Goal: Communication & Community: Participate in discussion

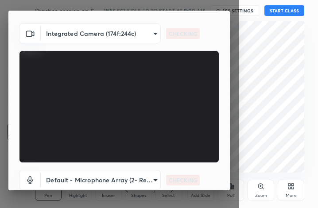
scroll to position [82, 0]
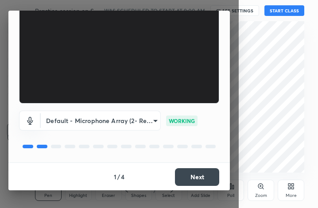
click at [200, 178] on button "Next" at bounding box center [197, 177] width 44 height 18
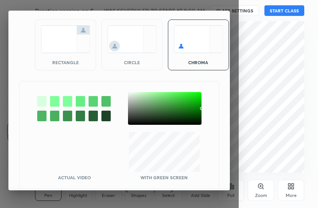
click at [59, 42] on img at bounding box center [66, 39] width 50 height 28
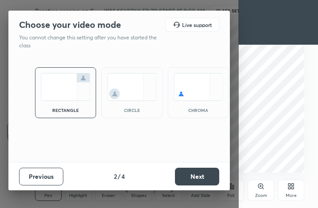
click at [195, 173] on button "Next" at bounding box center [197, 177] width 44 height 18
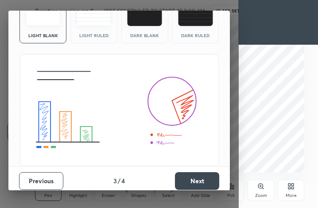
scroll to position [57, 0]
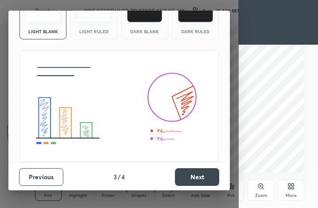
click at [197, 170] on button "Next" at bounding box center [197, 177] width 44 height 18
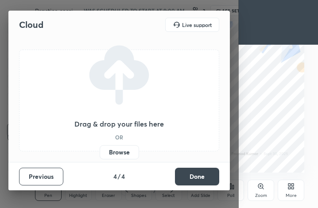
click at [199, 178] on button "Done" at bounding box center [197, 177] width 44 height 18
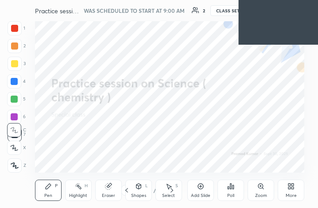
click at [153, 186] on div "2 / 2" at bounding box center [148, 190] width 27 height 8
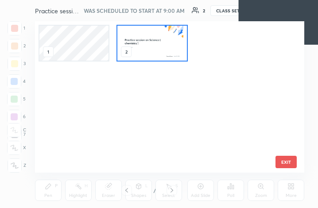
scroll to position [149, 265]
click at [133, 42] on img "grid" at bounding box center [151, 43] width 69 height 35
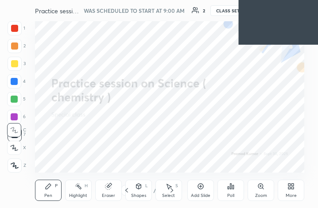
click at [133, 42] on img "grid" at bounding box center [151, 43] width 69 height 35
click at [282, 189] on div "More" at bounding box center [291, 190] width 27 height 21
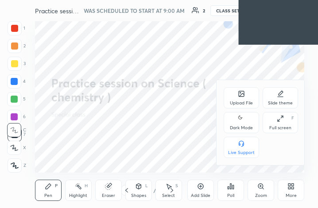
click at [234, 101] on div "Upload File" at bounding box center [241, 103] width 23 height 4
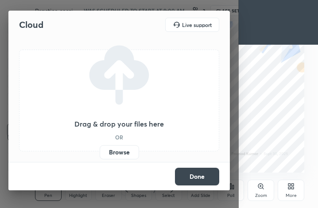
click at [120, 154] on label "Browse" at bounding box center [119, 152] width 39 height 14
click at [100, 154] on input "Browse" at bounding box center [100, 152] width 0 height 14
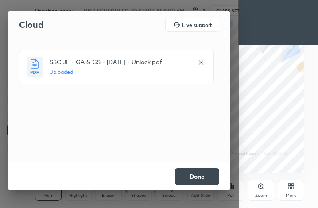
click at [207, 174] on button "Done" at bounding box center [197, 177] width 44 height 18
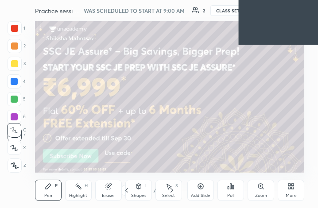
click at [153, 189] on div "/" at bounding box center [154, 190] width 3 height 5
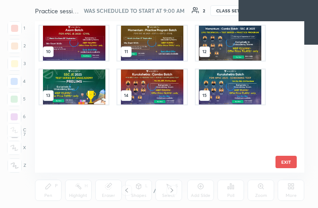
scroll to position [156, 0]
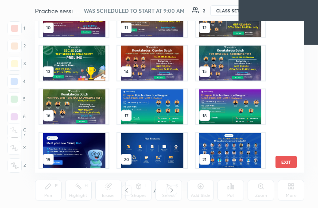
click at [217, 155] on img "grid" at bounding box center [229, 150] width 69 height 35
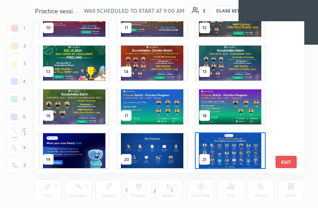
click at [217, 155] on img "grid" at bounding box center [229, 150] width 69 height 35
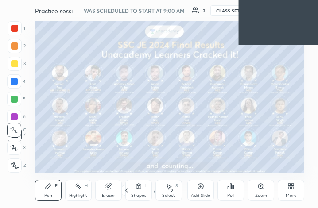
click at [217, 155] on img "grid" at bounding box center [229, 150] width 69 height 35
click at [290, 193] on div "More" at bounding box center [290, 195] width 11 height 4
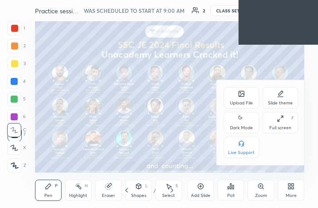
click at [237, 97] on div "Upload File" at bounding box center [241, 97] width 35 height 21
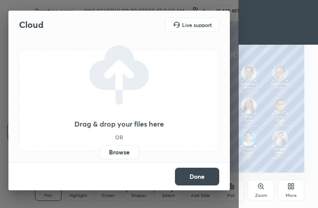
click at [122, 148] on label "Browse" at bounding box center [119, 152] width 39 height 14
click at [100, 148] on input "Browse" at bounding box center [100, 152] width 0 height 14
click at [119, 152] on label "Browse" at bounding box center [119, 152] width 39 height 14
click at [100, 152] on input "Browse" at bounding box center [100, 152] width 0 height 14
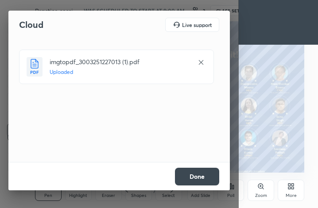
click at [195, 181] on button "Done" at bounding box center [197, 177] width 44 height 18
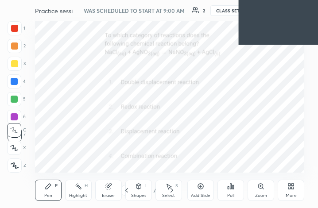
click at [154, 186] on div "22 / 81" at bounding box center [148, 190] width 27 height 8
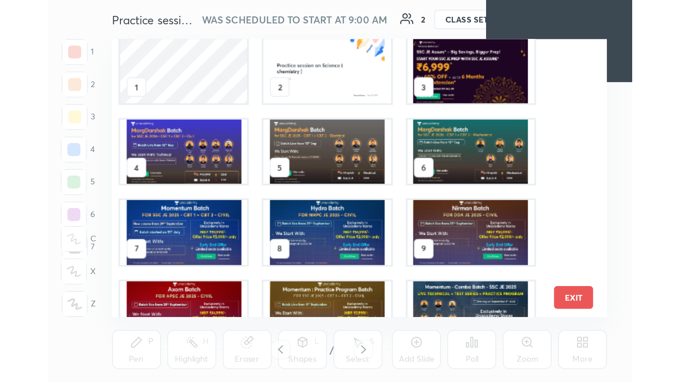
scroll to position [0, 0]
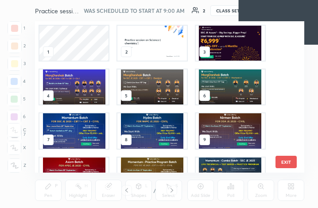
click at [150, 40] on img "grid" at bounding box center [151, 43] width 69 height 35
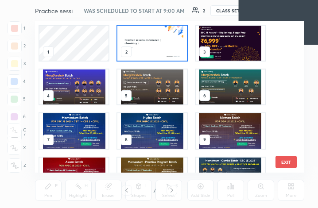
click at [150, 40] on img "grid" at bounding box center [151, 43] width 69 height 35
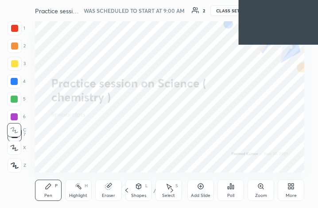
click at [150, 40] on img "grid" at bounding box center [151, 43] width 69 height 35
click at [294, 191] on div "More" at bounding box center [291, 190] width 27 height 21
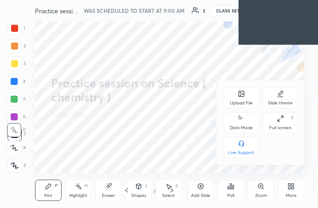
click at [279, 121] on icon at bounding box center [279, 121] width 2 height 2
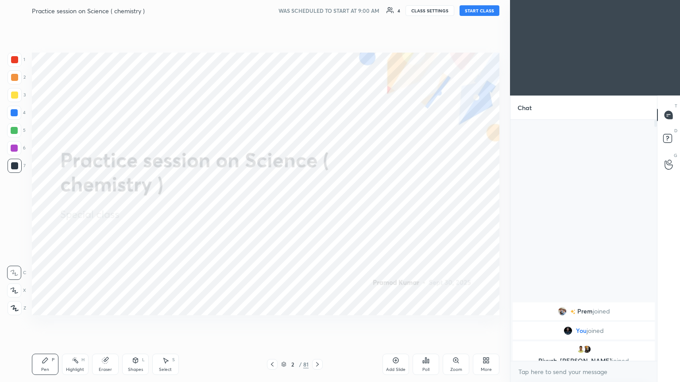
click at [317, 11] on button "START CLASS" at bounding box center [479, 10] width 40 height 11
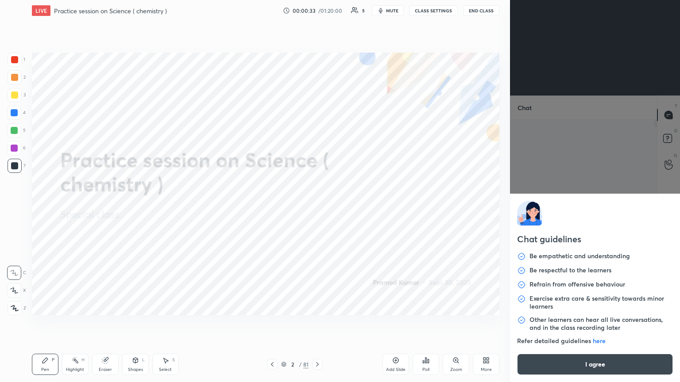
click at [317, 208] on body "1 2 3 4 5 6 7 C X Z C X Z E E Erase all H H LIVE Practice session on Science ( …" at bounding box center [340, 191] width 680 height 382
click at [317, 208] on button "I agree" at bounding box center [595, 364] width 156 height 21
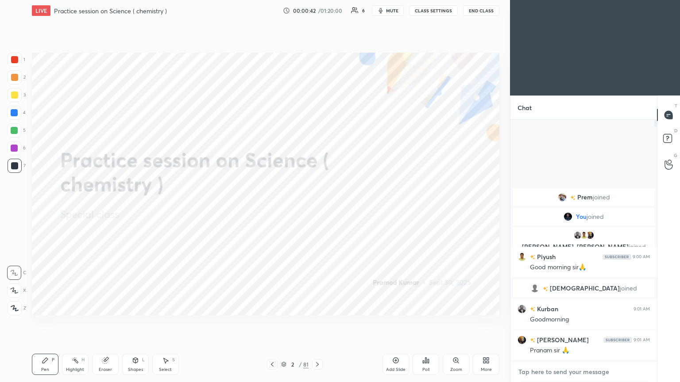
click at [317, 208] on textarea at bounding box center [583, 372] width 132 height 14
paste textarea "https://t.me/unacademypramod"
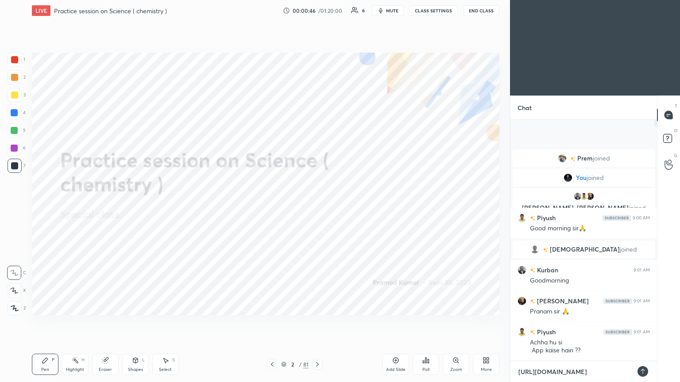
click at [317, 208] on textarea "https://t.me/unacademypramod" at bounding box center [574, 372] width 115 height 14
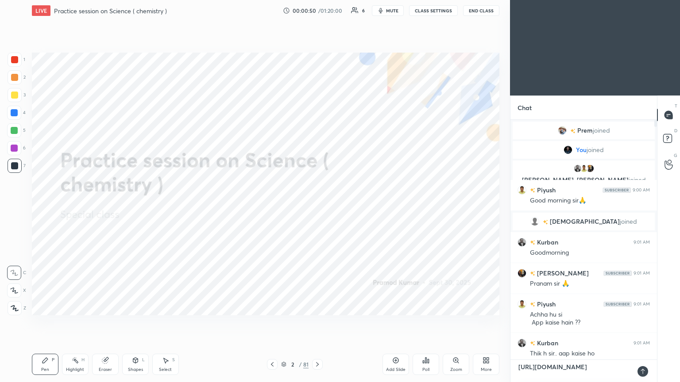
type textarea "[URL][DOMAIN_NAME]"
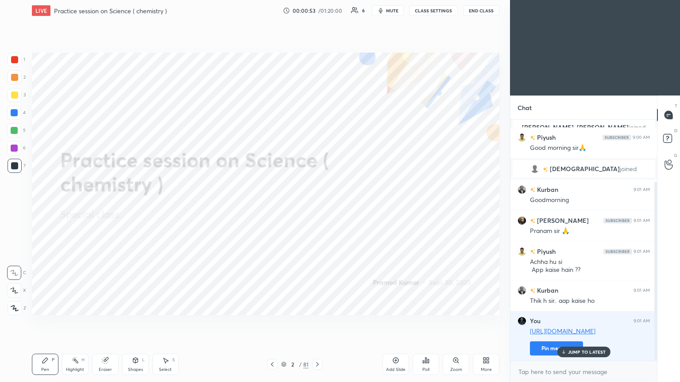
scroll to position [83, 0]
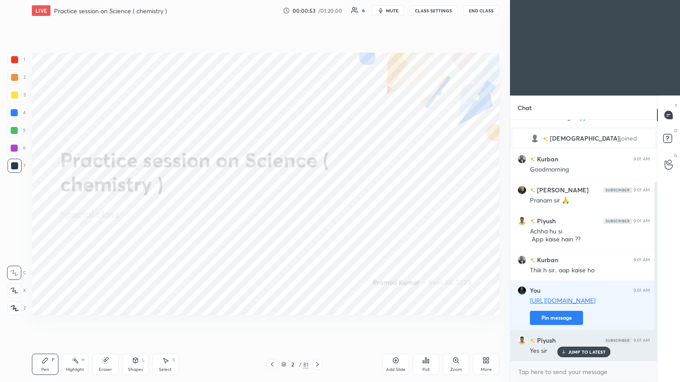
click at [317, 208] on div "JUMP TO LATEST" at bounding box center [583, 352] width 53 height 11
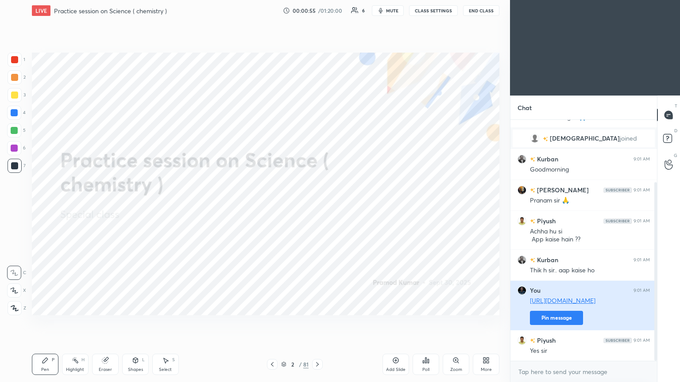
scroll to position [84, 0]
click at [317, 208] on button "Pin message" at bounding box center [556, 318] width 53 height 14
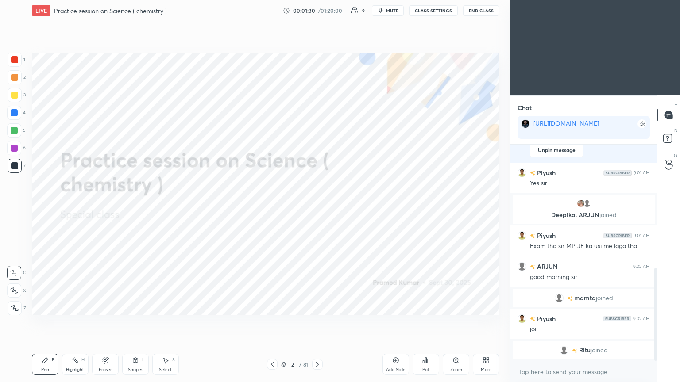
scroll to position [317, 0]
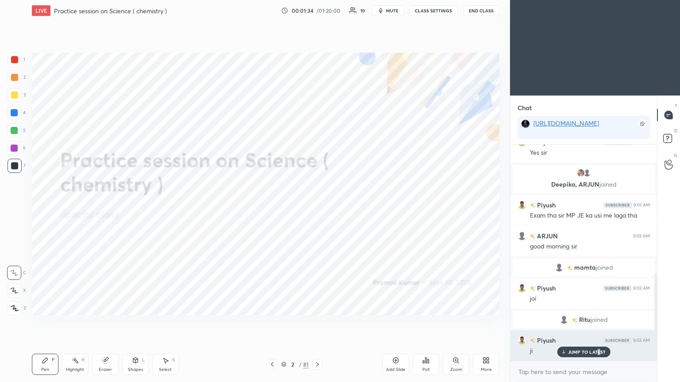
click at [317, 208] on p "JUMP TO LATEST" at bounding box center [587, 352] width 38 height 5
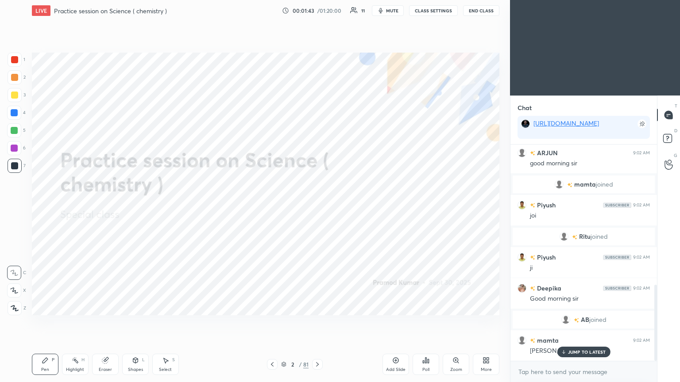
scroll to position [401, 0]
click at [317, 208] on icon at bounding box center [317, 364] width 7 height 7
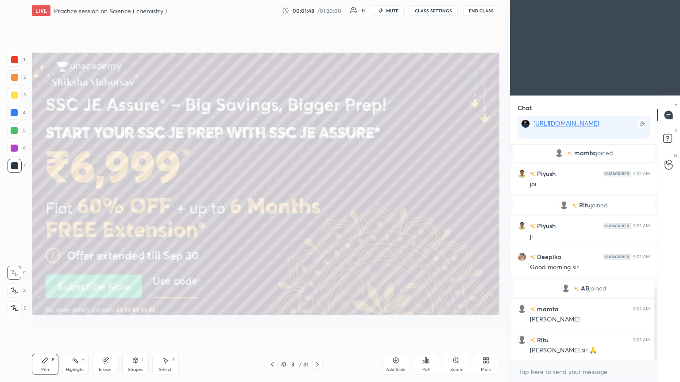
scroll to position [462, 0]
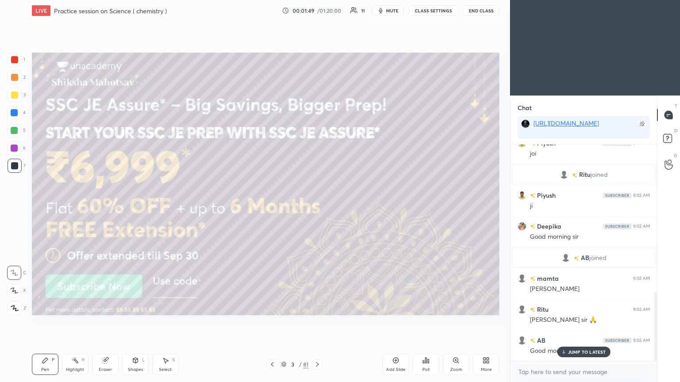
click at [16, 92] on div at bounding box center [14, 95] width 7 height 7
click at [15, 93] on div at bounding box center [14, 95] width 7 height 7
click at [4, 208] on div "1 2 3 4 5 6 7 C X Z C X Z E E Erase all H H LIVE Practice session on Science ( …" at bounding box center [251, 191] width 503 height 382
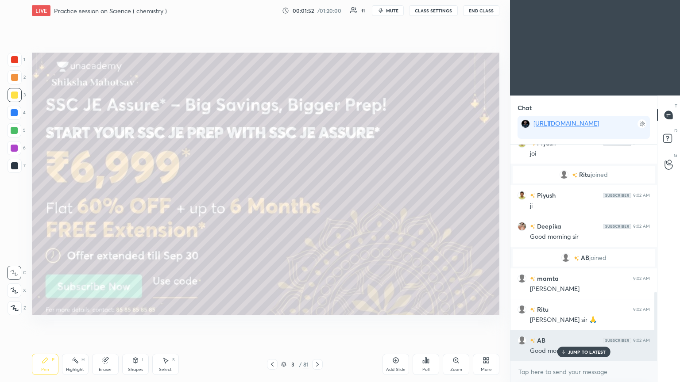
click at [317, 208] on p "JUMP TO LATEST" at bounding box center [587, 352] width 38 height 5
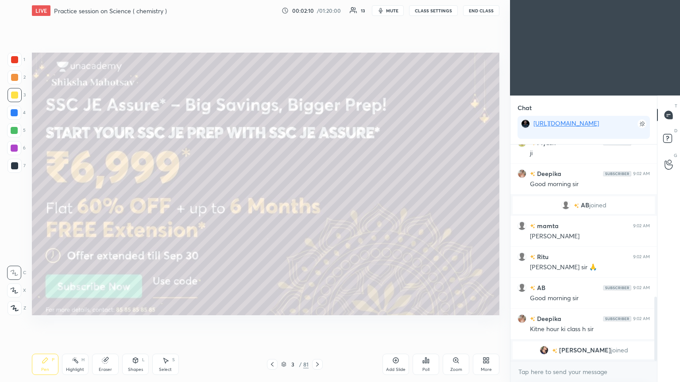
scroll to position [532, 0]
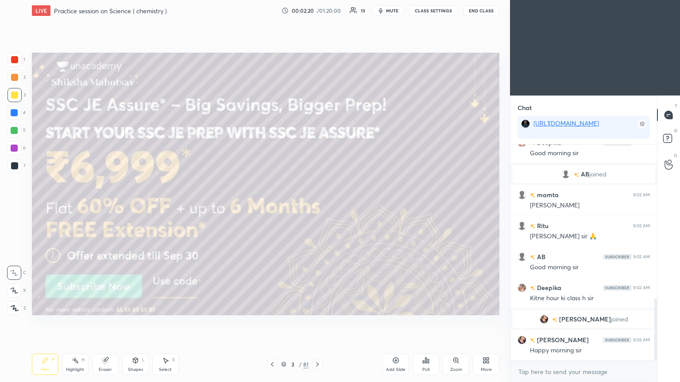
click at [317, 208] on icon at bounding box center [317, 365] width 3 height 4
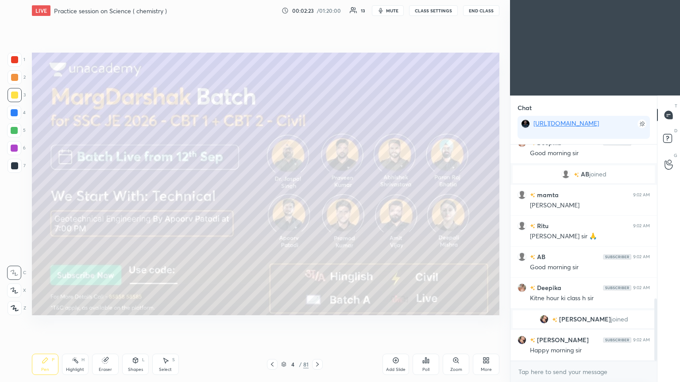
click at [10, 208] on div at bounding box center [15, 308] width 14 height 14
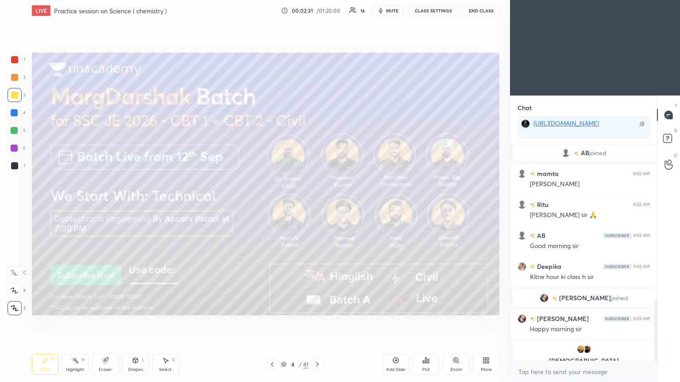
scroll to position [564, 0]
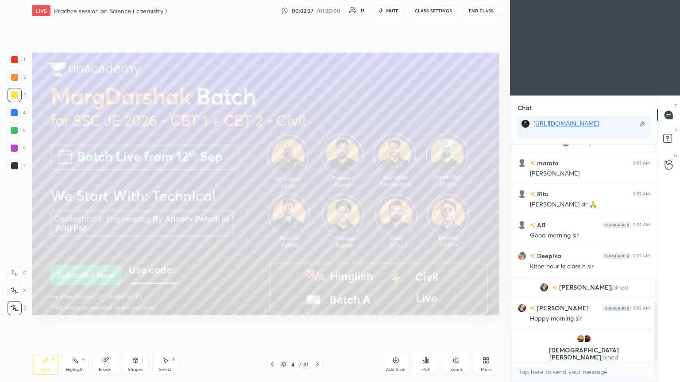
click at [317, 208] on icon at bounding box center [317, 364] width 7 height 7
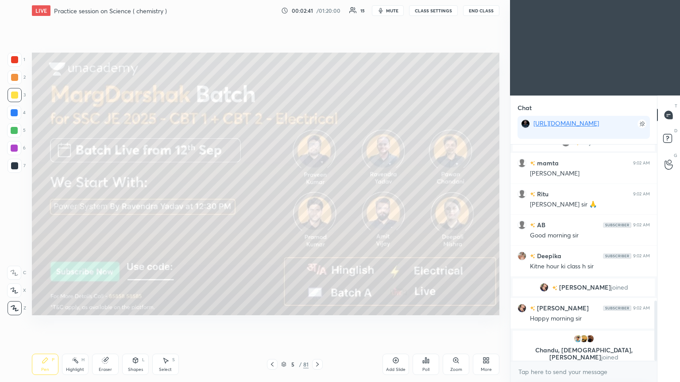
click at [317, 208] on icon at bounding box center [317, 364] width 7 height 7
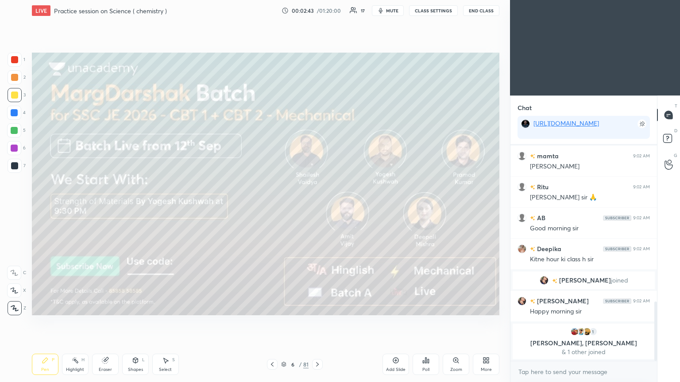
scroll to position [594, 0]
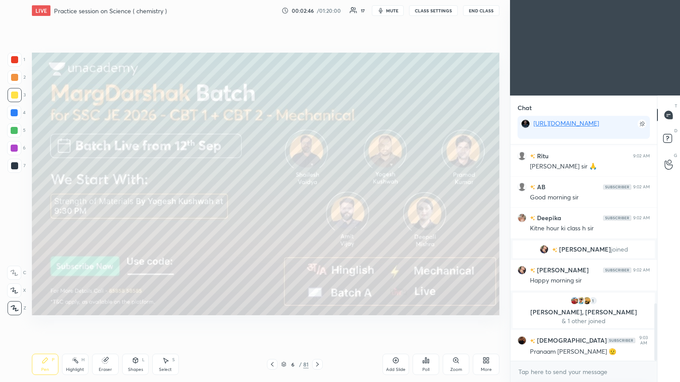
click at [313, 208] on div at bounding box center [317, 364] width 11 height 11
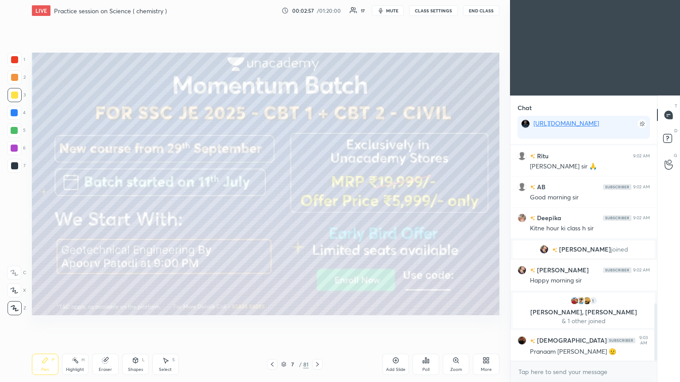
click at [317, 208] on icon at bounding box center [317, 364] width 7 height 7
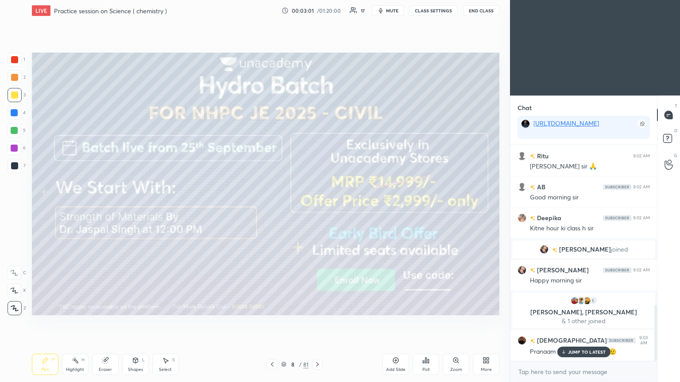
scroll to position [625, 0]
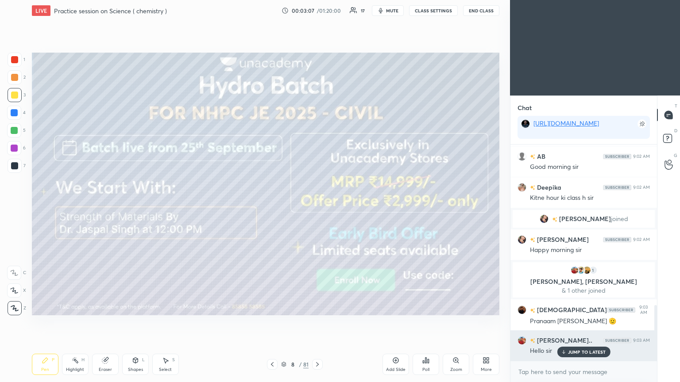
click at [317, 208] on p "JUMP TO LATEST" at bounding box center [587, 352] width 38 height 5
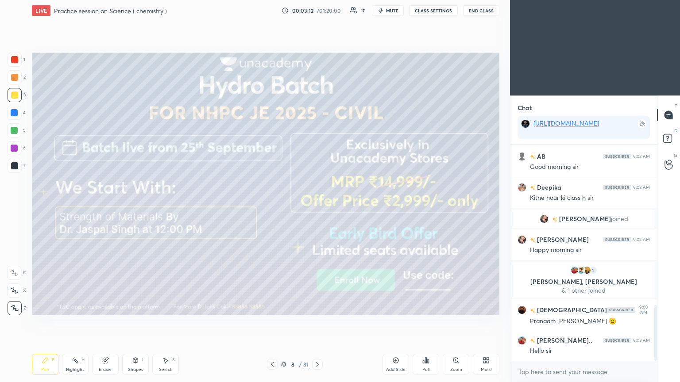
click at [317, 208] on icon at bounding box center [317, 364] width 7 height 7
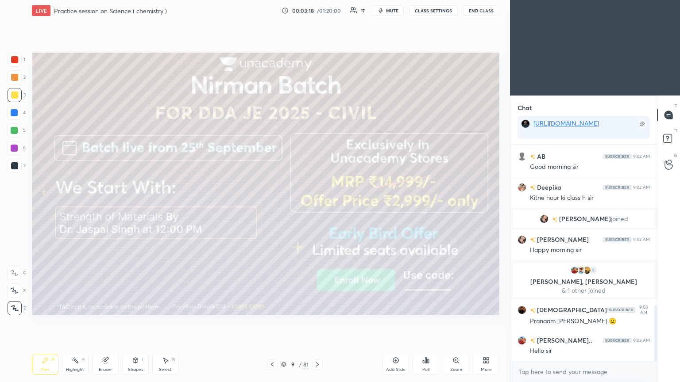
click at [317, 208] on icon at bounding box center [317, 364] width 7 height 7
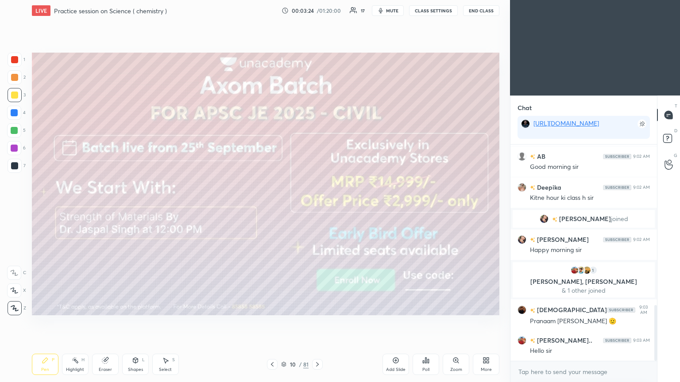
click at [317, 208] on icon at bounding box center [317, 364] width 7 height 7
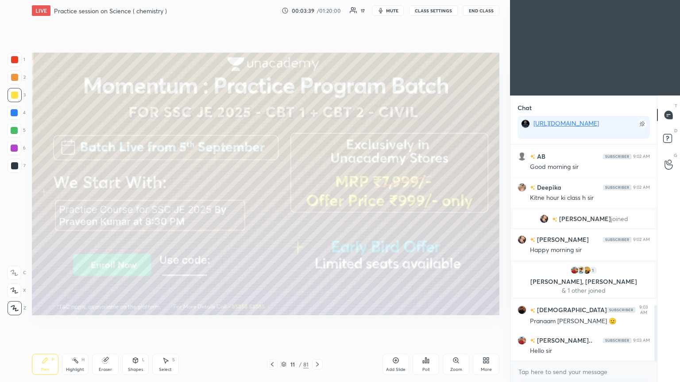
click at [317, 208] on icon at bounding box center [317, 364] width 7 height 7
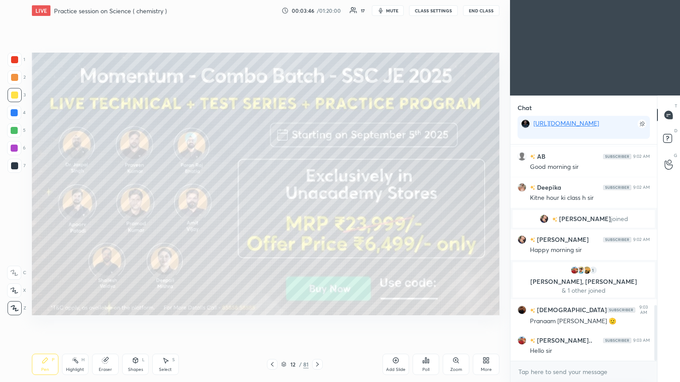
click at [316, 208] on icon at bounding box center [317, 364] width 7 height 7
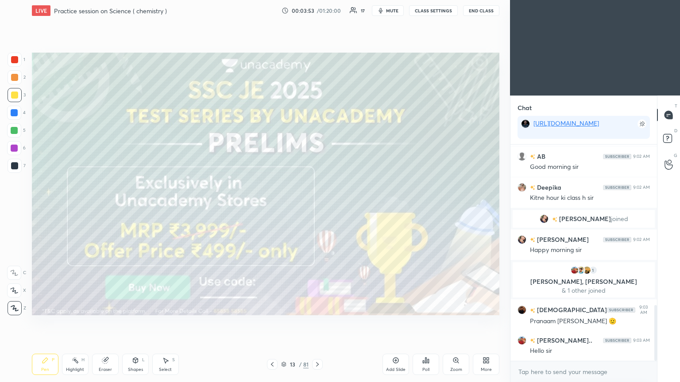
click at [314, 208] on icon at bounding box center [317, 364] width 7 height 7
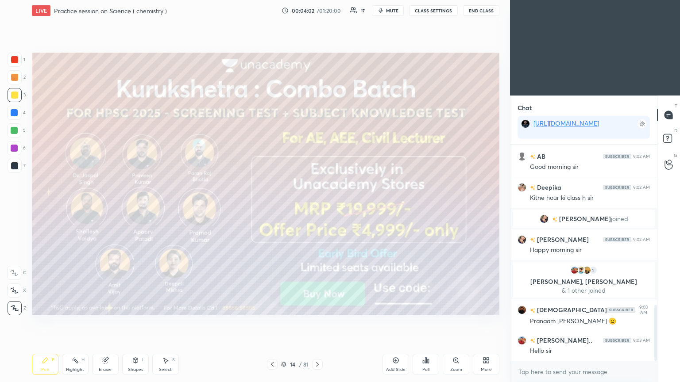
click at [316, 208] on icon at bounding box center [317, 364] width 7 height 7
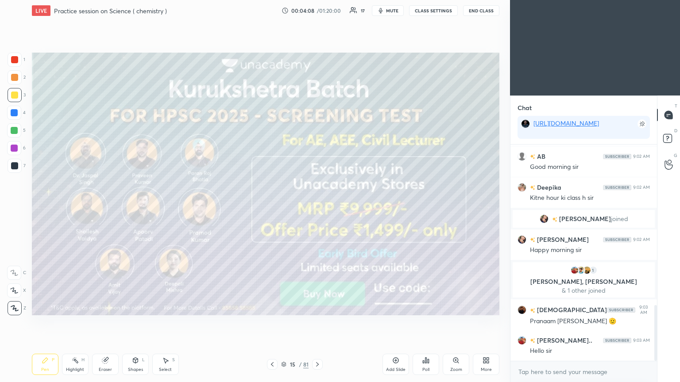
click at [317, 208] on icon at bounding box center [317, 364] width 7 height 7
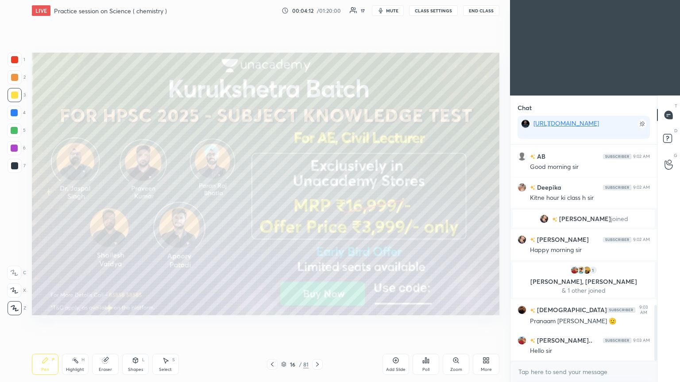
click at [314, 208] on icon at bounding box center [317, 364] width 7 height 7
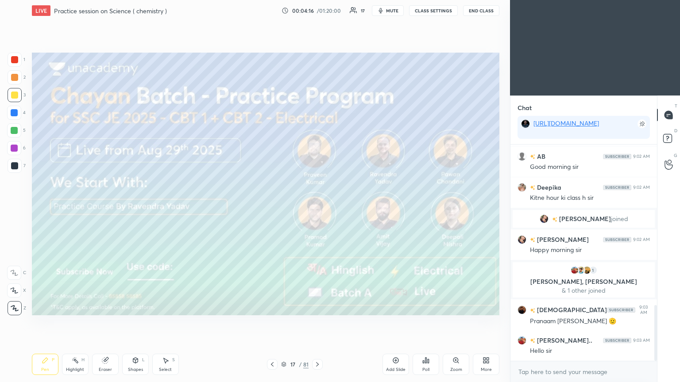
click at [317, 208] on icon at bounding box center [317, 365] width 3 height 4
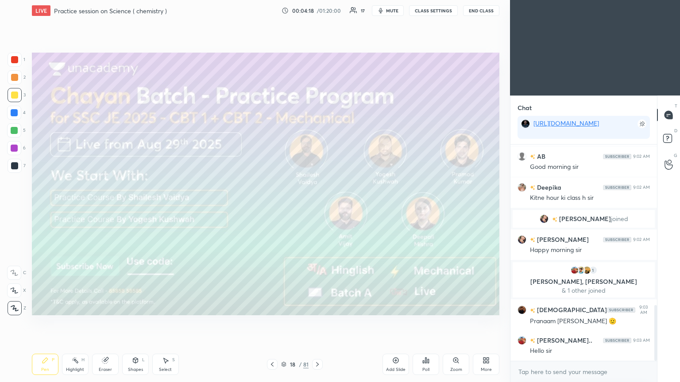
click at [317, 208] on icon at bounding box center [317, 364] width 7 height 7
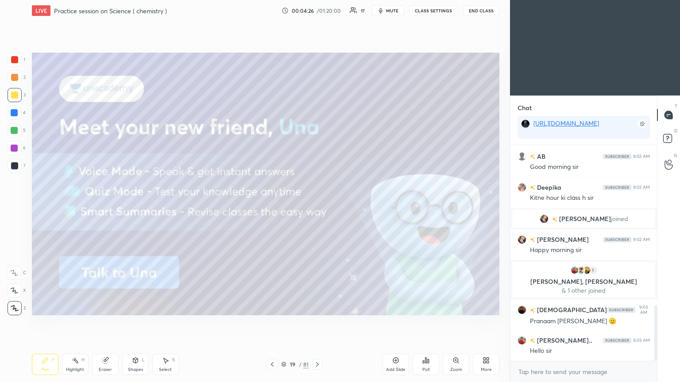
click at [317, 208] on icon at bounding box center [317, 364] width 7 height 7
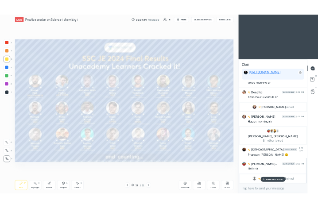
scroll to position [597, 0]
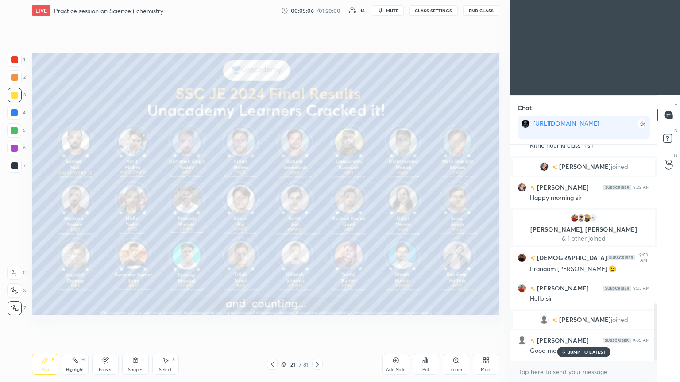
click at [317, 208] on icon at bounding box center [485, 360] width 7 height 7
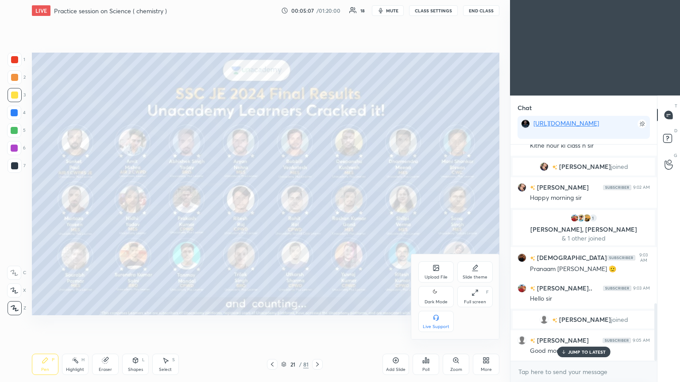
click at [317, 208] on div "Full screen" at bounding box center [475, 302] width 22 height 4
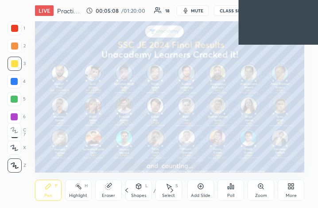
scroll to position [151, 282]
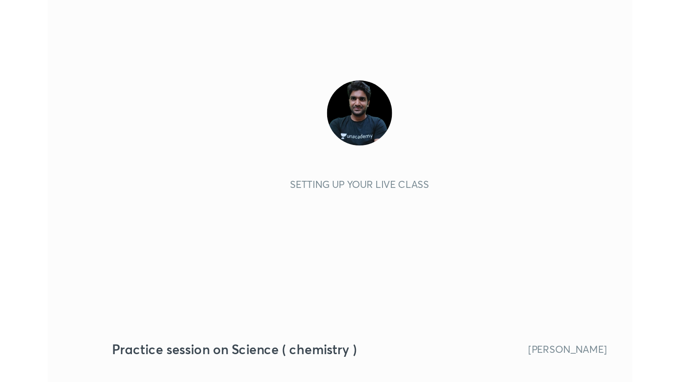
scroll to position [151, 282]
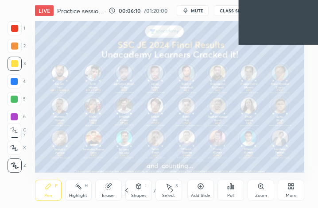
click at [290, 187] on icon at bounding box center [290, 186] width 7 height 7
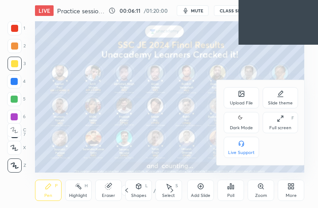
drag, startPoint x: 287, startPoint y: 129, endPoint x: 356, endPoint y: 243, distance: 132.8
click at [289, 128] on div "Full screen" at bounding box center [280, 128] width 22 height 4
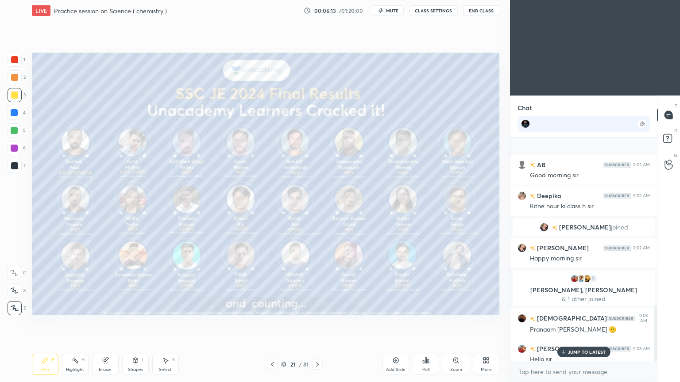
scroll to position [692, 0]
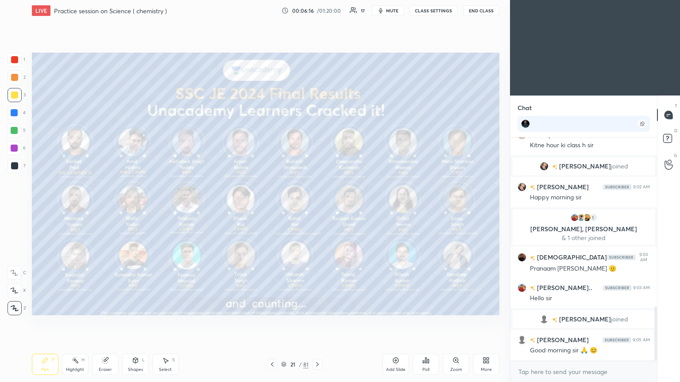
click at [317, 208] on icon at bounding box center [317, 364] width 7 height 7
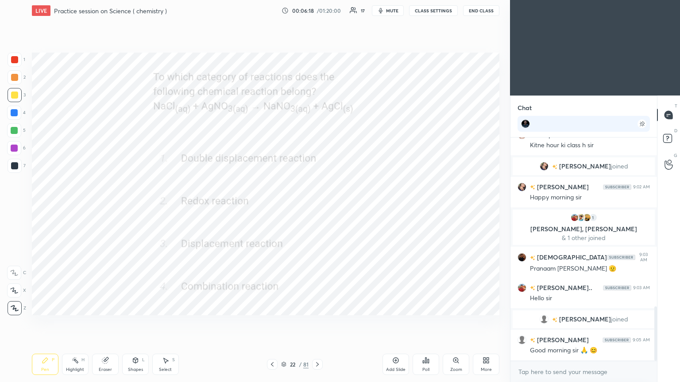
click at [19, 60] on div at bounding box center [15, 60] width 14 height 14
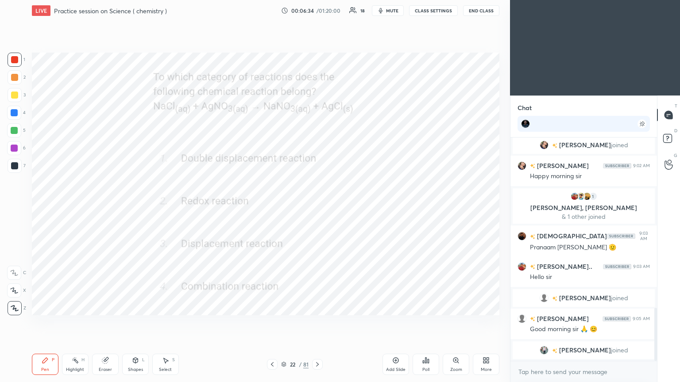
click at [317, 208] on icon at bounding box center [425, 360] width 7 height 7
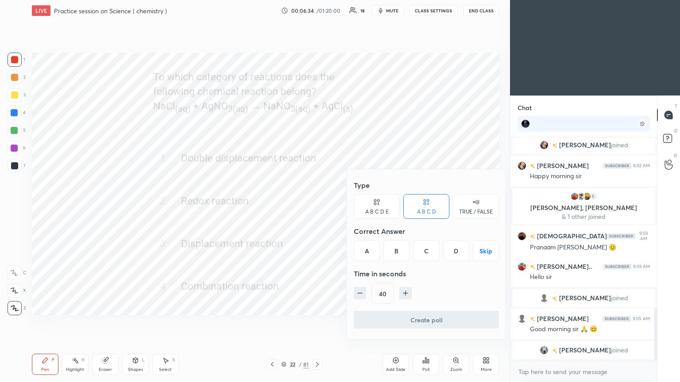
click at [317, 208] on div "A" at bounding box center [367, 250] width 26 height 21
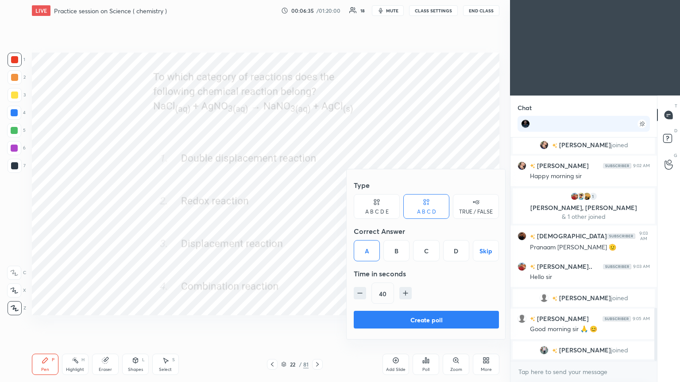
click at [317, 208] on button "Create poll" at bounding box center [426, 320] width 145 height 18
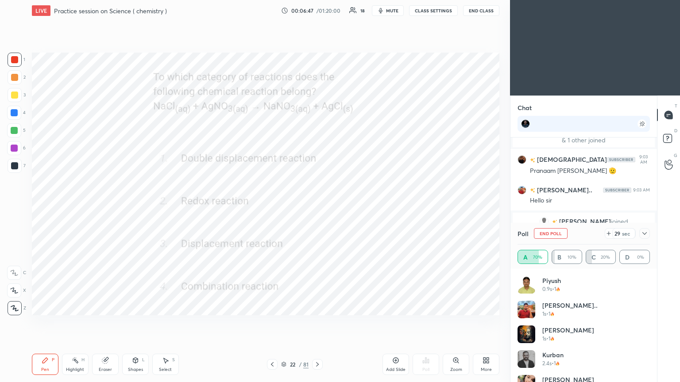
scroll to position [692, 0]
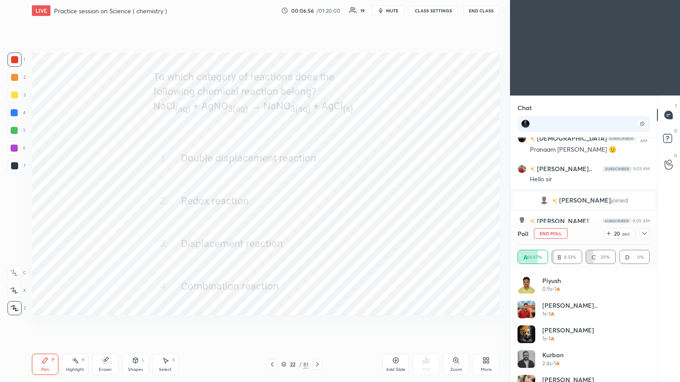
click at [317, 208] on div at bounding box center [644, 233] width 11 height 11
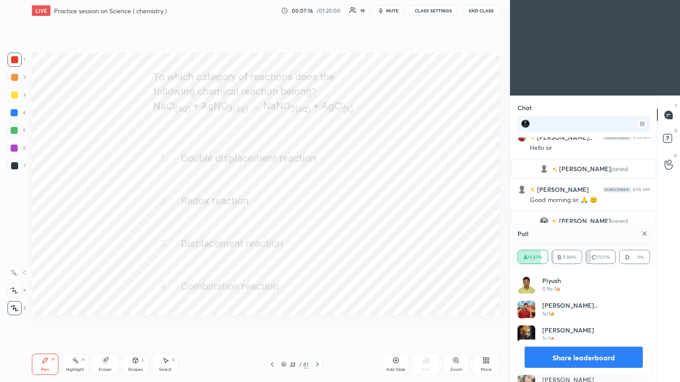
scroll to position [3, 3]
click at [317, 208] on icon at bounding box center [644, 233] width 7 height 7
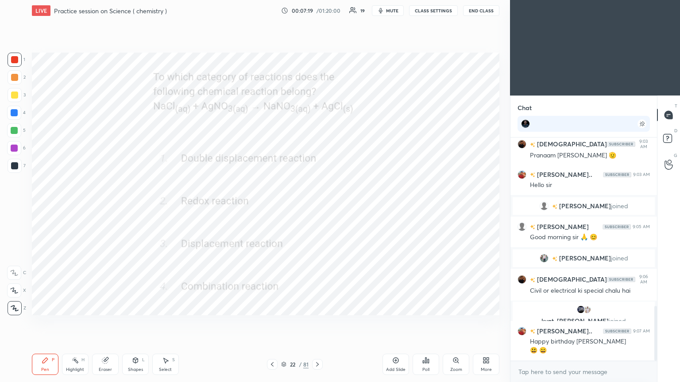
click at [137, 208] on icon at bounding box center [135, 360] width 5 height 5
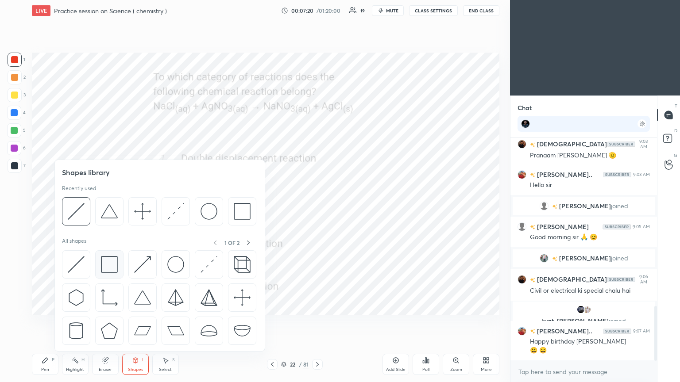
click at [105, 208] on img at bounding box center [109, 264] width 17 height 17
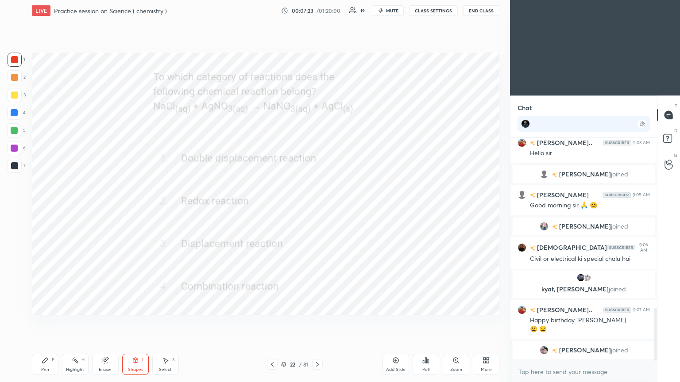
click at [45, 208] on div "Pen" at bounding box center [45, 370] width 8 height 4
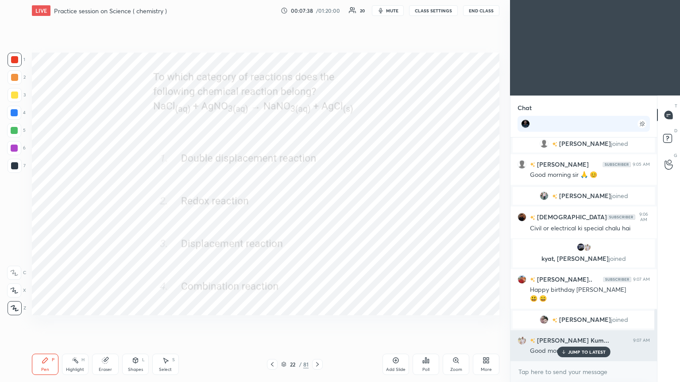
click at [317, 208] on div "Good morning sir" at bounding box center [590, 350] width 120 height 11
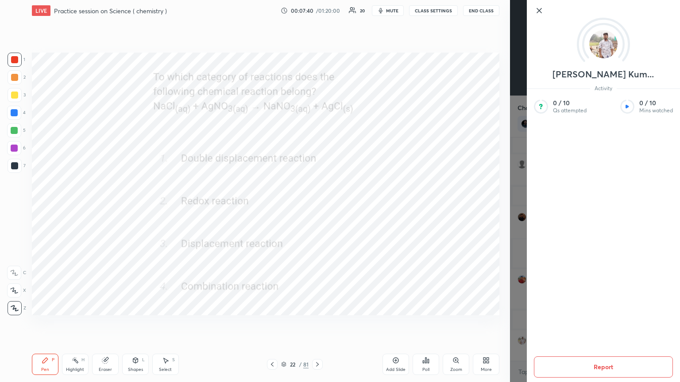
click at [317, 12] on icon at bounding box center [539, 10] width 11 height 11
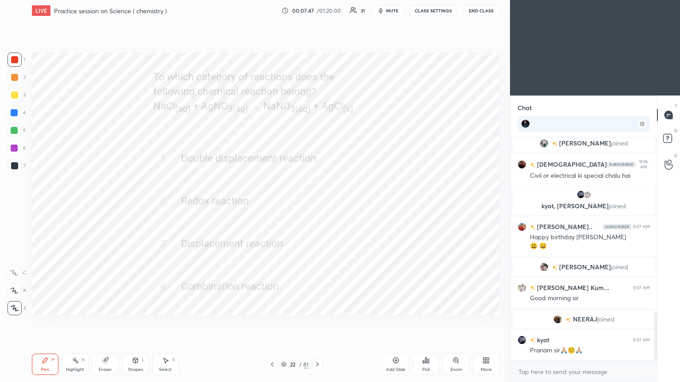
click at [317, 208] on icon at bounding box center [317, 364] width 7 height 7
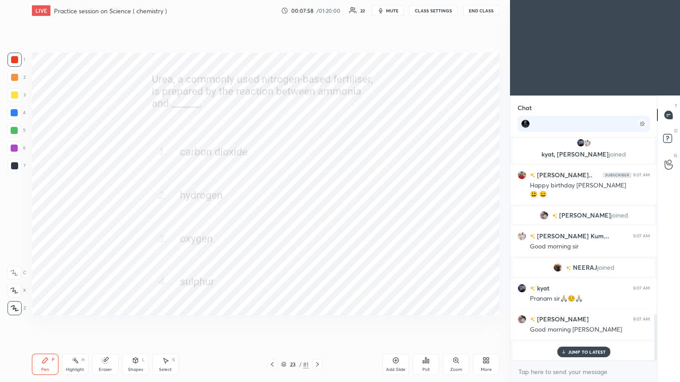
click at [317, 208] on div "Poll" at bounding box center [426, 364] width 27 height 21
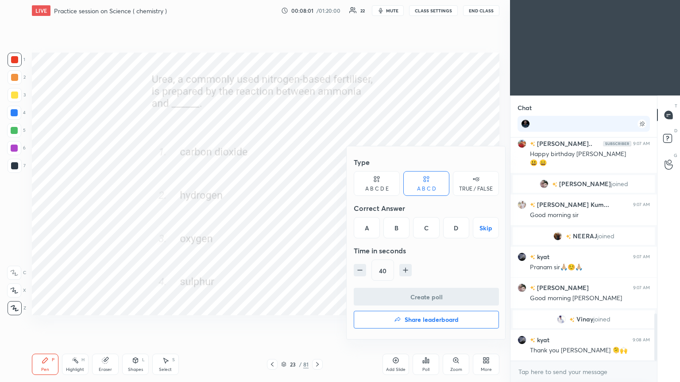
click at [317, 208] on div "A" at bounding box center [367, 227] width 26 height 21
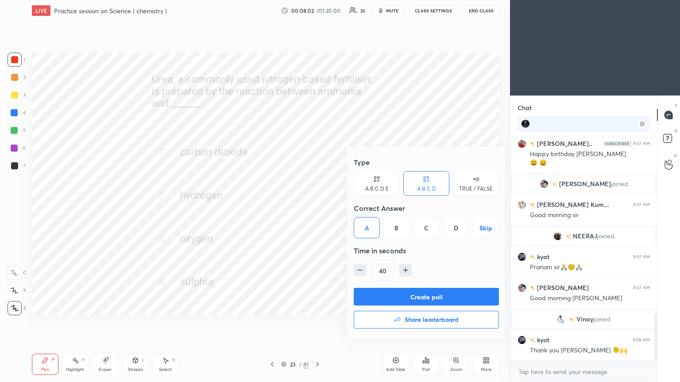
click at [317, 208] on button "Create poll" at bounding box center [426, 297] width 145 height 18
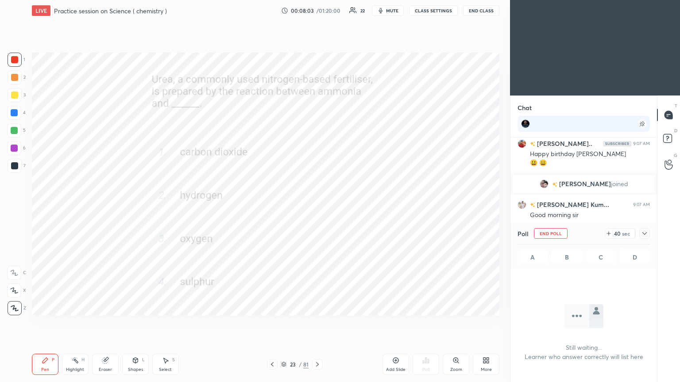
click at [317, 208] on icon at bounding box center [644, 233] width 7 height 7
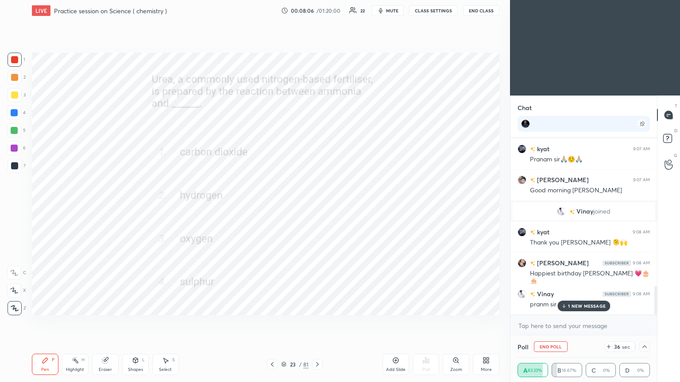
click at [317, 208] on div "1 [PERSON_NAME], [PERSON_NAME] & 1 other joined [PERSON_NAME] 9:03 AM Pranaam […" at bounding box center [583, 226] width 147 height 177
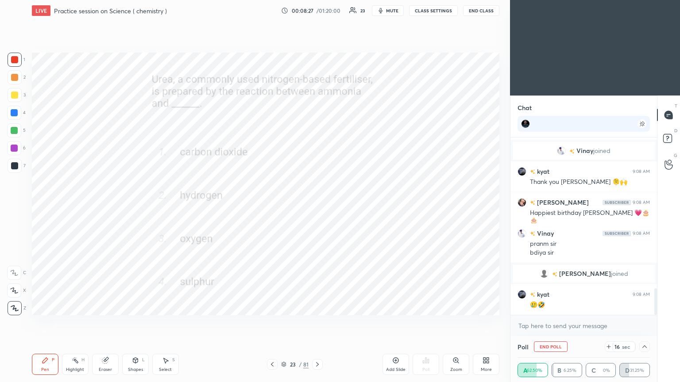
scroll to position [1000, 0]
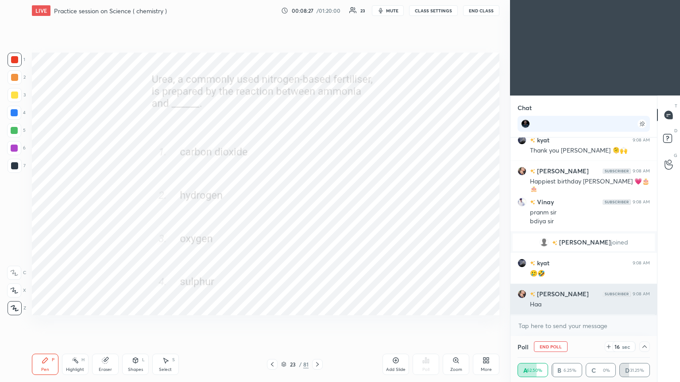
click at [317, 208] on div "[PERSON_NAME] joined [PERSON_NAME] 9:06 AM Civil or electrical ki special chalu…" at bounding box center [583, 226] width 147 height 177
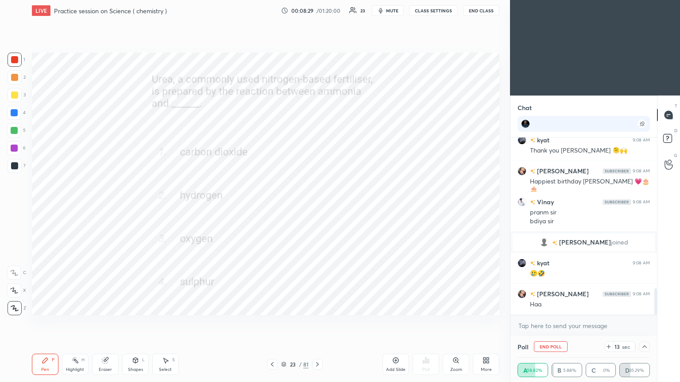
scroll to position [1030, 0]
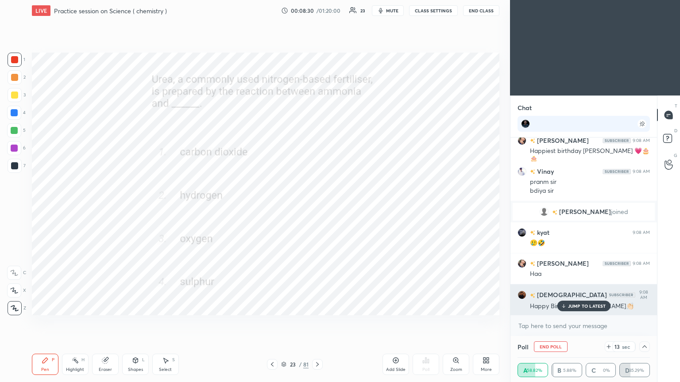
click at [317, 208] on p "JUMP TO LATEST" at bounding box center [587, 306] width 38 height 5
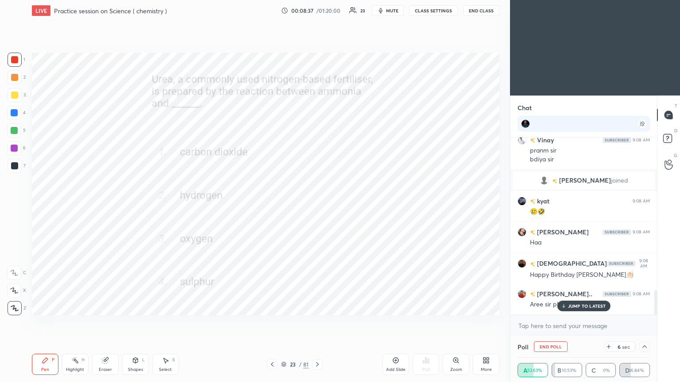
scroll to position [1092, 0]
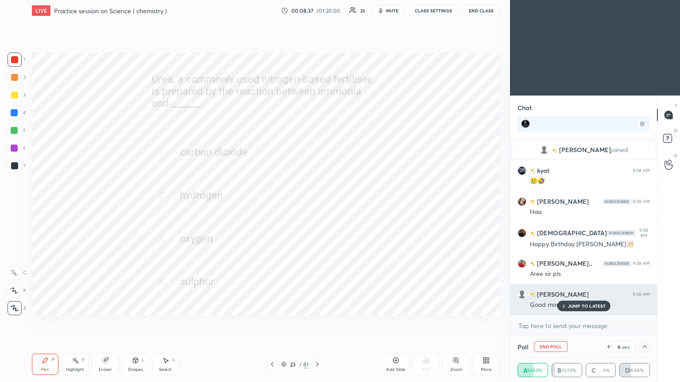
click at [317, 208] on div "[PERSON_NAME] 9:08 AM Good morning sir" at bounding box center [583, 300] width 147 height 31
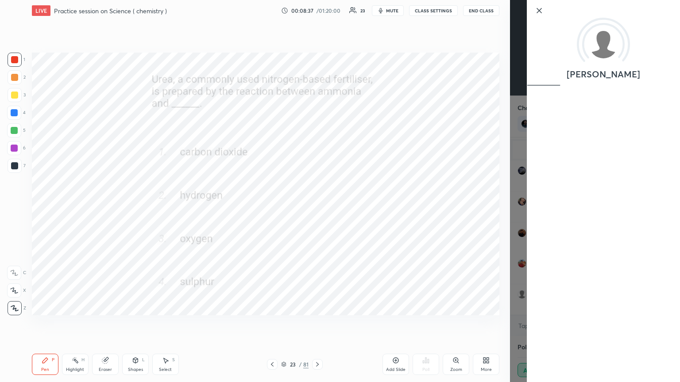
click at [317, 208] on div "[PERSON_NAME]" at bounding box center [603, 191] width 153 height 382
click at [317, 208] on div "1 2 3 4 5 6 7 C X Z C X Z E E Erase all H H LIVE Practice session on Science ( …" at bounding box center [255, 191] width 510 height 382
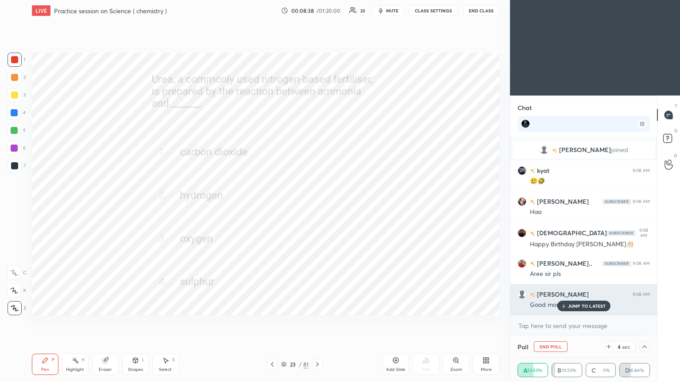
click at [317, 208] on div "JUMP TO LATEST" at bounding box center [583, 306] width 53 height 11
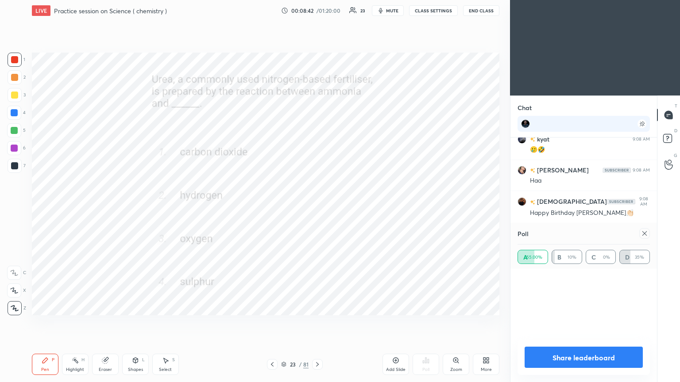
scroll to position [42, 130]
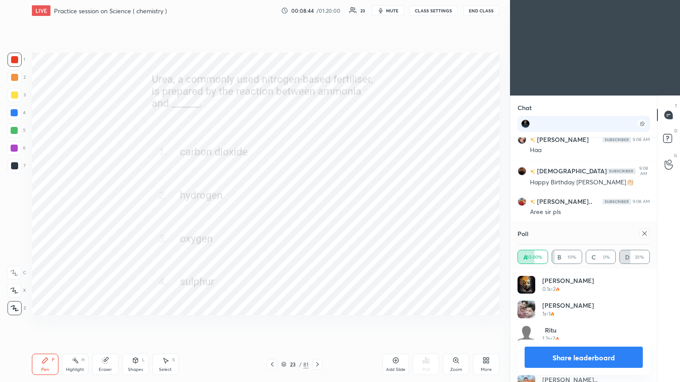
click at [317, 208] on icon at bounding box center [644, 233] width 4 height 4
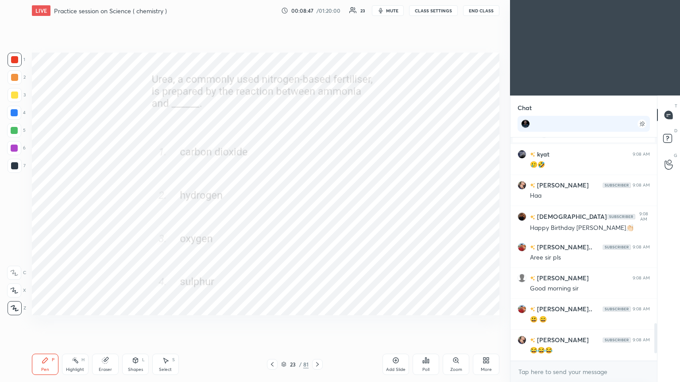
click at [133, 208] on div "Shapes L" at bounding box center [135, 364] width 27 height 21
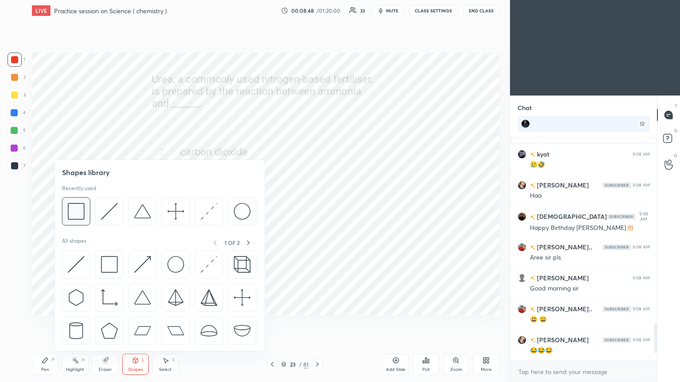
click at [80, 208] on img at bounding box center [76, 211] width 17 height 17
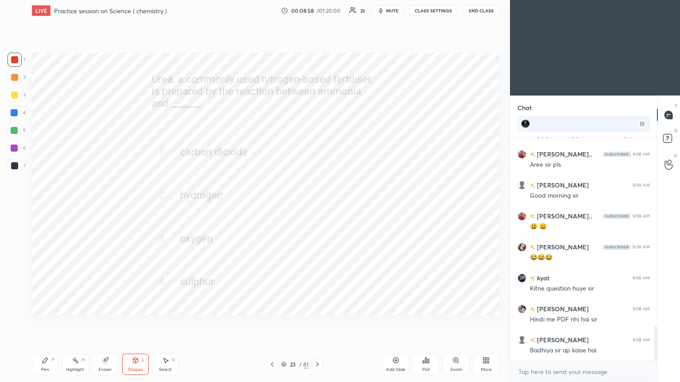
click at [46, 208] on icon at bounding box center [45, 360] width 7 height 7
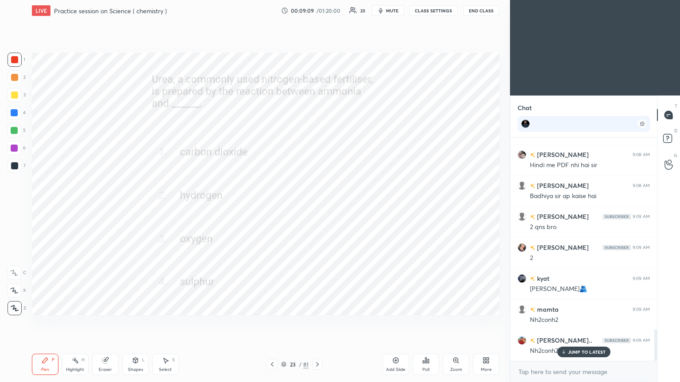
click at [317, 208] on p "JUMP TO LATEST" at bounding box center [587, 352] width 38 height 5
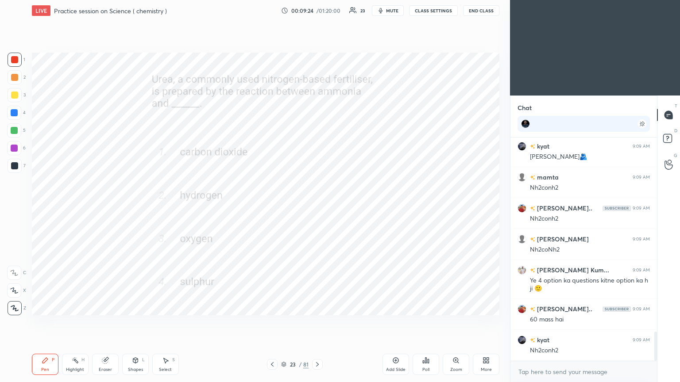
click at [315, 208] on div at bounding box center [317, 364] width 11 height 11
click at [317, 208] on icon at bounding box center [455, 360] width 5 height 5
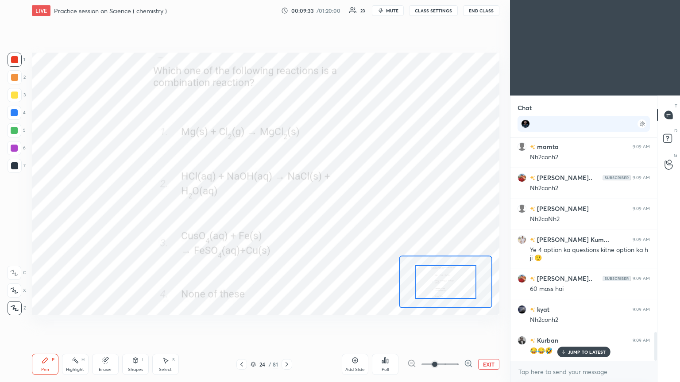
click at [317, 208] on div "Poll" at bounding box center [385, 364] width 27 height 21
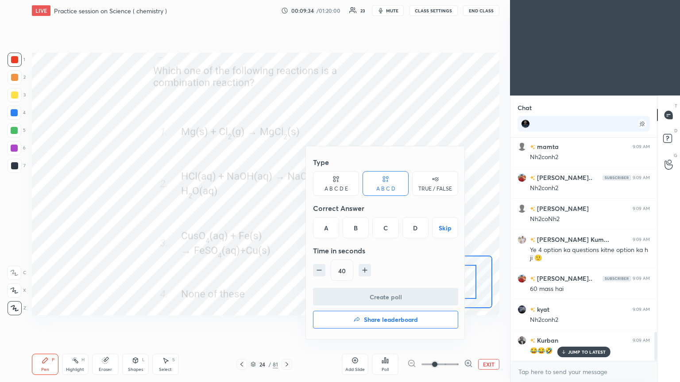
click at [317, 208] on div "A" at bounding box center [326, 227] width 26 height 21
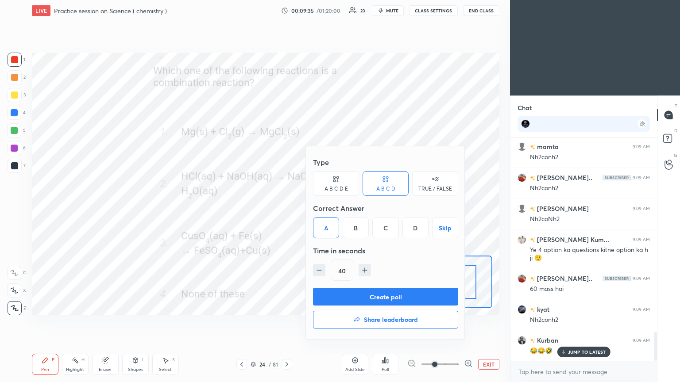
click at [317, 208] on button "Create poll" at bounding box center [385, 297] width 145 height 18
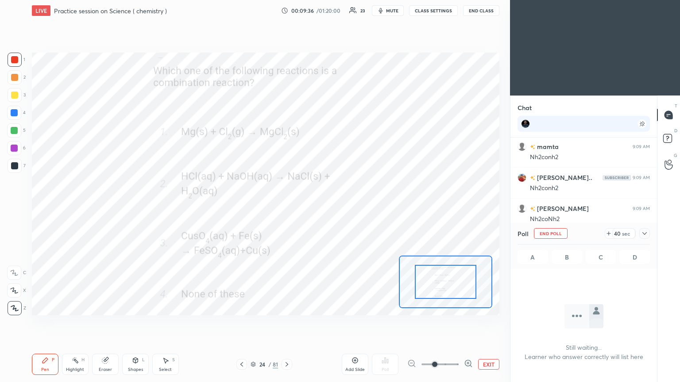
click at [317, 208] on icon at bounding box center [644, 233] width 7 height 7
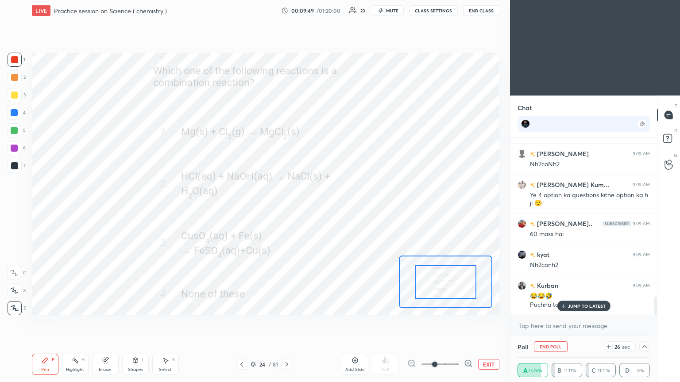
scroll to position [1605, 0]
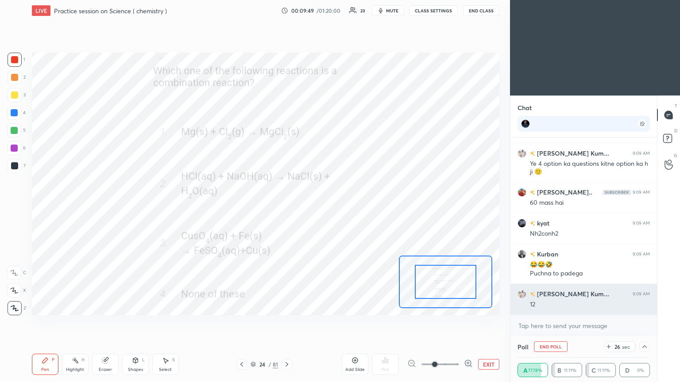
click at [317, 208] on div "12" at bounding box center [590, 305] width 120 height 9
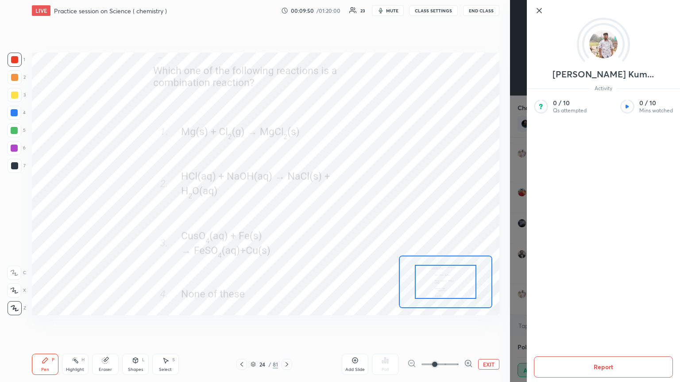
click at [317, 208] on div "1 2 3 4 5 6 7 C X Z C X Z E E Erase all H H LIVE Practice session on Science ( …" at bounding box center [255, 191] width 510 height 382
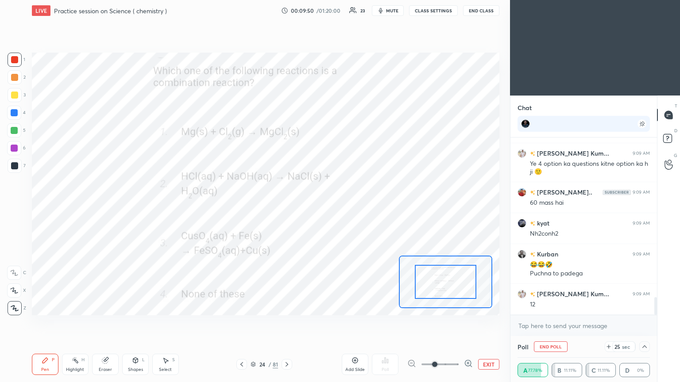
scroll to position [1636, 0]
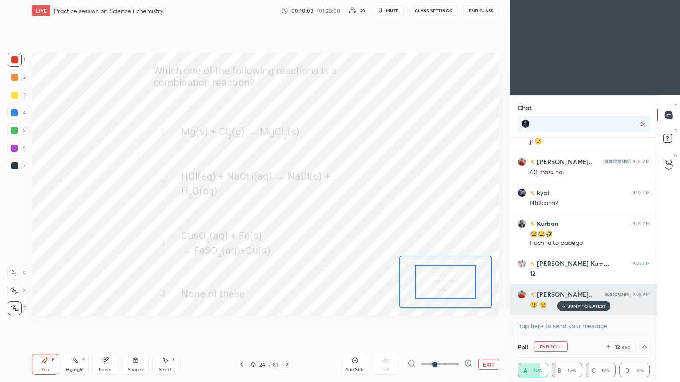
click at [317, 208] on p "JUMP TO LATEST" at bounding box center [587, 306] width 38 height 5
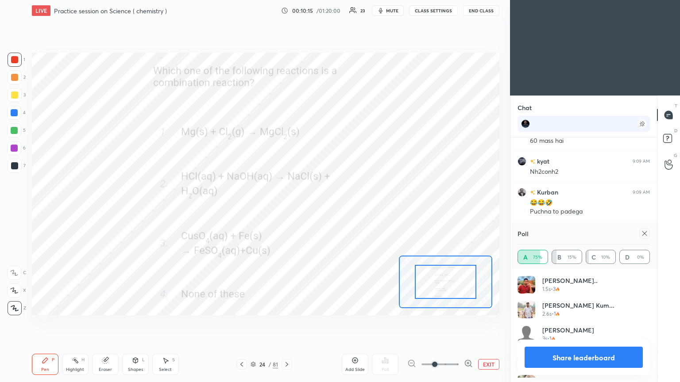
scroll to position [103, 130]
click at [317, 208] on div at bounding box center [644, 233] width 11 height 11
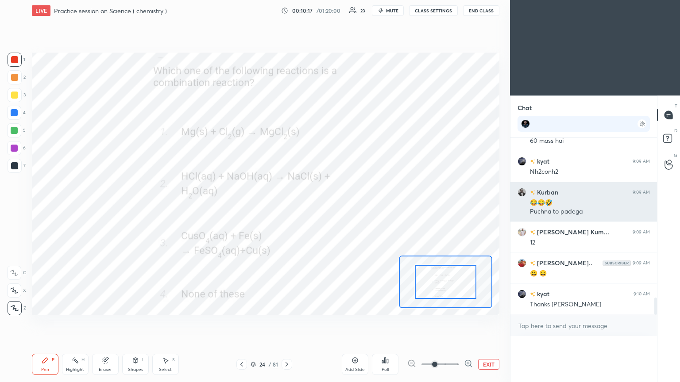
scroll to position [0, 3]
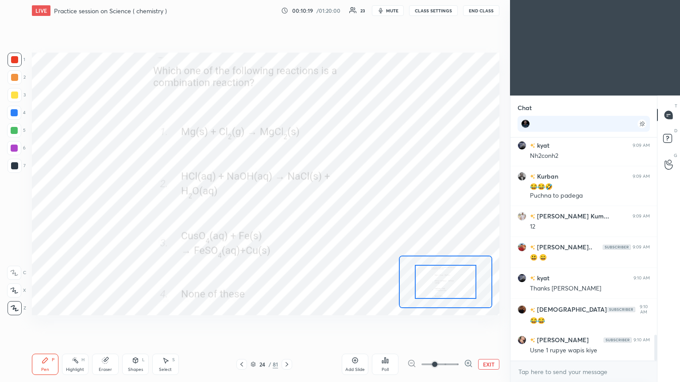
click at [143, 208] on div "Shapes L" at bounding box center [135, 364] width 27 height 21
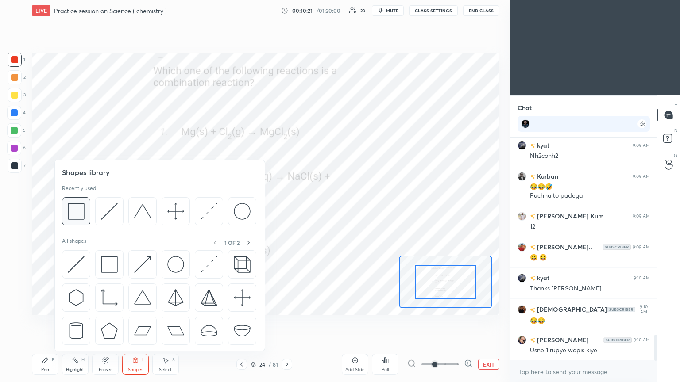
click at [81, 208] on img at bounding box center [76, 211] width 17 height 17
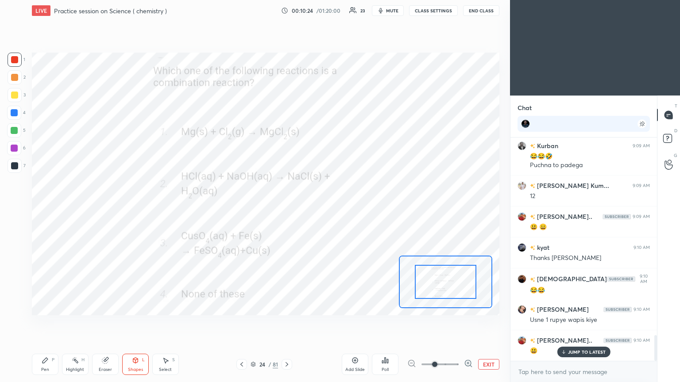
click at [35, 208] on div "Pen P" at bounding box center [45, 364] width 27 height 21
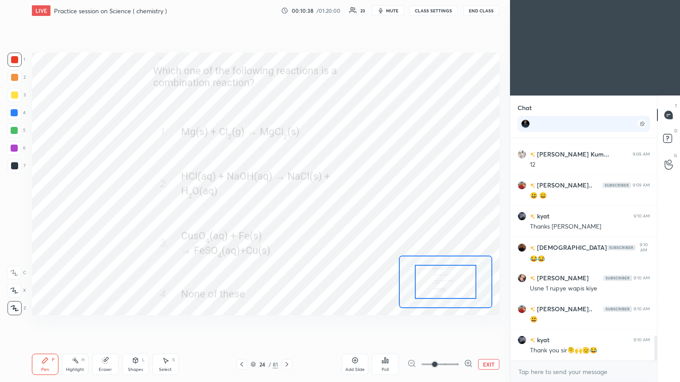
click at [287, 208] on icon at bounding box center [286, 364] width 7 height 7
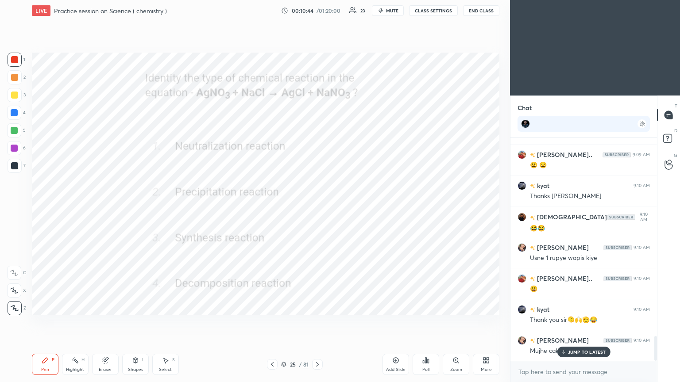
click at [13, 166] on div at bounding box center [14, 165] width 7 height 7
click at [136, 208] on icon at bounding box center [135, 360] width 5 height 5
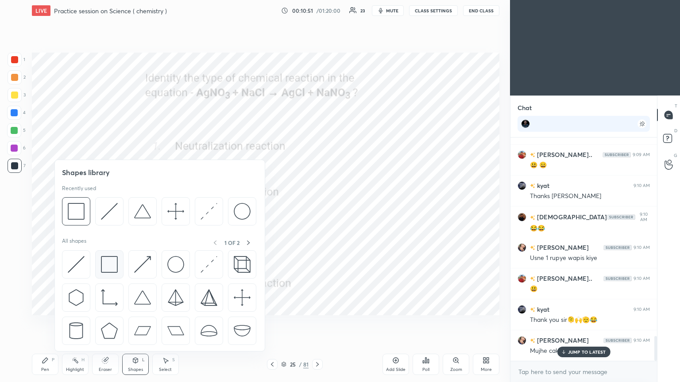
click at [111, 208] on img at bounding box center [109, 264] width 17 height 17
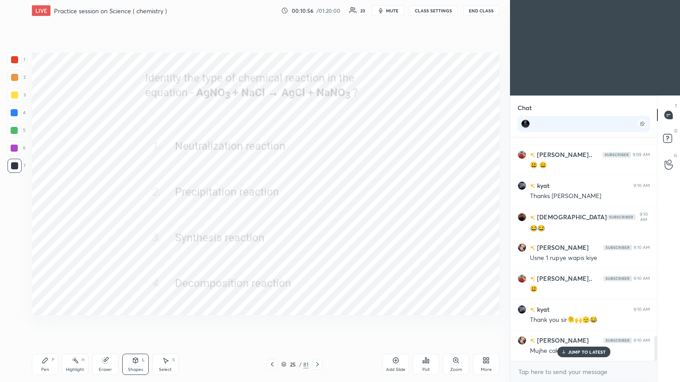
click at [127, 208] on div "Shapes L" at bounding box center [135, 364] width 27 height 21
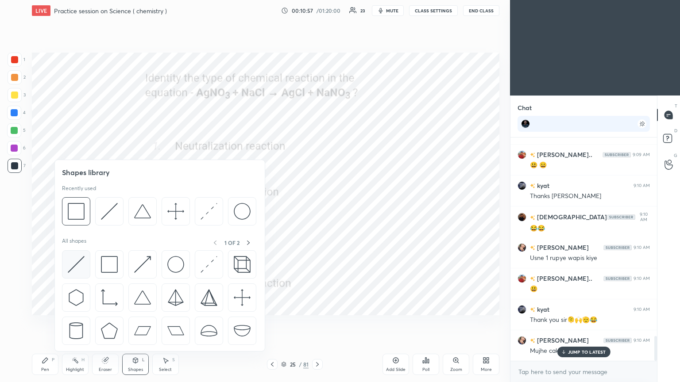
scroll to position [1797, 0]
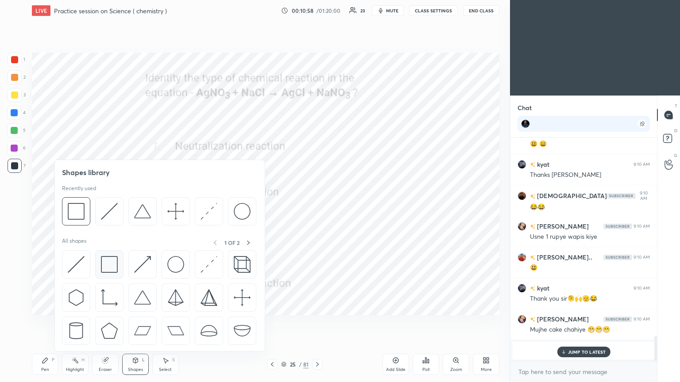
click at [110, 208] on img at bounding box center [109, 264] width 17 height 17
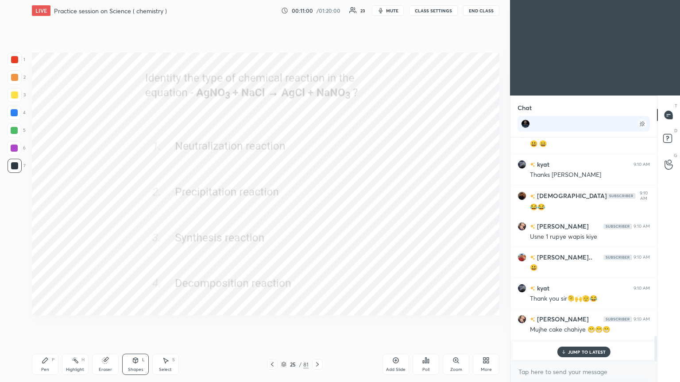
click at [317, 208] on div "Poll" at bounding box center [426, 364] width 27 height 21
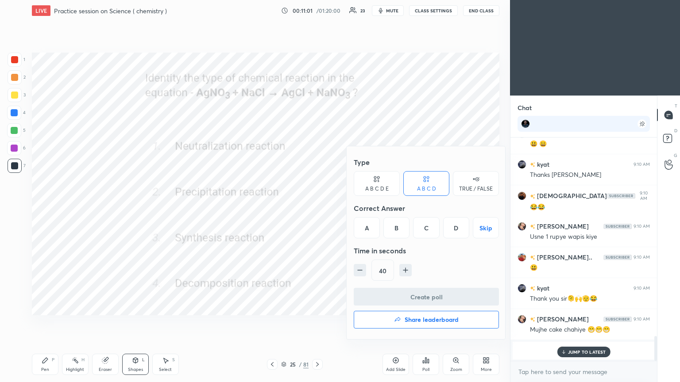
click at [317, 208] on div "B" at bounding box center [396, 227] width 26 height 21
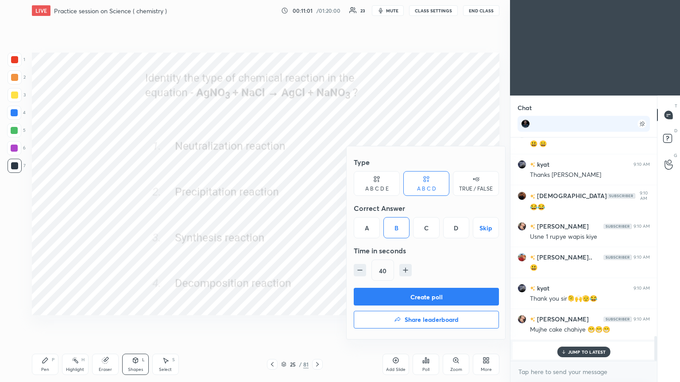
click at [317, 208] on button "Create poll" at bounding box center [426, 297] width 145 height 18
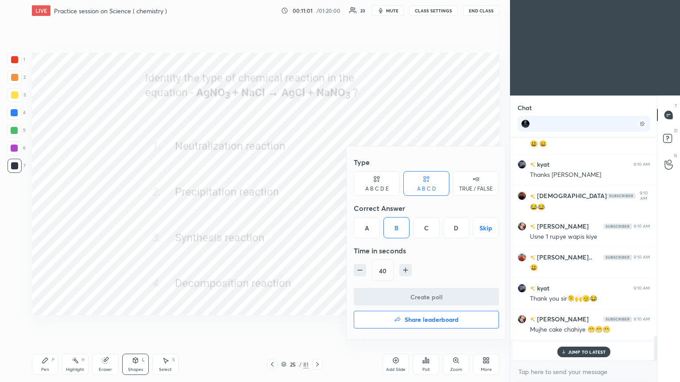
scroll to position [138, 144]
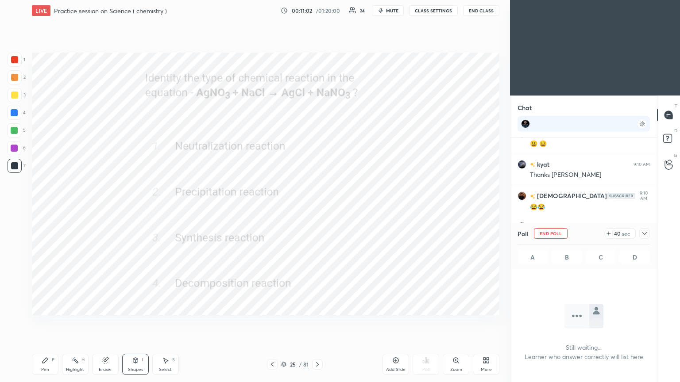
click at [317, 208] on icon at bounding box center [644, 233] width 7 height 7
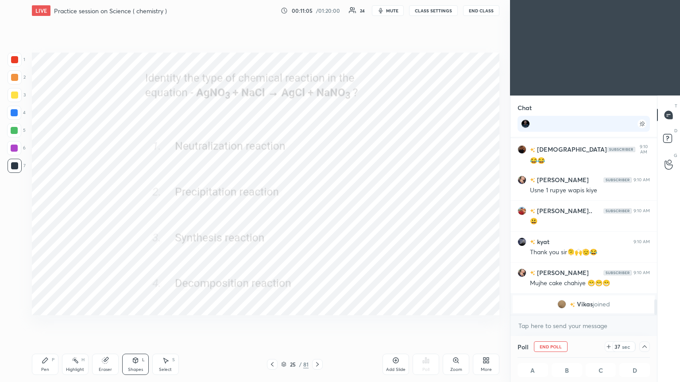
click at [48, 208] on div "Pen P" at bounding box center [45, 364] width 27 height 21
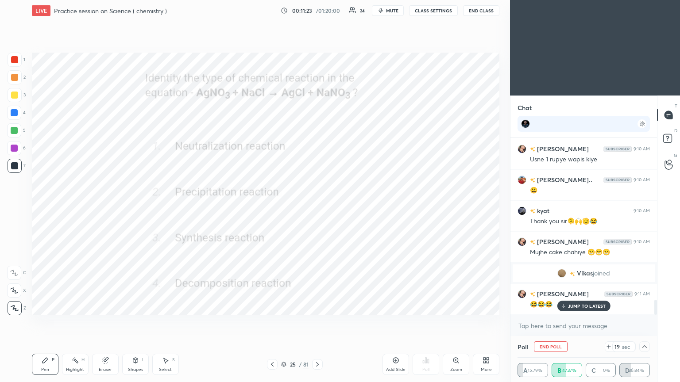
scroll to position [1905, 0]
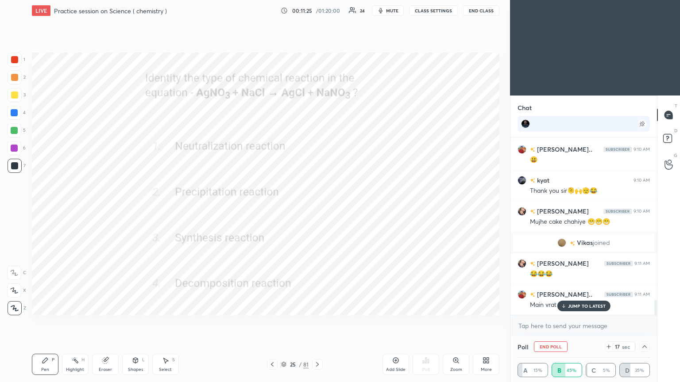
click at [317, 208] on p "JUMP TO LATEST" at bounding box center [587, 306] width 38 height 5
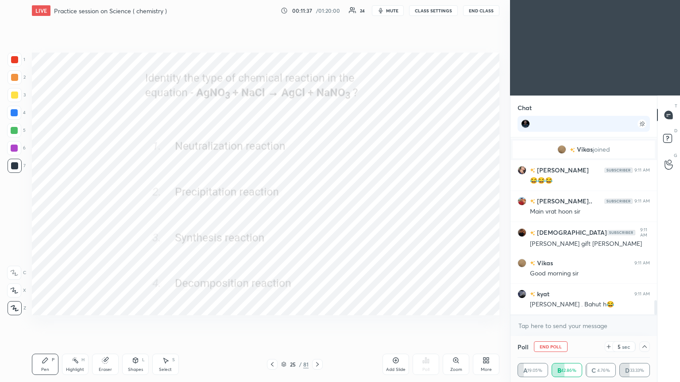
scroll to position [2029, 0]
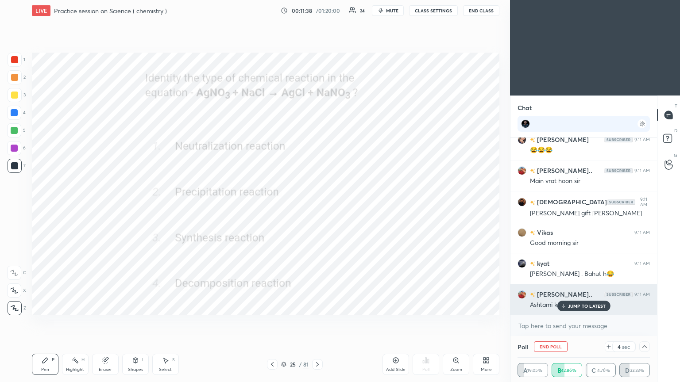
click at [317, 208] on p "JUMP TO LATEST" at bounding box center [587, 306] width 38 height 5
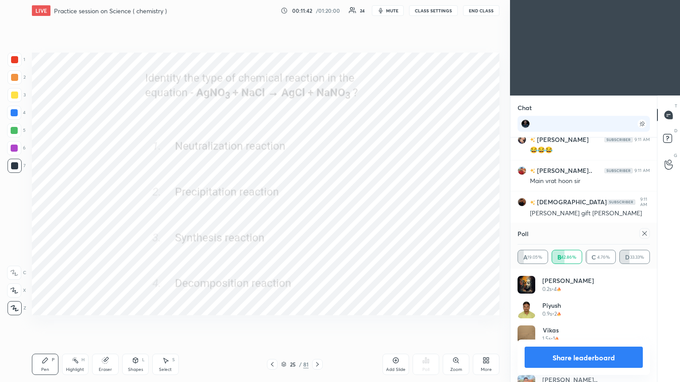
scroll to position [2060, 0]
click at [317, 208] on icon at bounding box center [644, 233] width 7 height 7
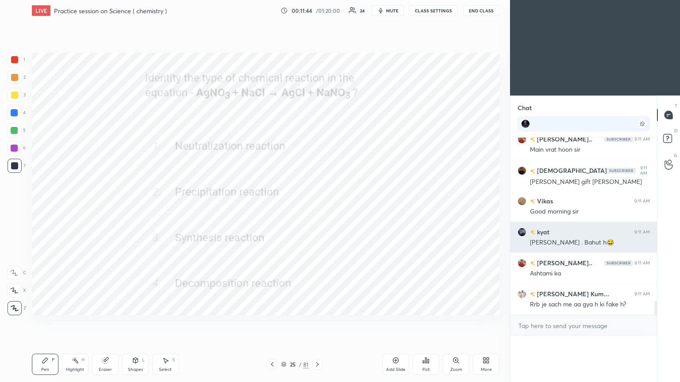
scroll to position [3, 3]
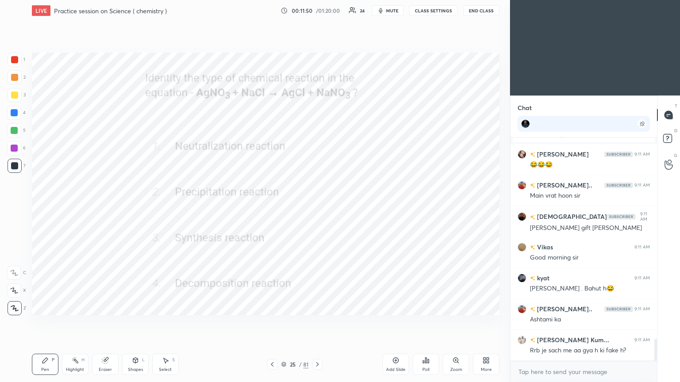
click at [109, 208] on div "Eraser" at bounding box center [105, 364] width 27 height 21
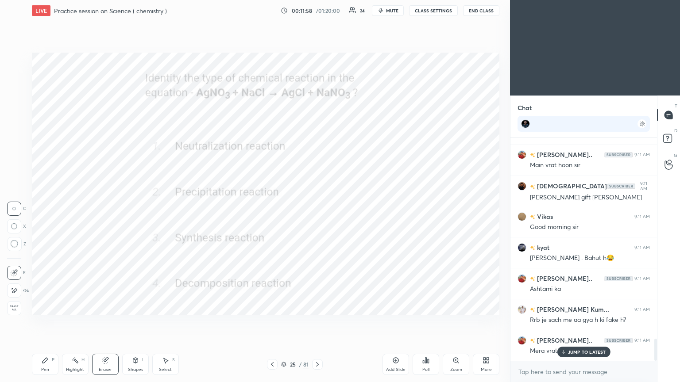
click at [138, 208] on div "Shapes L" at bounding box center [135, 364] width 27 height 21
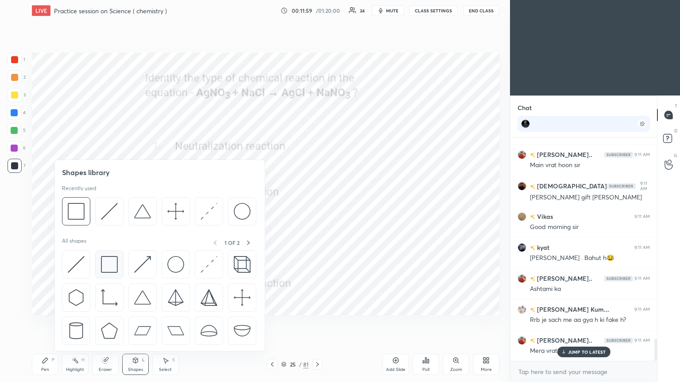
click at [110, 208] on img at bounding box center [109, 264] width 17 height 17
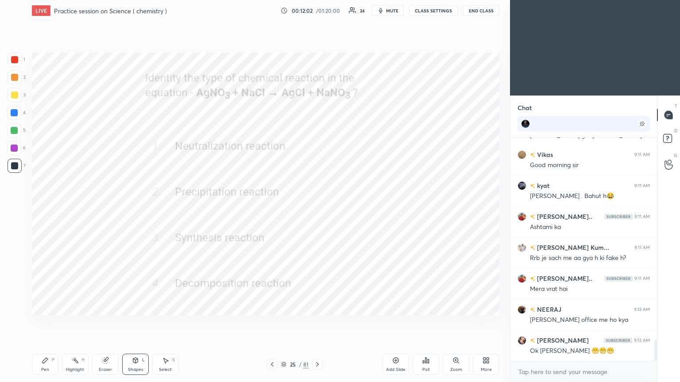
click at [46, 208] on icon at bounding box center [45, 360] width 7 height 7
click at [317, 208] on icon at bounding box center [317, 364] width 7 height 7
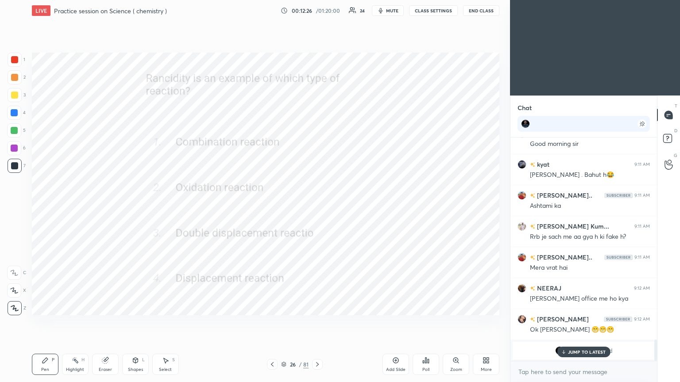
click at [317, 208] on div "Poll" at bounding box center [425, 370] width 7 height 4
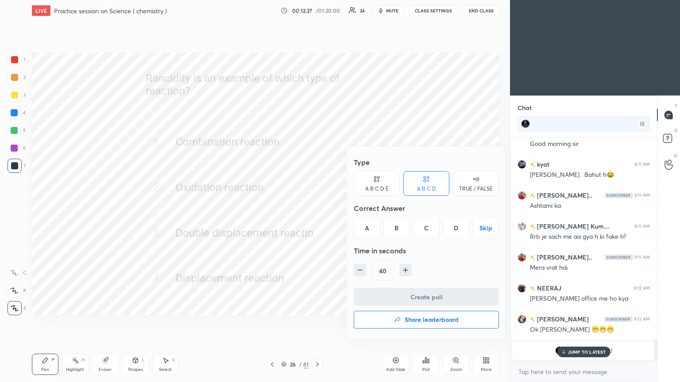
click at [317, 208] on div "B" at bounding box center [396, 227] width 26 height 21
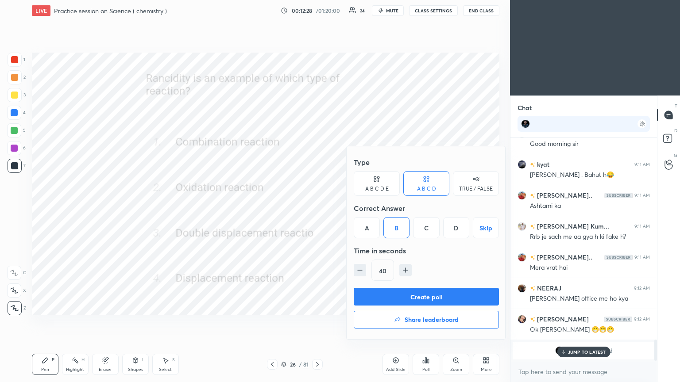
click at [317, 208] on button "Create poll" at bounding box center [426, 297] width 145 height 18
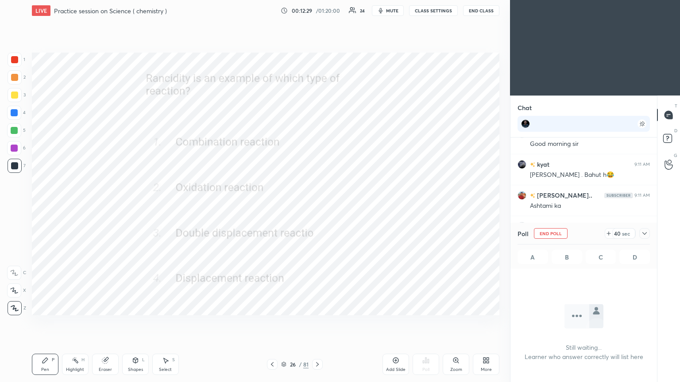
click at [317, 208] on icon at bounding box center [644, 233] width 7 height 7
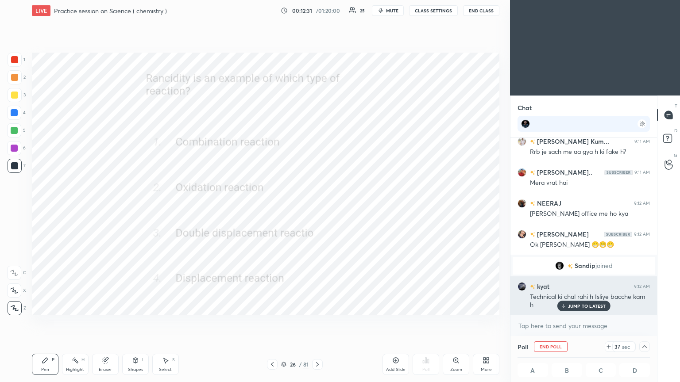
click at [317, 208] on p "JUMP TO LATEST" at bounding box center [587, 306] width 38 height 5
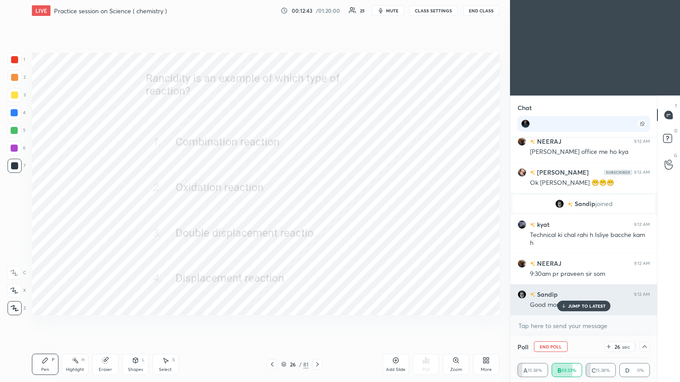
click at [317, 208] on p "JUMP TO LATEST" at bounding box center [587, 306] width 38 height 5
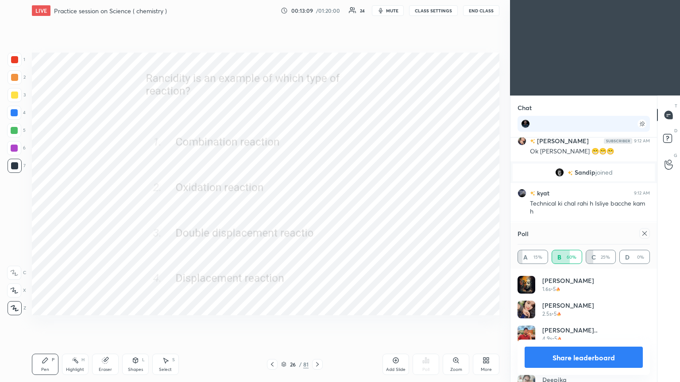
click at [317, 208] on icon at bounding box center [644, 233] width 7 height 7
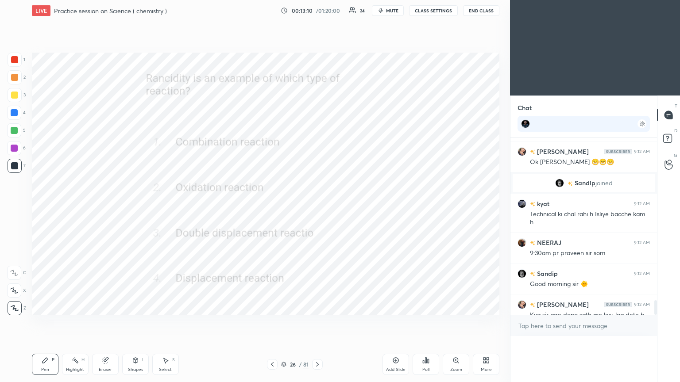
scroll to position [207, 144]
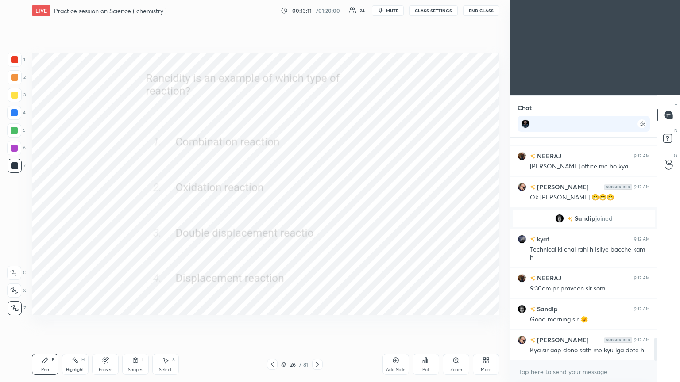
click at [135, 208] on div "Shapes L" at bounding box center [135, 364] width 27 height 21
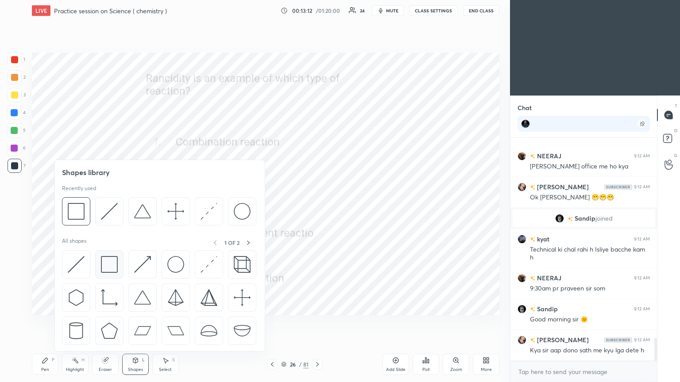
click at [104, 208] on img at bounding box center [109, 264] width 17 height 17
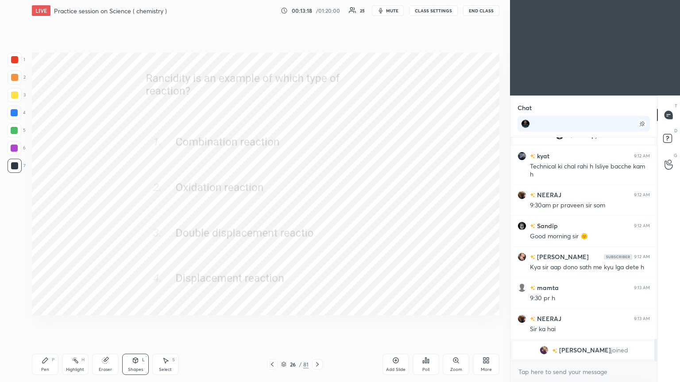
click at [44, 208] on icon at bounding box center [44, 360] width 5 height 5
click at [317, 208] on icon at bounding box center [317, 364] width 7 height 7
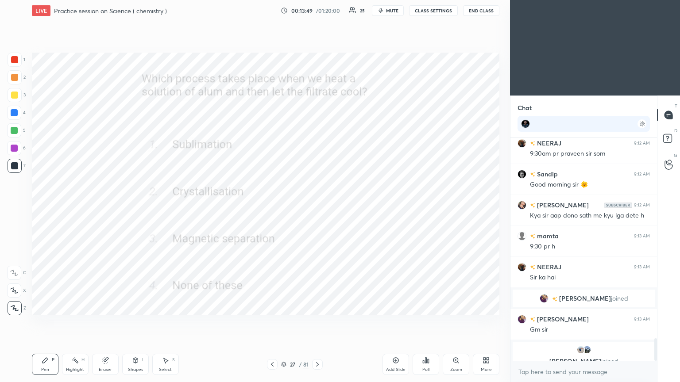
click at [317, 208] on div "Poll" at bounding box center [426, 364] width 27 height 21
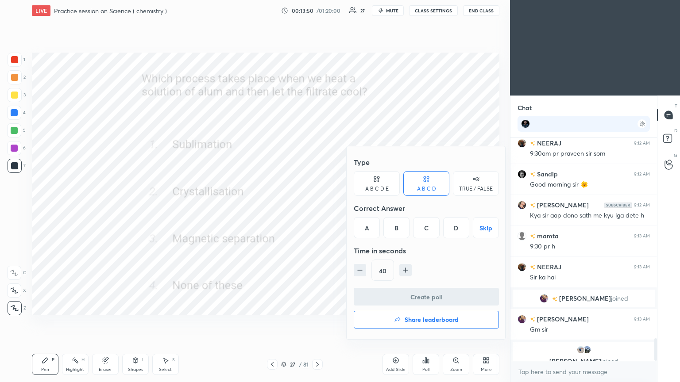
click at [317, 208] on div "B" at bounding box center [396, 227] width 26 height 21
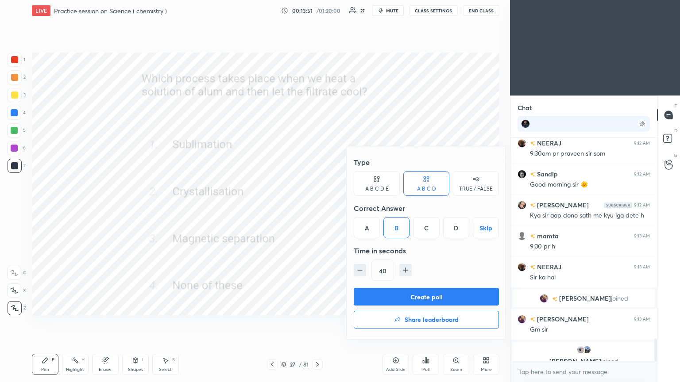
click at [317, 208] on button "Create poll" at bounding box center [426, 297] width 145 height 18
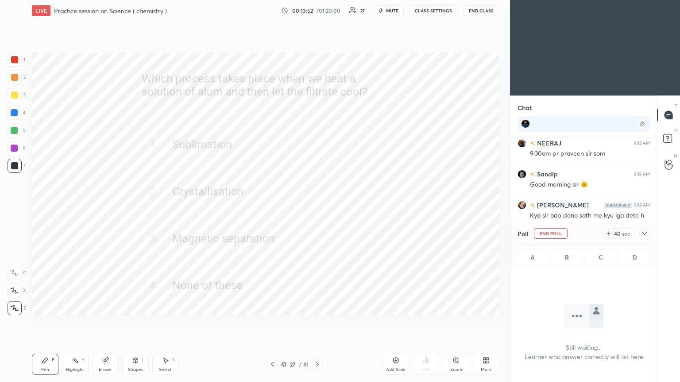
click at [317, 208] on icon at bounding box center [644, 233] width 7 height 7
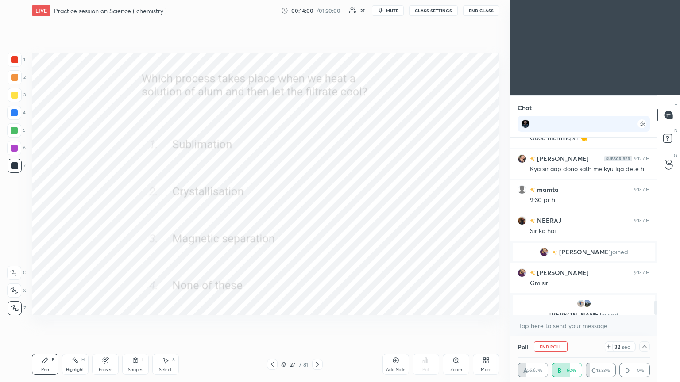
click at [317, 208] on icon at bounding box center [644, 346] width 7 height 7
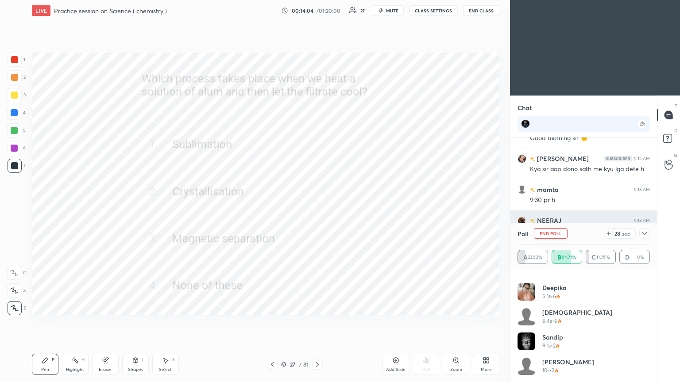
click at [317, 208] on icon at bounding box center [644, 233] width 7 height 7
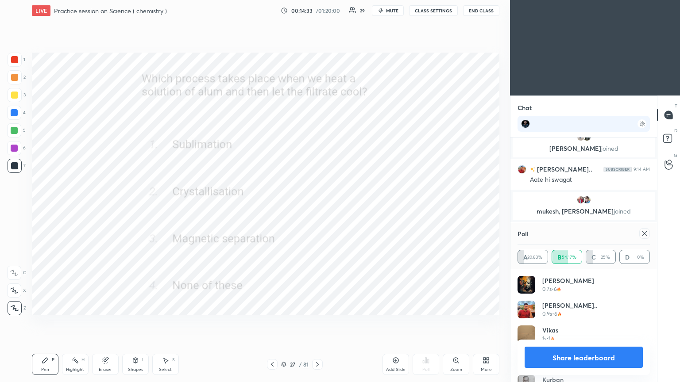
click at [317, 208] on icon at bounding box center [644, 233] width 7 height 7
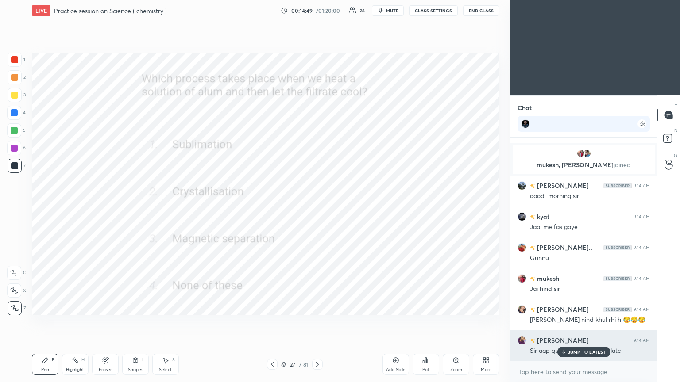
click at [317, 208] on div "JUMP TO LATEST" at bounding box center [583, 352] width 53 height 11
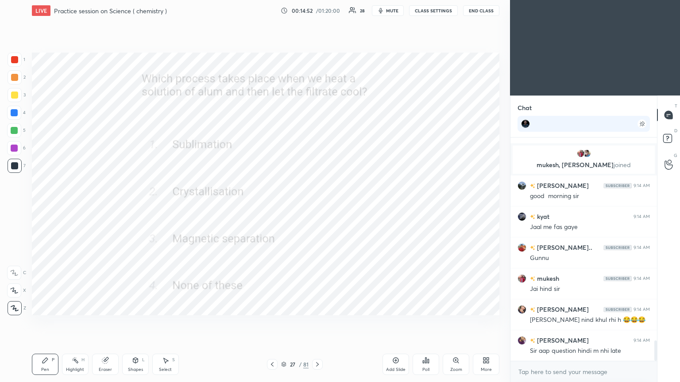
click at [317, 208] on icon at bounding box center [317, 364] width 7 height 7
click at [317, 208] on div "Poll" at bounding box center [425, 370] width 7 height 4
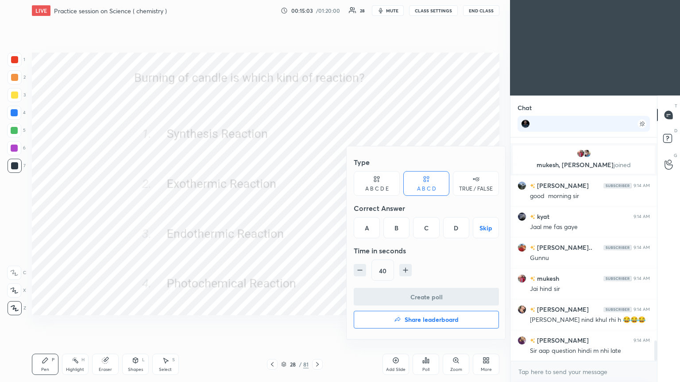
click at [317, 208] on div "B" at bounding box center [396, 227] width 26 height 21
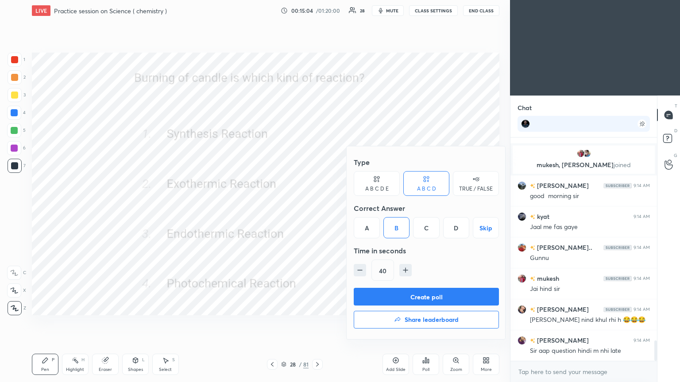
click at [317, 208] on button "Create poll" at bounding box center [426, 297] width 145 height 18
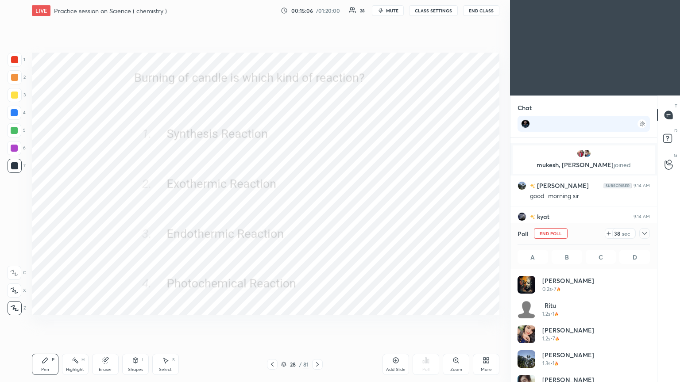
click at [317, 208] on icon at bounding box center [644, 233] width 7 height 7
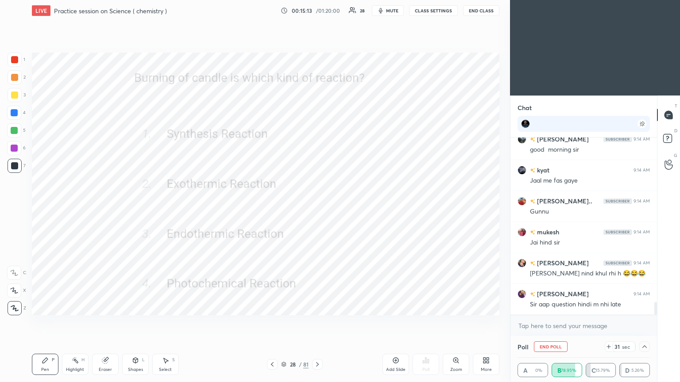
click at [317, 208] on icon at bounding box center [644, 346] width 7 height 7
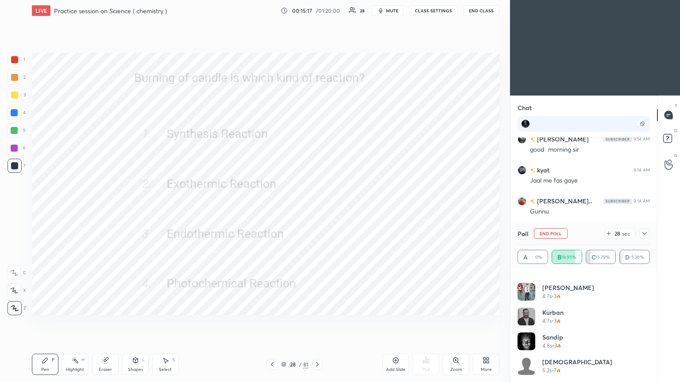
click at [317, 208] on icon at bounding box center [644, 233] width 7 height 7
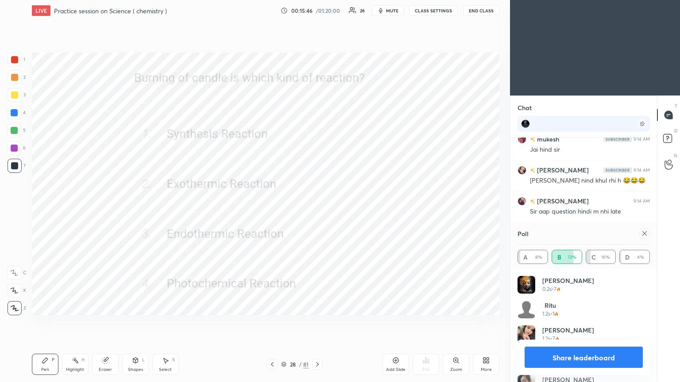
click at [317, 208] on icon at bounding box center [644, 233] width 7 height 7
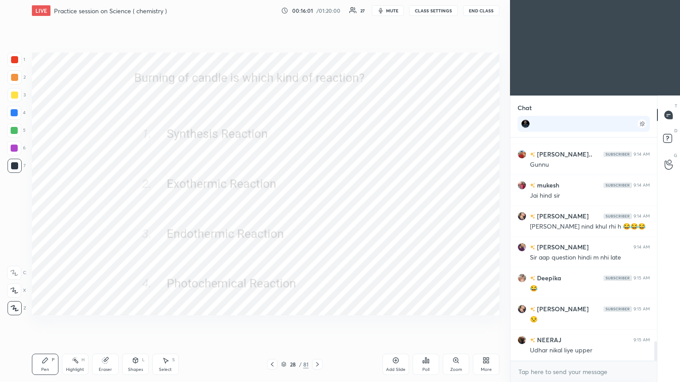
click at [317, 208] on icon at bounding box center [317, 364] width 7 height 7
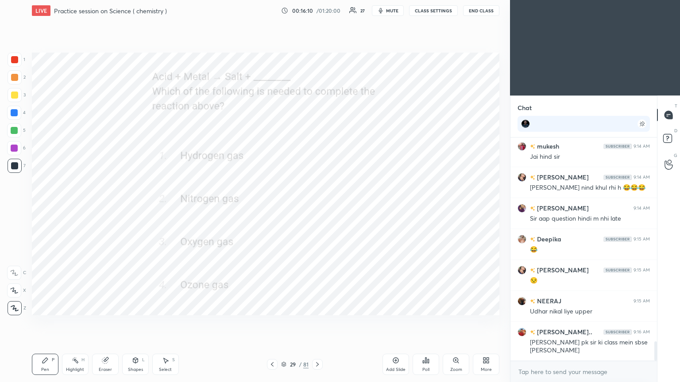
click at [317, 208] on icon at bounding box center [425, 360] width 7 height 7
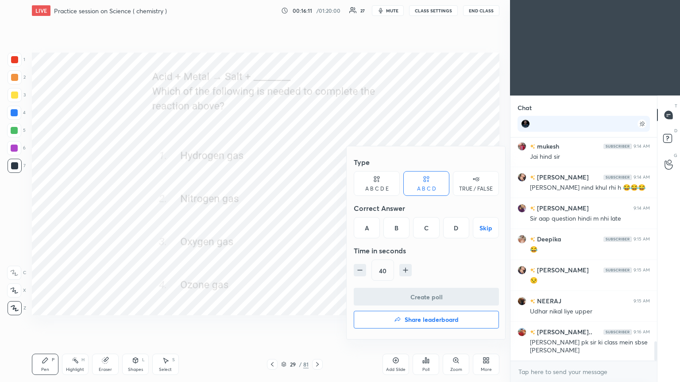
click at [317, 208] on div "A" at bounding box center [367, 227] width 26 height 21
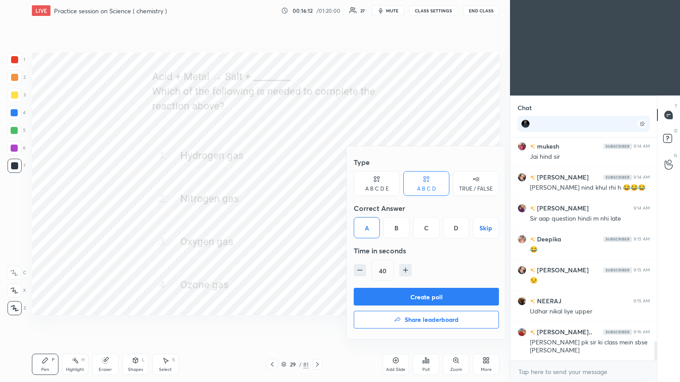
click at [317, 208] on button "Create poll" at bounding box center [426, 297] width 145 height 18
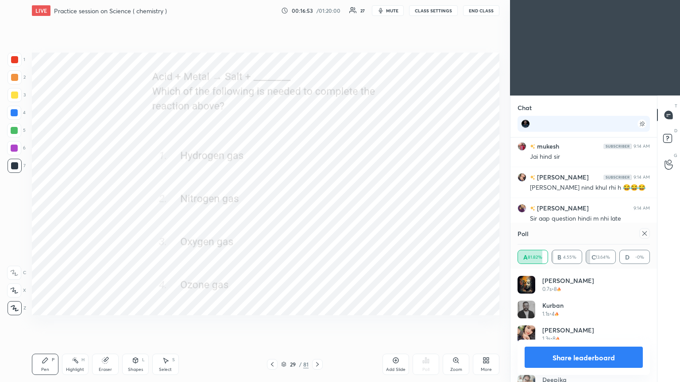
click at [317, 208] on icon at bounding box center [644, 233] width 7 height 7
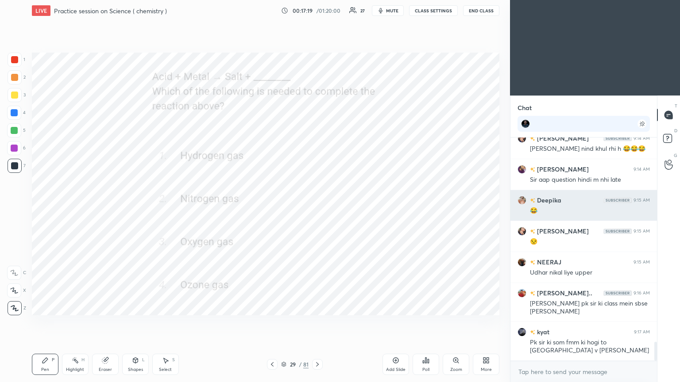
scroll to position [2438, 0]
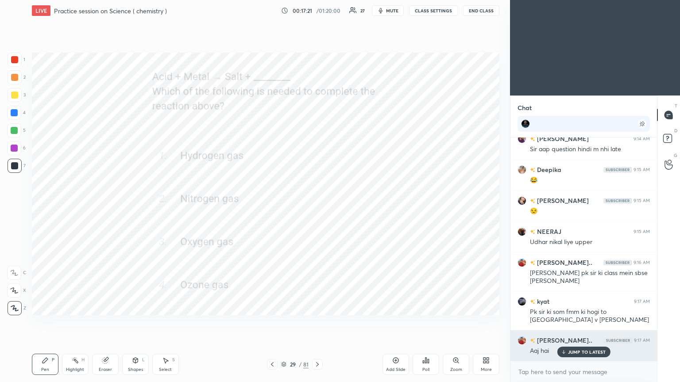
click at [317, 208] on div "JUMP TO LATEST" at bounding box center [583, 352] width 53 height 11
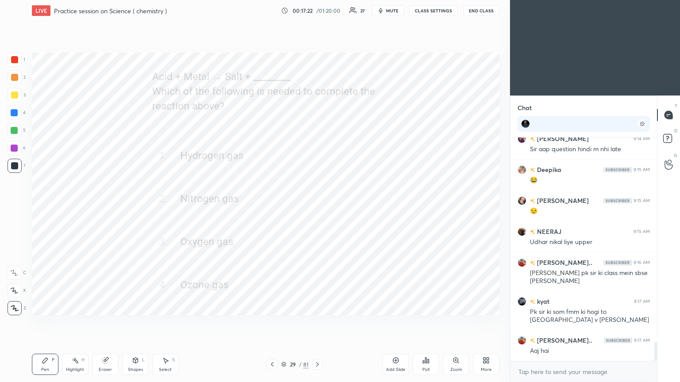
click at [317, 208] on icon at bounding box center [317, 365] width 3 height 4
click at [317, 208] on div "Poll" at bounding box center [426, 364] width 27 height 21
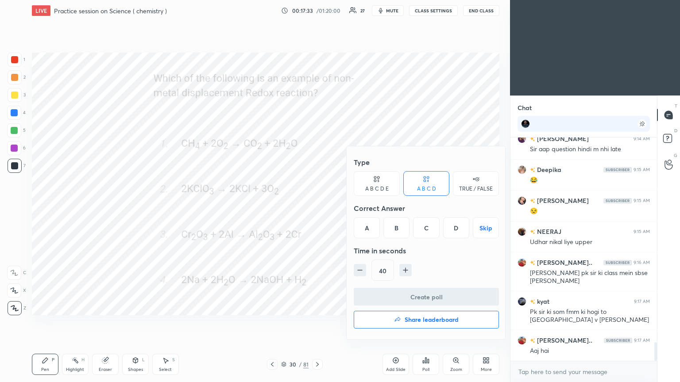
scroll to position [2469, 0]
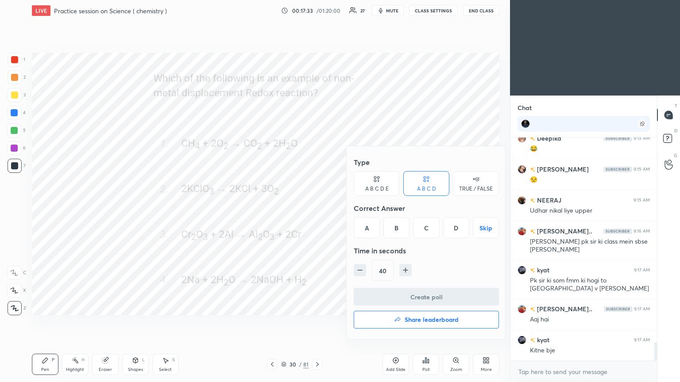
click at [317, 208] on div "D" at bounding box center [456, 227] width 26 height 21
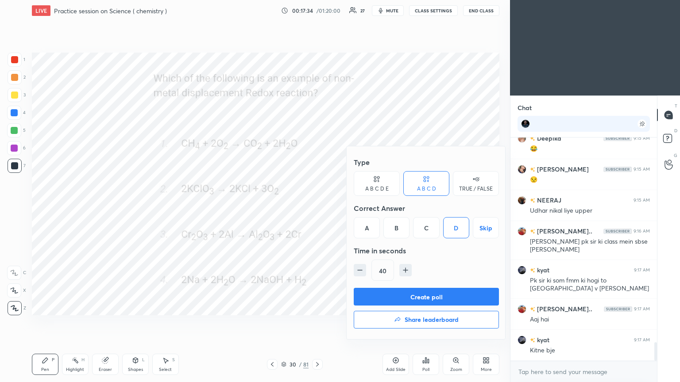
click at [317, 208] on button "Create poll" at bounding box center [426, 297] width 145 height 18
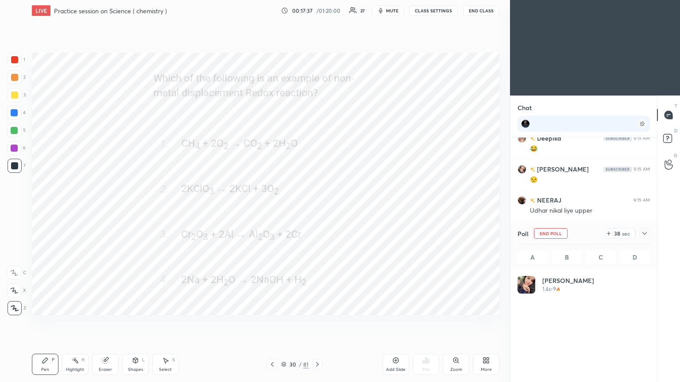
scroll to position [104, 130]
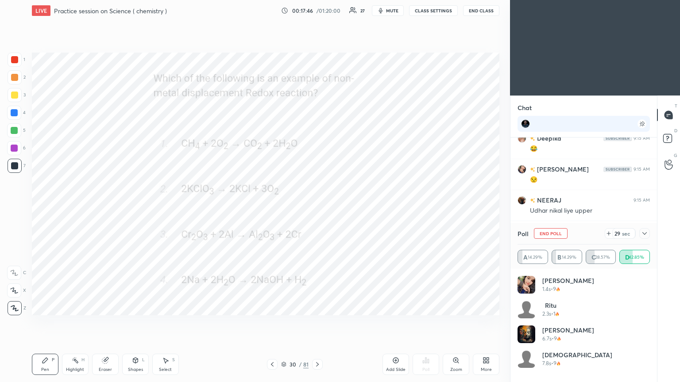
click at [317, 208] on icon at bounding box center [644, 233] width 7 height 7
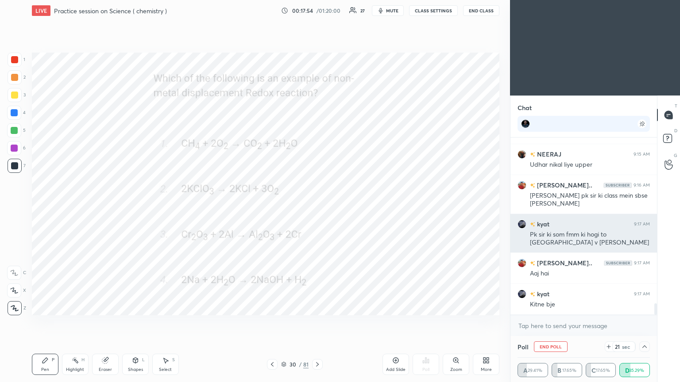
scroll to position [2546, 0]
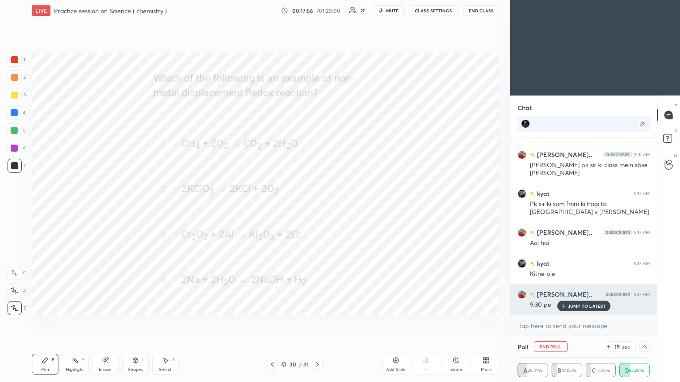
click at [317, 208] on p "JUMP TO LATEST" at bounding box center [587, 306] width 38 height 5
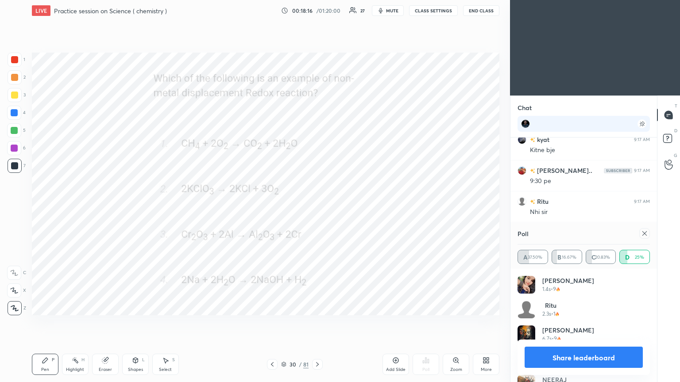
scroll to position [2701, 0]
click at [317, 208] on icon at bounding box center [644, 233] width 7 height 7
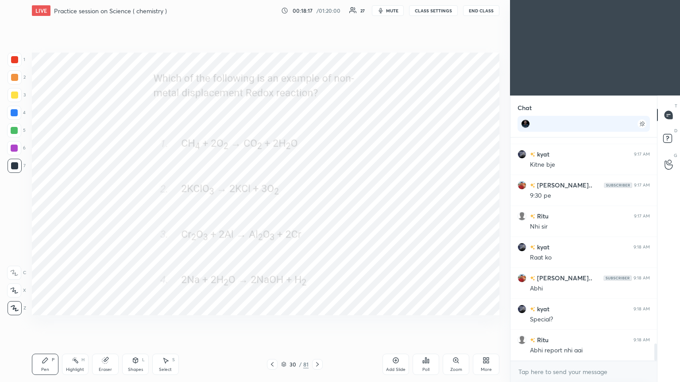
click at [140, 208] on div "Shapes" at bounding box center [135, 370] width 15 height 4
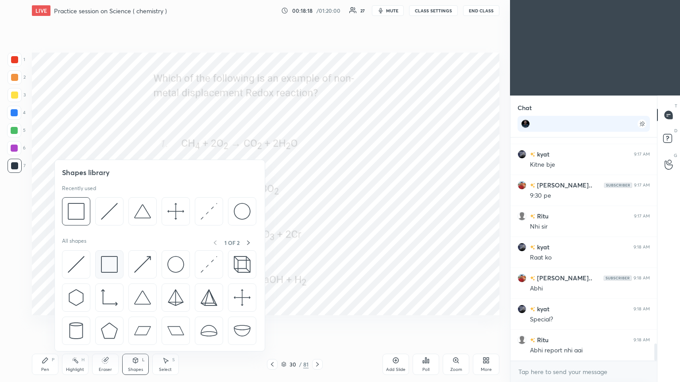
click at [104, 208] on img at bounding box center [109, 264] width 17 height 17
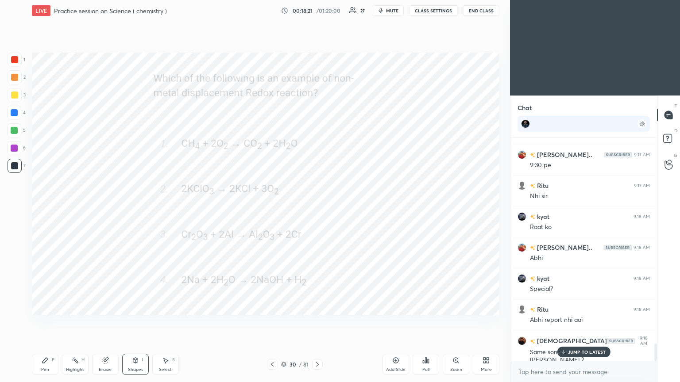
click at [46, 208] on icon at bounding box center [45, 360] width 7 height 7
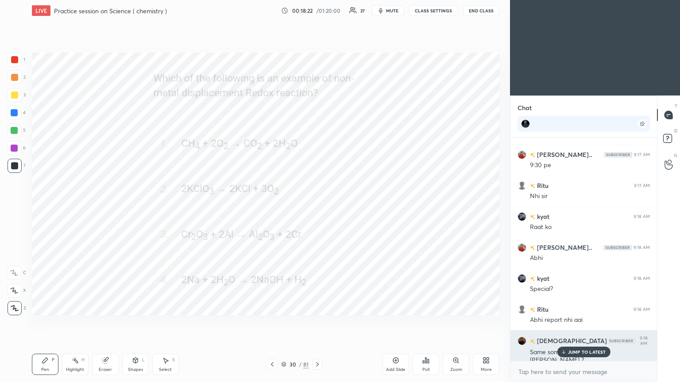
click at [317, 208] on p "JUMP TO LATEST" at bounding box center [587, 352] width 38 height 5
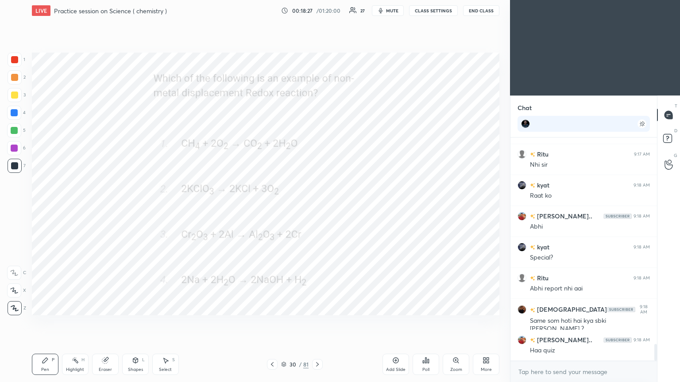
click at [314, 208] on icon at bounding box center [317, 364] width 7 height 7
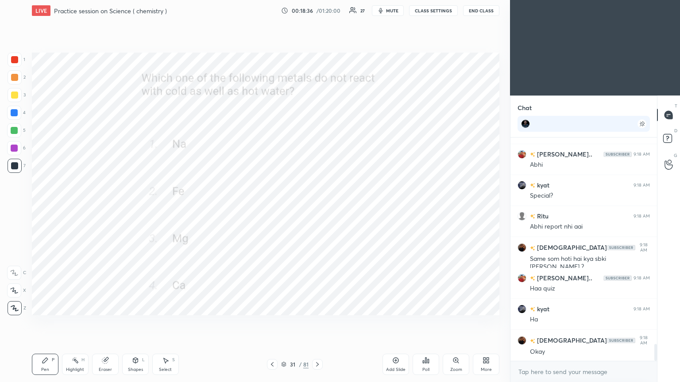
click at [317, 208] on icon at bounding box center [428, 361] width 1 height 4
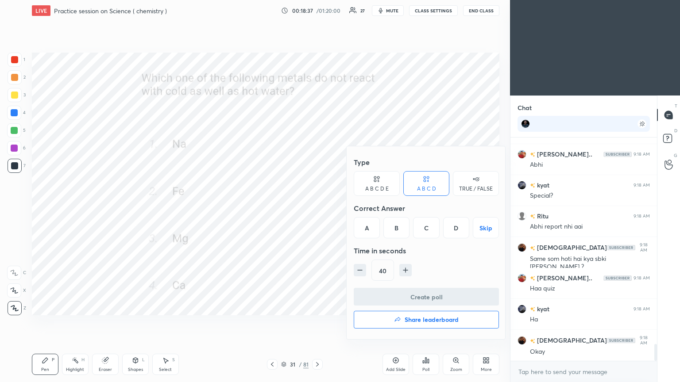
click at [317, 208] on div "B" at bounding box center [396, 227] width 26 height 21
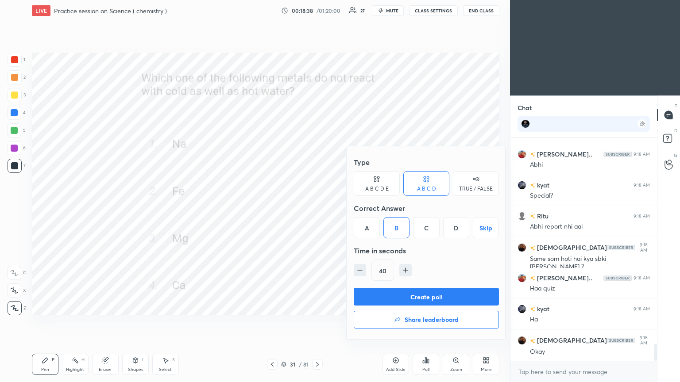
click at [317, 208] on button "Create poll" at bounding box center [426, 297] width 145 height 18
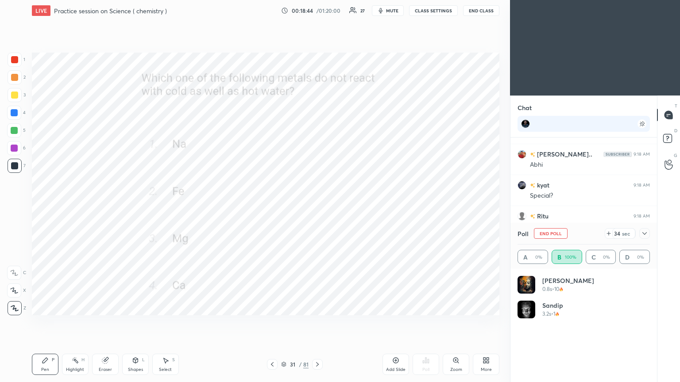
click at [317, 208] on icon at bounding box center [644, 233] width 7 height 7
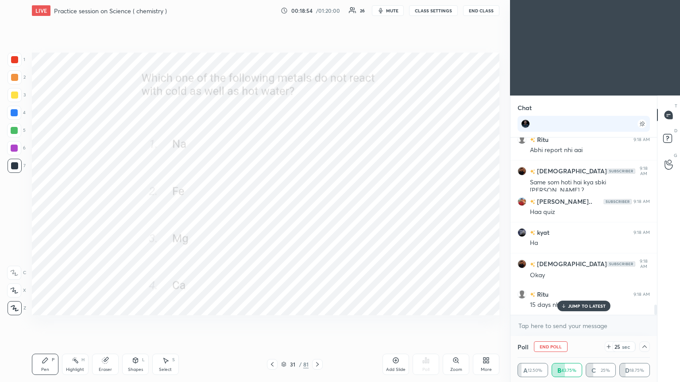
click at [317, 208] on p "JUMP TO LATEST" at bounding box center [587, 306] width 38 height 5
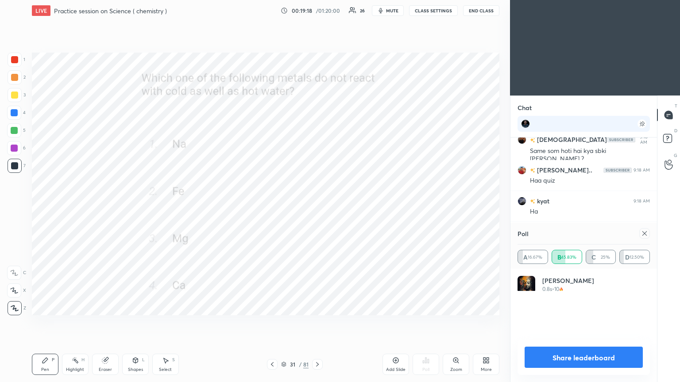
scroll to position [103, 130]
click at [317, 208] on icon at bounding box center [644, 233] width 7 height 7
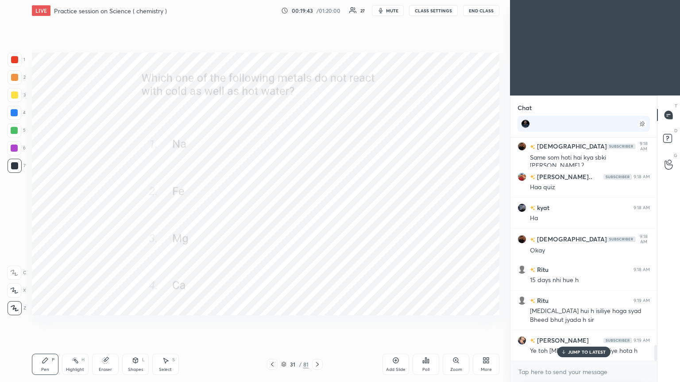
click at [317, 208] on p "JUMP TO LATEST" at bounding box center [587, 352] width 38 height 5
click at [317, 208] on icon at bounding box center [317, 364] width 7 height 7
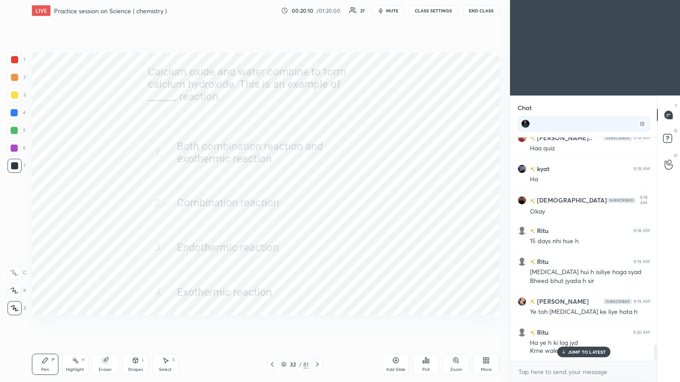
scroll to position [2928, 0]
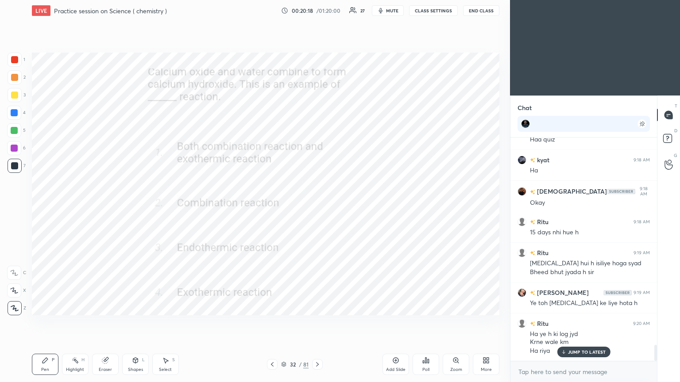
click at [317, 208] on div "Poll" at bounding box center [426, 364] width 27 height 21
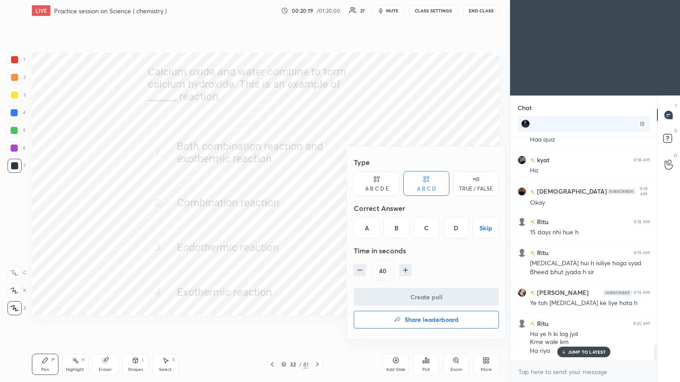
click at [317, 208] on div "A" at bounding box center [367, 227] width 26 height 21
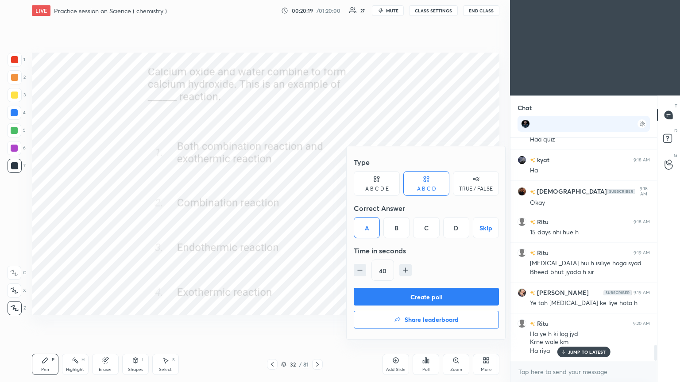
click at [317, 208] on button "Create poll" at bounding box center [426, 297] width 145 height 18
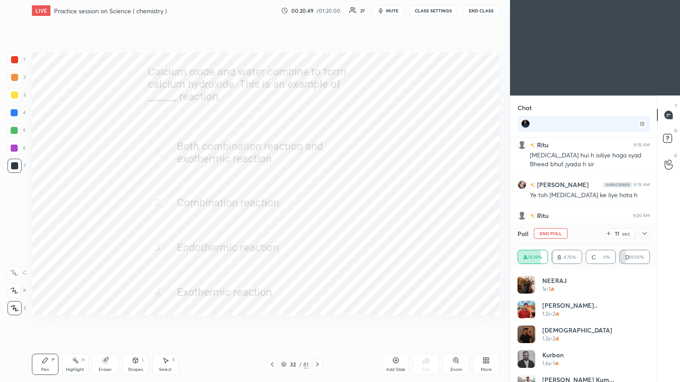
scroll to position [3068, 0]
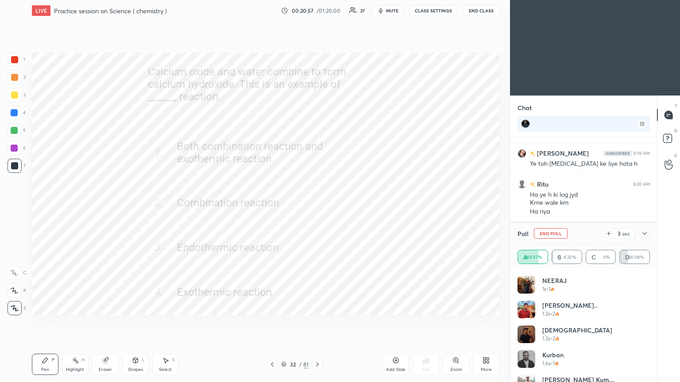
click at [317, 208] on icon at bounding box center [644, 233] width 7 height 7
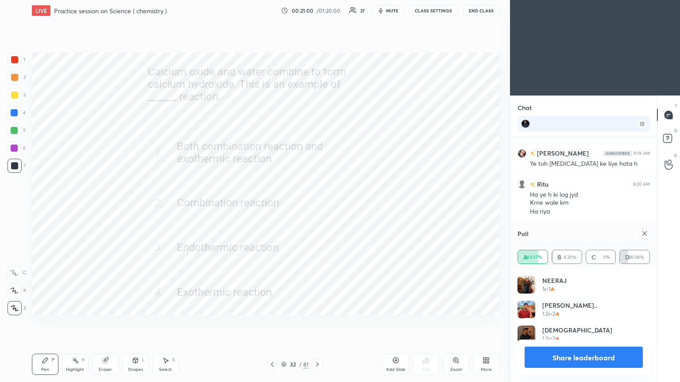
scroll to position [3107, 0]
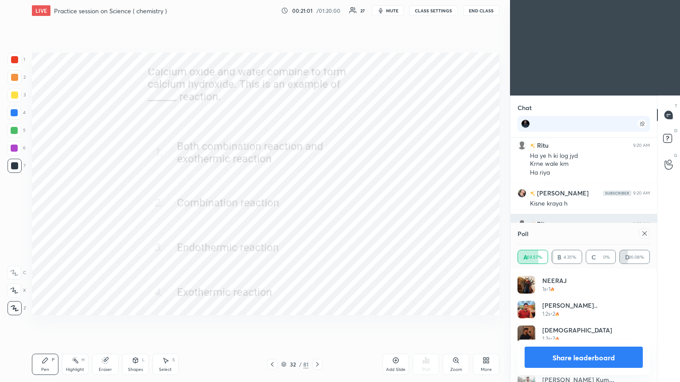
click at [317, 208] on icon at bounding box center [644, 233] width 7 height 7
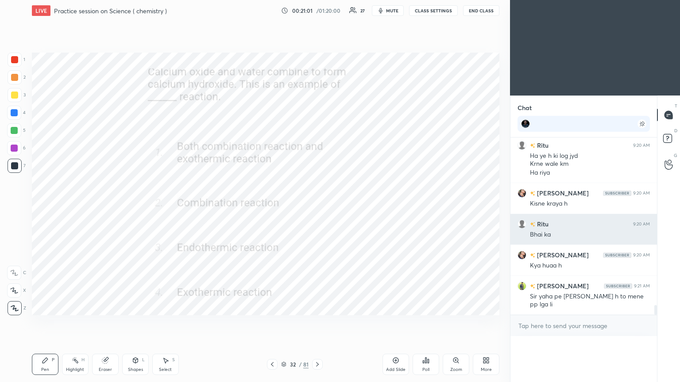
scroll to position [0, 0]
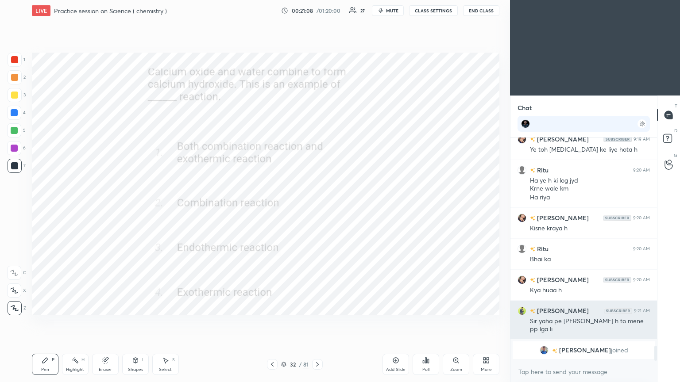
click at [317, 208] on h6 "[PERSON_NAME]" at bounding box center [562, 310] width 54 height 9
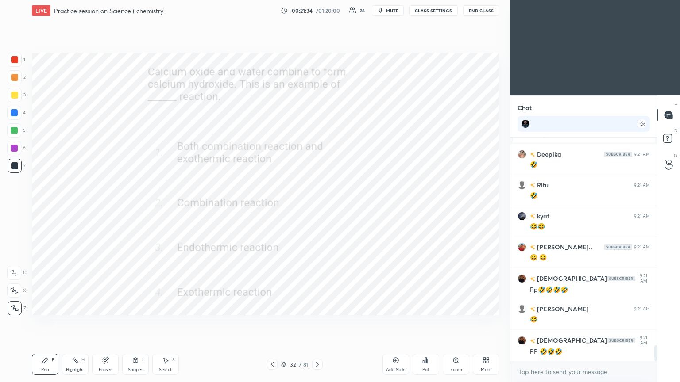
click at [316, 208] on icon at bounding box center [317, 364] width 7 height 7
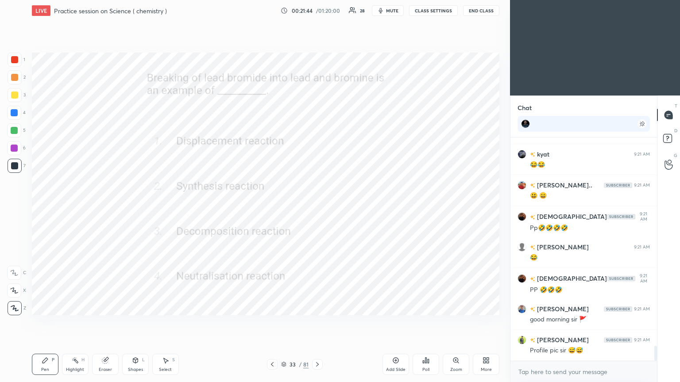
click at [317, 208] on div "Poll" at bounding box center [425, 370] width 7 height 4
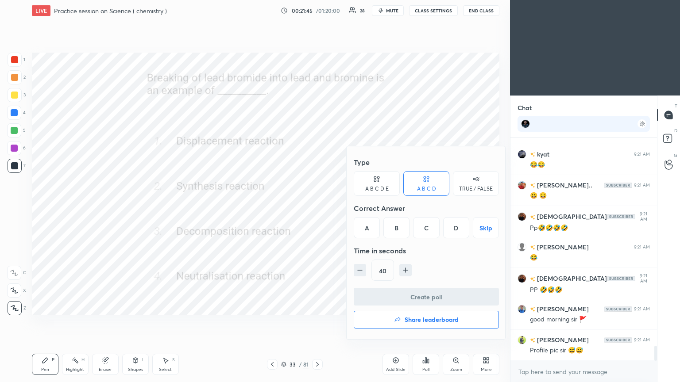
click at [317, 208] on div "C" at bounding box center [426, 227] width 26 height 21
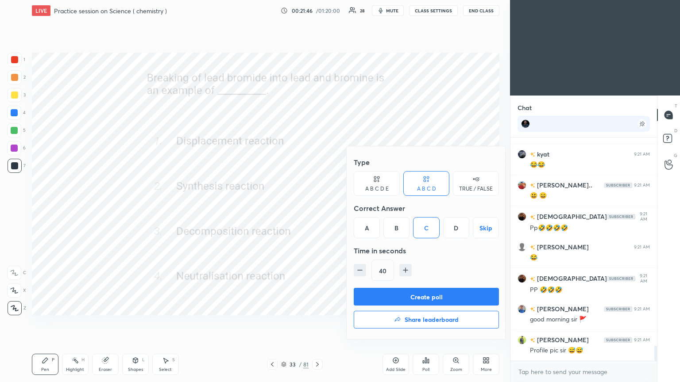
click at [317, 208] on button "Create poll" at bounding box center [426, 297] width 145 height 18
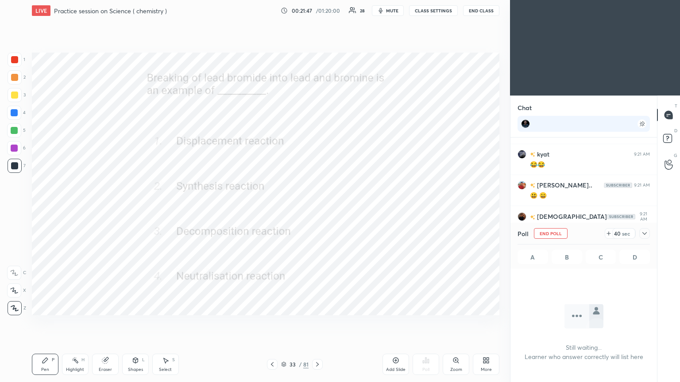
click at [317, 208] on icon at bounding box center [644, 233] width 7 height 7
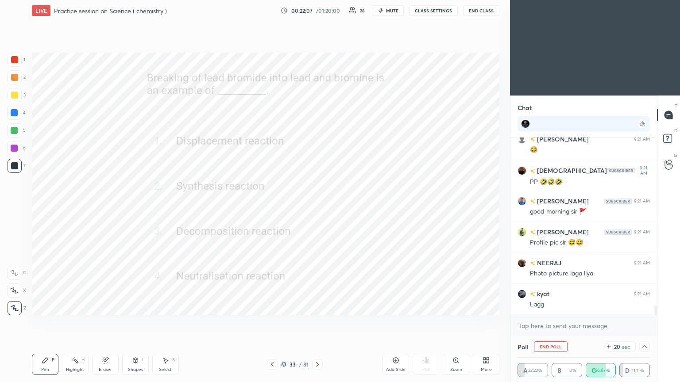
scroll to position [3218, 0]
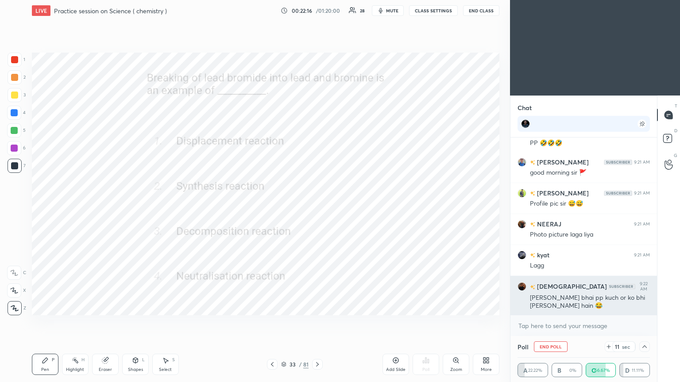
click at [317, 208] on div "[PERSON_NAME] bhai pp kuch or ko bhi [PERSON_NAME] hain 😂" at bounding box center [590, 302] width 120 height 17
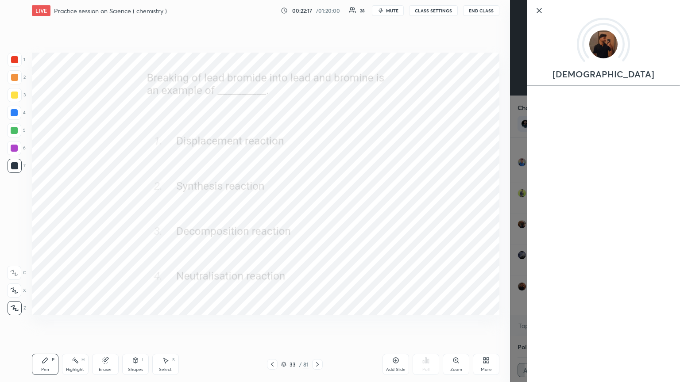
scroll to position [3249, 0]
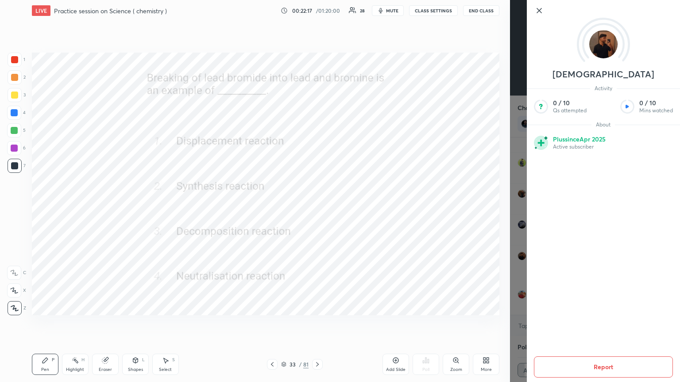
click at [317, 208] on div "1 2 3 4 5 6 7 C X Z C X Z E E Erase all H H LIVE Practice session on Science ( …" at bounding box center [255, 191] width 510 height 382
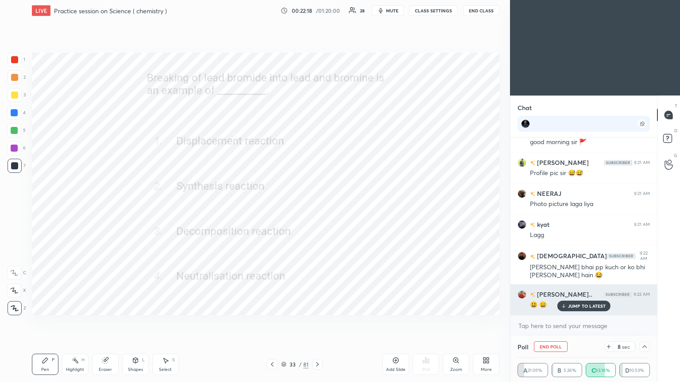
click at [317, 208] on div "JUMP TO LATEST" at bounding box center [583, 306] width 53 height 11
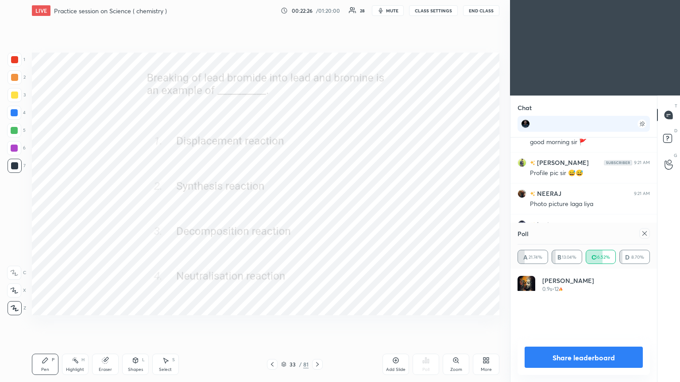
scroll to position [3, 3]
click at [317, 208] on icon at bounding box center [644, 233] width 7 height 7
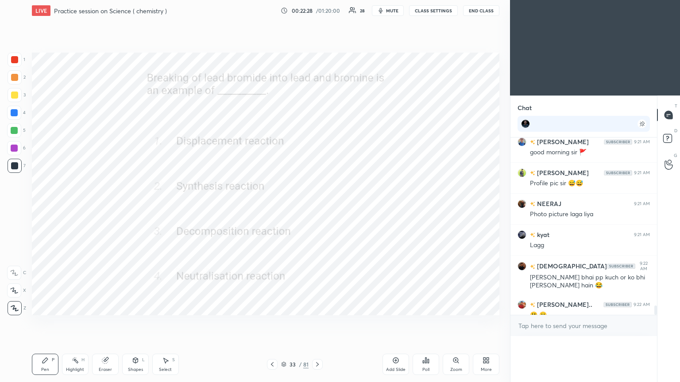
scroll to position [133, 144]
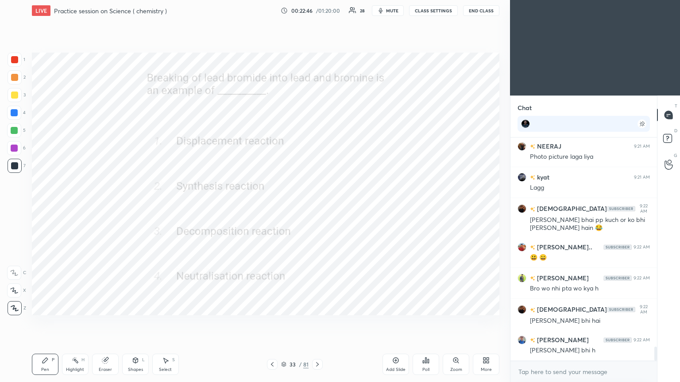
click at [317, 208] on icon at bounding box center [317, 364] width 7 height 7
click at [317, 208] on icon at bounding box center [455, 360] width 7 height 7
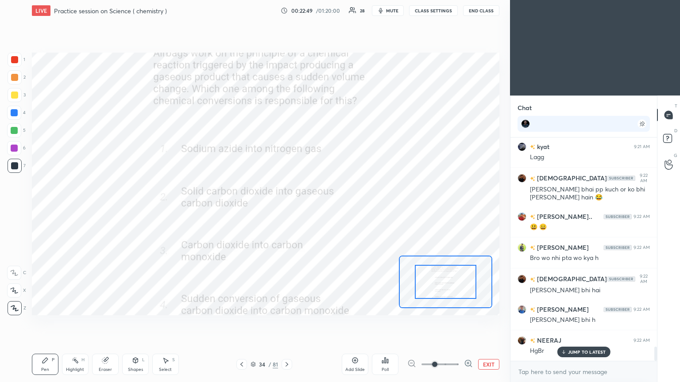
click at [317, 208] on button "EXIT" at bounding box center [488, 364] width 21 height 11
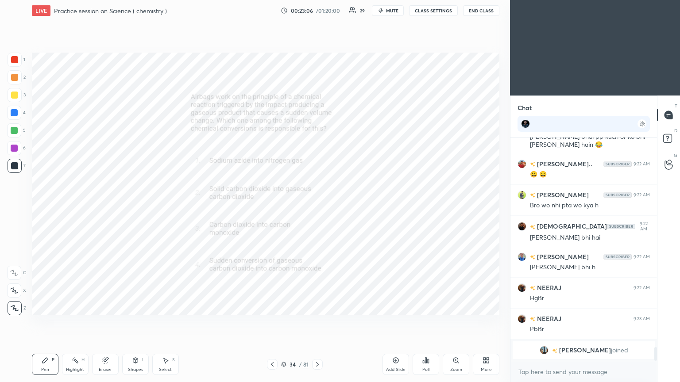
click at [317, 208] on div "Poll" at bounding box center [426, 364] width 27 height 21
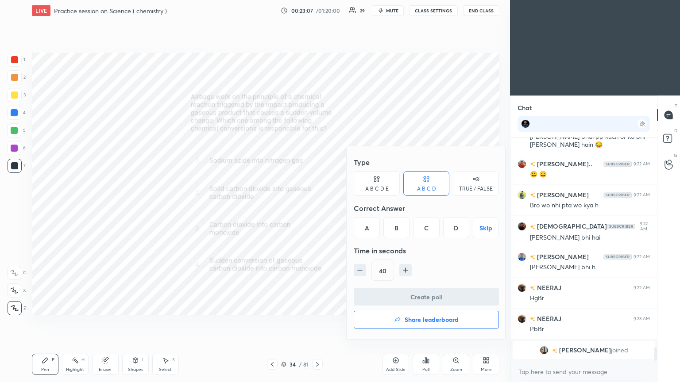
click at [317, 208] on div "A" at bounding box center [367, 227] width 26 height 21
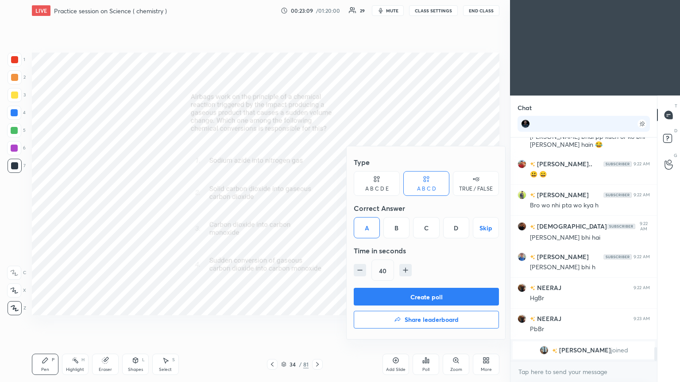
click at [317, 208] on button "Create poll" at bounding box center [426, 297] width 145 height 18
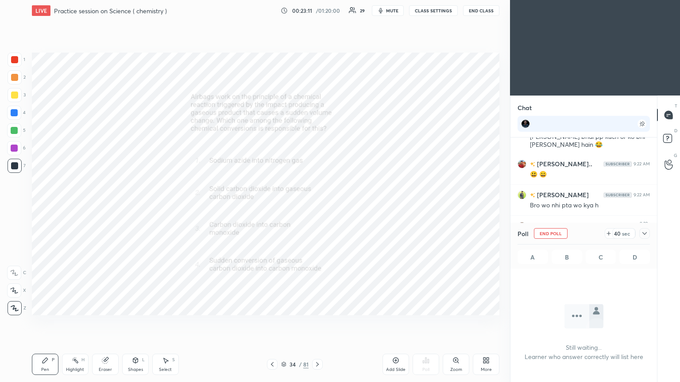
click at [317, 208] on icon at bounding box center [644, 233] width 7 height 7
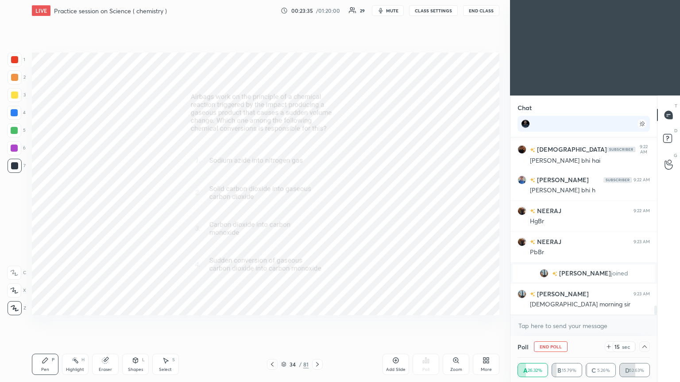
click at [317, 208] on icon at bounding box center [644, 346] width 7 height 7
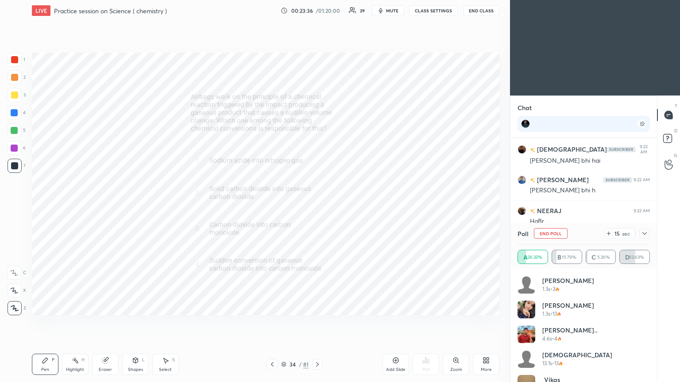
scroll to position [18, 0]
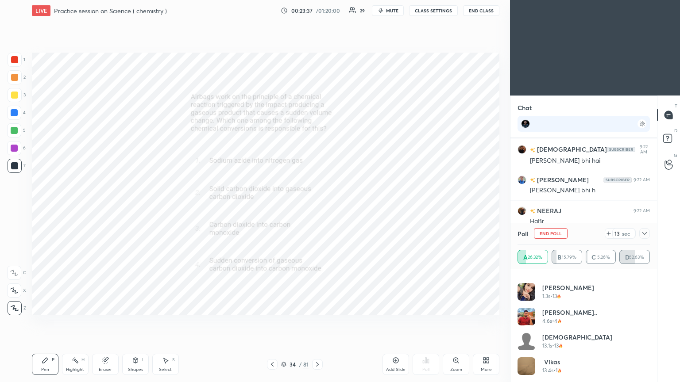
click at [317, 208] on icon at bounding box center [644, 233] width 4 height 3
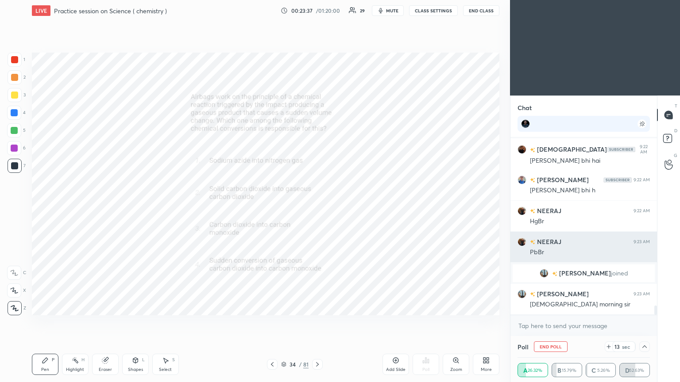
scroll to position [0, 0]
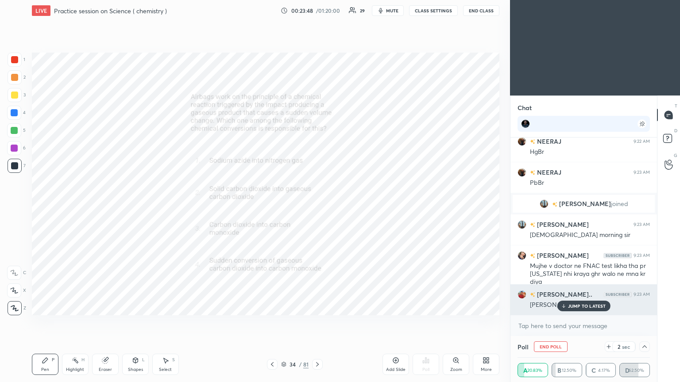
click at [317, 208] on p "JUMP TO LATEST" at bounding box center [587, 306] width 38 height 5
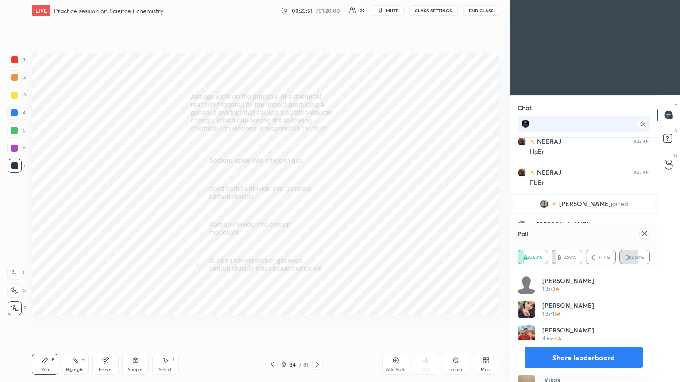
click at [317, 208] on icon at bounding box center [644, 233] width 4 height 4
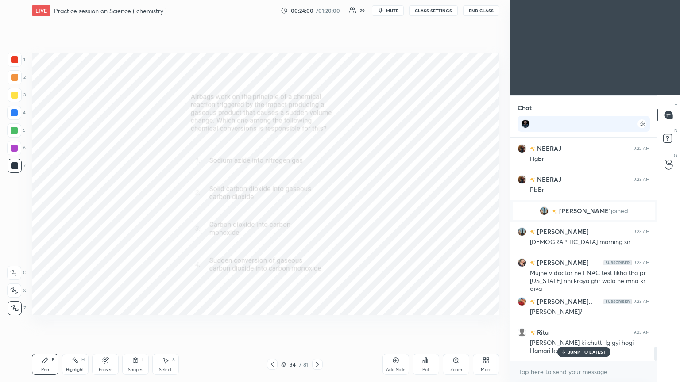
click at [317, 208] on p "JUMP TO LATEST" at bounding box center [587, 352] width 38 height 5
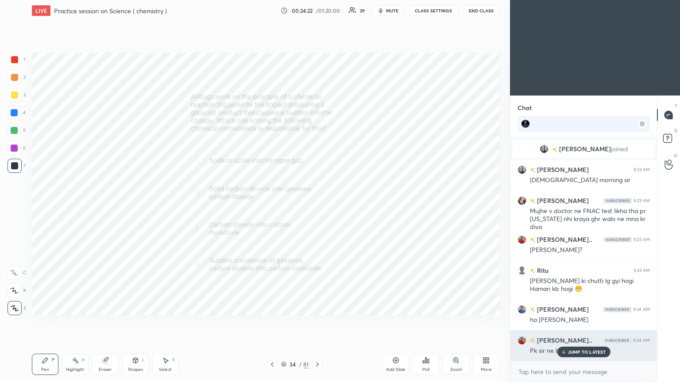
click at [317, 208] on icon at bounding box center [563, 352] width 6 height 5
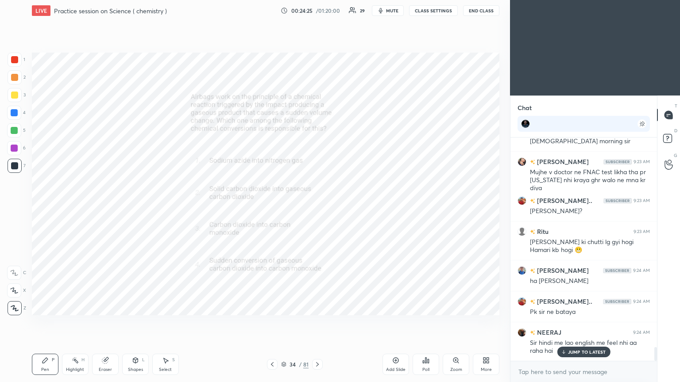
click at [317, 208] on p "JUMP TO LATEST" at bounding box center [587, 352] width 38 height 5
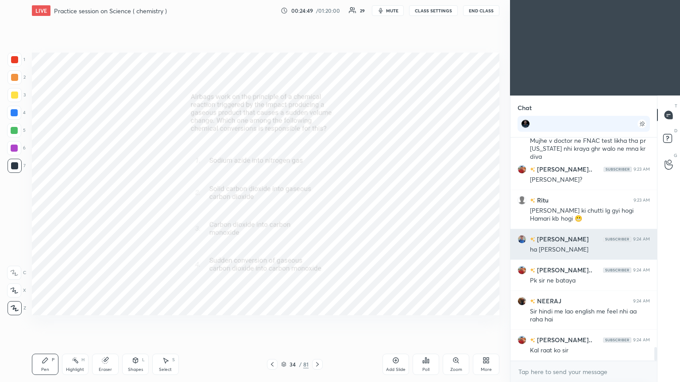
scroll to position [3490, 0]
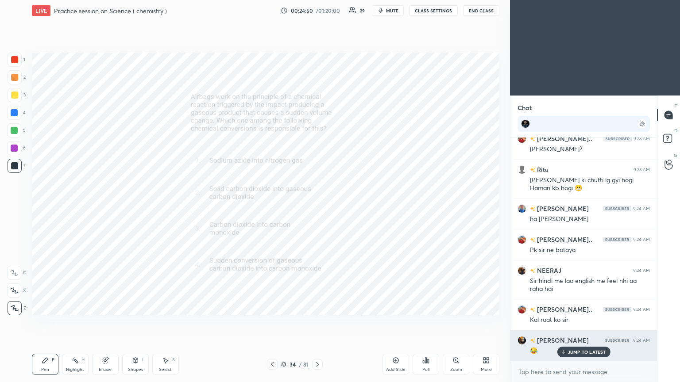
click at [317, 208] on p "JUMP TO LATEST" at bounding box center [587, 352] width 38 height 5
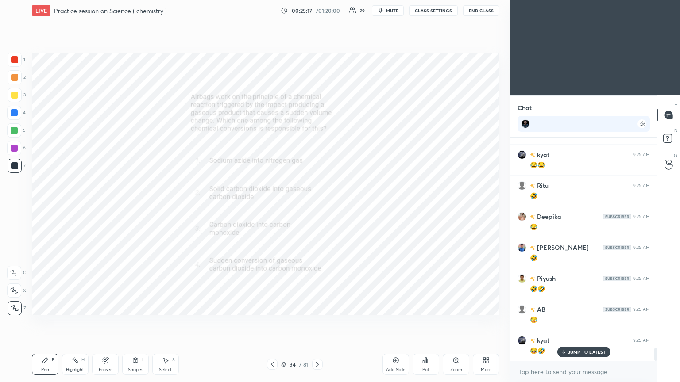
scroll to position [3800, 0]
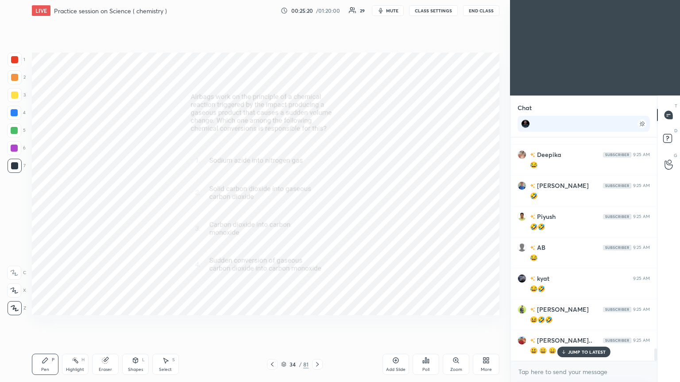
click at [317, 208] on p "JUMP TO LATEST" at bounding box center [587, 352] width 38 height 5
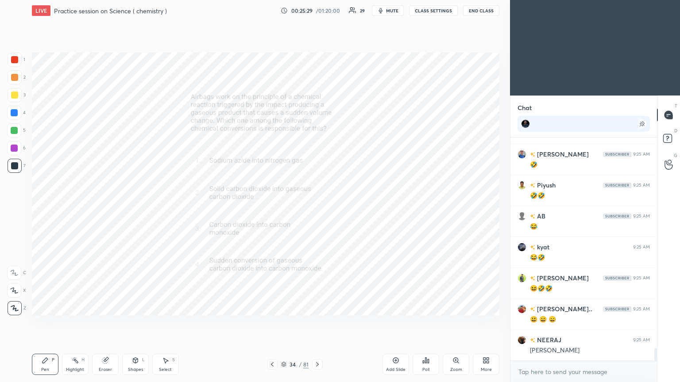
click at [317, 208] on icon at bounding box center [317, 364] width 7 height 7
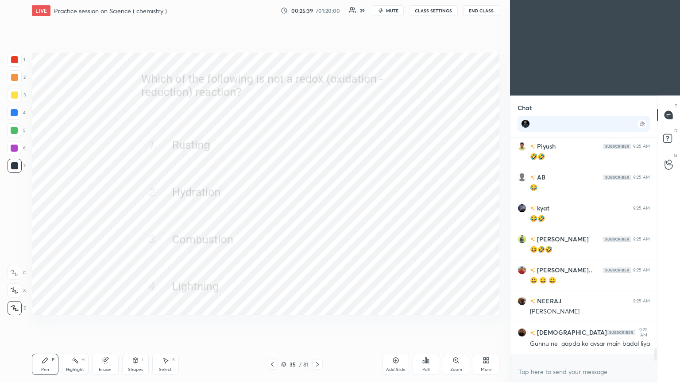
click at [317, 208] on div "Poll" at bounding box center [426, 364] width 27 height 21
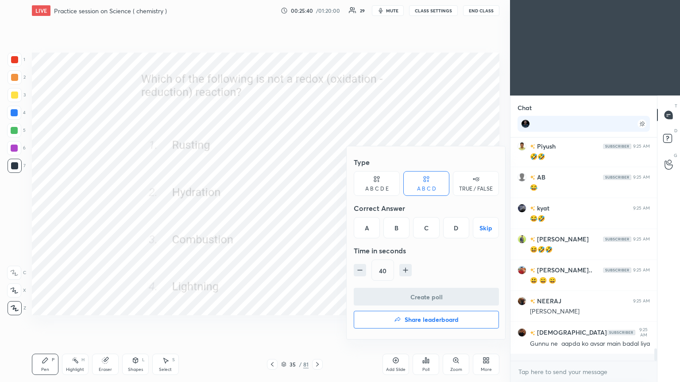
click at [317, 208] on div "B" at bounding box center [396, 227] width 26 height 21
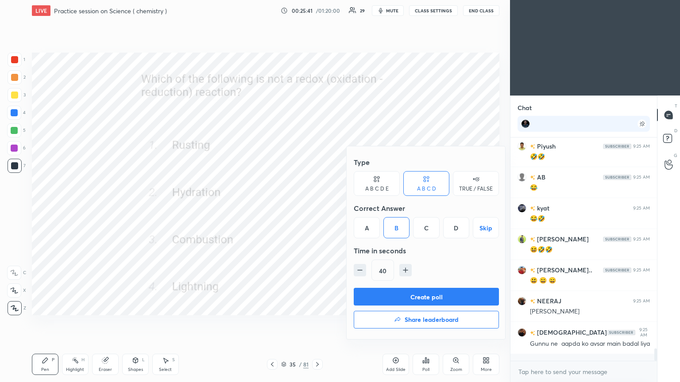
click at [317, 208] on button "Create poll" at bounding box center [426, 297] width 145 height 18
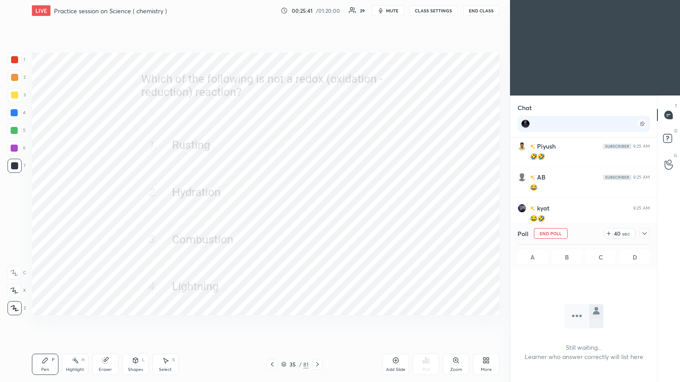
scroll to position [3, 3]
click at [317, 208] on icon at bounding box center [644, 233] width 7 height 7
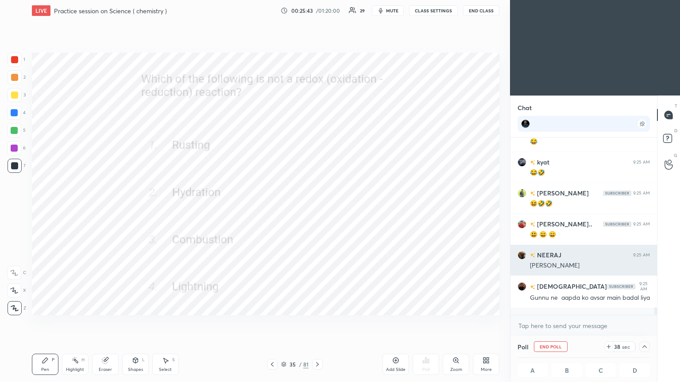
scroll to position [0, 3]
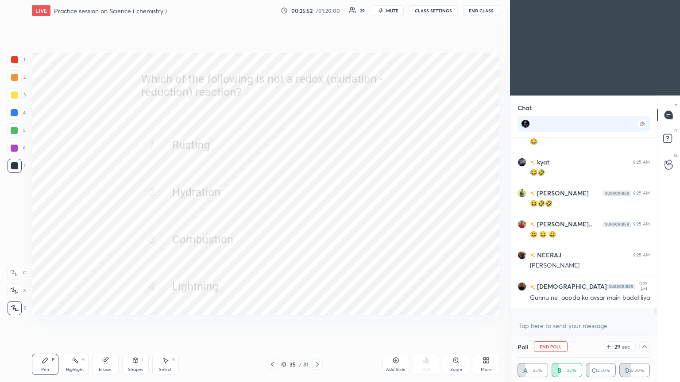
click at [317, 208] on icon at bounding box center [644, 346] width 7 height 7
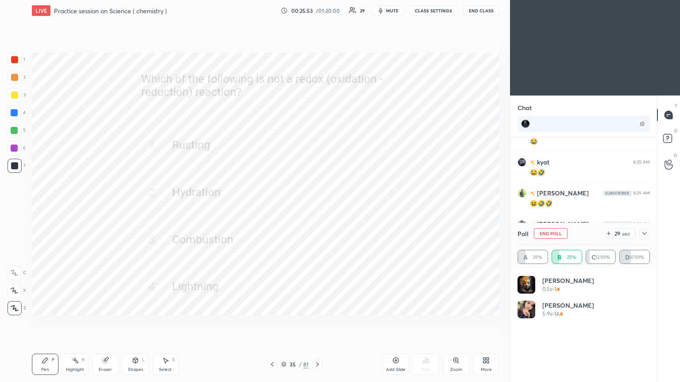
scroll to position [3, 3]
click at [317, 208] on icon at bounding box center [644, 233] width 7 height 7
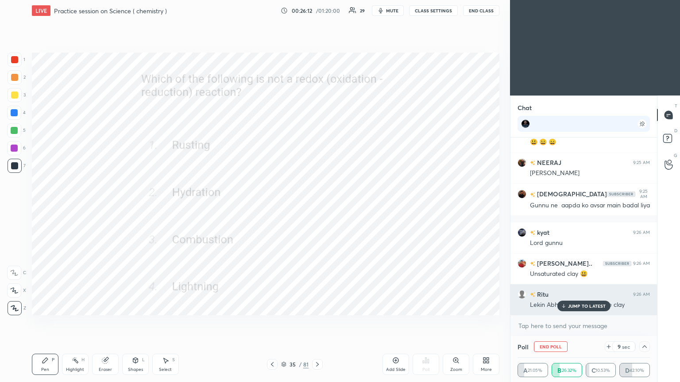
click at [317, 208] on p "JUMP TO LATEST" at bounding box center [587, 306] width 38 height 5
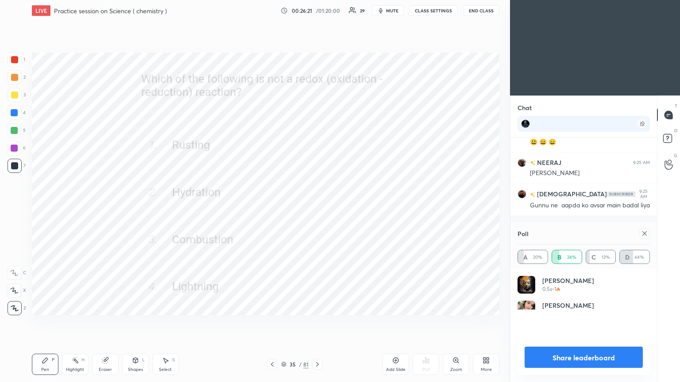
scroll to position [89, 130]
click at [317, 208] on icon at bounding box center [644, 233] width 7 height 7
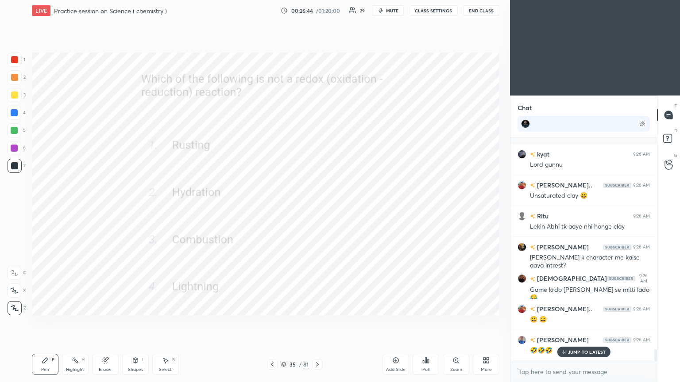
click at [317, 208] on div "kyat 9:25 AM 😂😂 Ritu 9:25 AM 🤣 Deepika 9:25 AM 😂 [PERSON_NAME] 9:25 AM 🤣 Piyush…" at bounding box center [583, 250] width 147 height 224
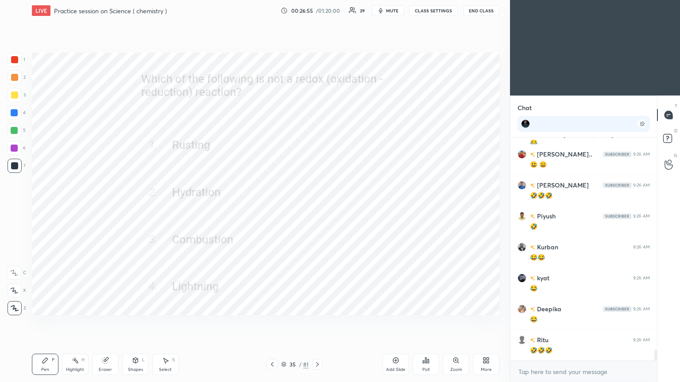
click at [314, 208] on div at bounding box center [317, 364] width 11 height 11
click at [317, 208] on icon at bounding box center [425, 360] width 1 height 5
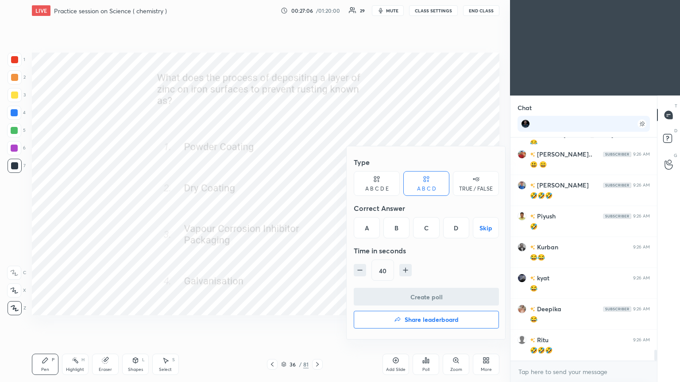
click at [317, 208] on div "D" at bounding box center [456, 227] width 26 height 21
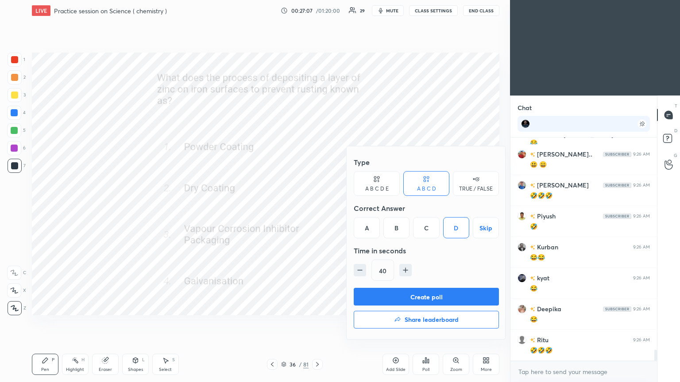
click at [317, 208] on button "Create poll" at bounding box center [426, 297] width 145 height 18
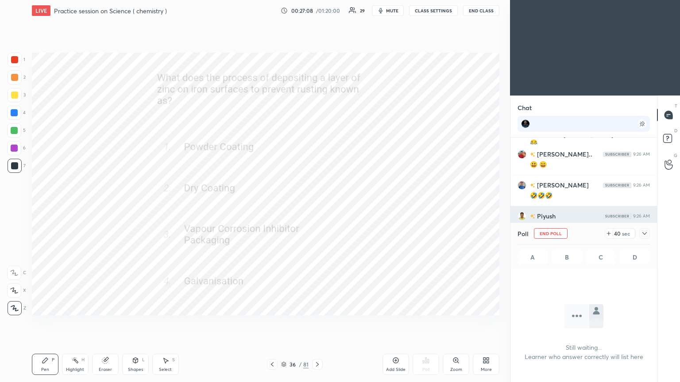
click at [317, 208] on icon at bounding box center [644, 233] width 4 height 3
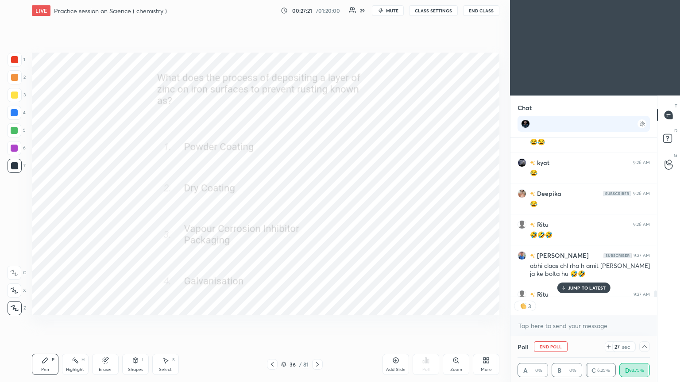
click at [317, 208] on div "JUMP TO LATEST" at bounding box center [583, 288] width 53 height 11
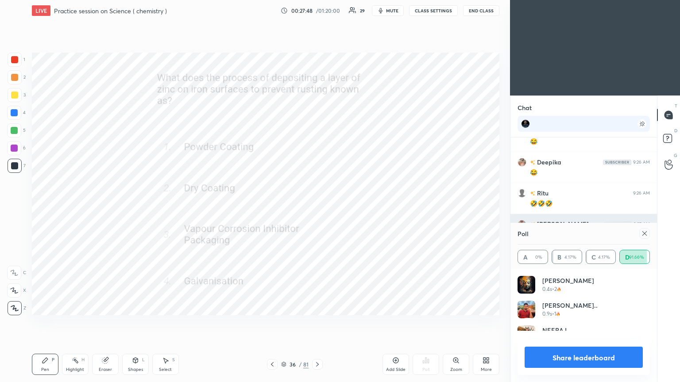
scroll to position [104, 130]
click at [317, 208] on icon at bounding box center [644, 233] width 4 height 4
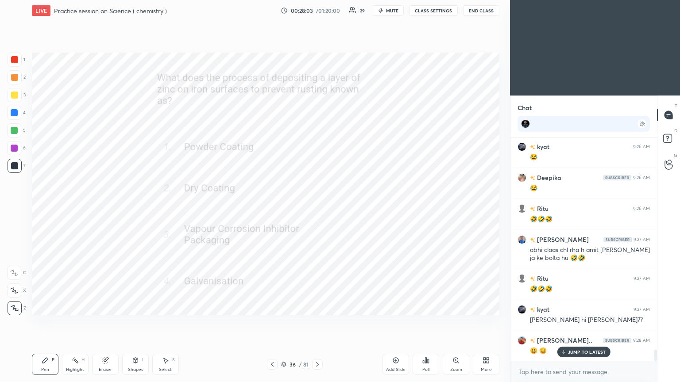
click at [317, 208] on p "JUMP TO LATEST" at bounding box center [587, 352] width 38 height 5
click at [317, 208] on icon at bounding box center [317, 365] width 3 height 4
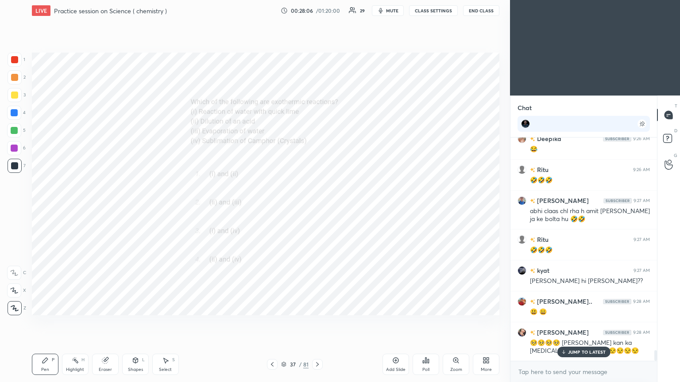
click at [317, 208] on p "JUMP TO LATEST" at bounding box center [587, 352] width 38 height 5
click at [317, 208] on div "Add Slide Poll Zoom More" at bounding box center [440, 365] width 117 height 50
click at [317, 208] on icon at bounding box center [455, 360] width 5 height 5
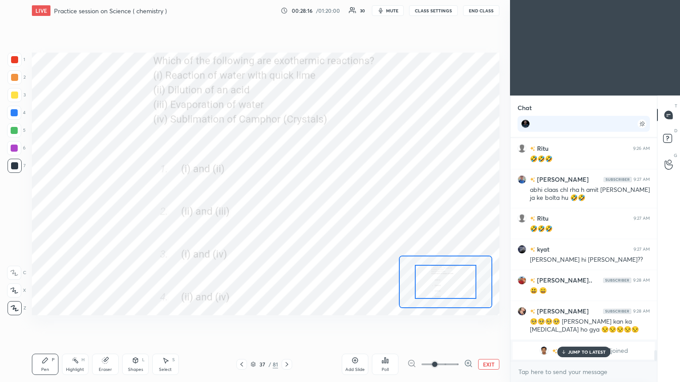
click at [317, 208] on p "JUMP TO LATEST" at bounding box center [587, 352] width 38 height 5
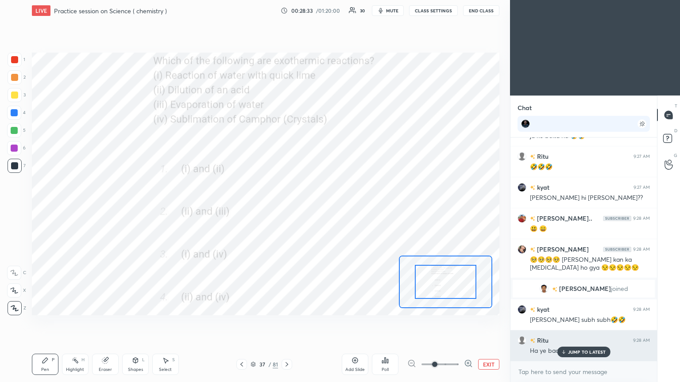
click at [317, 208] on div "JUMP TO LATEST" at bounding box center [583, 352] width 53 height 11
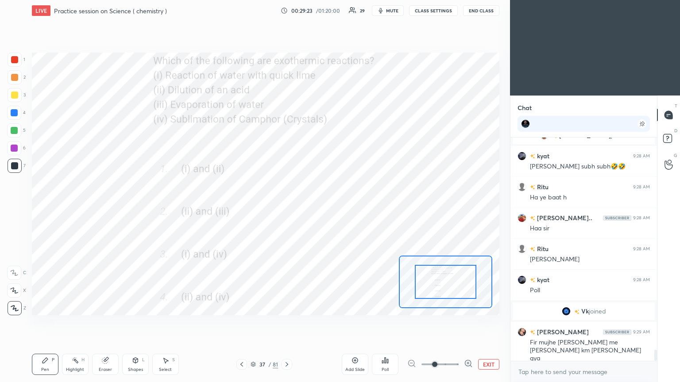
scroll to position [4269, 0]
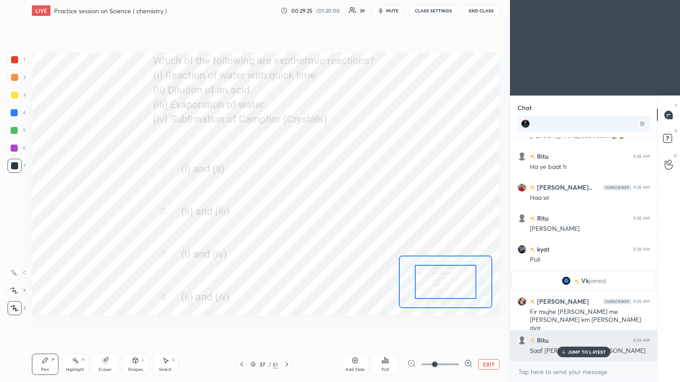
click at [317, 208] on div "JUMP TO LATEST" at bounding box center [583, 352] width 53 height 11
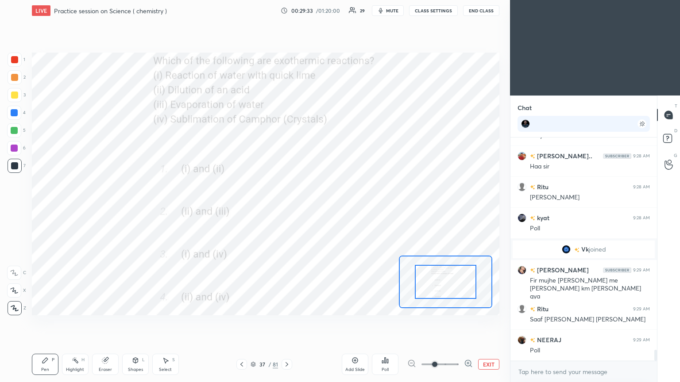
scroll to position [4331, 0]
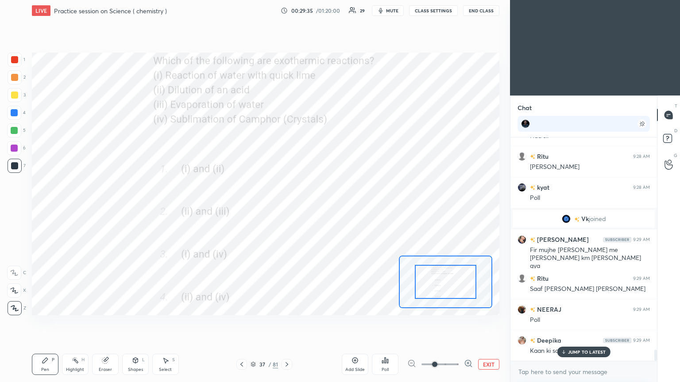
click at [317, 208] on div "Poll" at bounding box center [385, 370] width 7 height 4
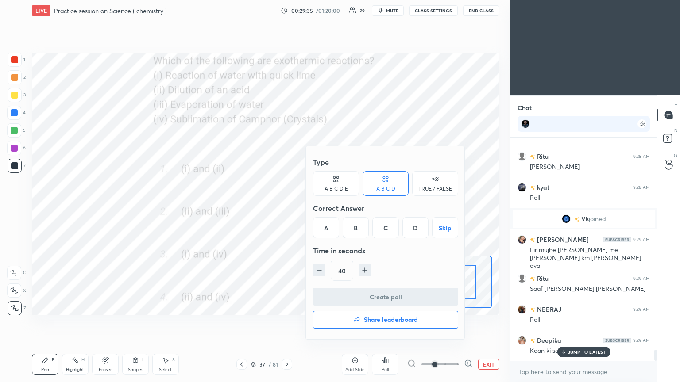
click at [317, 208] on div "A" at bounding box center [326, 227] width 26 height 21
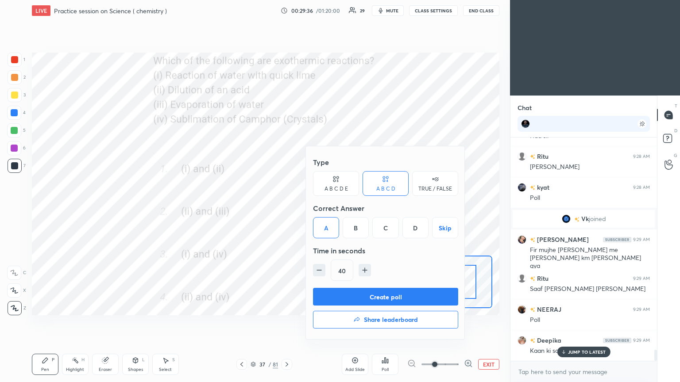
click at [317, 208] on button "Create poll" at bounding box center [385, 297] width 145 height 18
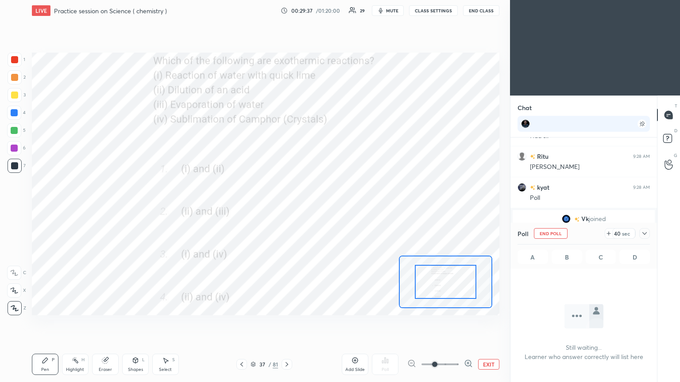
scroll to position [101, 144]
click at [317, 208] on icon at bounding box center [644, 233] width 7 height 7
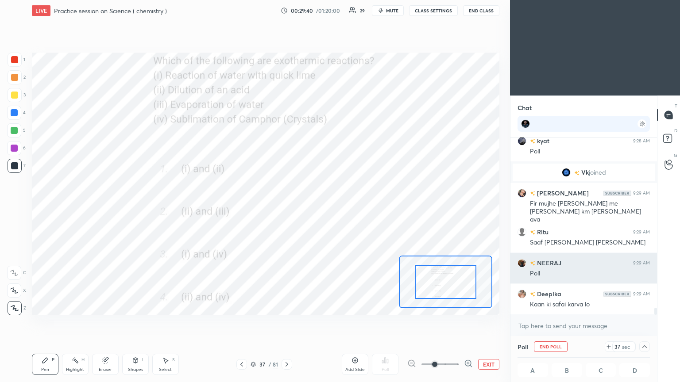
scroll to position [4398, 0]
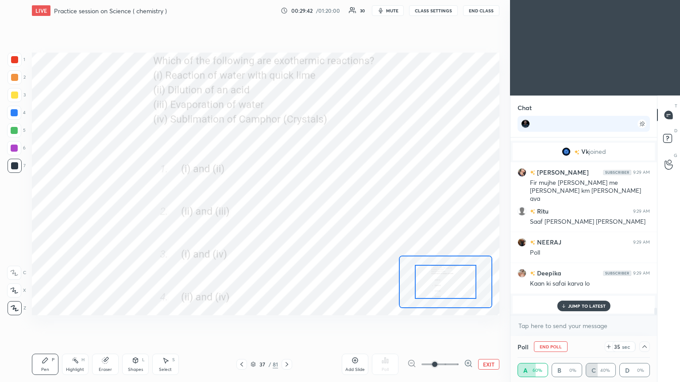
click at [317, 208] on p "JUMP TO LATEST" at bounding box center [587, 306] width 38 height 5
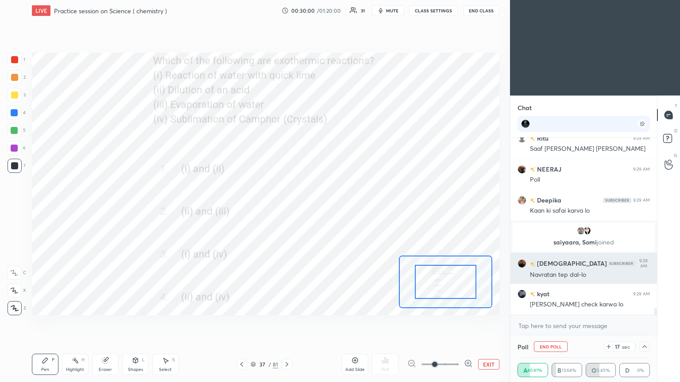
scroll to position [4414, 0]
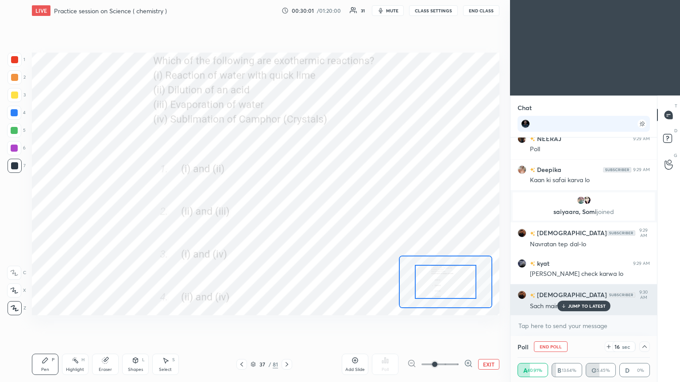
click at [317, 208] on div "JUMP TO LATEST" at bounding box center [583, 306] width 53 height 11
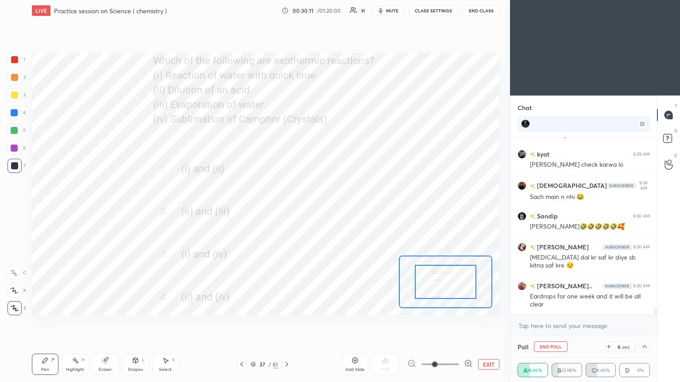
scroll to position [4554, 0]
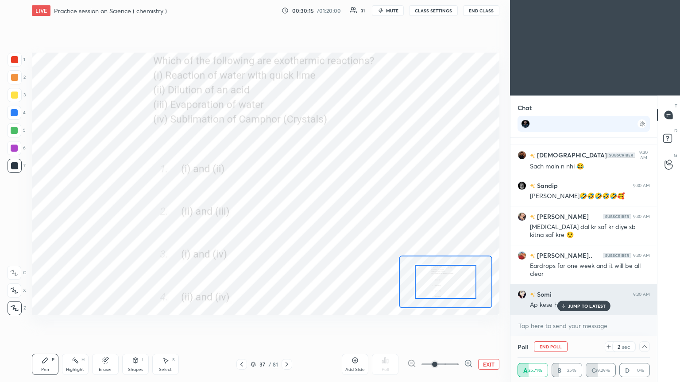
click at [317, 208] on p "JUMP TO LATEST" at bounding box center [587, 306] width 38 height 5
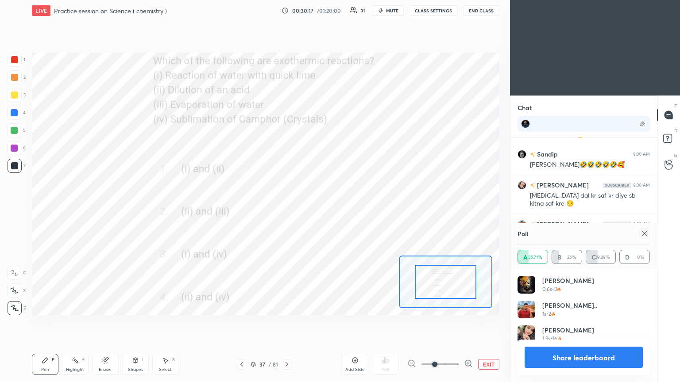
scroll to position [3, 3]
click at [317, 208] on icon at bounding box center [644, 233] width 7 height 7
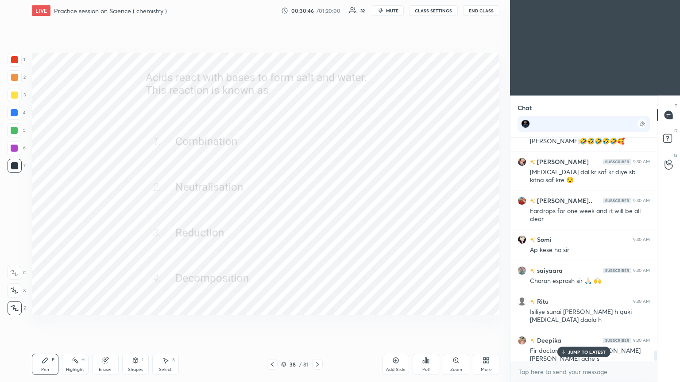
click at [317, 208] on p "JUMP TO LATEST" at bounding box center [587, 352] width 38 height 5
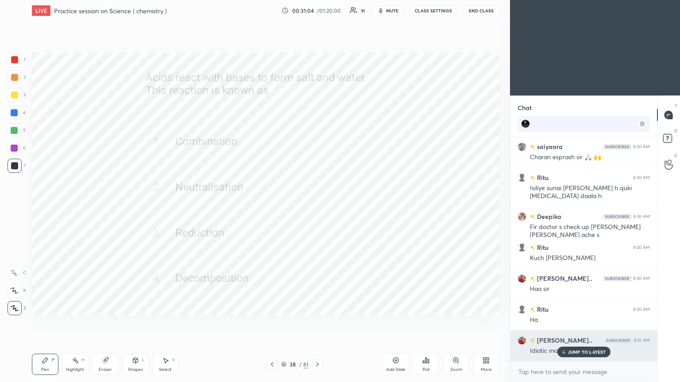
click at [317, 208] on p "JUMP TO LATEST" at bounding box center [587, 352] width 38 height 5
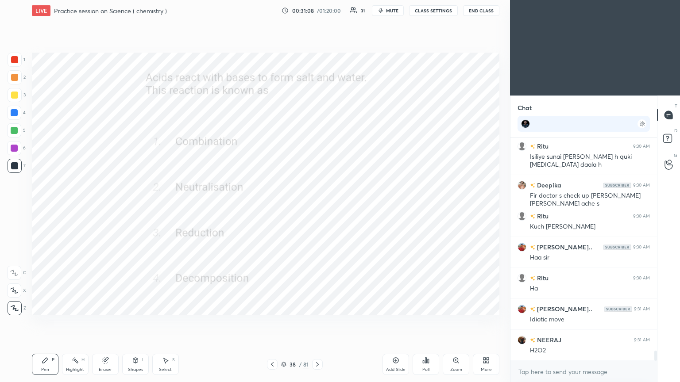
click at [317, 208] on div "Poll" at bounding box center [426, 364] width 27 height 21
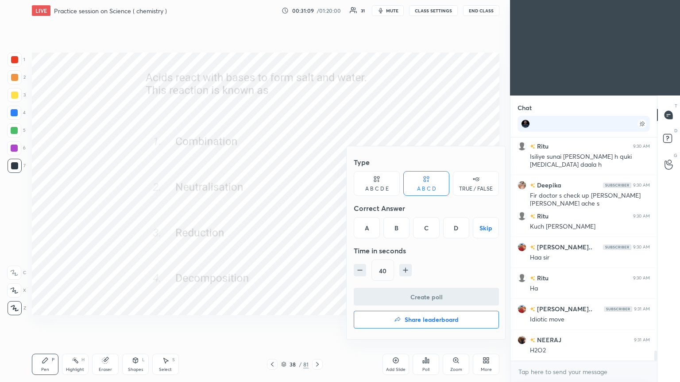
click at [317, 208] on div "B" at bounding box center [396, 227] width 26 height 21
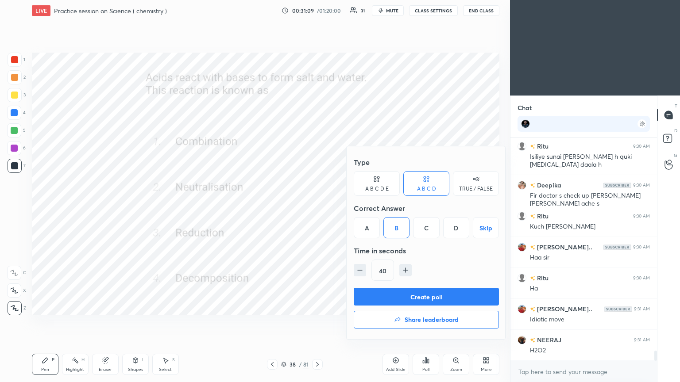
click at [317, 208] on button "Create poll" at bounding box center [426, 297] width 145 height 18
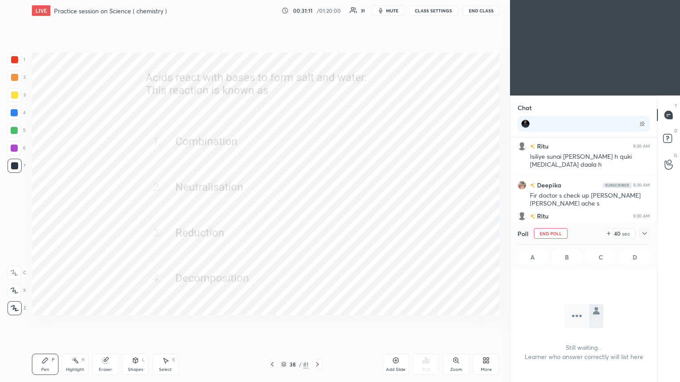
click at [317, 208] on icon at bounding box center [644, 233] width 7 height 7
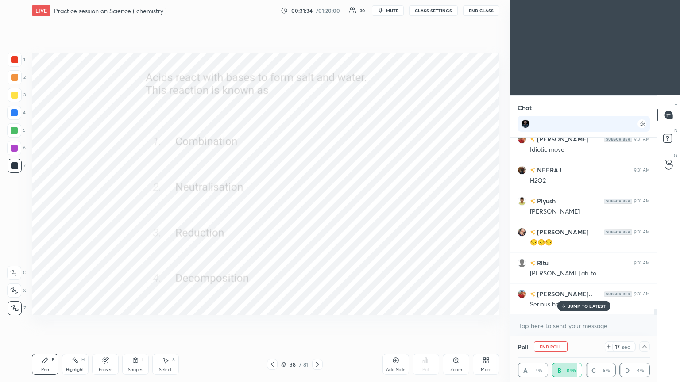
scroll to position [4965, 0]
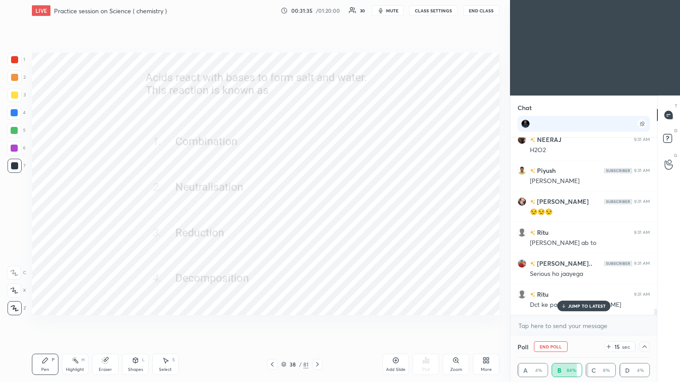
click at [317, 208] on p "JUMP TO LATEST" at bounding box center [587, 306] width 38 height 5
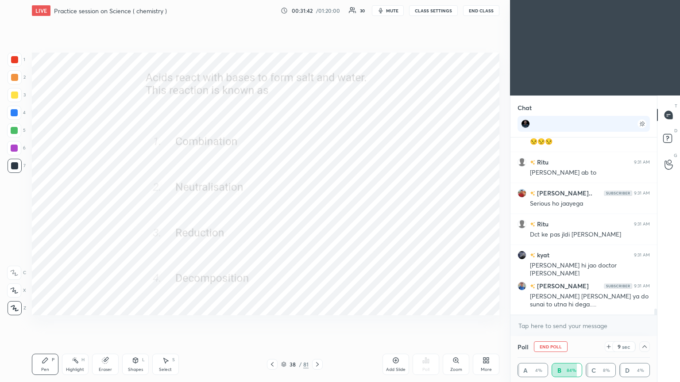
scroll to position [5065, 0]
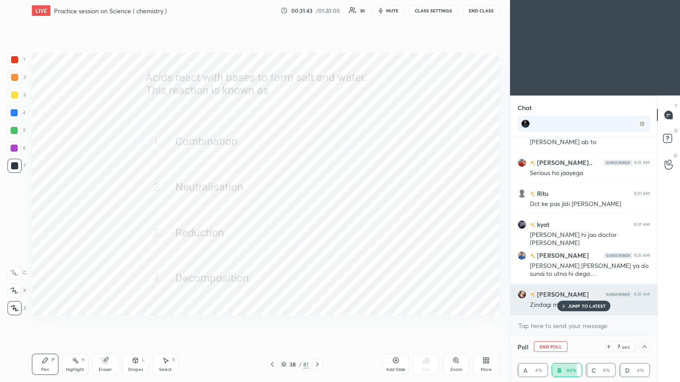
click at [317, 208] on p "JUMP TO LATEST" at bounding box center [587, 306] width 38 height 5
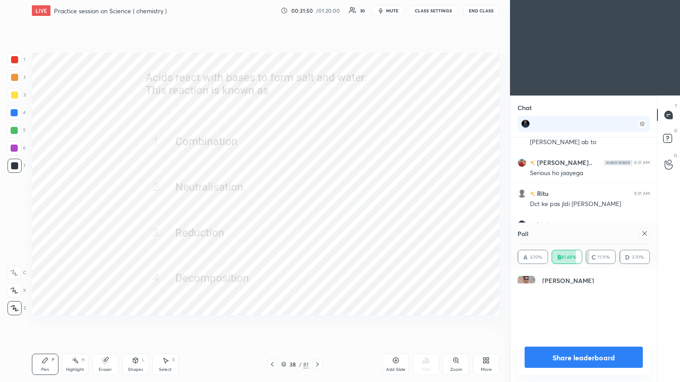
scroll to position [103, 130]
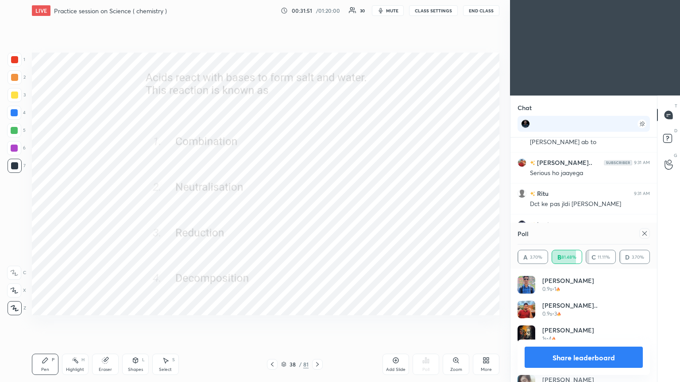
click at [317, 208] on icon at bounding box center [644, 233] width 7 height 7
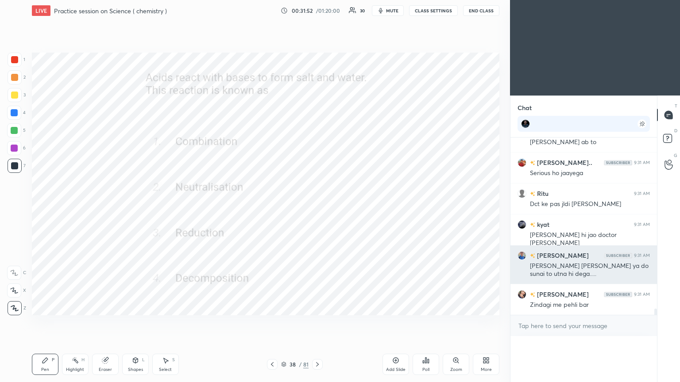
scroll to position [2, 3]
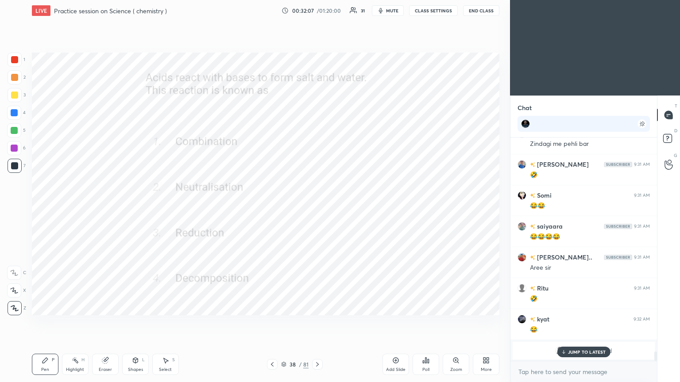
click at [317, 208] on p "JUMP TO LATEST" at bounding box center [587, 352] width 38 height 5
click at [317, 208] on div at bounding box center [317, 364] width 11 height 11
click at [317, 208] on div "Poll" at bounding box center [426, 364] width 27 height 21
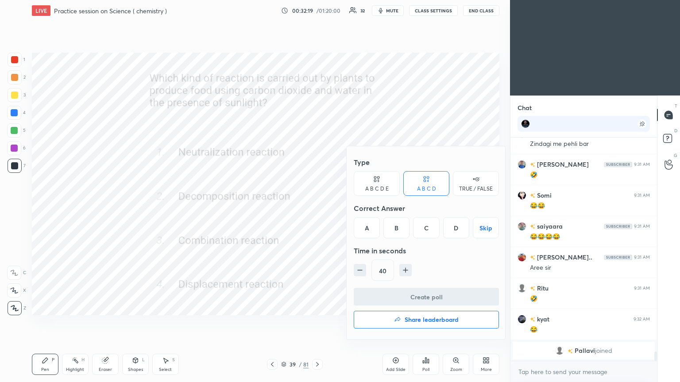
click at [317, 208] on div "C" at bounding box center [426, 227] width 26 height 21
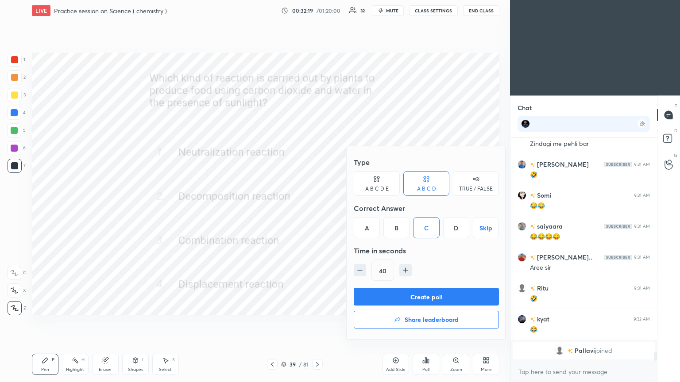
click at [317, 208] on button "Create poll" at bounding box center [426, 297] width 145 height 18
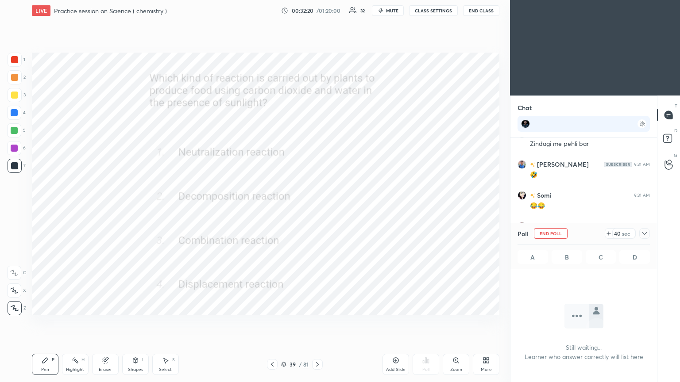
click at [317, 208] on icon at bounding box center [644, 233] width 7 height 7
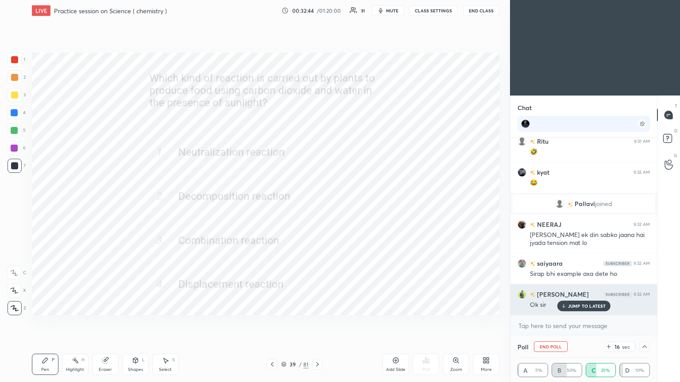
click at [317, 208] on p "JUMP TO LATEST" at bounding box center [587, 306] width 38 height 5
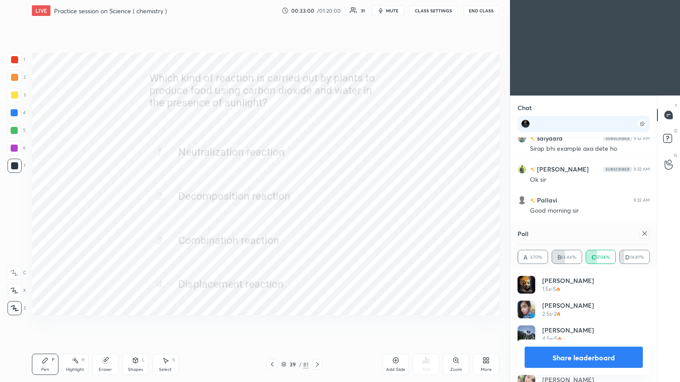
scroll to position [5260, 0]
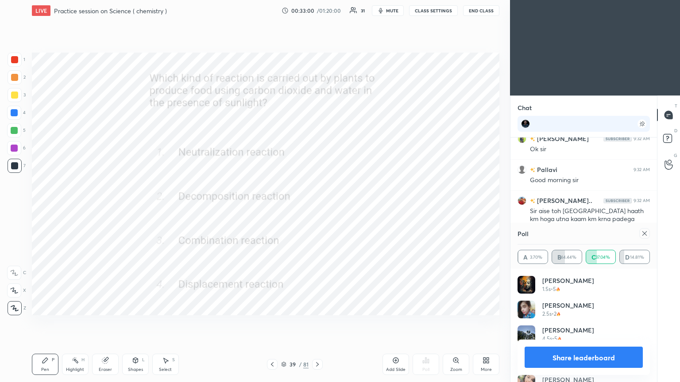
click at [317, 208] on icon at bounding box center [644, 233] width 7 height 7
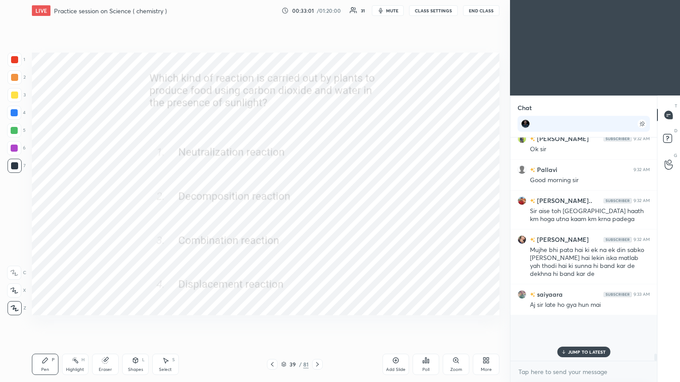
scroll to position [5250, 0]
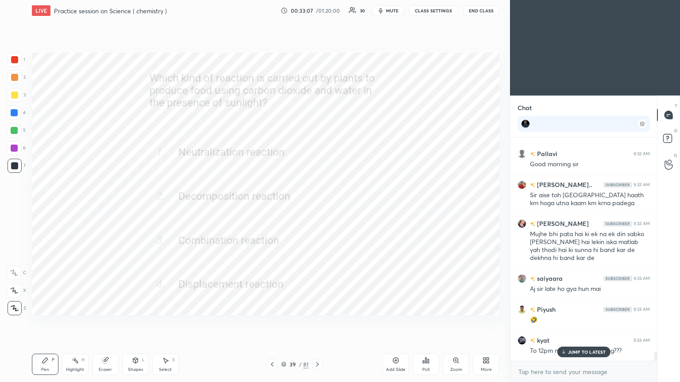
click at [317, 208] on p "JUMP TO LATEST" at bounding box center [587, 352] width 38 height 5
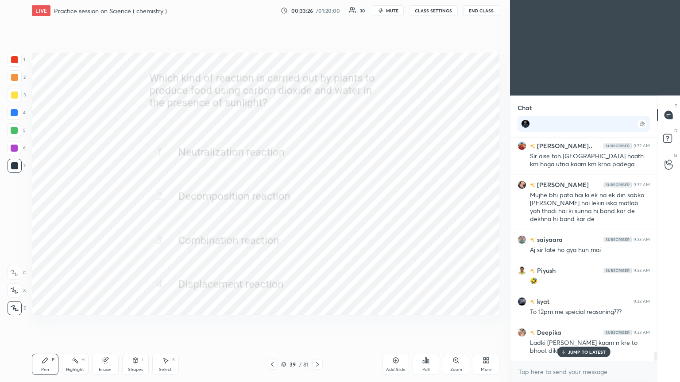
click at [317, 208] on p "JUMP TO LATEST" at bounding box center [587, 352] width 38 height 5
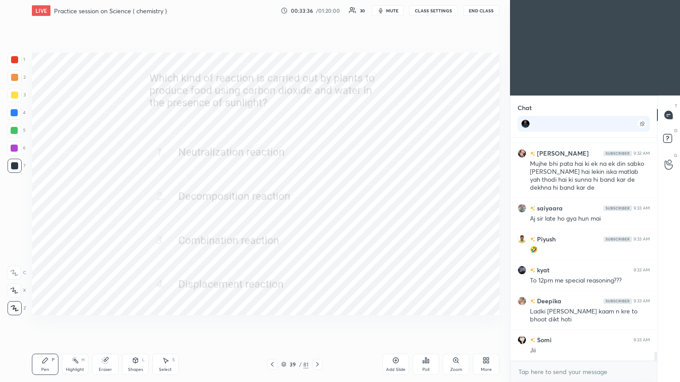
click at [317, 208] on div at bounding box center [317, 364] width 11 height 11
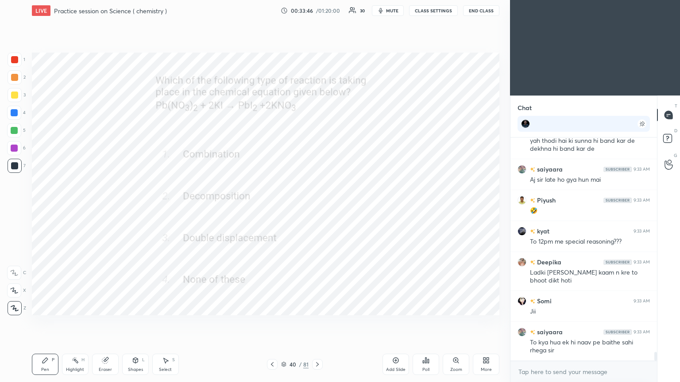
click at [317, 208] on icon at bounding box center [425, 360] width 1 height 5
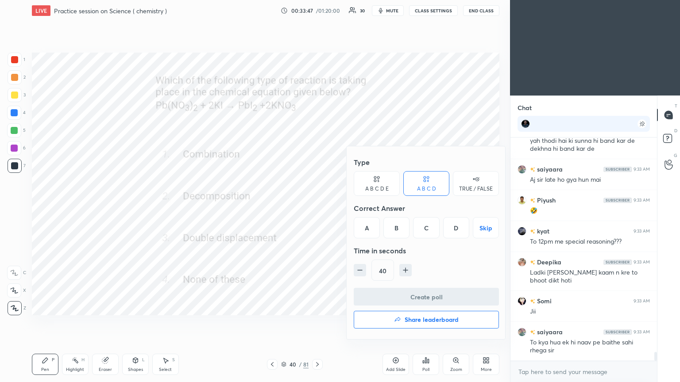
click at [317, 208] on div "C" at bounding box center [426, 227] width 26 height 21
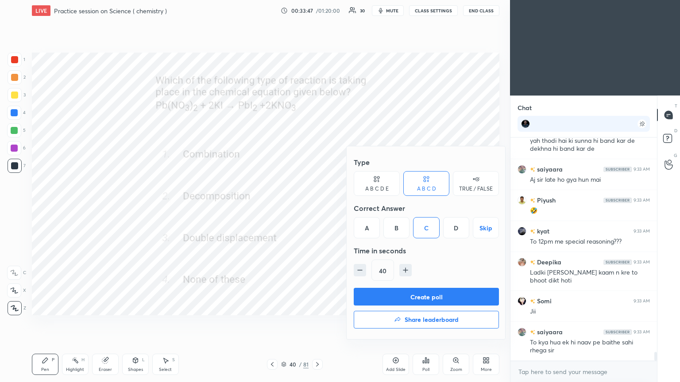
click at [317, 208] on button "Create poll" at bounding box center [426, 297] width 145 height 18
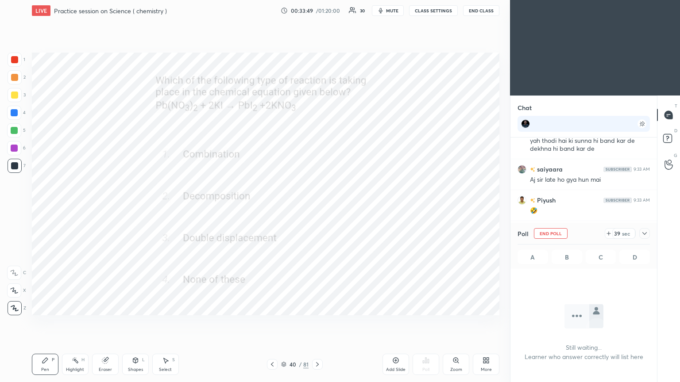
click at [317, 208] on icon at bounding box center [644, 233] width 7 height 7
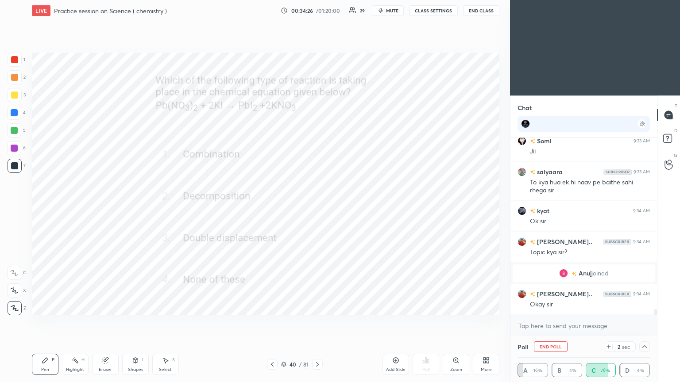
scroll to position [5444, 0]
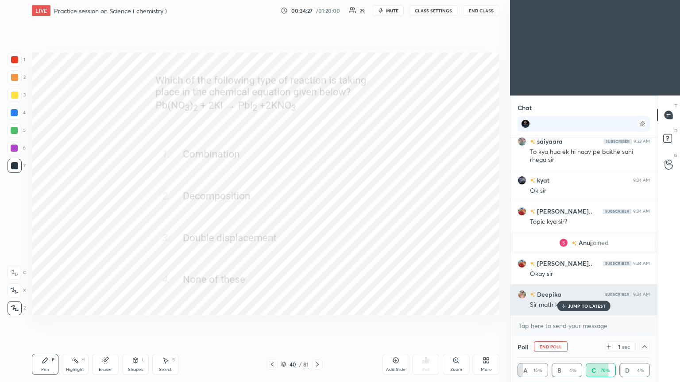
click at [317, 208] on p "JUMP TO LATEST" at bounding box center [587, 306] width 38 height 5
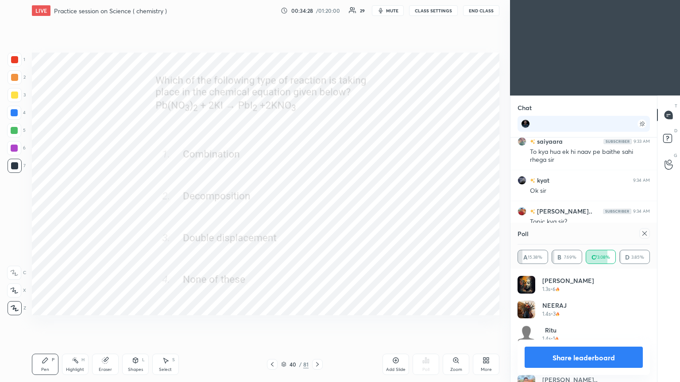
scroll to position [5476, 0]
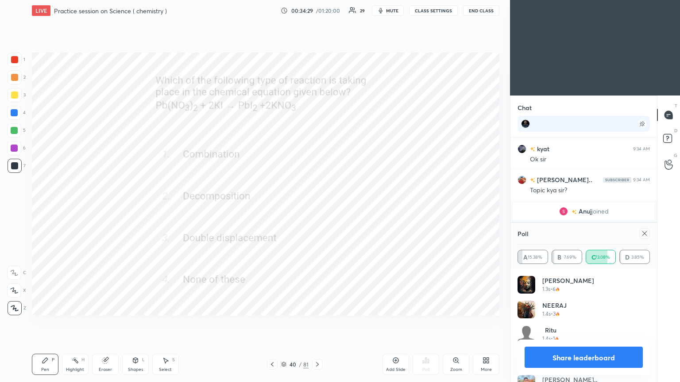
click at [317, 208] on div at bounding box center [644, 233] width 11 height 11
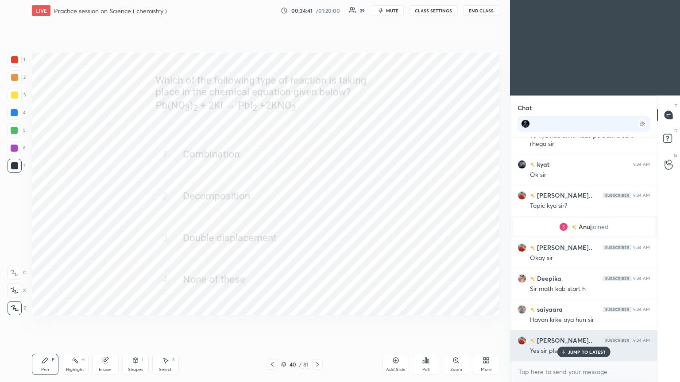
click at [317, 208] on icon at bounding box center [563, 352] width 6 height 5
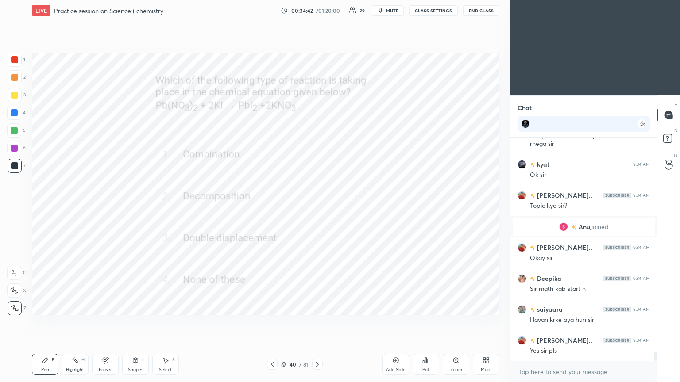
click at [317, 208] on icon at bounding box center [317, 364] width 7 height 7
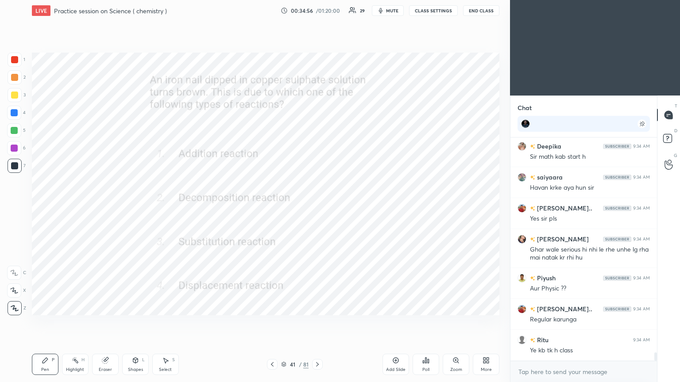
click at [317, 208] on icon at bounding box center [425, 360] width 7 height 7
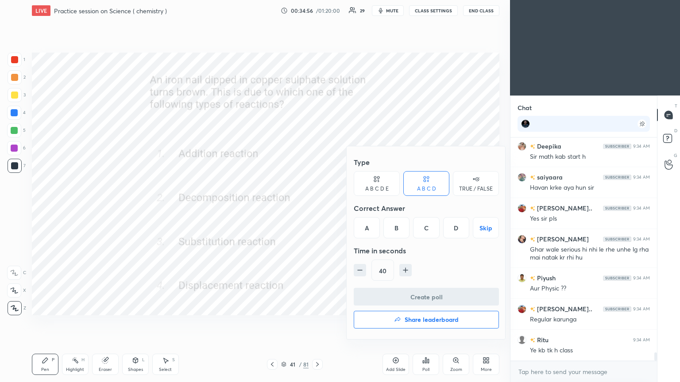
click at [317, 208] on div "D" at bounding box center [456, 227] width 26 height 21
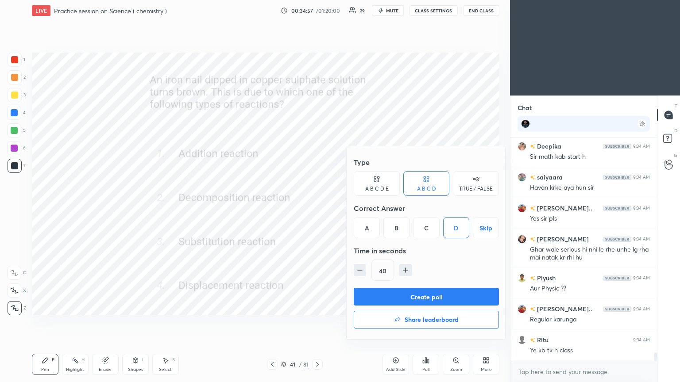
click at [317, 208] on button "Create poll" at bounding box center [426, 297] width 145 height 18
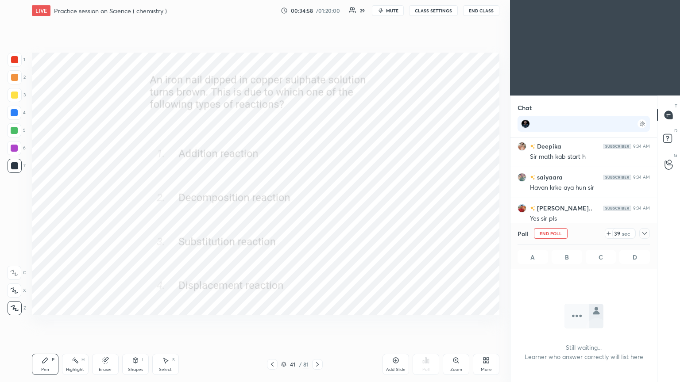
click at [317, 208] on icon at bounding box center [644, 233] width 7 height 7
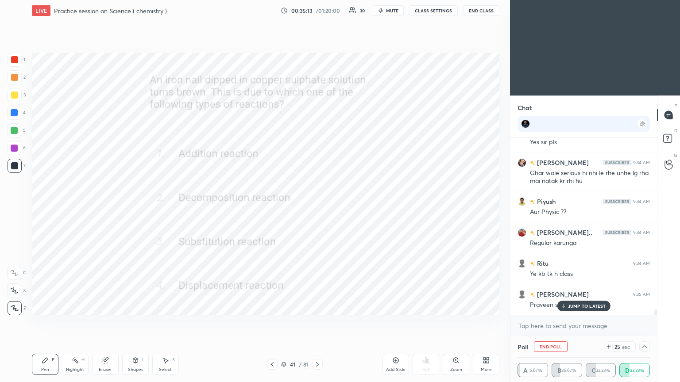
click at [317, 208] on p "JUMP TO LATEST" at bounding box center [587, 306] width 38 height 5
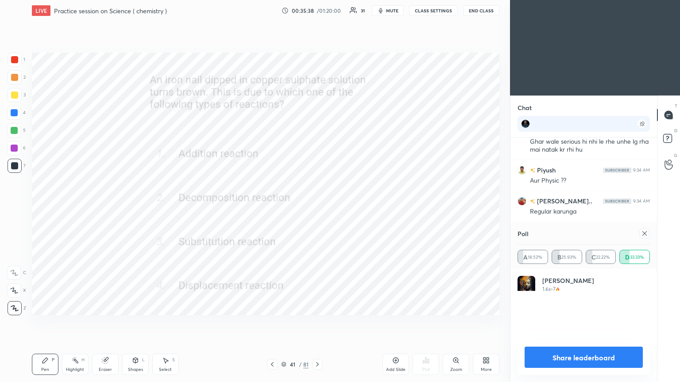
scroll to position [103, 130]
click at [317, 208] on icon at bounding box center [644, 233] width 7 height 7
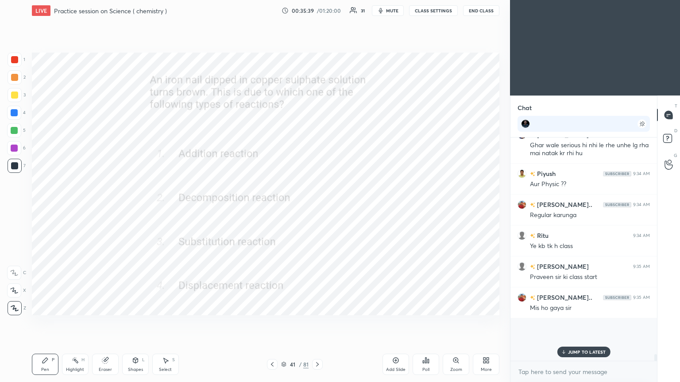
scroll to position [5686, 0]
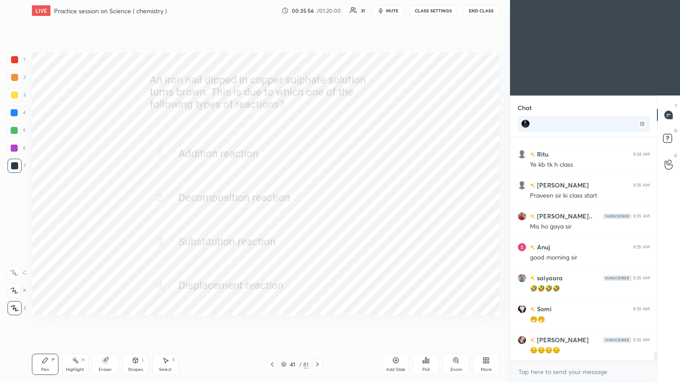
click at [316, 208] on icon at bounding box center [317, 364] width 7 height 7
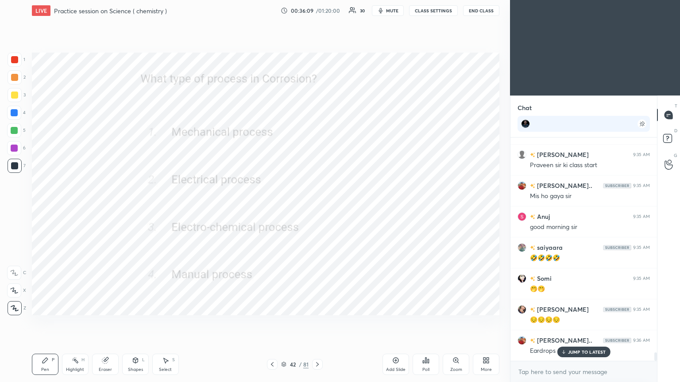
click at [317, 208] on div "Poll" at bounding box center [425, 370] width 7 height 4
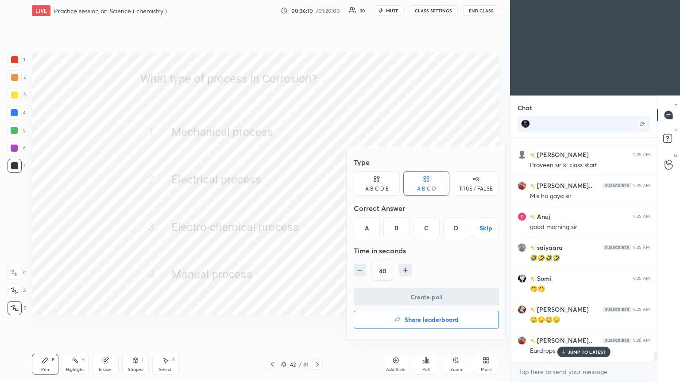
click at [317, 208] on div "C" at bounding box center [426, 227] width 26 height 21
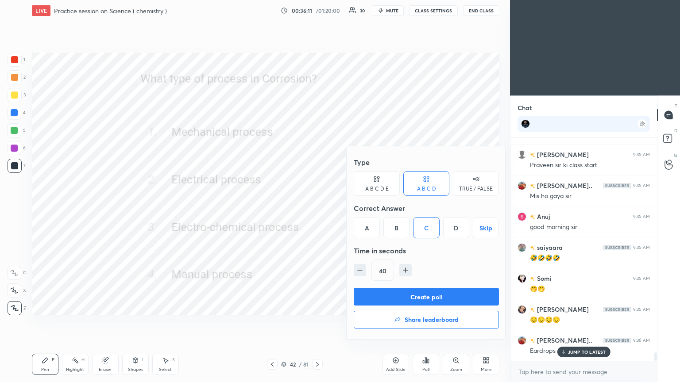
click at [317, 208] on button "Create poll" at bounding box center [426, 297] width 145 height 18
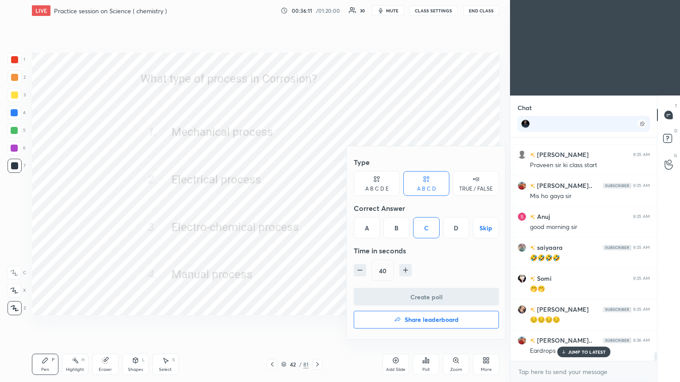
scroll to position [138, 144]
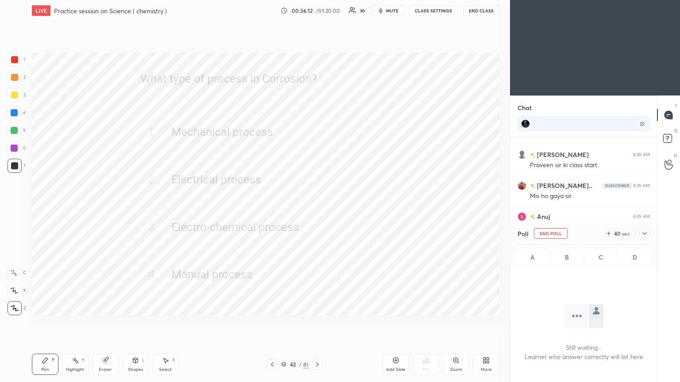
click at [317, 208] on icon at bounding box center [644, 233] width 7 height 7
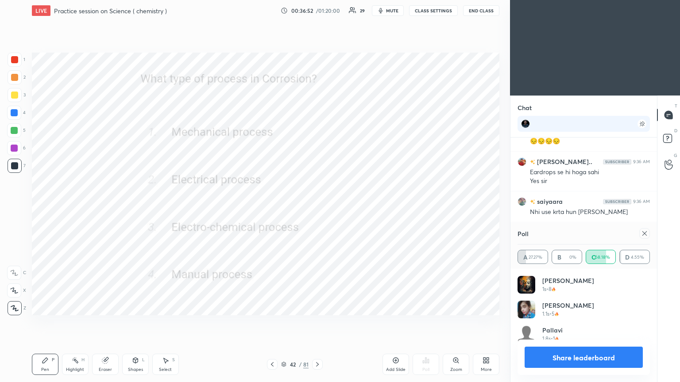
scroll to position [3, 3]
click at [317, 208] on icon at bounding box center [644, 233] width 7 height 7
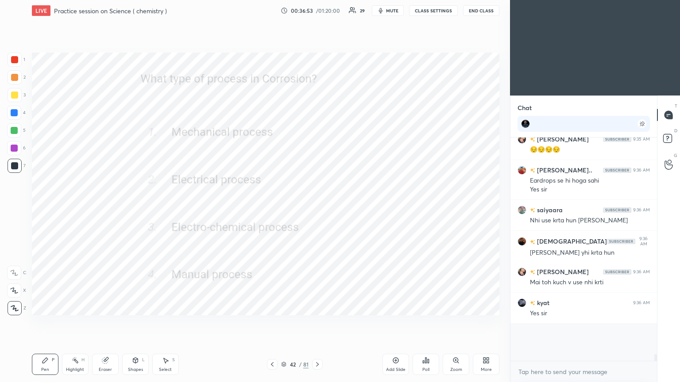
scroll to position [185, 144]
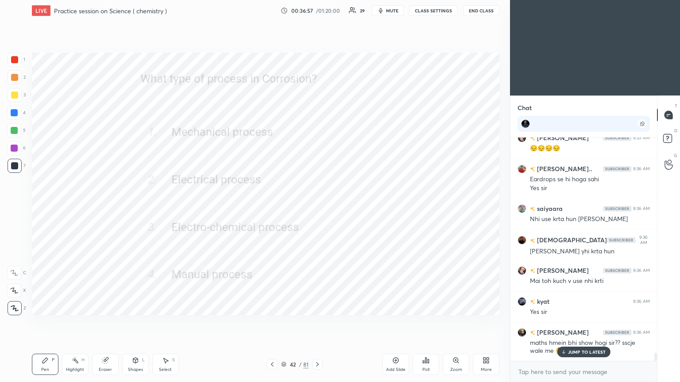
click at [317, 208] on p "JUMP TO LATEST" at bounding box center [587, 352] width 38 height 5
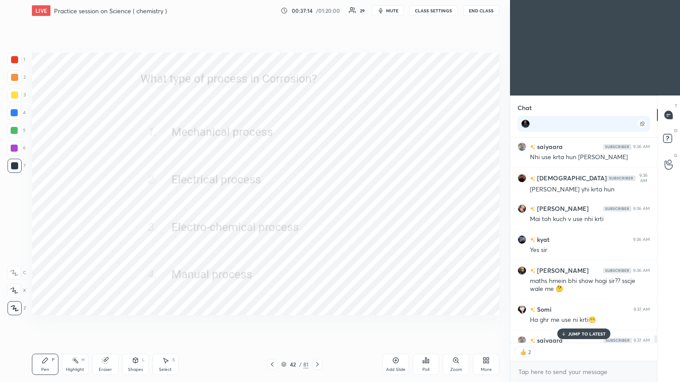
click at [317, 208] on p "JUMP TO LATEST" at bounding box center [587, 334] width 38 height 5
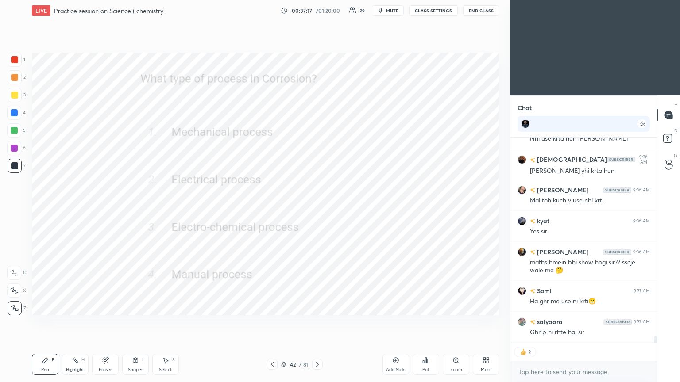
click at [317, 208] on icon at bounding box center [317, 364] width 7 height 7
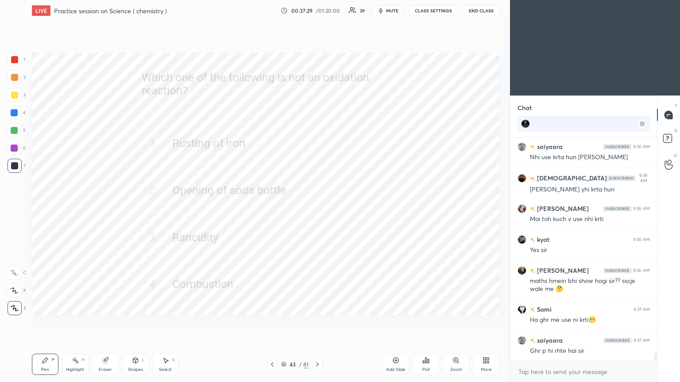
click at [317, 208] on div "Poll" at bounding box center [426, 364] width 27 height 21
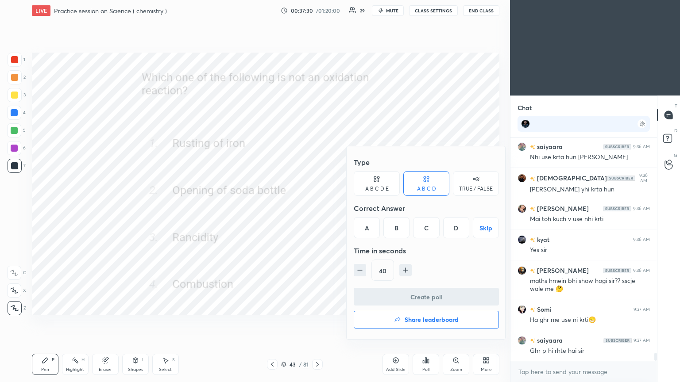
click at [317, 208] on div "B" at bounding box center [396, 227] width 26 height 21
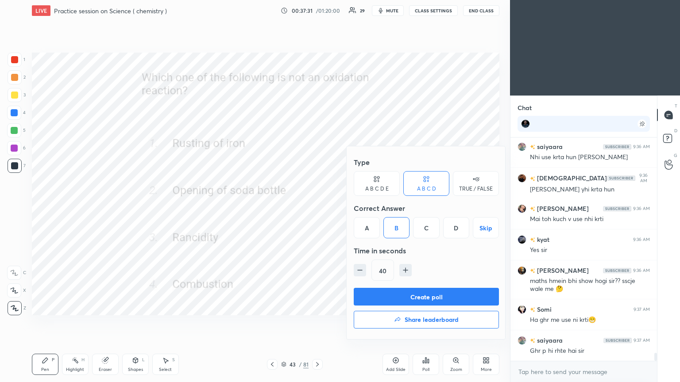
click at [317, 208] on button "Create poll" at bounding box center [426, 297] width 145 height 18
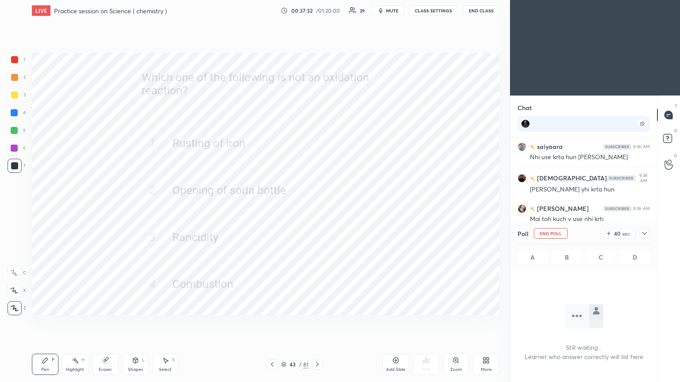
click at [317, 208] on icon at bounding box center [644, 233] width 7 height 7
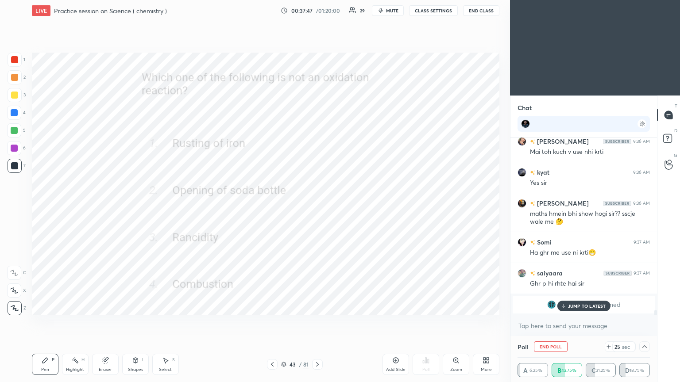
click at [317, 208] on div "JUMP TO LATEST" at bounding box center [583, 306] width 53 height 11
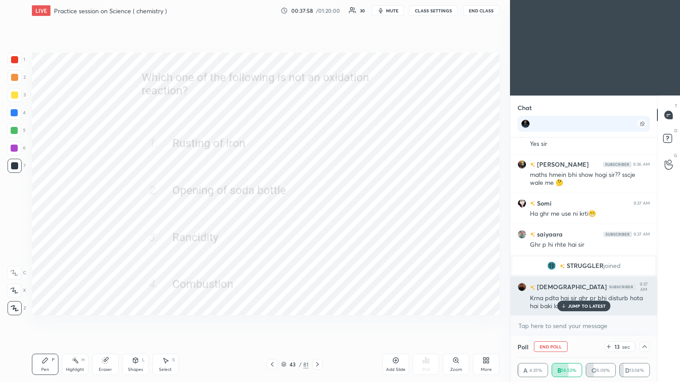
click at [317, 208] on p "JUMP TO LATEST" at bounding box center [587, 306] width 38 height 5
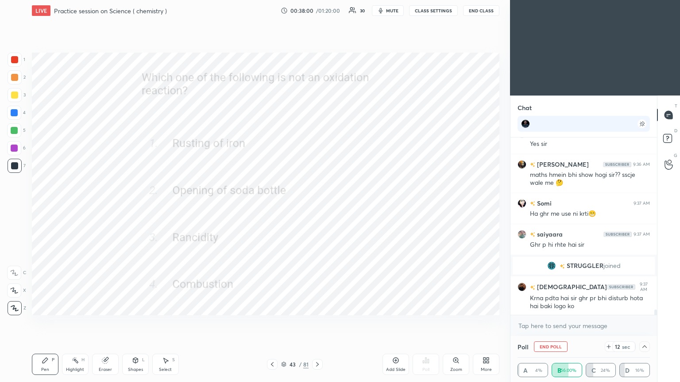
scroll to position [5914, 0]
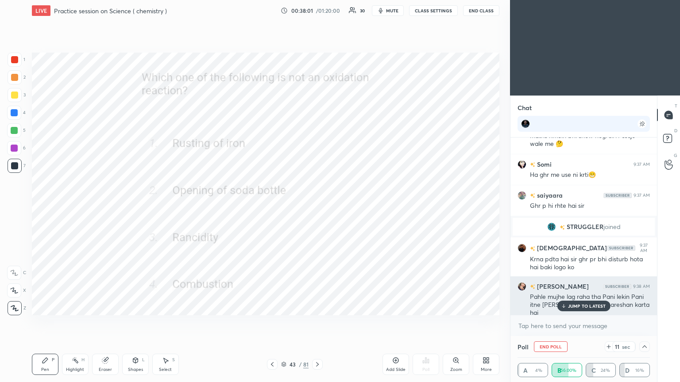
click at [317, 208] on p "JUMP TO LATEST" at bounding box center [587, 306] width 38 height 5
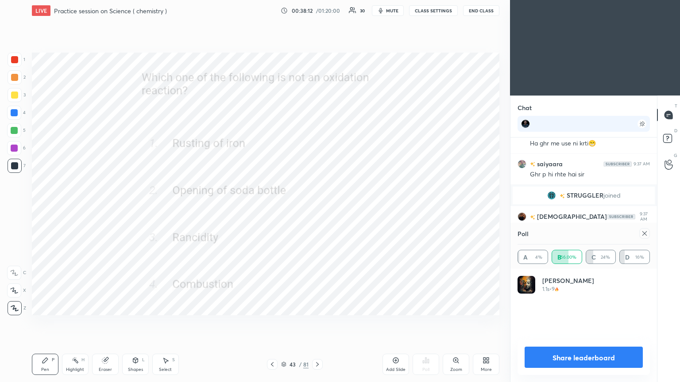
scroll to position [103, 130]
click at [317, 208] on icon at bounding box center [644, 233] width 7 height 7
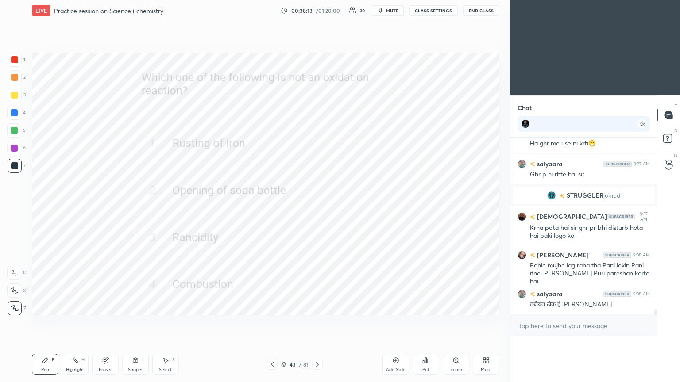
scroll to position [0, 3]
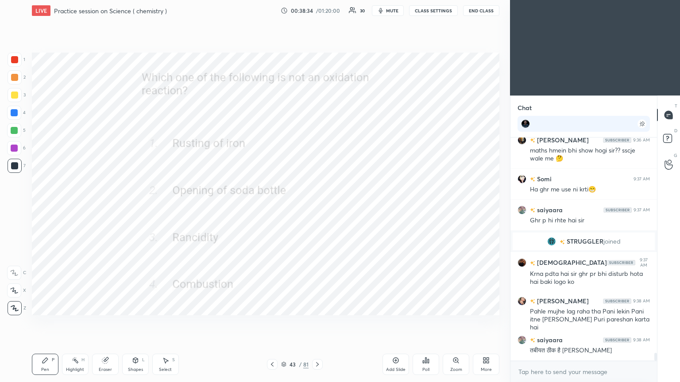
click at [317, 208] on icon at bounding box center [317, 364] width 7 height 7
click at [317, 208] on div "Poll" at bounding box center [426, 364] width 27 height 21
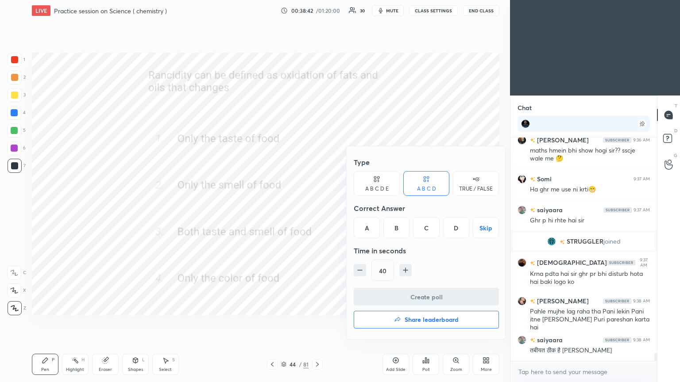
click at [317, 208] on div "C" at bounding box center [426, 227] width 26 height 21
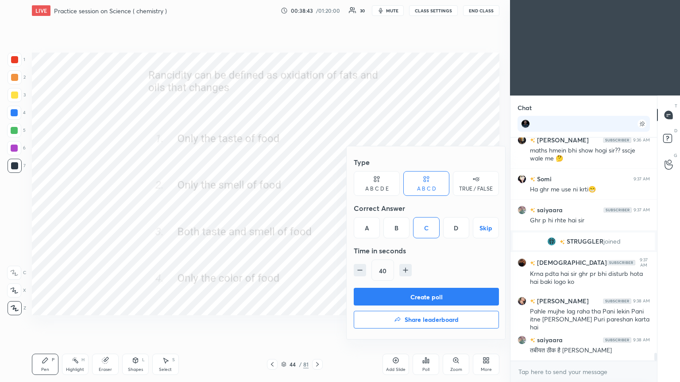
click at [317, 208] on button "Create poll" at bounding box center [426, 297] width 145 height 18
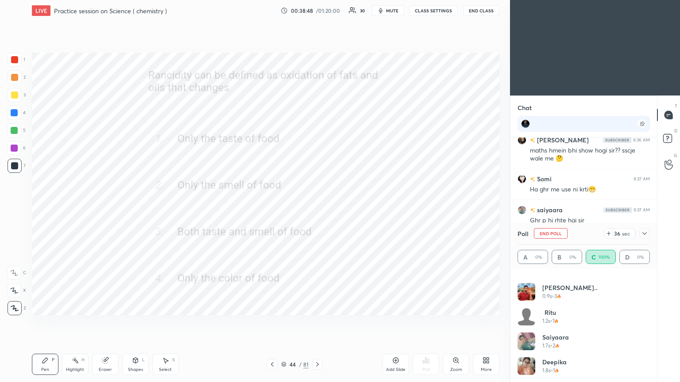
click at [317, 208] on icon at bounding box center [644, 233] width 7 height 7
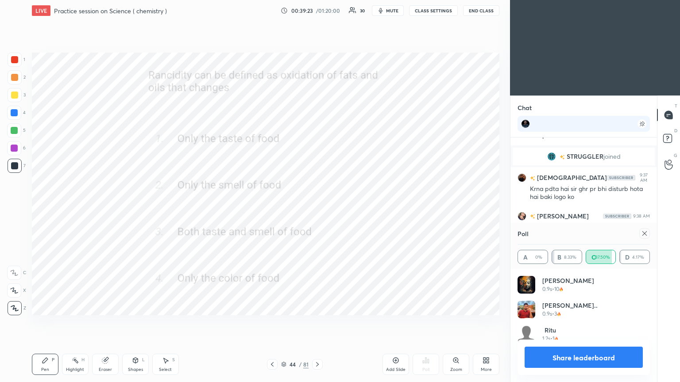
scroll to position [3, 3]
click at [317, 208] on icon at bounding box center [644, 233] width 4 height 4
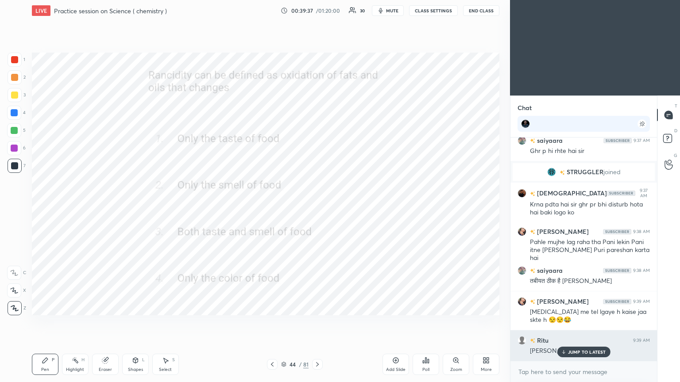
click at [317, 208] on p "JUMP TO LATEST" at bounding box center [587, 352] width 38 height 5
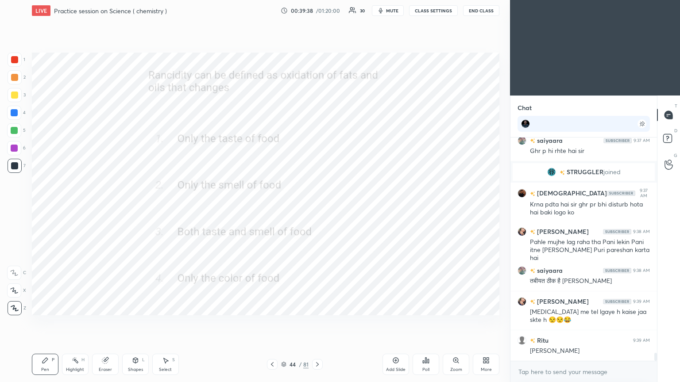
click at [317, 208] on icon at bounding box center [317, 364] width 7 height 7
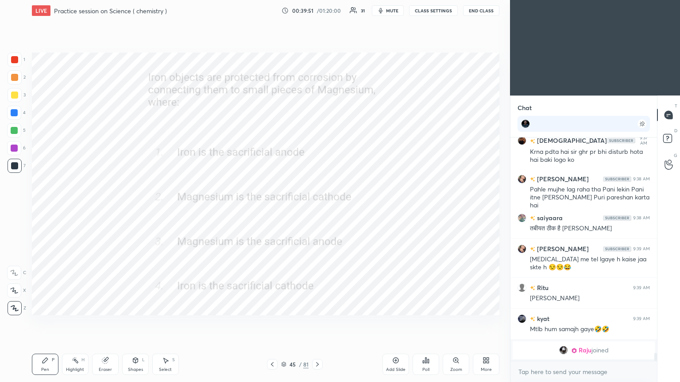
scroll to position [6025, 0]
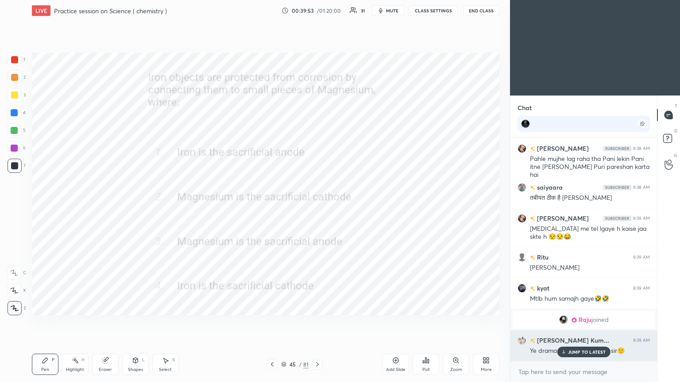
click at [317, 208] on div "JUMP TO LATEST" at bounding box center [583, 352] width 53 height 11
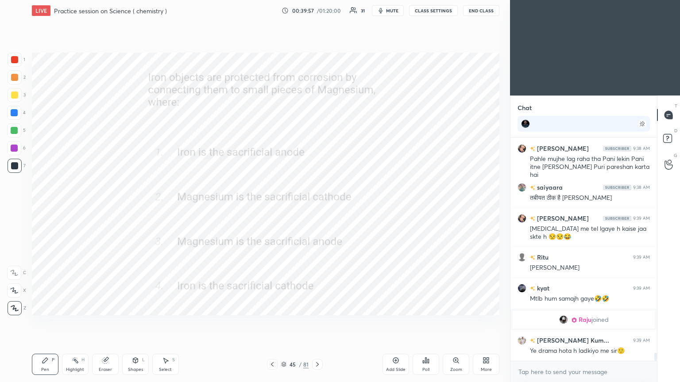
click at [317, 208] on div "Poll" at bounding box center [426, 364] width 27 height 21
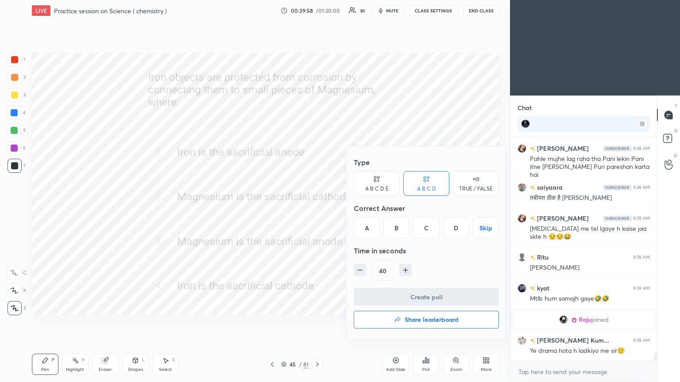
click at [317, 208] on div "C" at bounding box center [426, 227] width 26 height 21
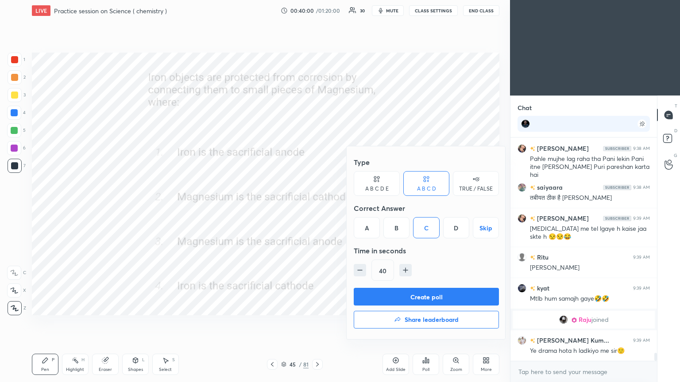
click at [317, 208] on button "Create poll" at bounding box center [426, 297] width 145 height 18
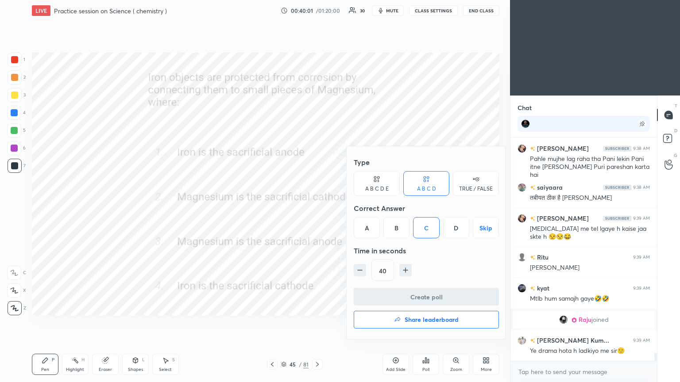
scroll to position [3, 3]
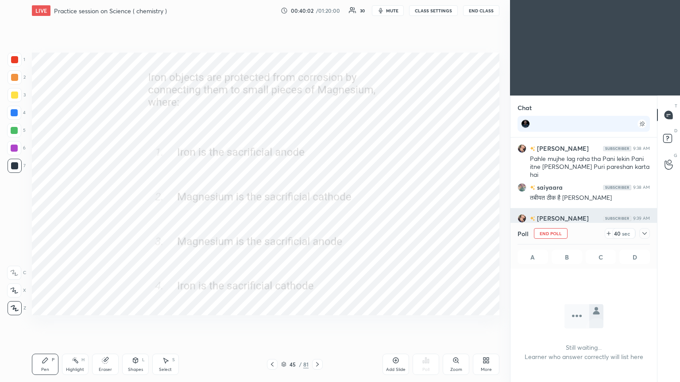
click at [317, 208] on icon at bounding box center [644, 233] width 4 height 3
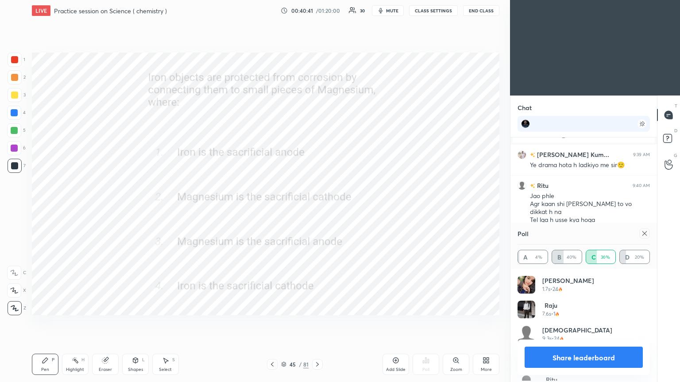
scroll to position [103, 130]
click at [317, 208] on icon at bounding box center [644, 233] width 7 height 7
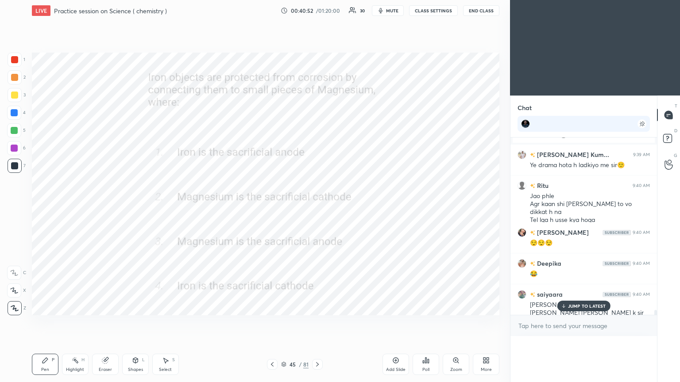
scroll to position [206, 144]
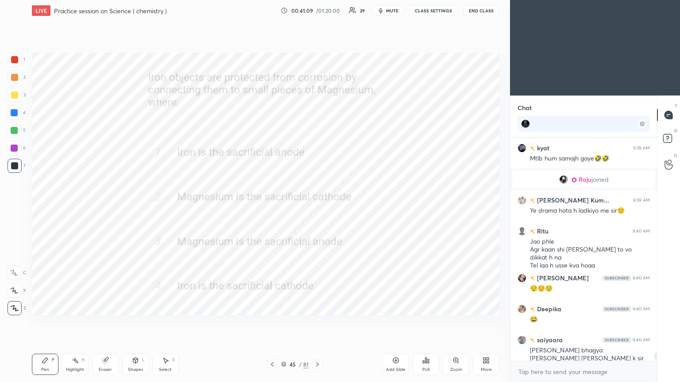
click at [317, 208] on div at bounding box center [317, 364] width 11 height 11
click at [317, 208] on div "Poll" at bounding box center [426, 364] width 27 height 21
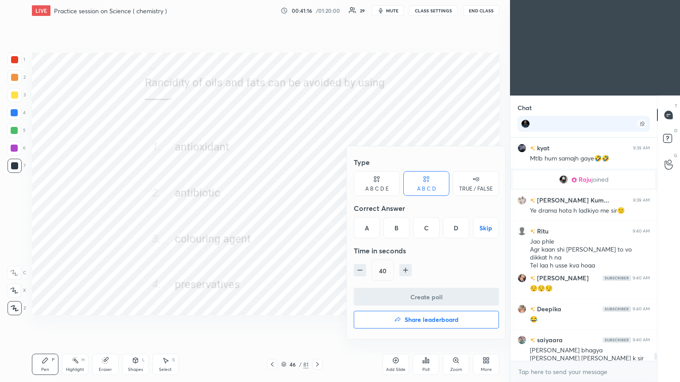
click at [317, 208] on div "A" at bounding box center [367, 227] width 26 height 21
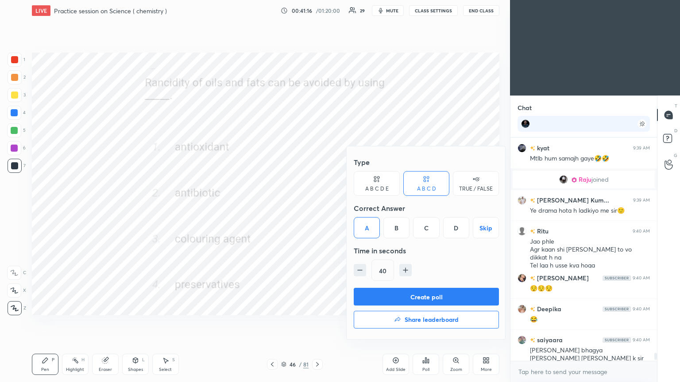
click at [317, 208] on button "Create poll" at bounding box center [426, 297] width 145 height 18
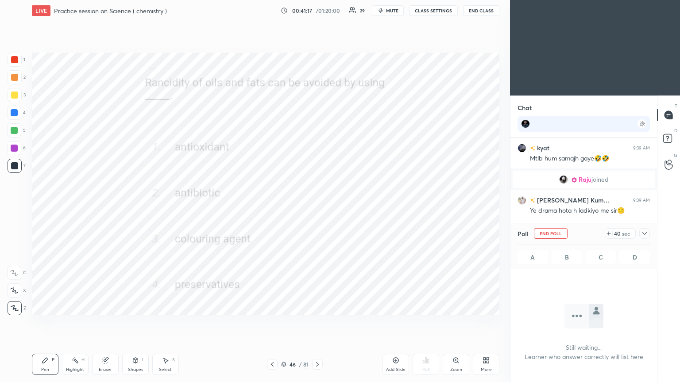
scroll to position [3, 3]
click at [317, 208] on icon at bounding box center [644, 233] width 7 height 7
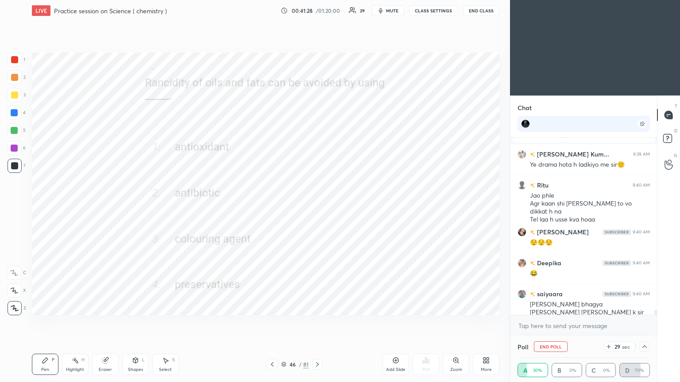
click at [317, 208] on icon at bounding box center [644, 346] width 7 height 7
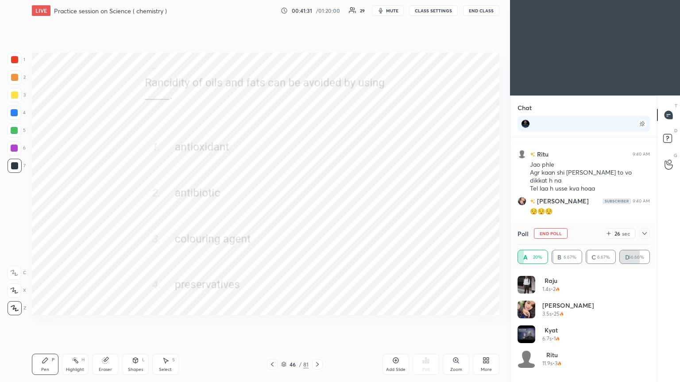
click at [317, 208] on icon at bounding box center [644, 233] width 7 height 7
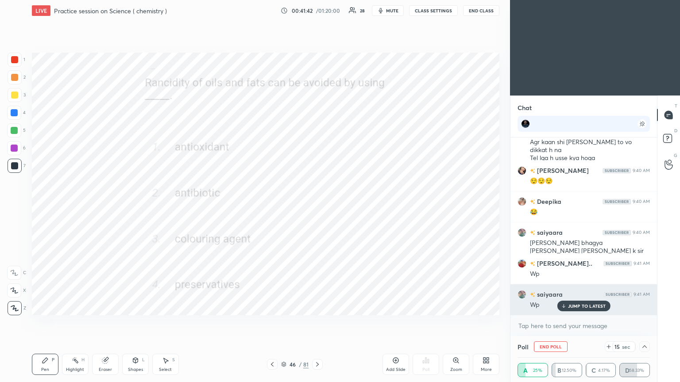
click at [317, 208] on p "JUMP TO LATEST" at bounding box center [587, 306] width 38 height 5
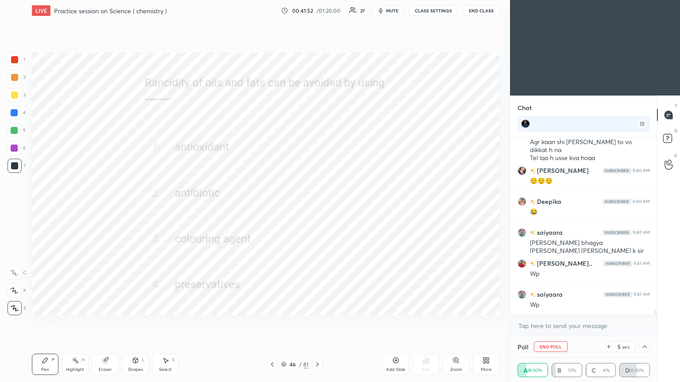
click at [317, 208] on icon at bounding box center [644, 346] width 7 height 7
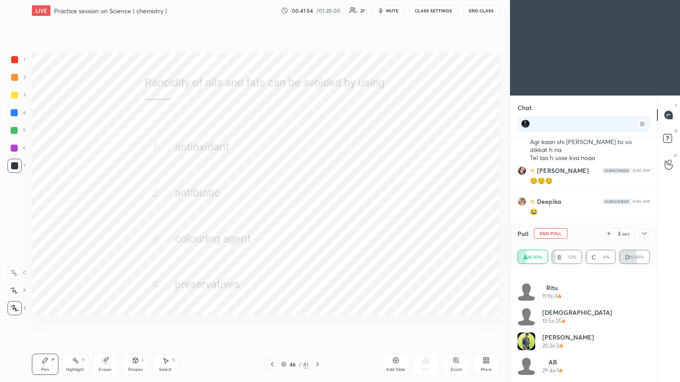
click at [317, 208] on icon at bounding box center [644, 233] width 4 height 3
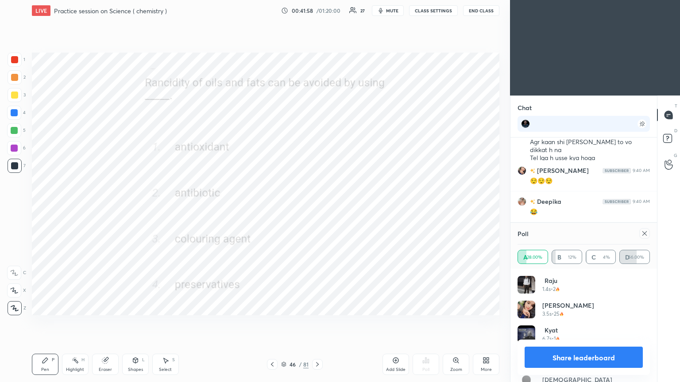
click at [317, 208] on icon at bounding box center [644, 233] width 7 height 7
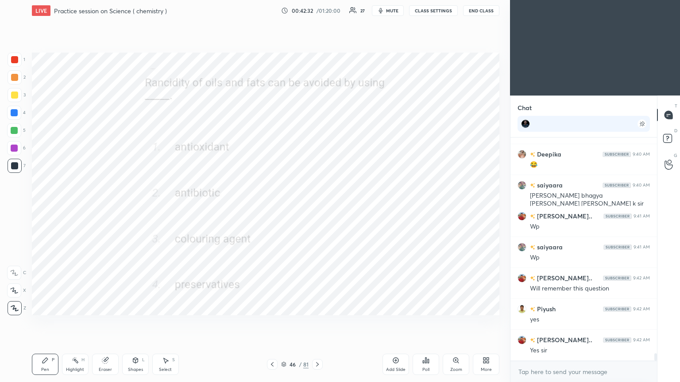
click at [316, 208] on icon at bounding box center [317, 364] width 7 height 7
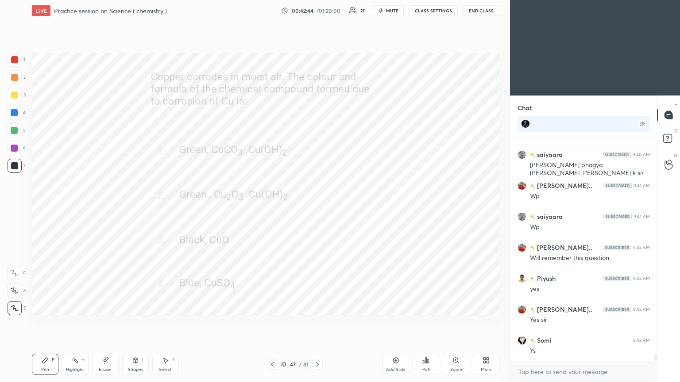
click at [317, 208] on div "Poll" at bounding box center [426, 364] width 27 height 21
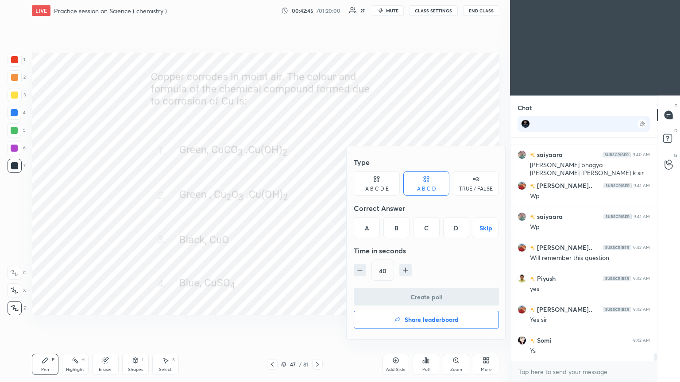
click at [317, 208] on div "A" at bounding box center [367, 227] width 26 height 21
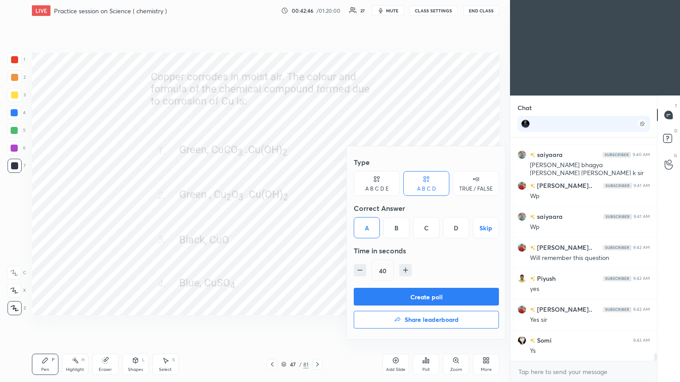
click at [317, 208] on button "Create poll" at bounding box center [426, 297] width 145 height 18
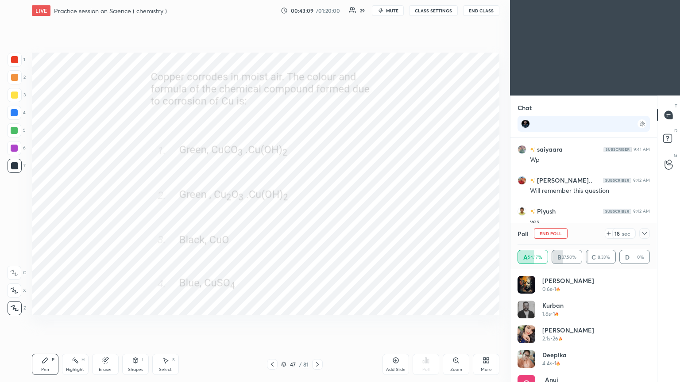
click at [317, 11] on span "mute" at bounding box center [392, 11] width 12 height 6
click at [317, 7] on button "End Class" at bounding box center [481, 10] width 36 height 11
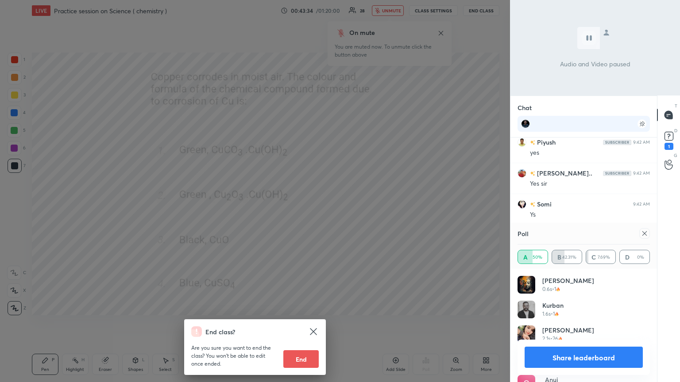
scroll to position [6328, 0]
click at [317, 208] on div "End class? Are you sure you want to end the class? You won’t be able to edit on…" at bounding box center [255, 191] width 510 height 382
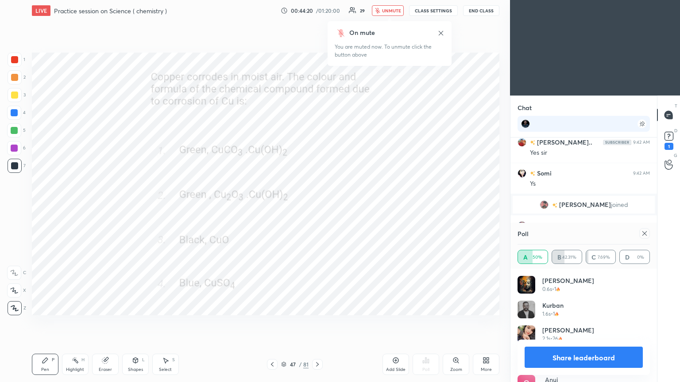
click at [317, 208] on icon at bounding box center [644, 233] width 7 height 7
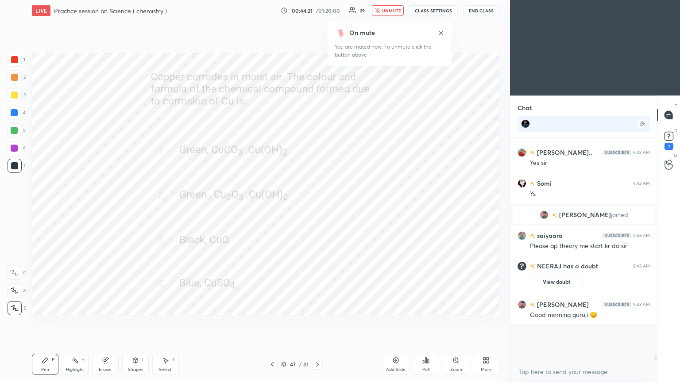
scroll to position [220, 144]
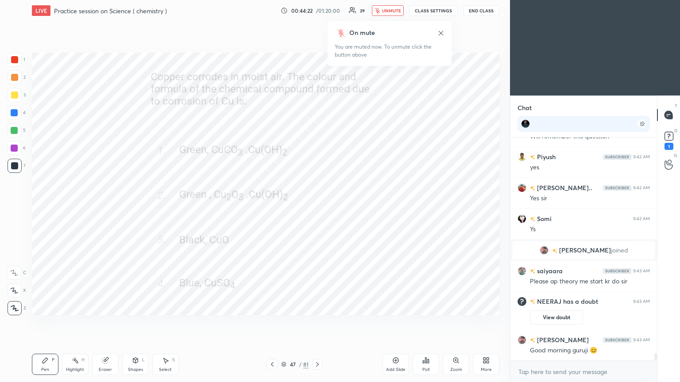
click at [317, 13] on span "unmute" at bounding box center [391, 11] width 19 height 6
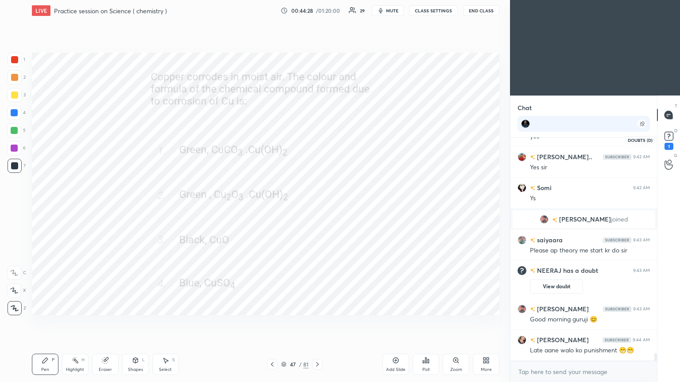
click at [317, 146] on div "1" at bounding box center [668, 146] width 9 height 7
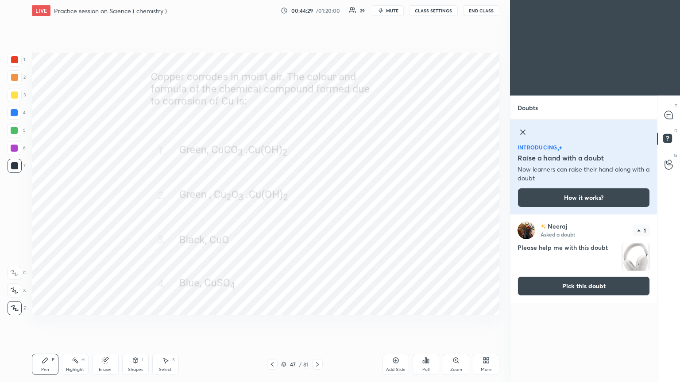
click at [317, 208] on button "Pick this doubt" at bounding box center [583, 286] width 132 height 19
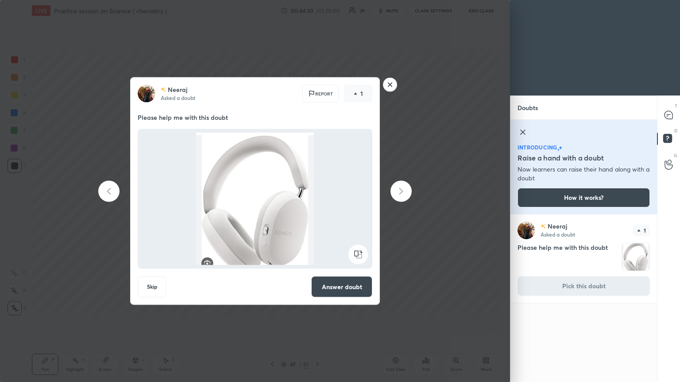
click at [317, 88] on rect at bounding box center [390, 85] width 14 height 14
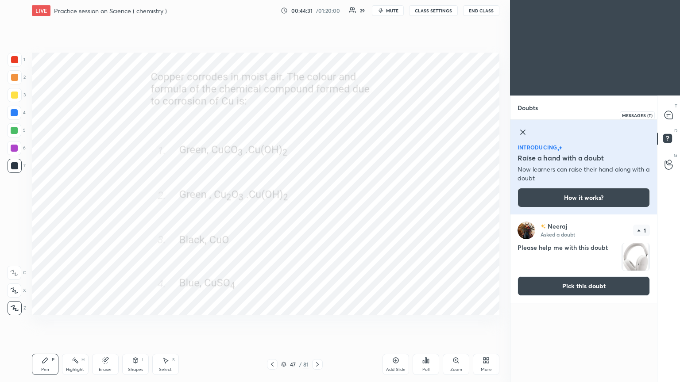
click at [317, 120] on div at bounding box center [669, 115] width 18 height 16
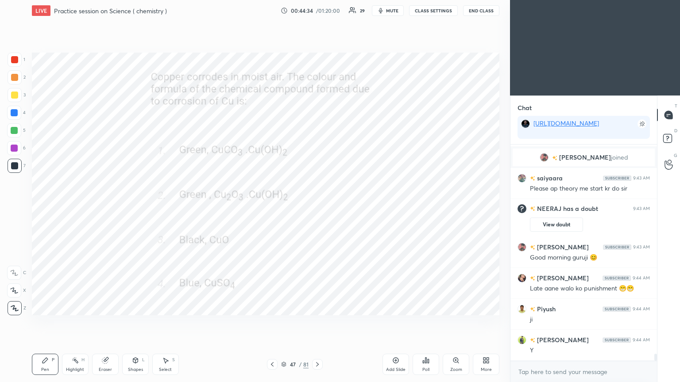
scroll to position [6565, 0]
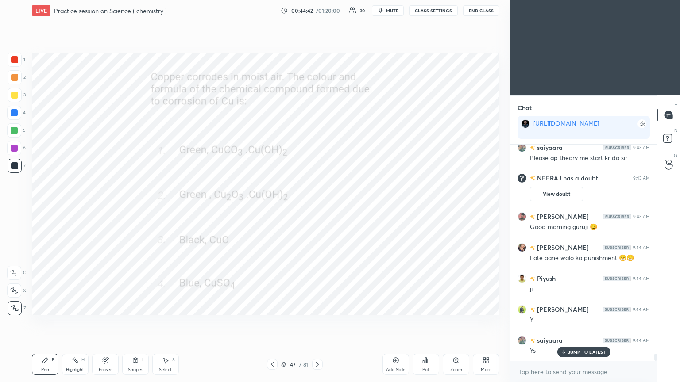
click at [317, 208] on div "47 / 81" at bounding box center [294, 364] width 175 height 11
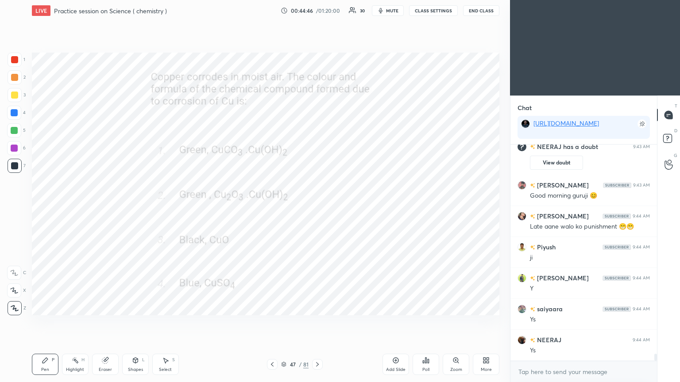
click at [317, 208] on icon at bounding box center [317, 364] width 7 height 7
click at [317, 208] on div "Poll" at bounding box center [426, 364] width 27 height 21
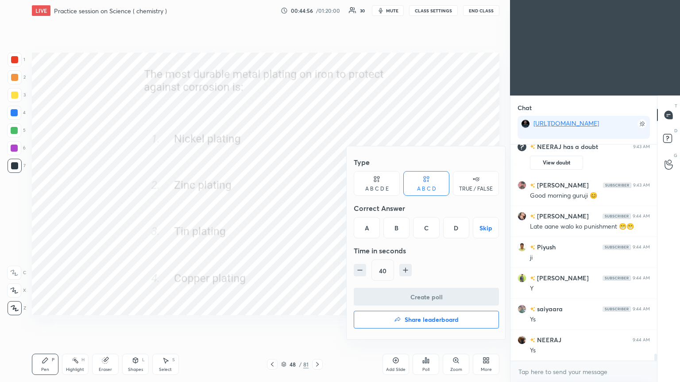
click at [317, 208] on div "B" at bounding box center [396, 227] width 26 height 21
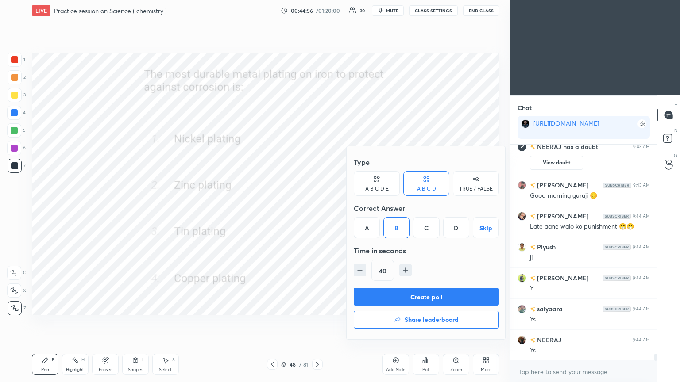
click at [317, 208] on button "Create poll" at bounding box center [426, 297] width 145 height 18
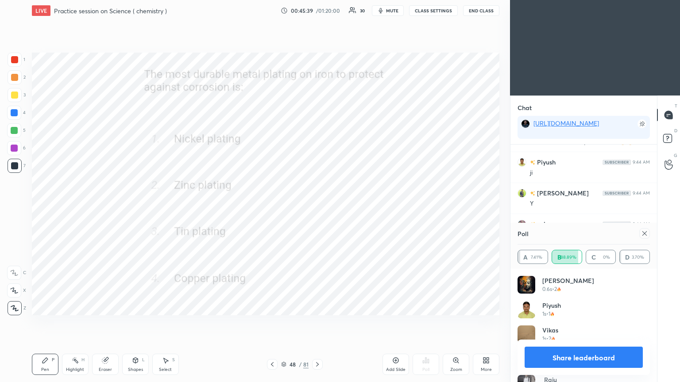
scroll to position [6712, 0]
click at [317, 208] on div at bounding box center [644, 233] width 11 height 11
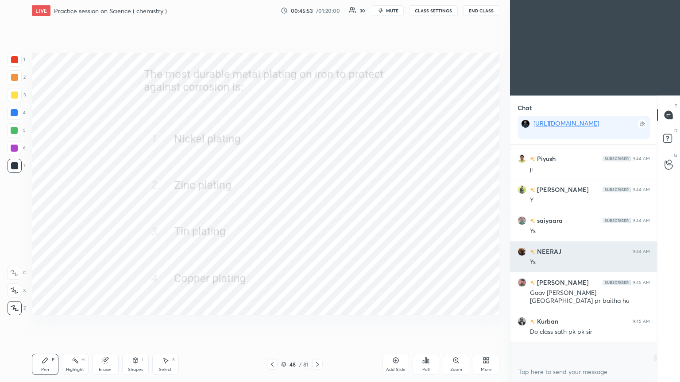
scroll to position [213, 144]
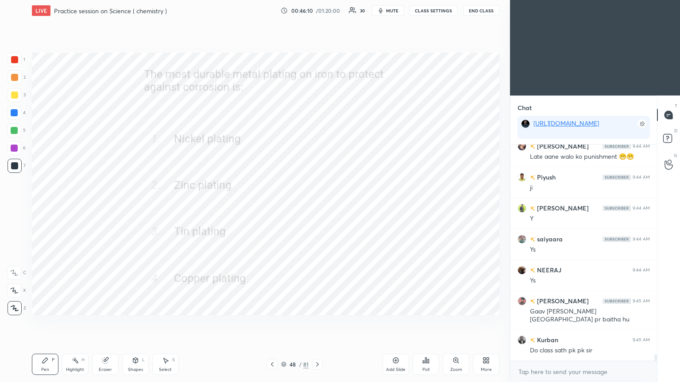
click at [317, 208] on div at bounding box center [317, 364] width 11 height 11
click at [317, 208] on div "Zoom" at bounding box center [456, 364] width 27 height 21
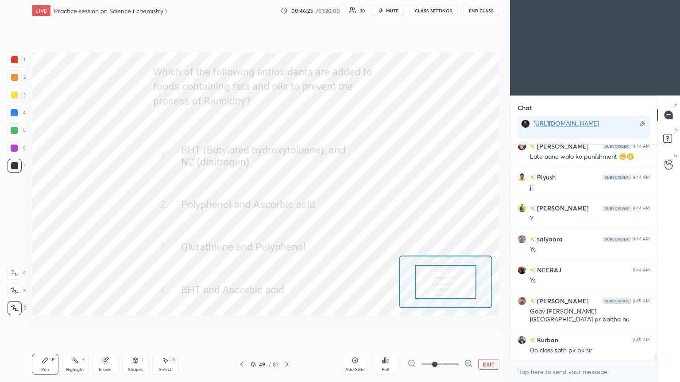
scroll to position [6697, 0]
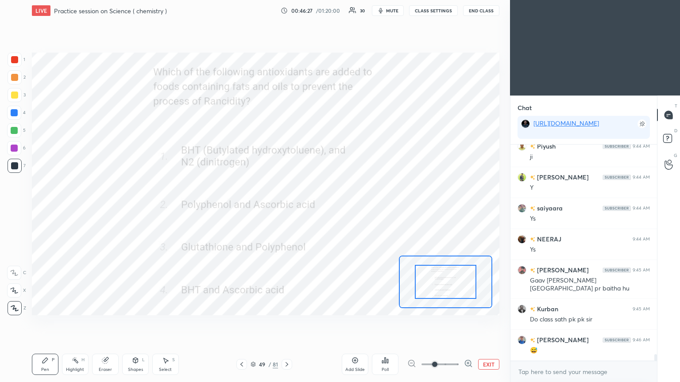
click at [317, 208] on icon at bounding box center [385, 360] width 7 height 7
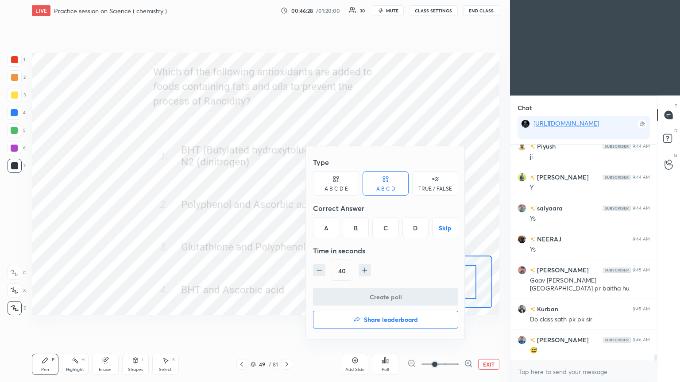
click at [317, 208] on div "A" at bounding box center [326, 227] width 26 height 21
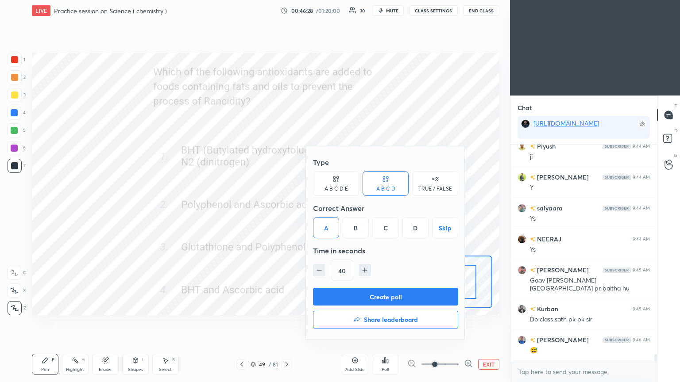
click at [317, 208] on button "Create poll" at bounding box center [385, 297] width 145 height 18
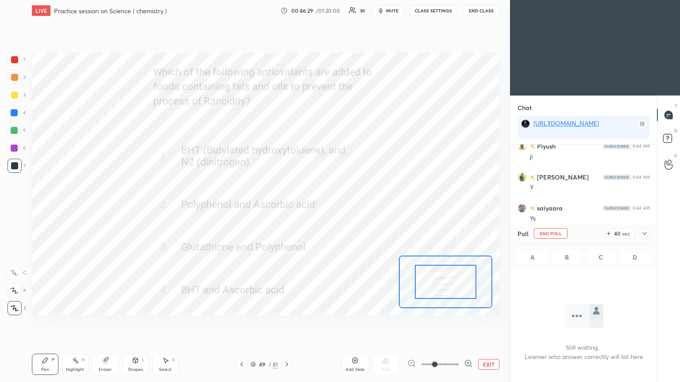
scroll to position [3, 3]
click at [317, 208] on icon at bounding box center [644, 233] width 7 height 7
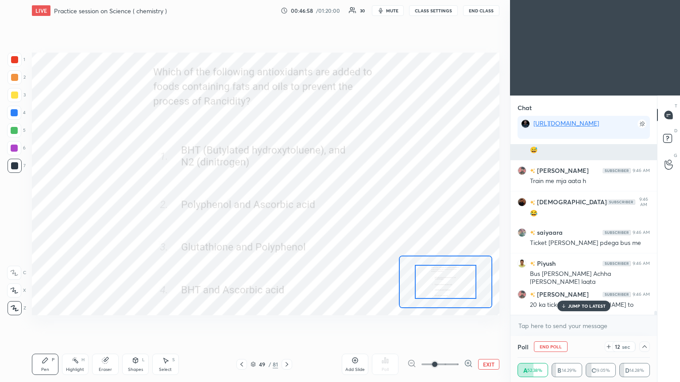
scroll to position [6919, 0]
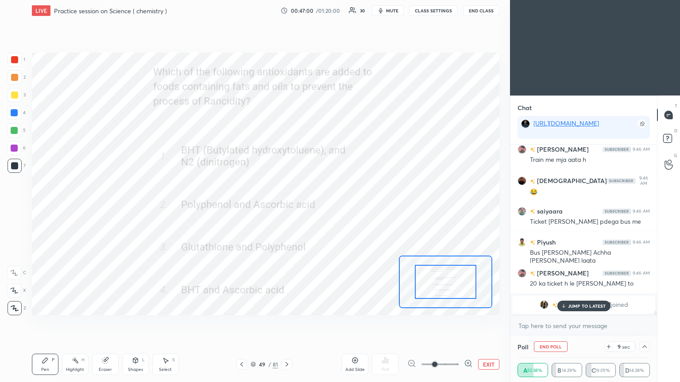
click at [317, 208] on p "JUMP TO LATEST" at bounding box center [587, 306] width 38 height 5
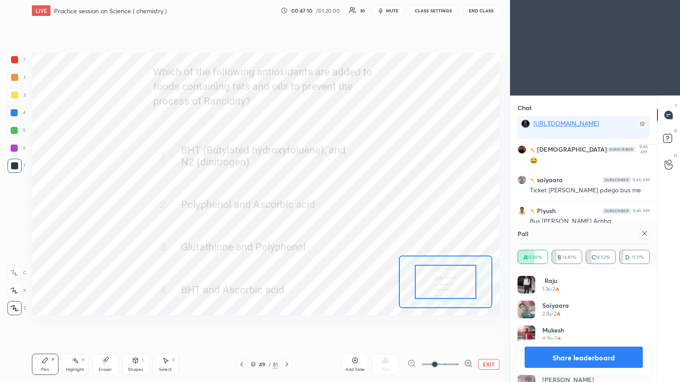
scroll to position [6981, 0]
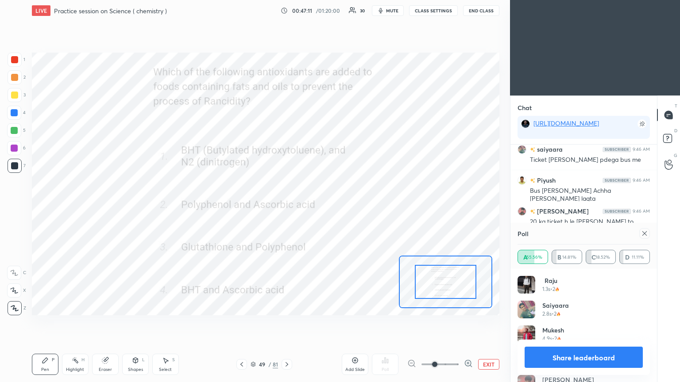
click at [317, 208] on icon at bounding box center [644, 233] width 7 height 7
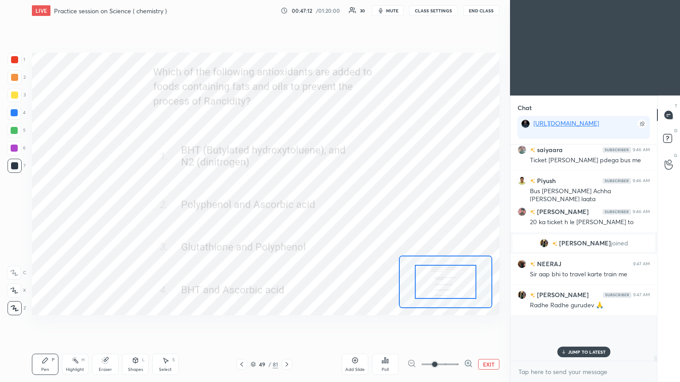
scroll to position [3, 3]
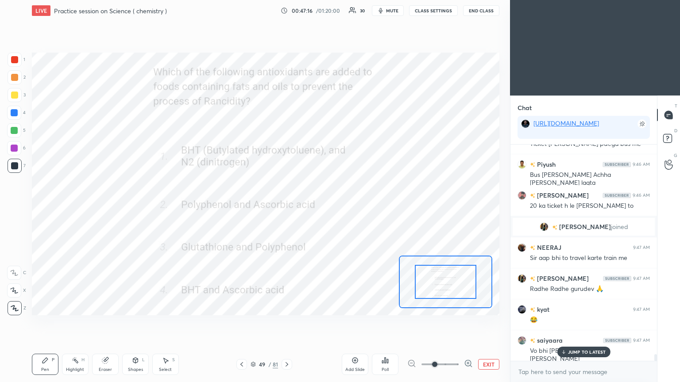
click at [317, 208] on div "[PERSON_NAME] 9:44 AM Late aane walo ko punishment 😁😁 Piyush 9:44 AM [PERSON_NA…" at bounding box center [583, 253] width 147 height 216
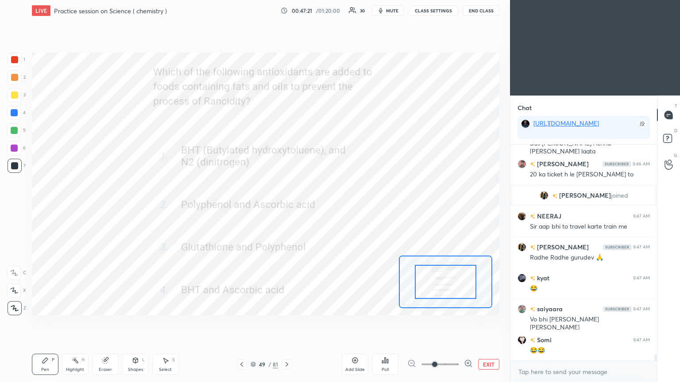
click at [287, 208] on icon at bounding box center [286, 364] width 7 height 7
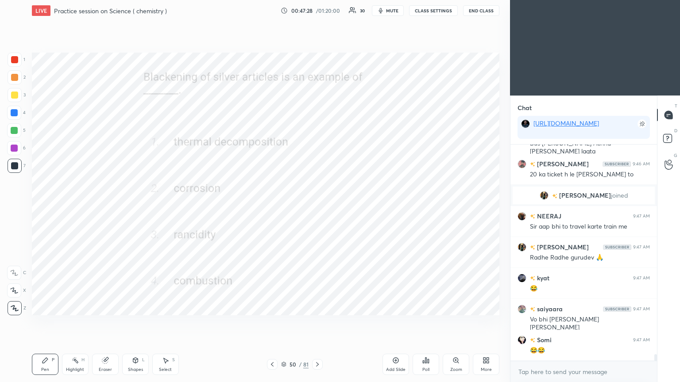
click at [317, 208] on div "Poll" at bounding box center [426, 364] width 27 height 21
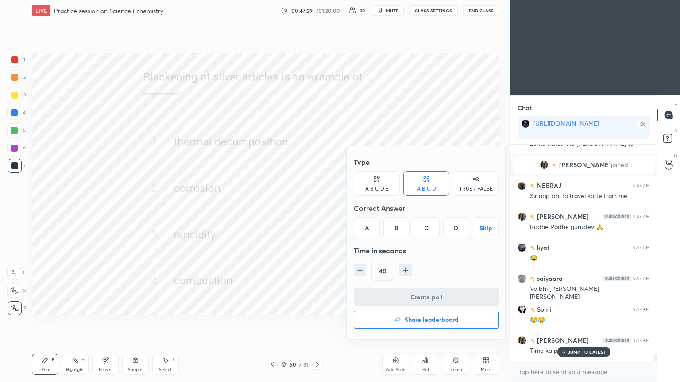
click at [317, 208] on div "B" at bounding box center [396, 227] width 26 height 21
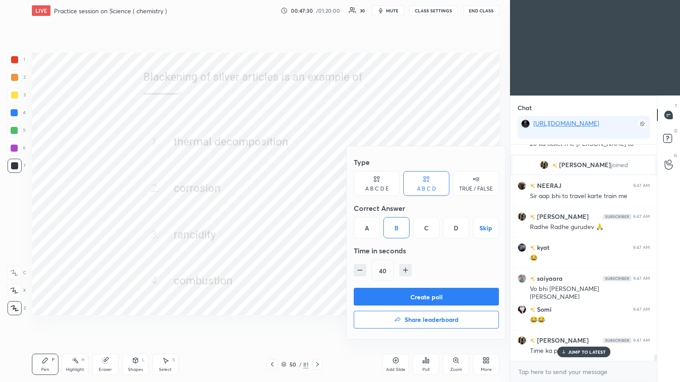
click at [317, 208] on button "Create poll" at bounding box center [426, 297] width 145 height 18
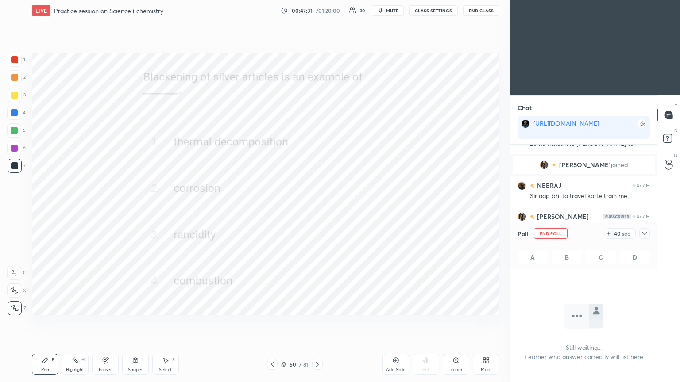
click at [317, 208] on div at bounding box center [644, 233] width 11 height 11
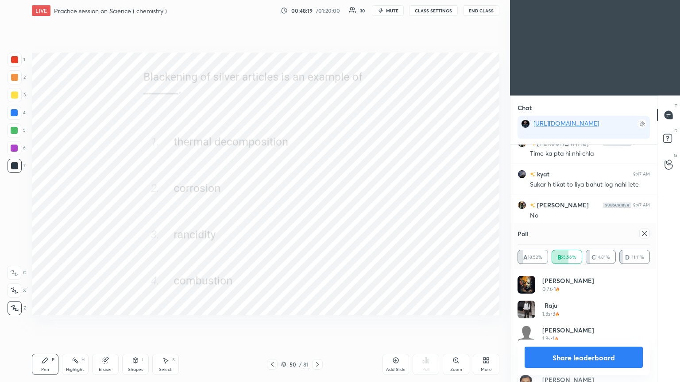
scroll to position [7287, 0]
click at [317, 208] on icon at bounding box center [644, 233] width 7 height 7
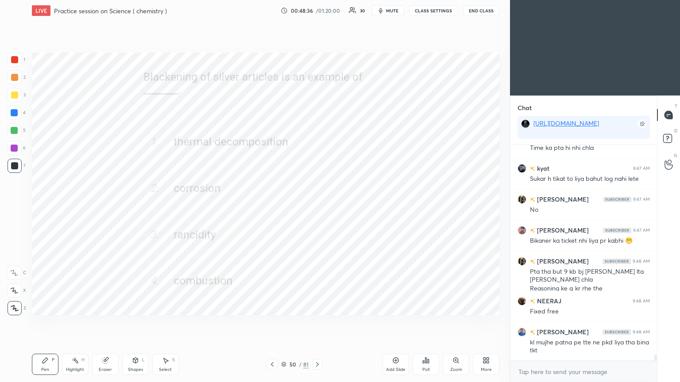
click at [317, 208] on icon at bounding box center [317, 364] width 7 height 7
click at [317, 208] on div "Poll" at bounding box center [426, 364] width 27 height 21
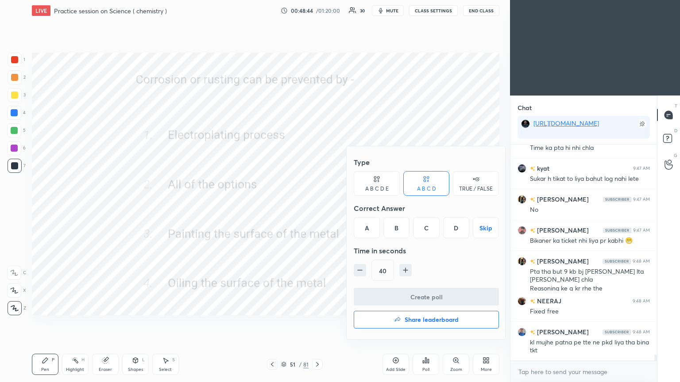
click at [317, 208] on div "B" at bounding box center [396, 227] width 26 height 21
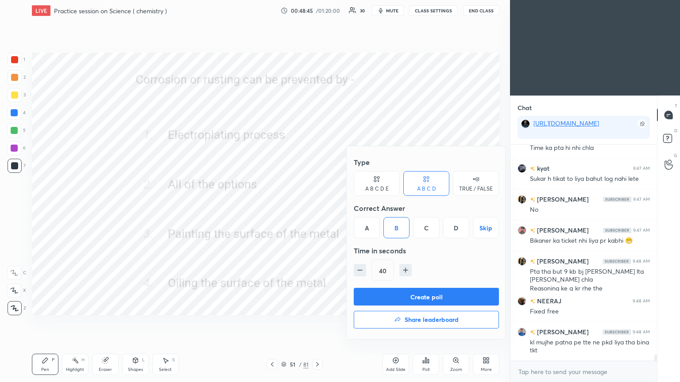
click at [317, 208] on button "Create poll" at bounding box center [426, 297] width 145 height 18
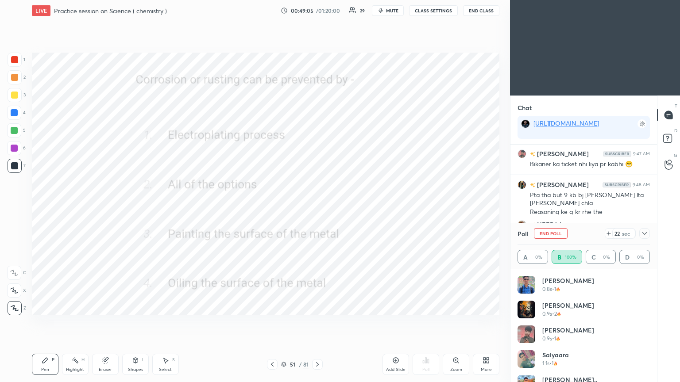
click at [317, 208] on icon at bounding box center [644, 233] width 7 height 7
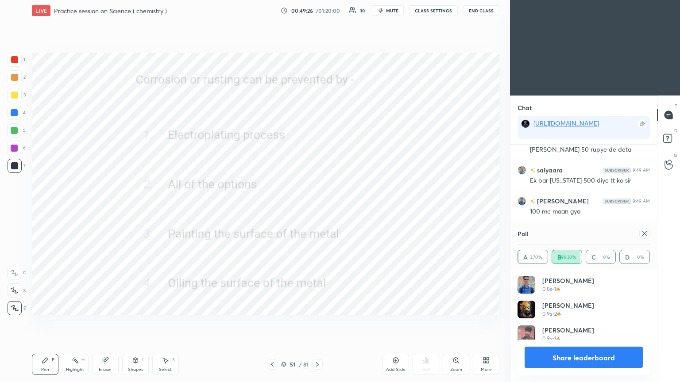
scroll to position [3, 3]
click at [317, 208] on icon at bounding box center [644, 233] width 7 height 7
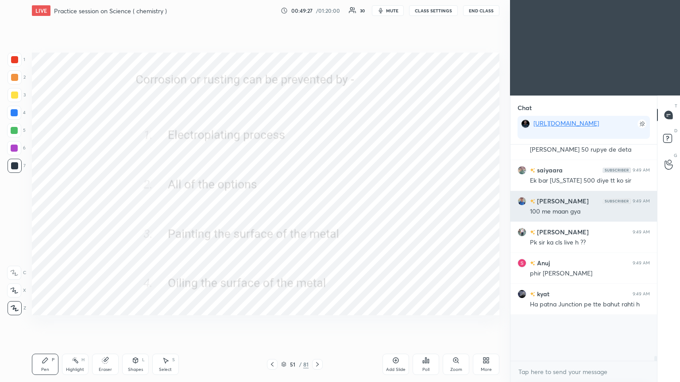
scroll to position [7462, 0]
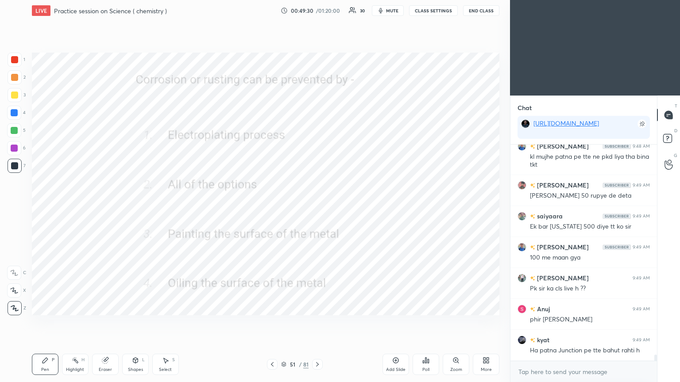
click at [317, 208] on icon at bounding box center [317, 364] width 7 height 7
click at [317, 208] on div "Poll" at bounding box center [426, 364] width 27 height 21
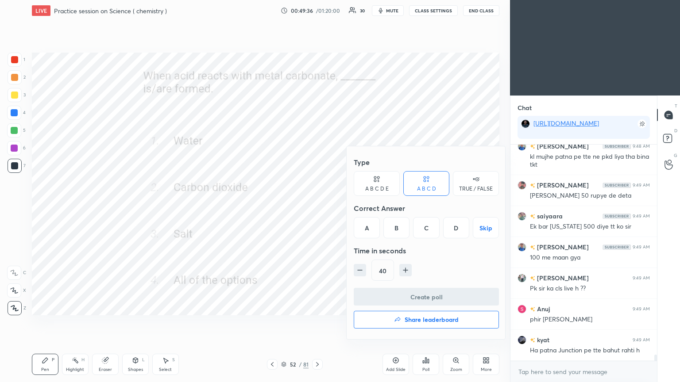
click at [317, 208] on div "D" at bounding box center [456, 227] width 26 height 21
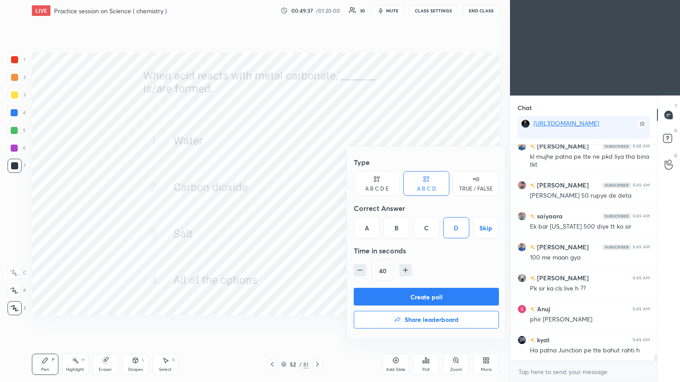
click at [317, 208] on button "Create poll" at bounding box center [426, 297] width 145 height 18
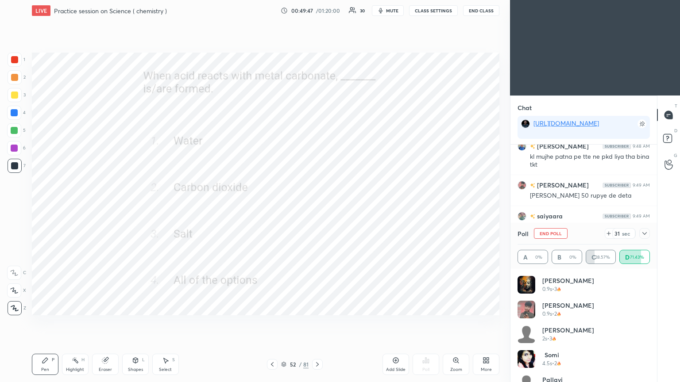
click at [317, 208] on icon at bounding box center [644, 233] width 7 height 7
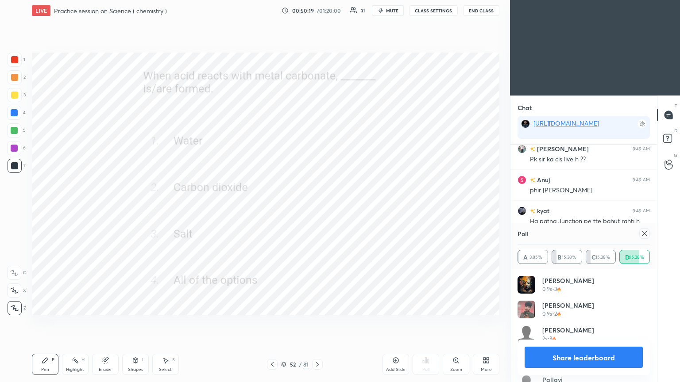
click at [317, 208] on icon at bounding box center [644, 233] width 7 height 7
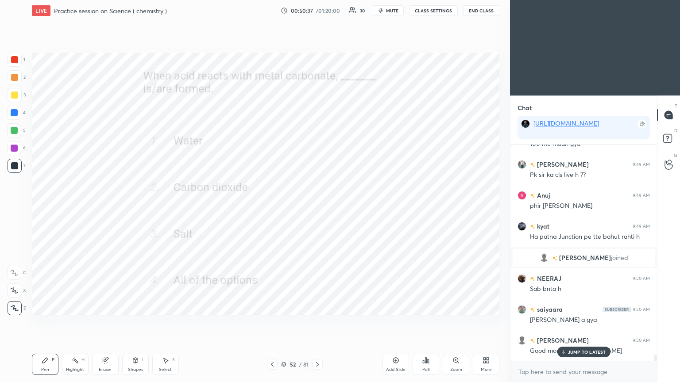
click at [317, 208] on p "JUMP TO LATEST" at bounding box center [587, 352] width 38 height 5
click at [317, 208] on icon at bounding box center [317, 364] width 7 height 7
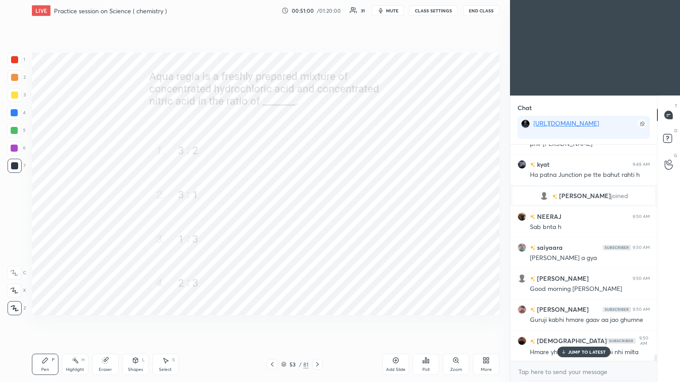
click at [317, 208] on icon at bounding box center [425, 360] width 7 height 7
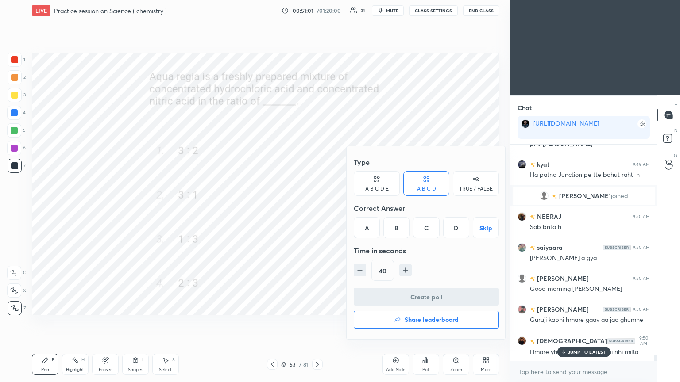
click at [317, 208] on div "B" at bounding box center [396, 227] width 26 height 21
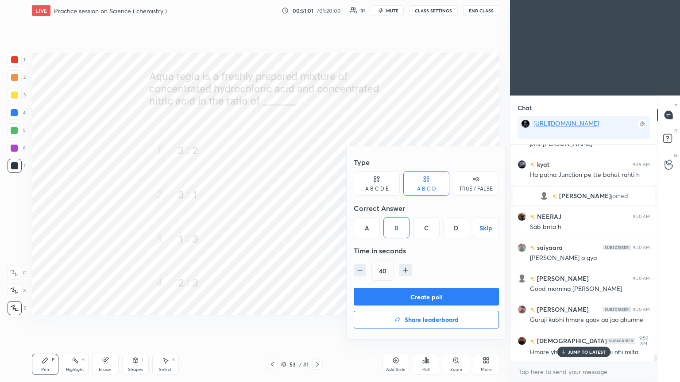
click at [317, 208] on button "Create poll" at bounding box center [426, 297] width 145 height 18
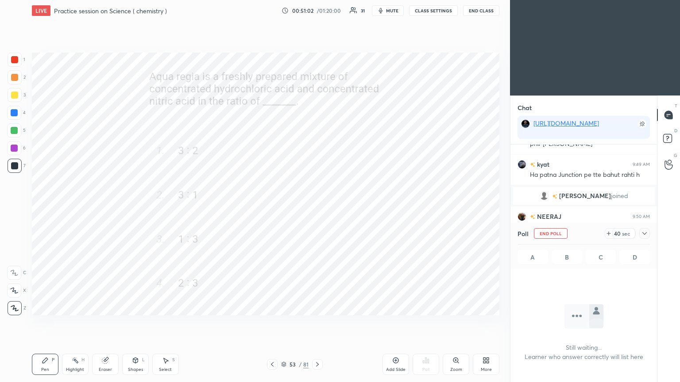
click at [317, 208] on icon at bounding box center [644, 233] width 7 height 7
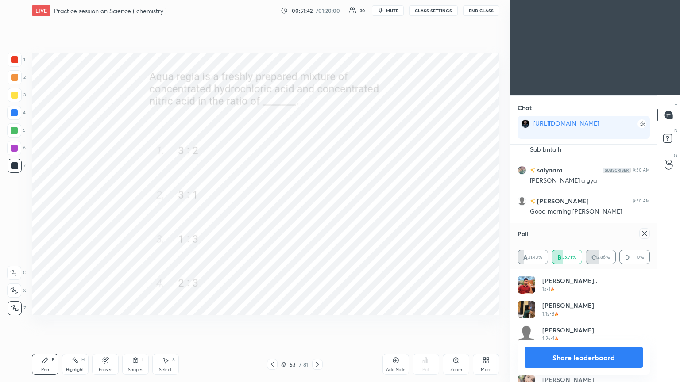
scroll to position [103, 130]
click at [317, 208] on icon at bounding box center [644, 233] width 7 height 7
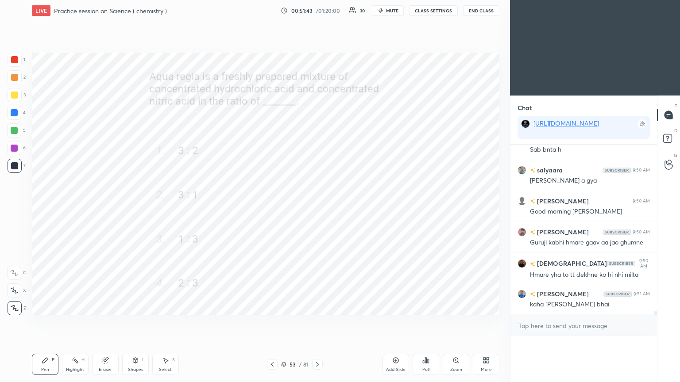
scroll to position [3, 3]
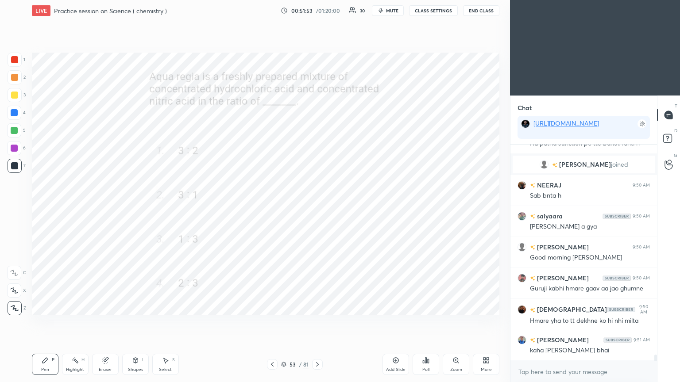
click at [315, 208] on div at bounding box center [317, 364] width 11 height 11
click at [317, 208] on icon at bounding box center [457, 362] width 1 height 1
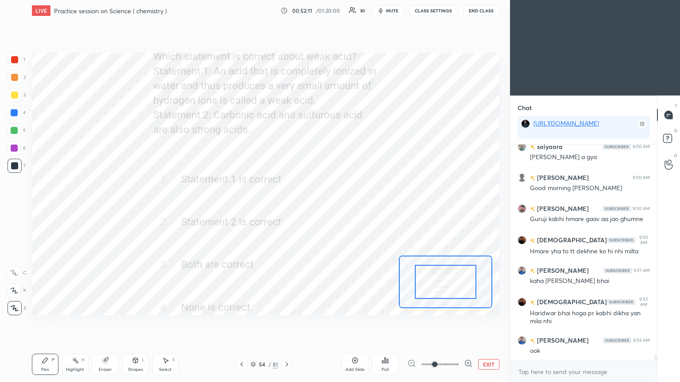
scroll to position [7319, 0]
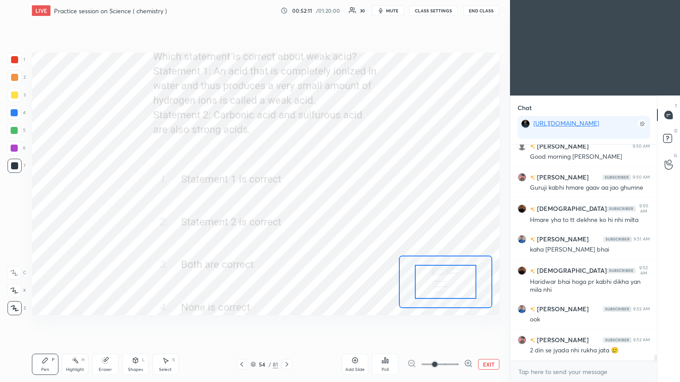
click at [317, 208] on icon at bounding box center [385, 360] width 7 height 7
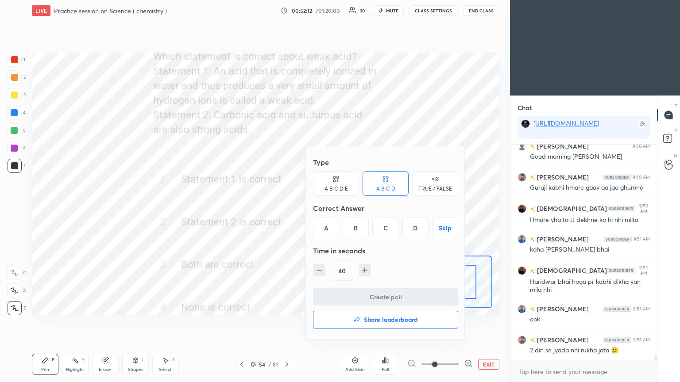
click at [317, 208] on div "D" at bounding box center [415, 227] width 26 height 21
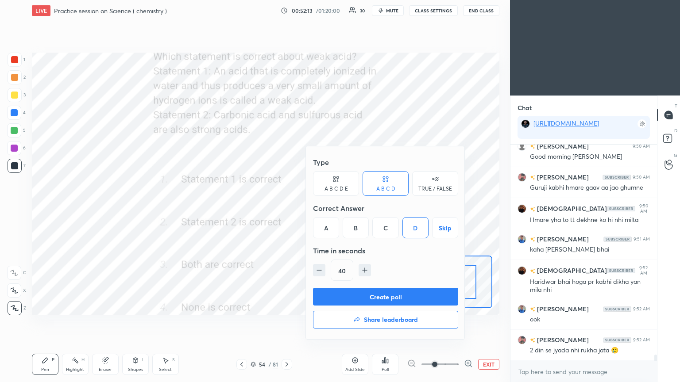
click at [317, 208] on button "Create poll" at bounding box center [385, 297] width 145 height 18
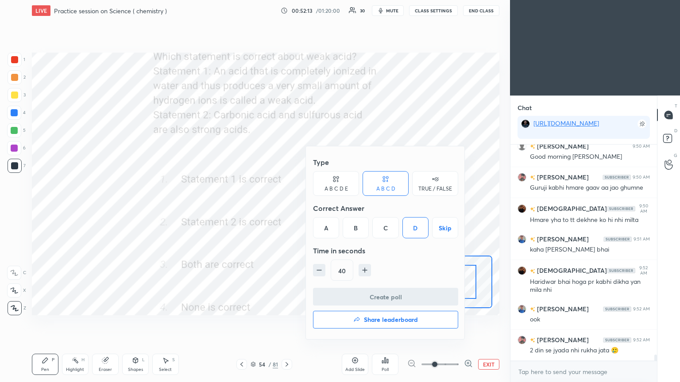
scroll to position [3, 3]
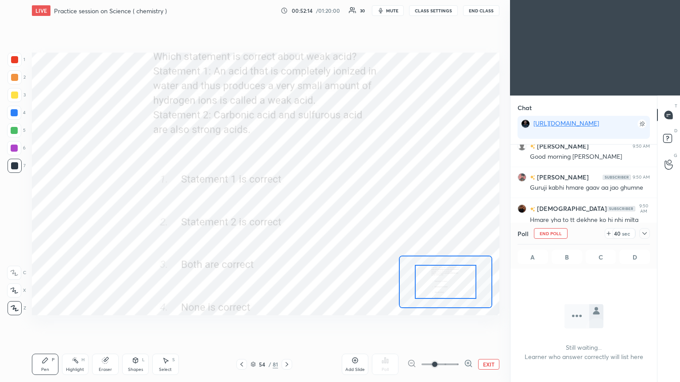
click at [317, 208] on icon at bounding box center [644, 233] width 7 height 7
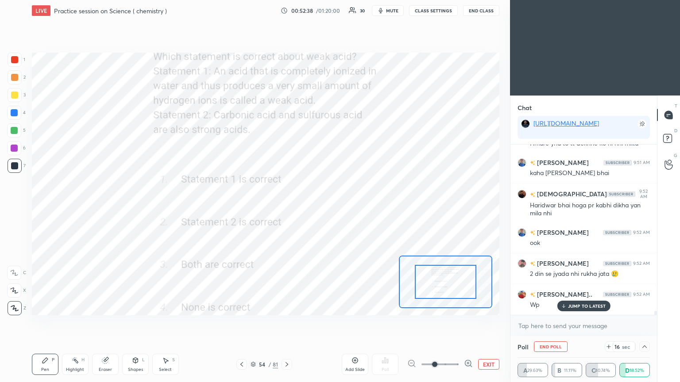
click at [317, 208] on icon at bounding box center [644, 346] width 7 height 7
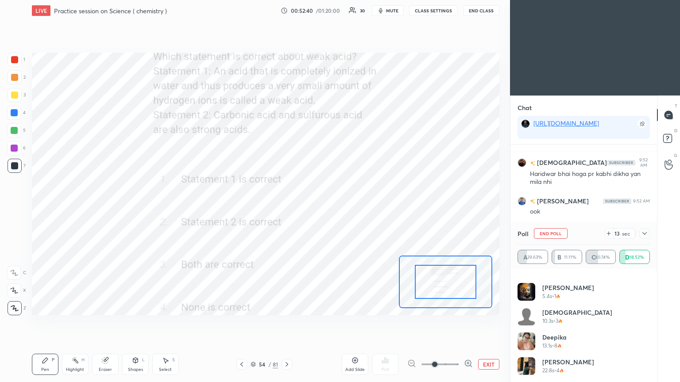
click at [317, 208] on icon at bounding box center [644, 233] width 7 height 7
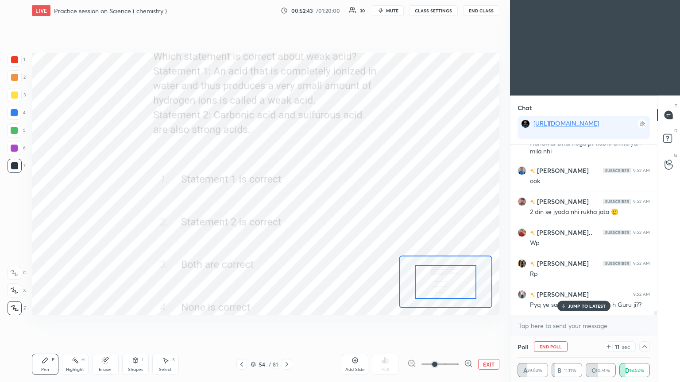
click at [317, 208] on div "JUMP TO LATEST" at bounding box center [583, 306] width 53 height 11
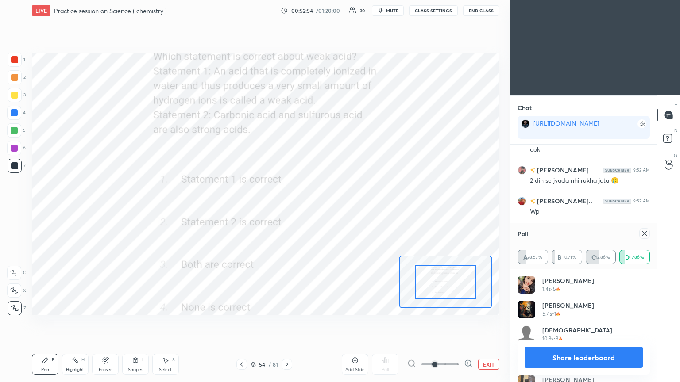
click at [317, 208] on icon at bounding box center [644, 233] width 7 height 7
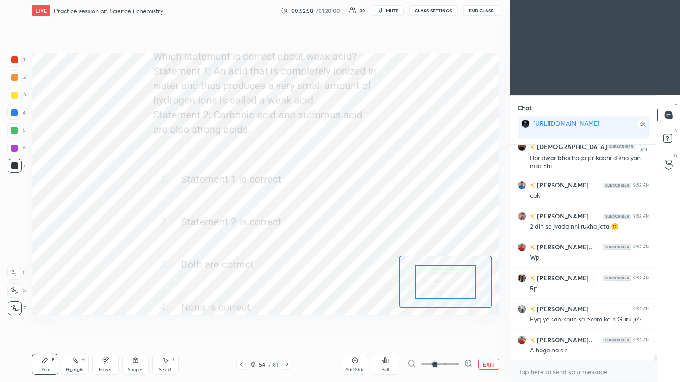
click at [285, 208] on icon at bounding box center [286, 364] width 7 height 7
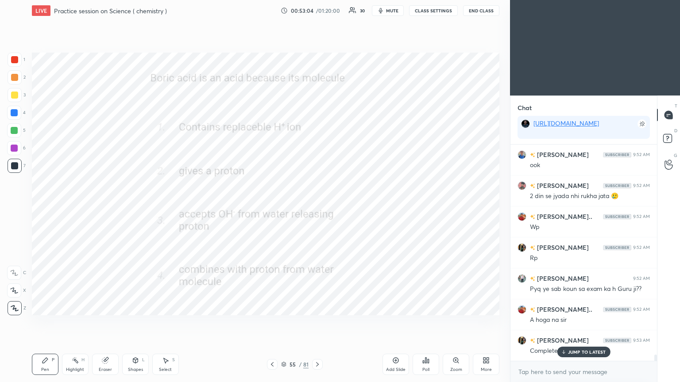
click at [317, 208] on icon at bounding box center [563, 352] width 6 height 5
click at [317, 208] on div "Poll" at bounding box center [426, 364] width 27 height 21
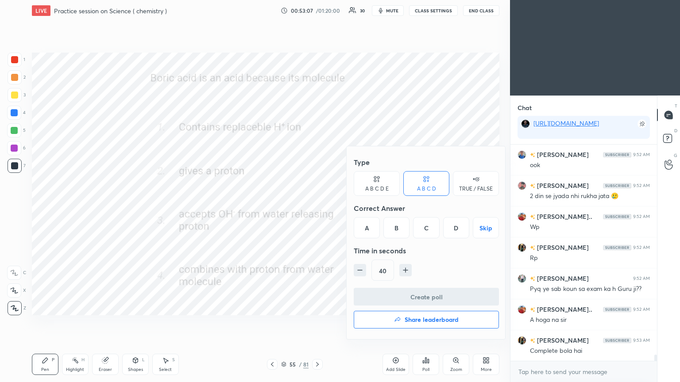
click at [317, 208] on div "C" at bounding box center [426, 227] width 26 height 21
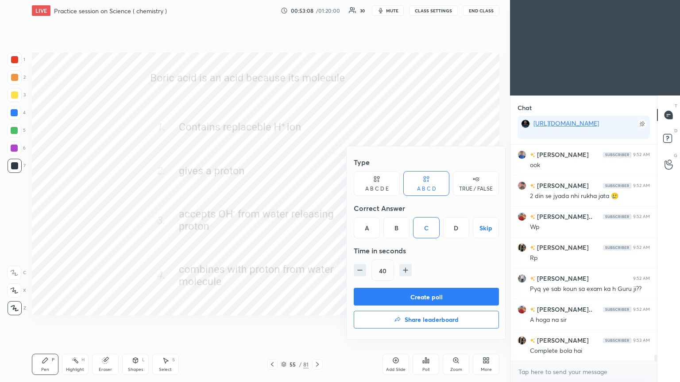
click at [317, 208] on button "Create poll" at bounding box center [426, 297] width 145 height 18
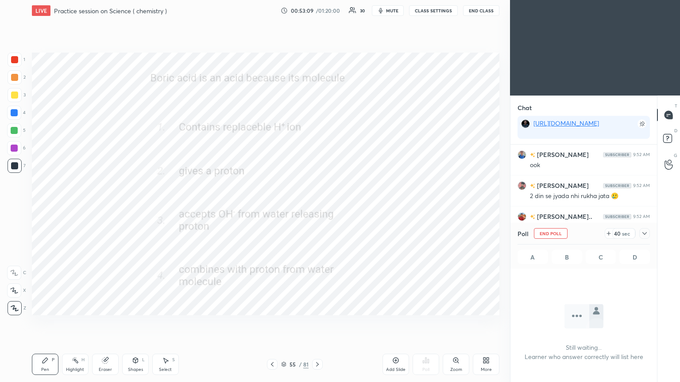
click at [317, 208] on icon at bounding box center [644, 233] width 7 height 7
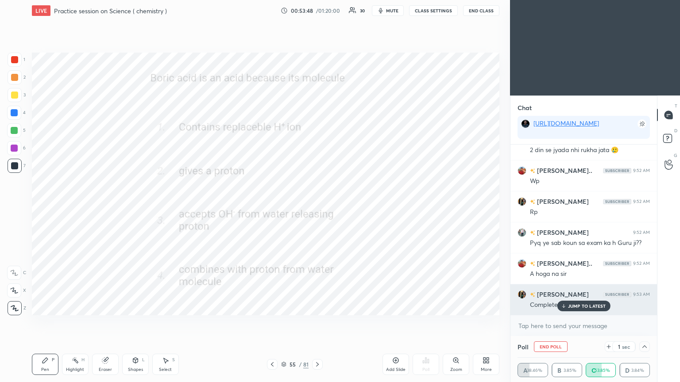
click at [317, 208] on p "JUMP TO LATEST" at bounding box center [587, 306] width 38 height 5
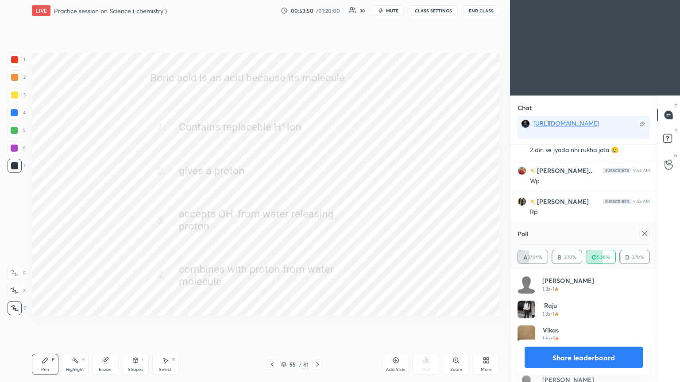
click at [317, 208] on icon at bounding box center [644, 233] width 7 height 7
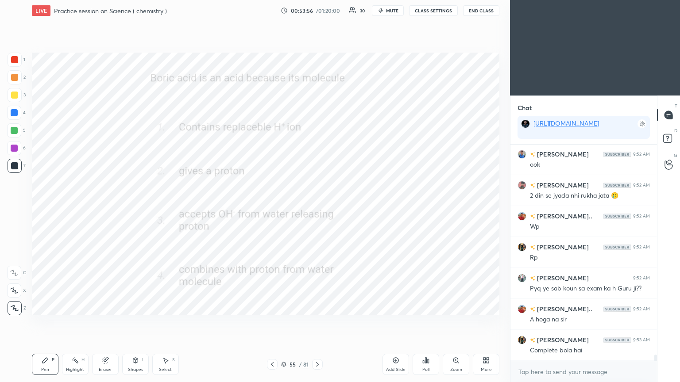
click at [317, 208] on div at bounding box center [317, 364] width 11 height 11
click at [317, 208] on icon at bounding box center [425, 360] width 7 height 7
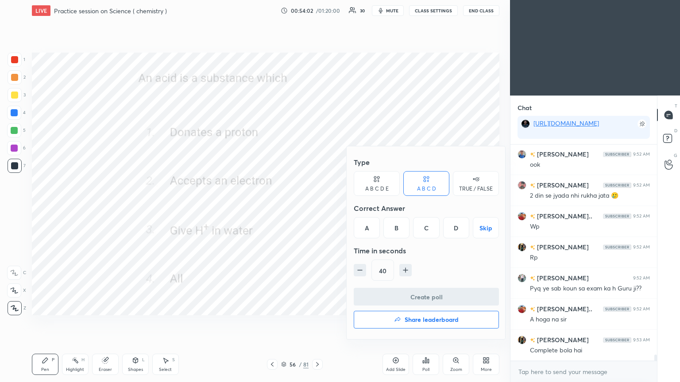
click at [317, 208] on div "D" at bounding box center [456, 227] width 26 height 21
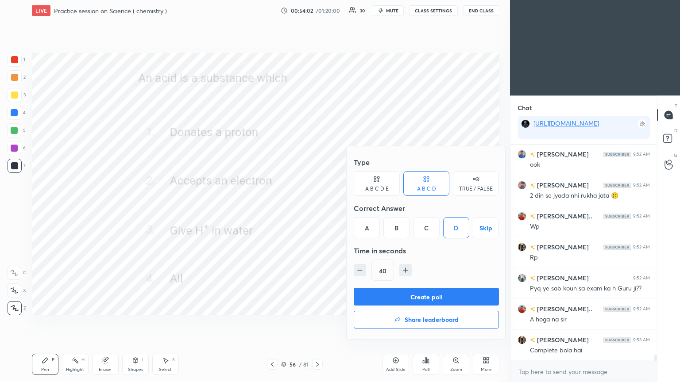
click at [317, 208] on button "Create poll" at bounding box center [426, 297] width 145 height 18
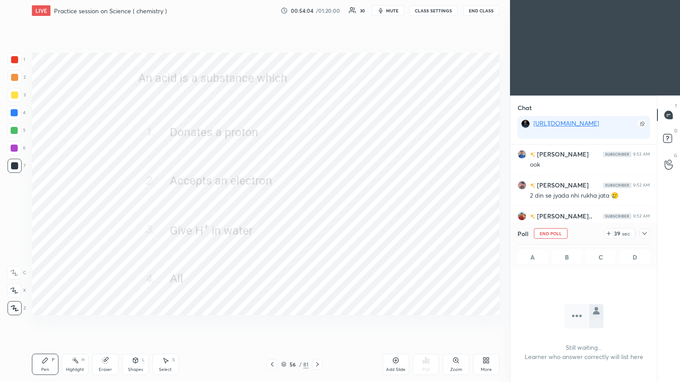
click at [317, 11] on button "End Class" at bounding box center [481, 10] width 36 height 11
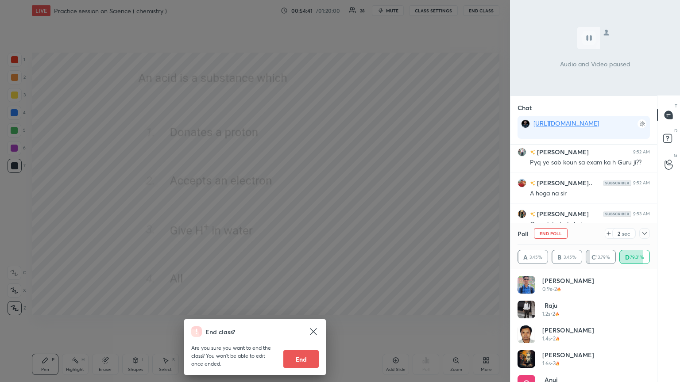
click at [317, 201] on div "End class? Are you sure you want to end the class? You won’t be able to edit on…" at bounding box center [255, 191] width 510 height 382
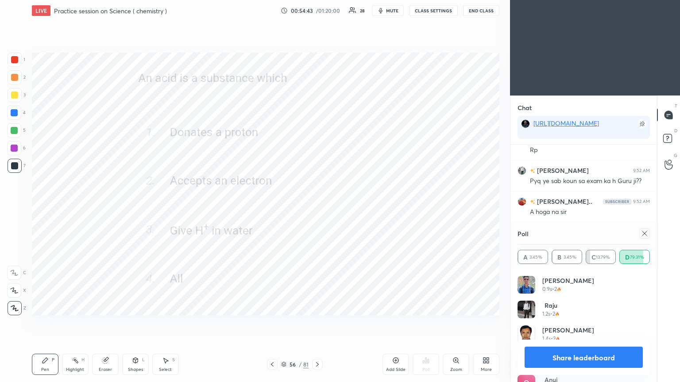
click at [317, 208] on icon at bounding box center [644, 233] width 7 height 7
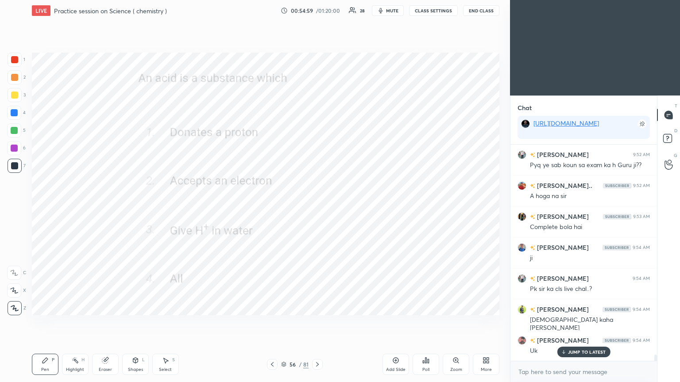
click at [317, 208] on icon at bounding box center [317, 365] width 3 height 4
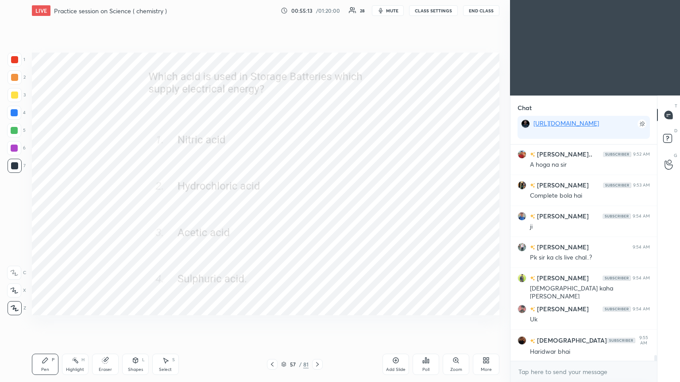
click at [317, 208] on icon at bounding box center [425, 360] width 7 height 7
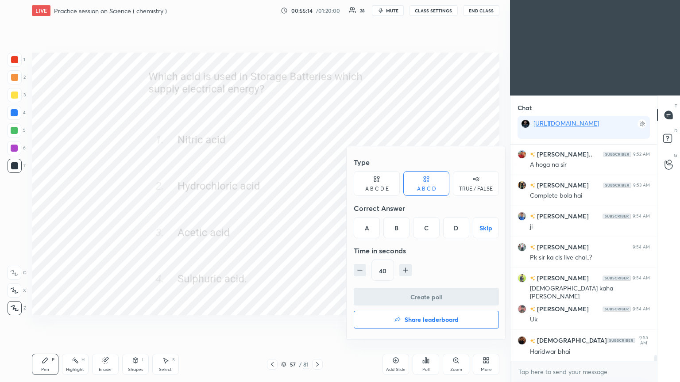
click at [317, 208] on div "D" at bounding box center [456, 227] width 26 height 21
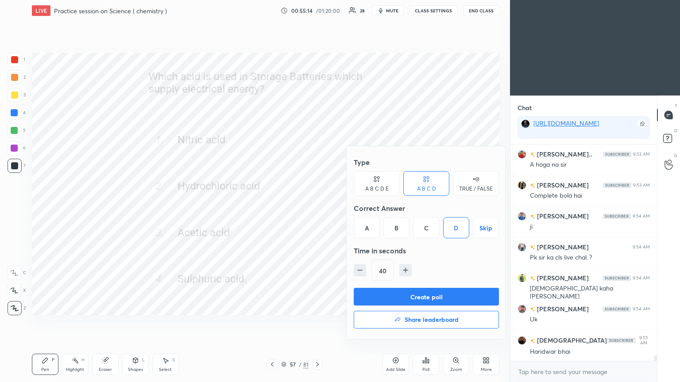
click at [317, 208] on button "Create poll" at bounding box center [426, 297] width 145 height 18
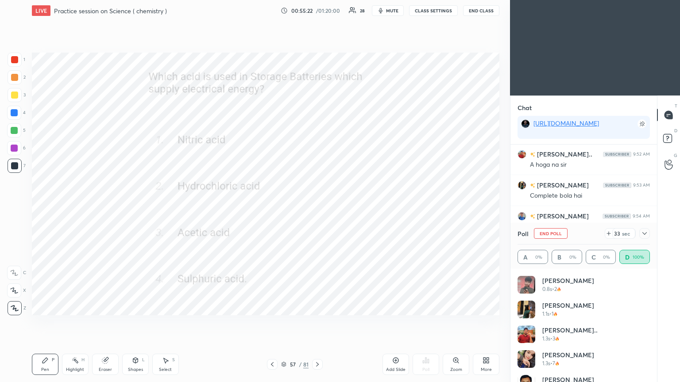
click at [317, 208] on icon at bounding box center [644, 233] width 7 height 7
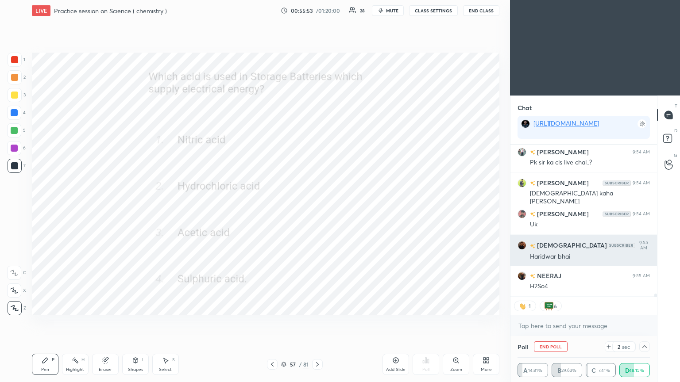
scroll to position [3, 3]
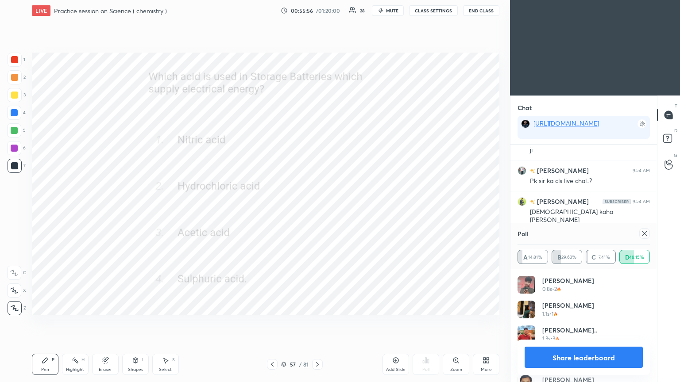
click at [317, 208] on icon at bounding box center [644, 233] width 7 height 7
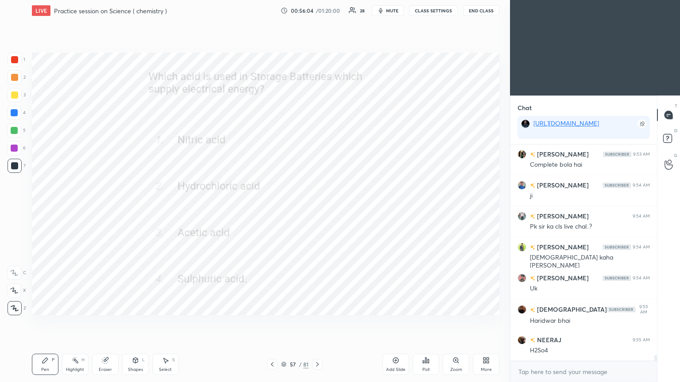
click at [314, 208] on icon at bounding box center [317, 364] width 7 height 7
click at [317, 208] on icon at bounding box center [423, 362] width 1 height 2
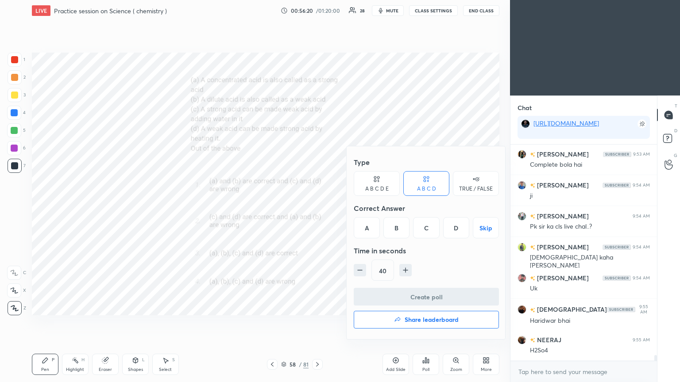
click at [317, 208] on div "D" at bounding box center [456, 227] width 26 height 21
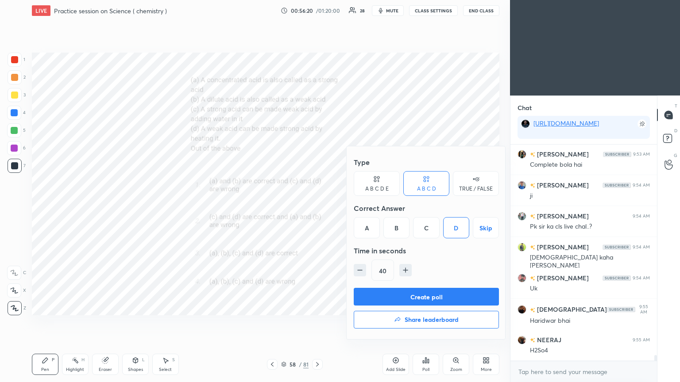
click at [317, 208] on button "Create poll" at bounding box center [426, 297] width 145 height 18
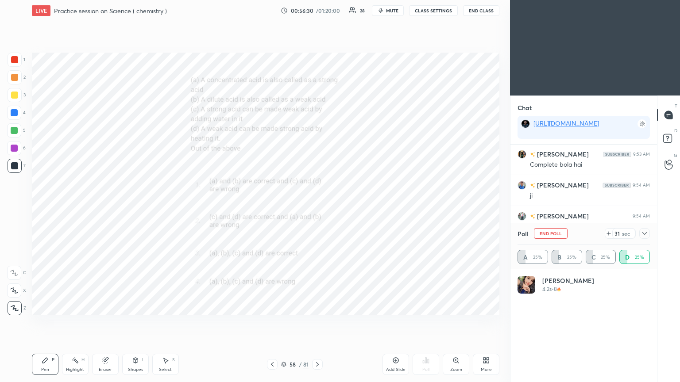
click at [317, 208] on div at bounding box center [644, 233] width 11 height 11
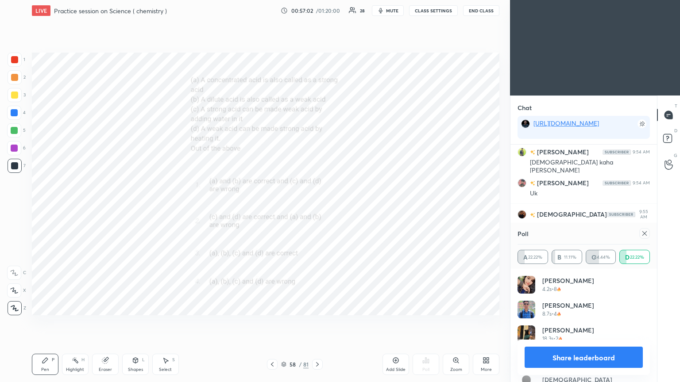
scroll to position [7786, 0]
click at [317, 208] on icon at bounding box center [644, 233] width 7 height 7
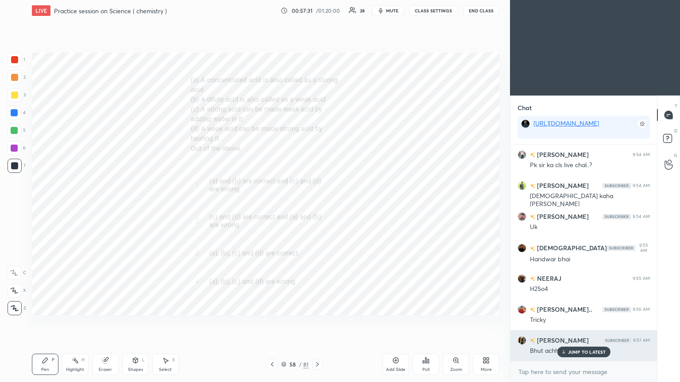
click at [317, 208] on p "JUMP TO LATEST" at bounding box center [587, 352] width 38 height 5
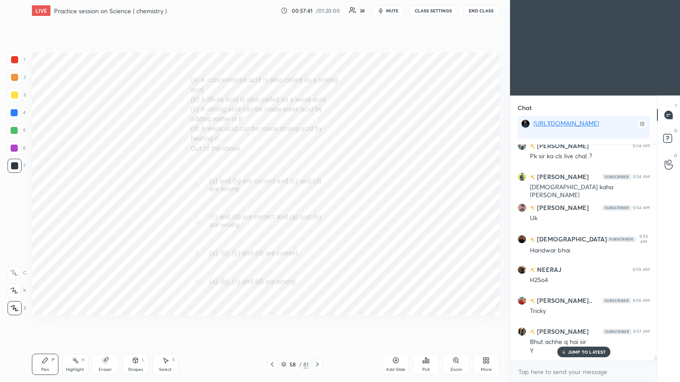
click at [317, 208] on icon at bounding box center [317, 364] width 7 height 7
click at [317, 208] on icon at bounding box center [425, 360] width 1 height 5
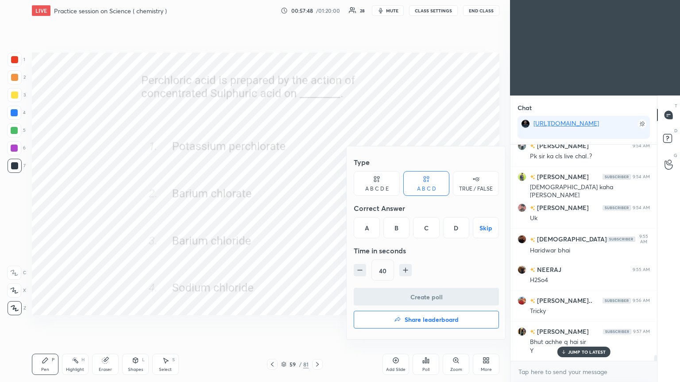
click at [317, 208] on div "A" at bounding box center [367, 227] width 26 height 21
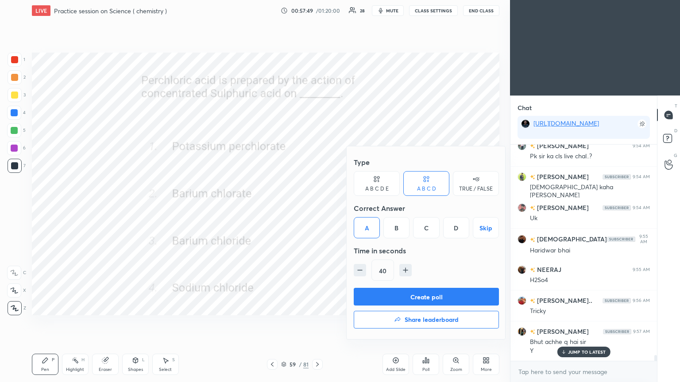
click at [317, 208] on button "Create poll" at bounding box center [426, 297] width 145 height 18
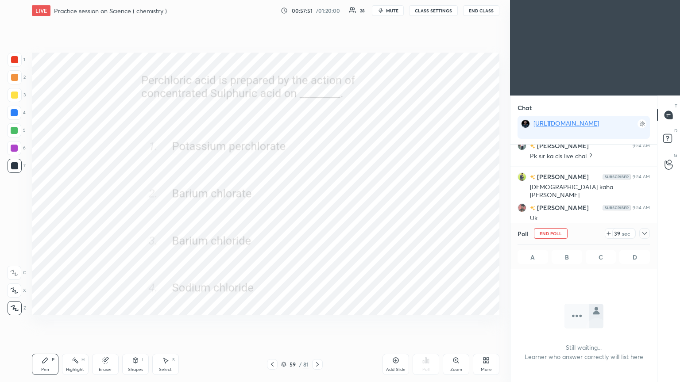
click at [317, 208] on icon at bounding box center [644, 233] width 7 height 7
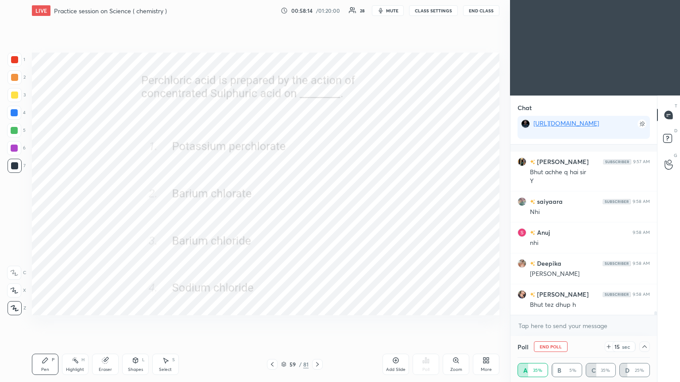
scroll to position [7962, 0]
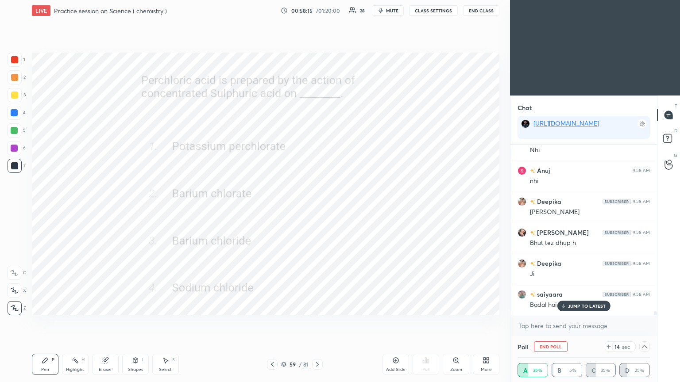
click at [317, 208] on p "JUMP TO LATEST" at bounding box center [587, 306] width 38 height 5
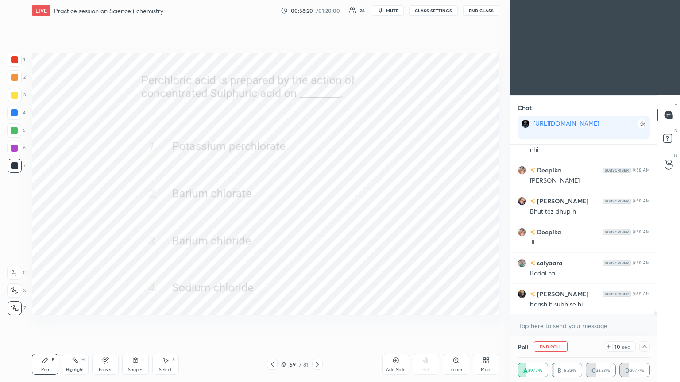
scroll to position [8024, 0]
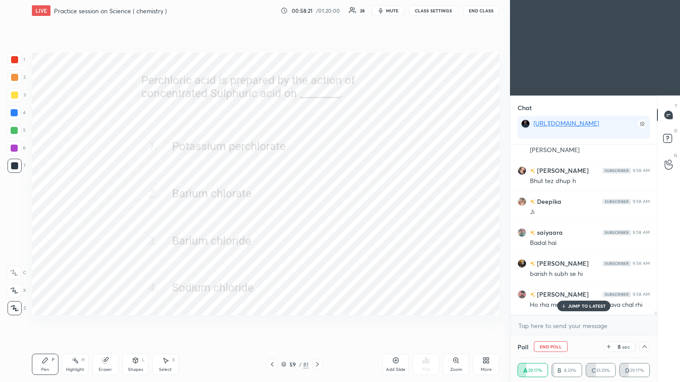
click at [317, 208] on p "JUMP TO LATEST" at bounding box center [587, 306] width 38 height 5
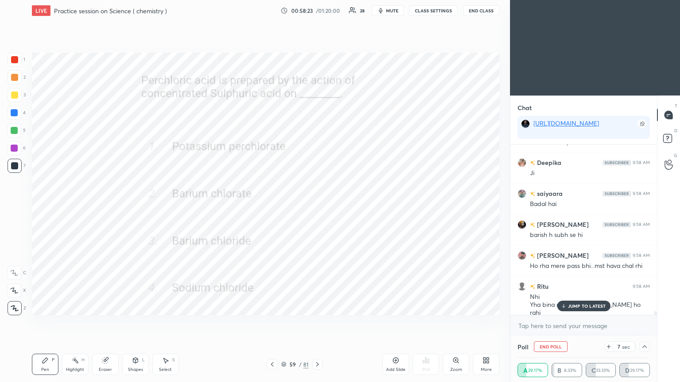
click at [317, 208] on p "JUMP TO LATEST" at bounding box center [587, 306] width 38 height 5
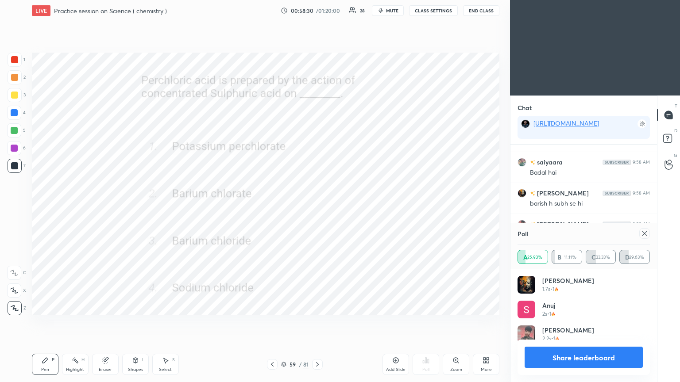
scroll to position [103, 130]
click at [317, 208] on icon at bounding box center [644, 233] width 7 height 7
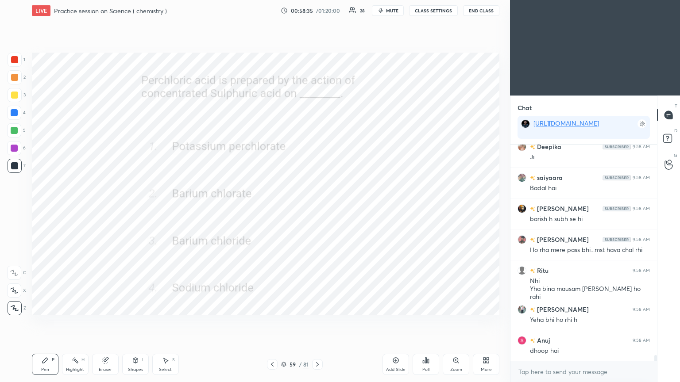
click at [316, 208] on icon at bounding box center [317, 364] width 7 height 7
click at [317, 208] on div "Poll" at bounding box center [426, 364] width 27 height 21
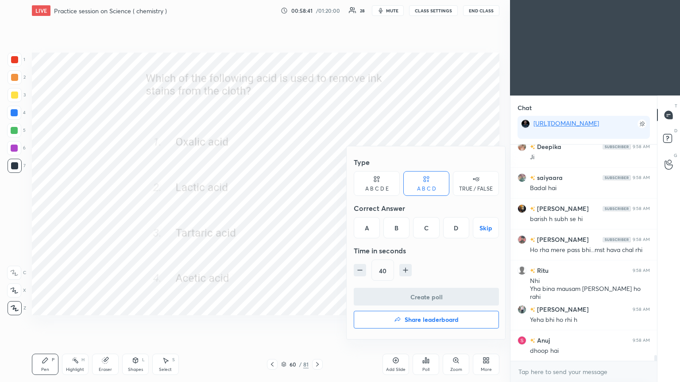
click at [317, 208] on div "A" at bounding box center [367, 227] width 26 height 21
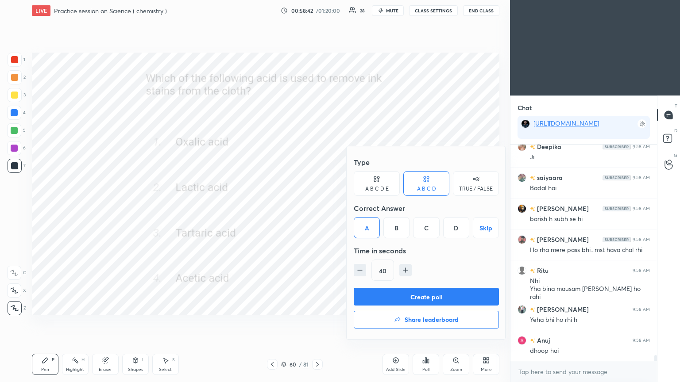
click at [317, 208] on button "Create poll" at bounding box center [426, 297] width 145 height 18
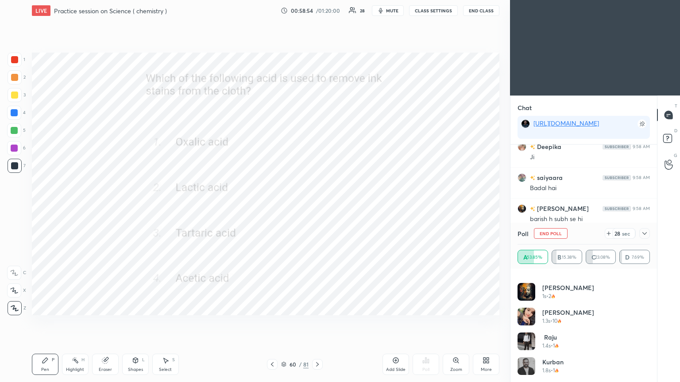
click at [317, 208] on icon at bounding box center [644, 233] width 7 height 7
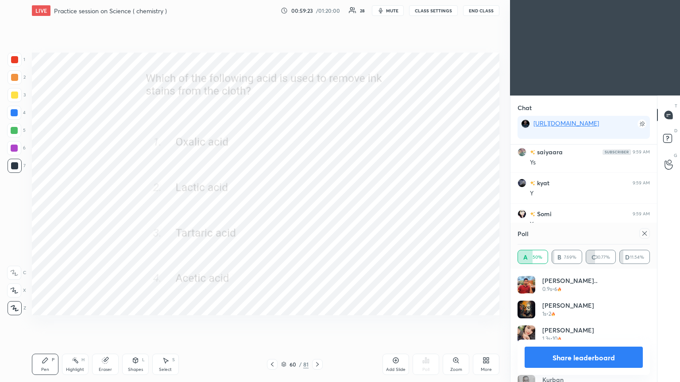
click at [317, 208] on icon at bounding box center [644, 233] width 7 height 7
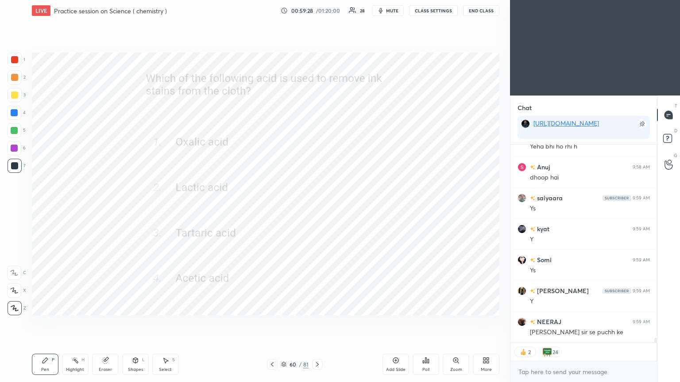
click at [317, 208] on icon at bounding box center [317, 364] width 7 height 7
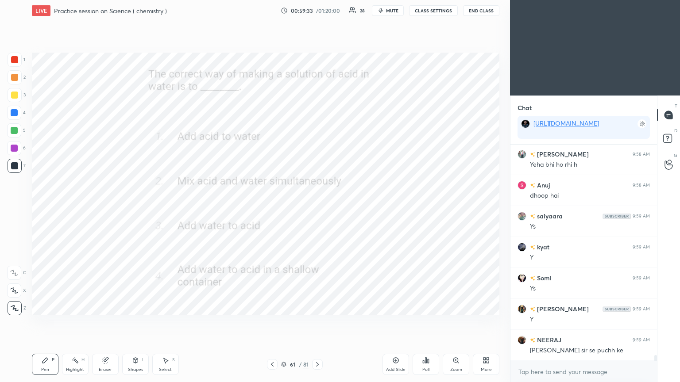
click at [317, 208] on icon at bounding box center [425, 360] width 1 height 5
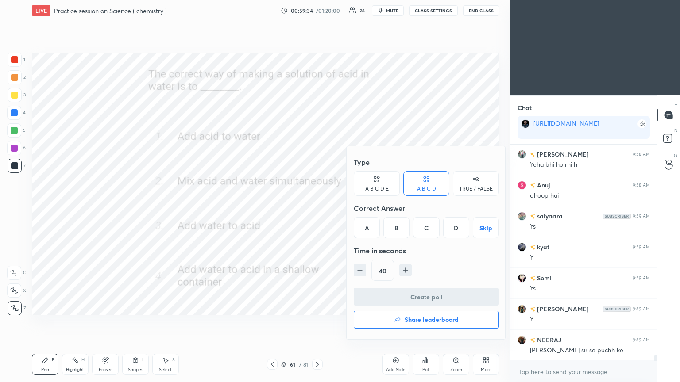
click at [317, 208] on div "A" at bounding box center [367, 227] width 26 height 21
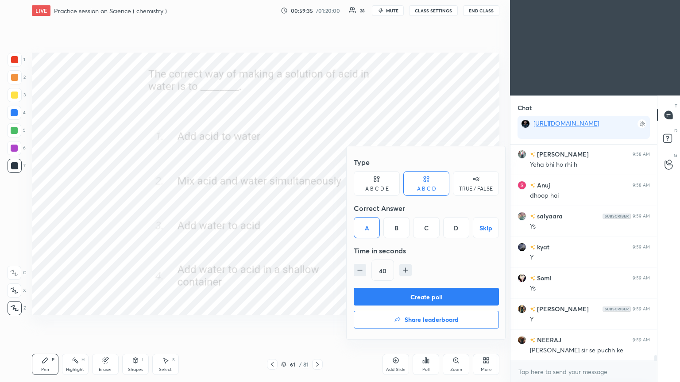
click at [317, 208] on button "Create poll" at bounding box center [426, 297] width 145 height 18
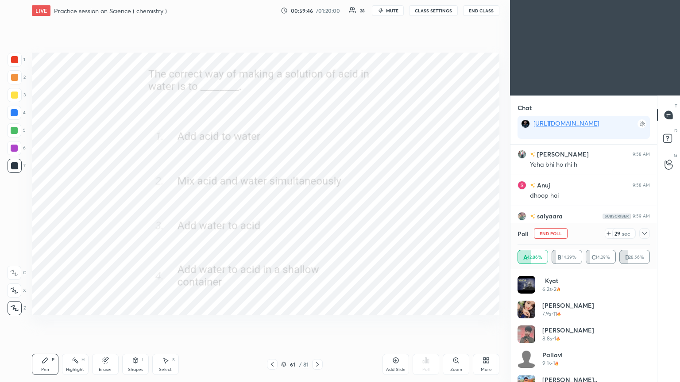
click at [317, 208] on icon at bounding box center [644, 233] width 7 height 7
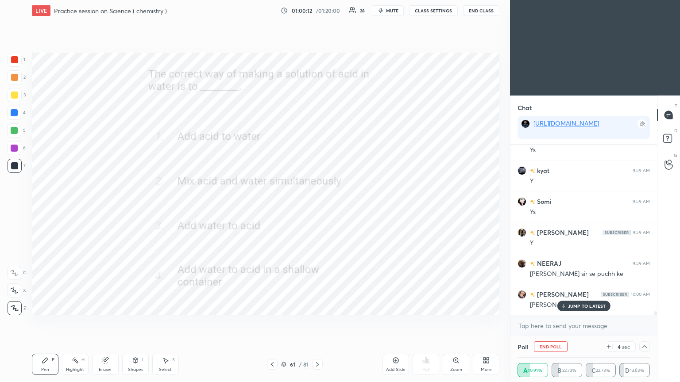
click at [317, 208] on p "JUMP TO LATEST" at bounding box center [587, 306] width 38 height 5
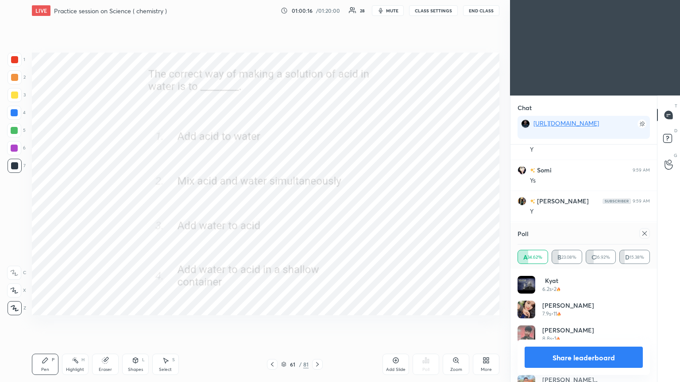
click at [317, 208] on icon at bounding box center [644, 233] width 7 height 7
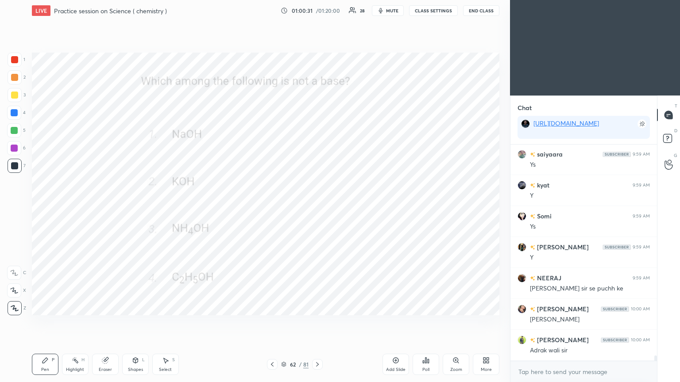
click at [317, 208] on div "Poll" at bounding box center [426, 364] width 27 height 21
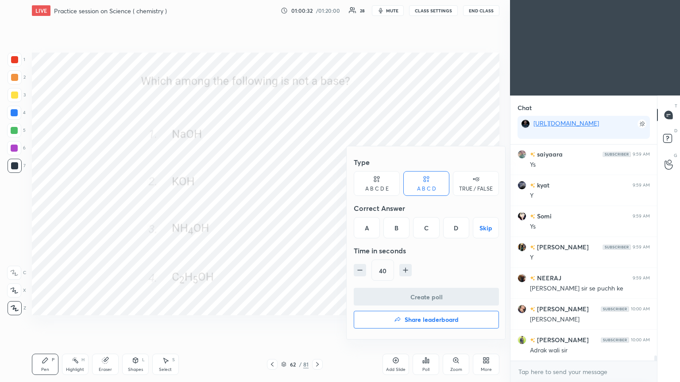
click at [317, 208] on div "D" at bounding box center [456, 227] width 26 height 21
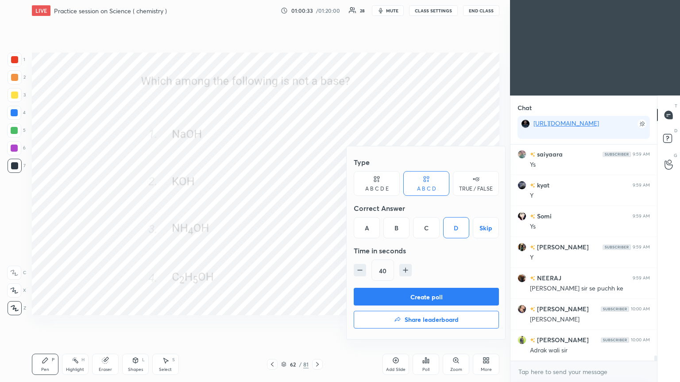
click at [317, 208] on button "Create poll" at bounding box center [426, 297] width 145 height 18
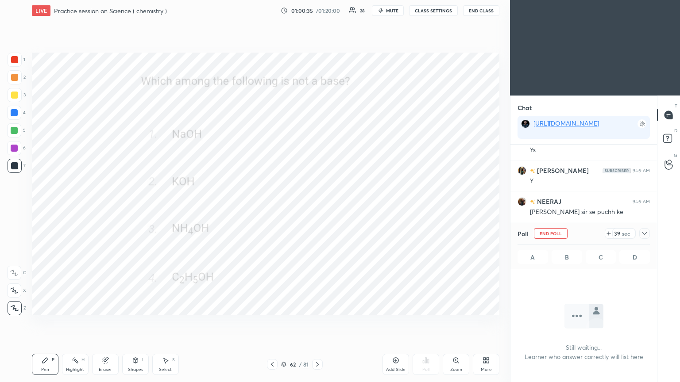
click at [317, 208] on icon at bounding box center [644, 233] width 7 height 7
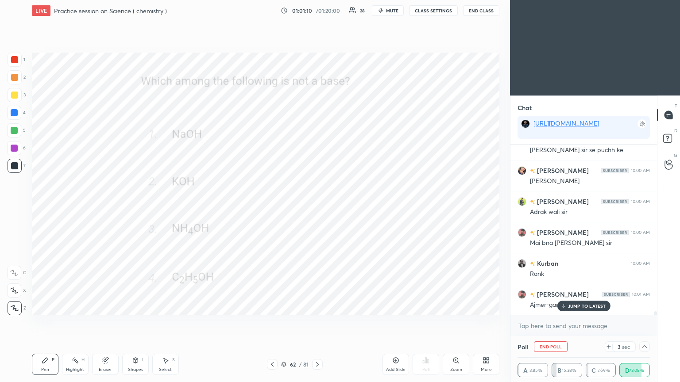
click at [317, 208] on icon at bounding box center [563, 306] width 6 height 5
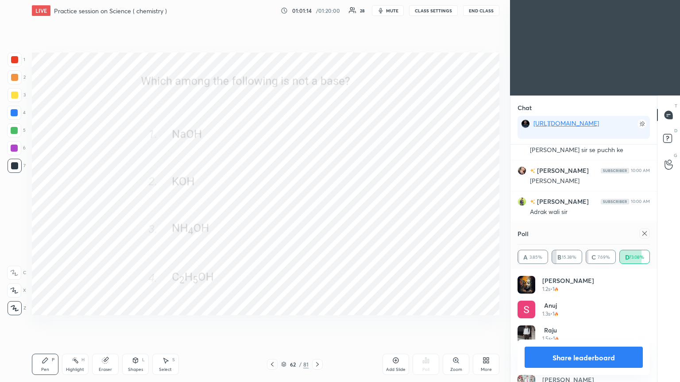
click at [317, 208] on icon at bounding box center [644, 233] width 7 height 7
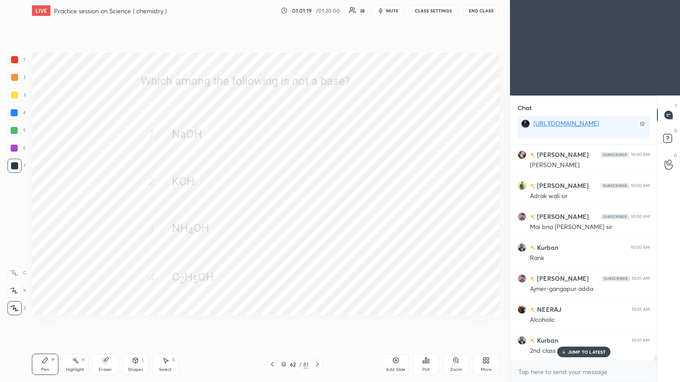
click at [317, 208] on icon at bounding box center [317, 364] width 7 height 7
click at [317, 208] on p "JUMP TO LATEST" at bounding box center [587, 352] width 38 height 5
click at [317, 208] on div "Poll" at bounding box center [426, 364] width 27 height 21
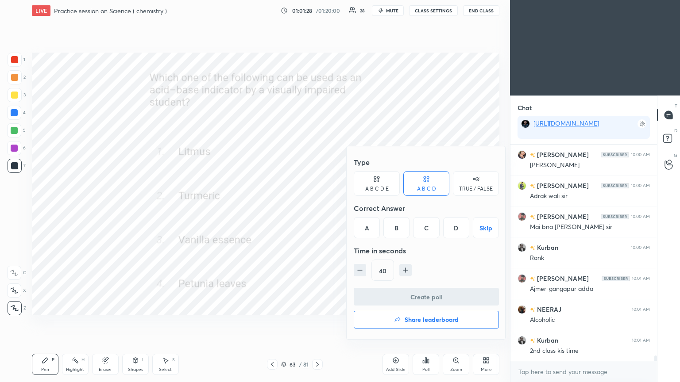
click at [317, 208] on div "C" at bounding box center [426, 227] width 26 height 21
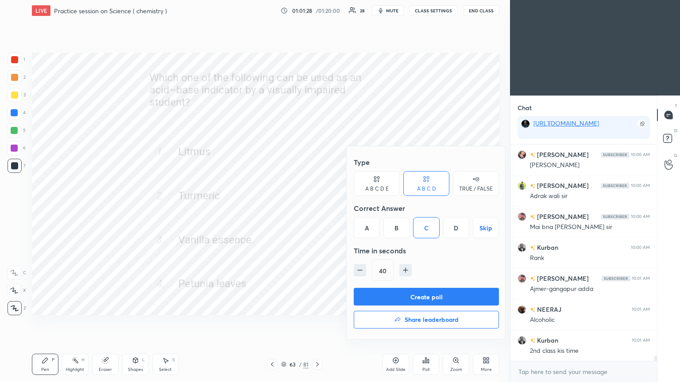
click at [317, 208] on button "Create poll" at bounding box center [426, 297] width 145 height 18
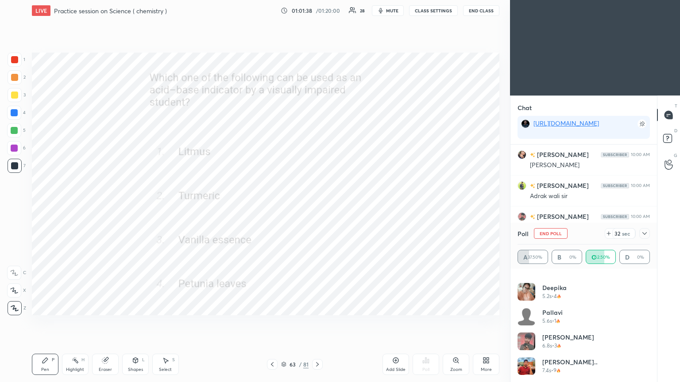
click at [317, 208] on icon at bounding box center [644, 233] width 7 height 7
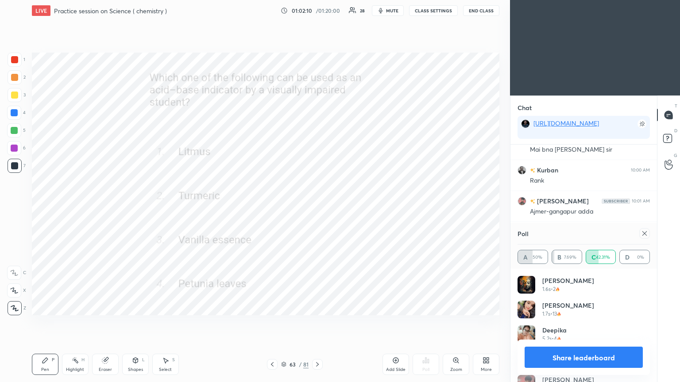
click at [317, 208] on icon at bounding box center [644, 233] width 7 height 7
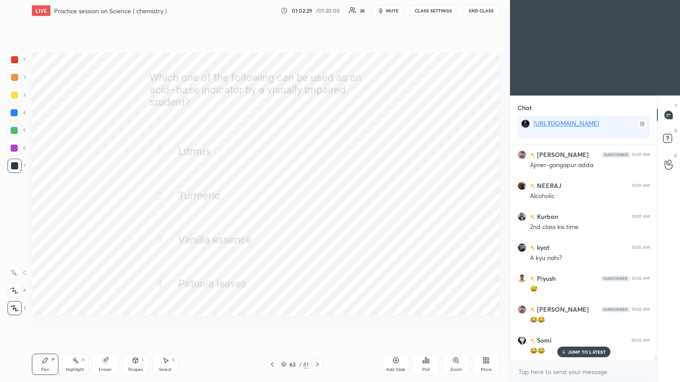
click at [317, 208] on icon at bounding box center [317, 364] width 7 height 7
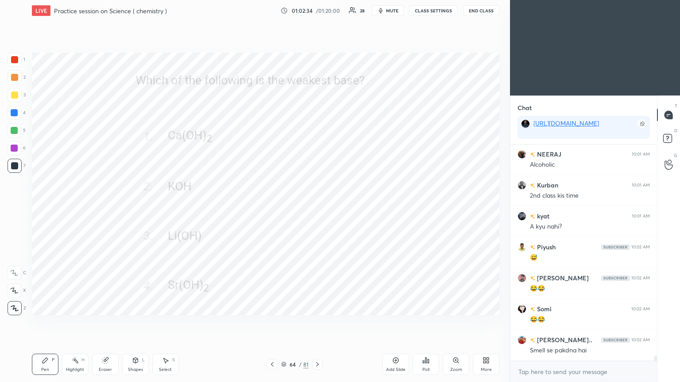
click at [317, 208] on icon at bounding box center [425, 360] width 7 height 7
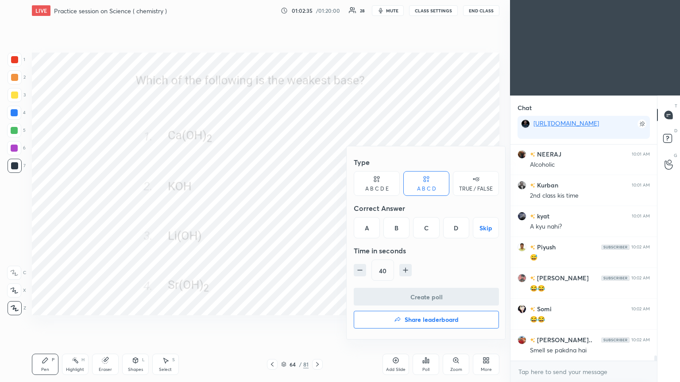
click at [317, 208] on div "C" at bounding box center [426, 227] width 26 height 21
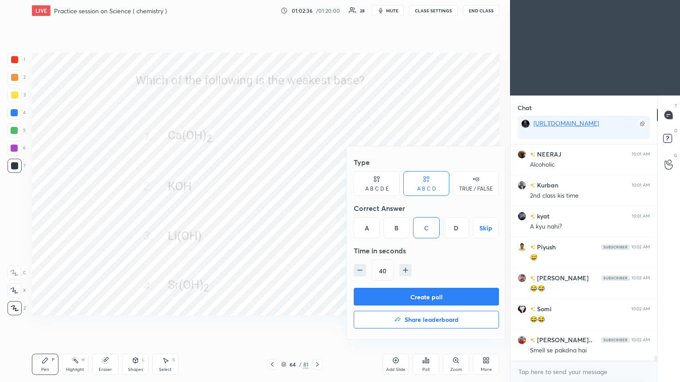
click at [317, 208] on button "Create poll" at bounding box center [426, 297] width 145 height 18
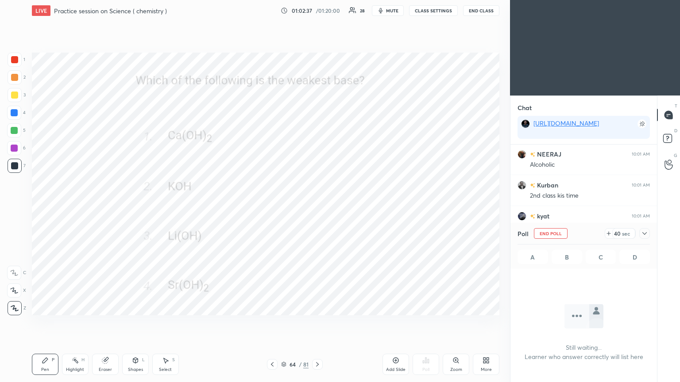
scroll to position [184, 144]
click at [317, 208] on icon at bounding box center [644, 233] width 7 height 7
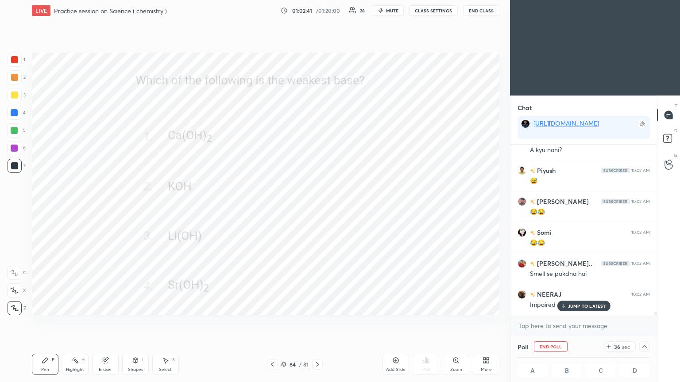
click at [317, 208] on p "JUMP TO LATEST" at bounding box center [587, 306] width 38 height 5
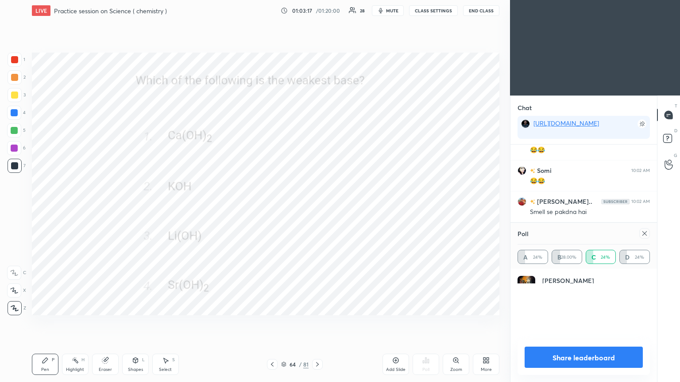
scroll to position [103, 130]
click at [317, 208] on icon at bounding box center [644, 233] width 7 height 7
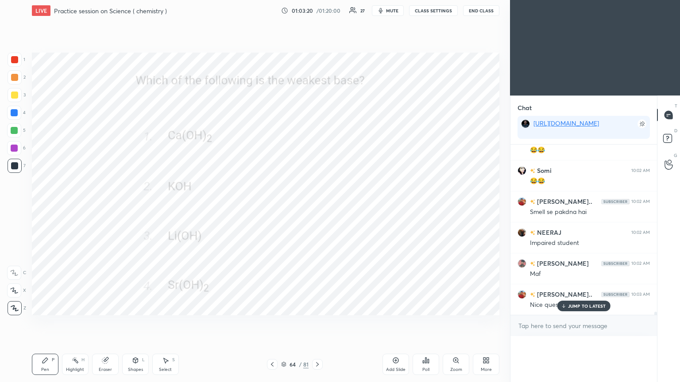
scroll to position [3, 3]
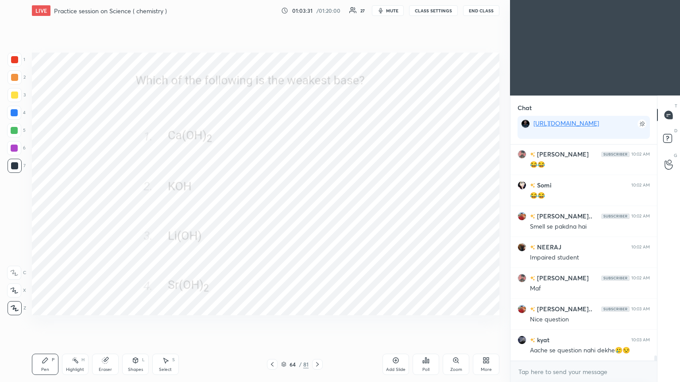
click at [317, 208] on icon at bounding box center [317, 364] width 7 height 7
click at [317, 208] on icon at bounding box center [425, 360] width 1 height 5
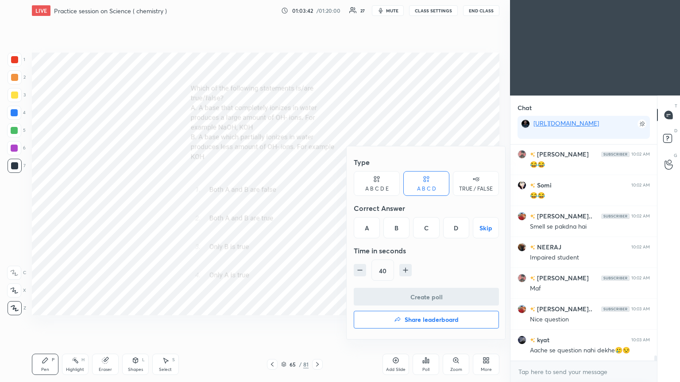
click at [317, 208] on div "D" at bounding box center [456, 227] width 26 height 21
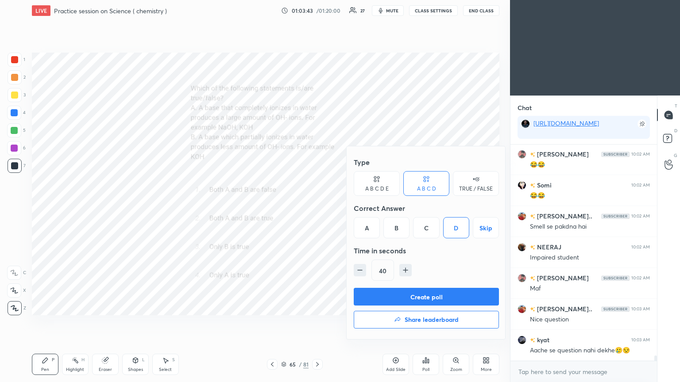
click at [317, 208] on button "Create poll" at bounding box center [426, 297] width 145 height 18
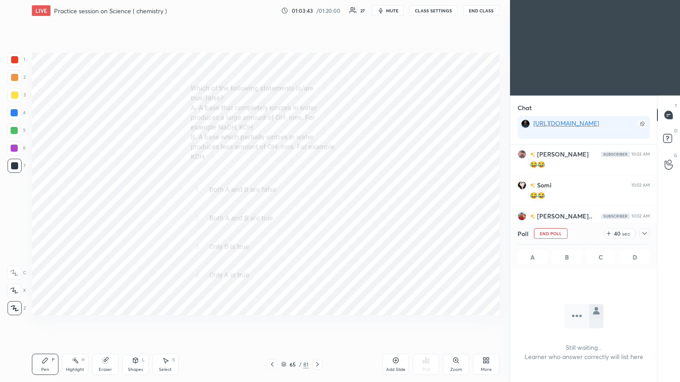
scroll to position [94, 144]
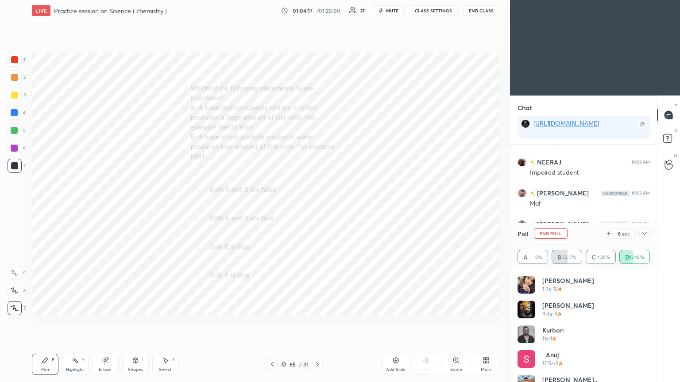
click at [317, 208] on icon at bounding box center [644, 233] width 7 height 7
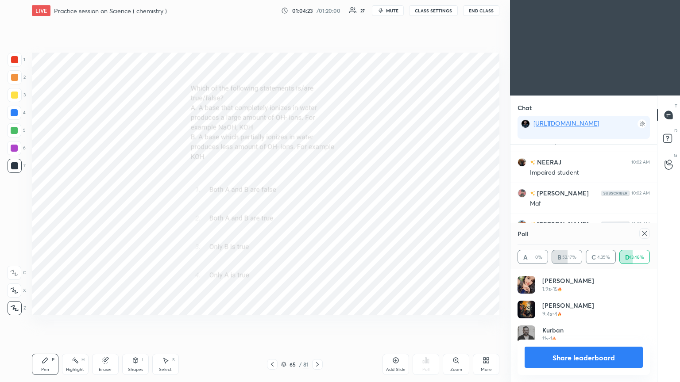
scroll to position [104, 130]
click at [317, 208] on icon at bounding box center [644, 233] width 7 height 7
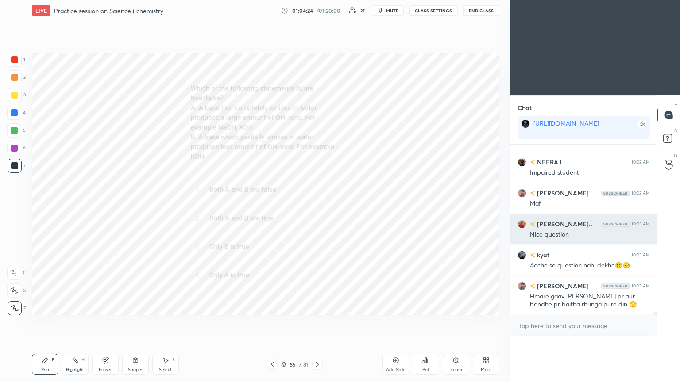
scroll to position [0, 3]
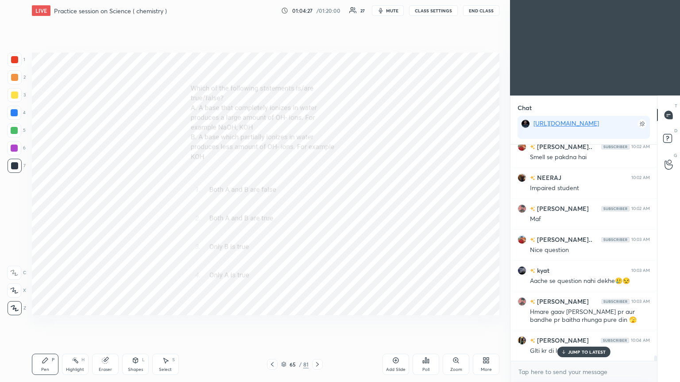
click at [317, 208] on div "JUMP TO LATEST" at bounding box center [583, 352] width 53 height 11
click at [316, 208] on icon at bounding box center [317, 364] width 7 height 7
click at [317, 208] on icon at bounding box center [428, 361] width 1 height 4
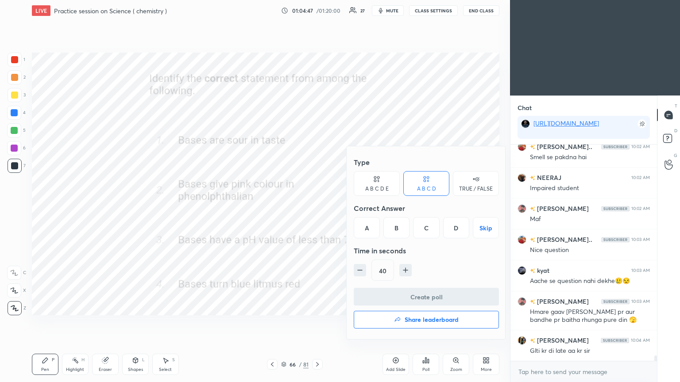
click at [317, 208] on div "B" at bounding box center [396, 227] width 26 height 21
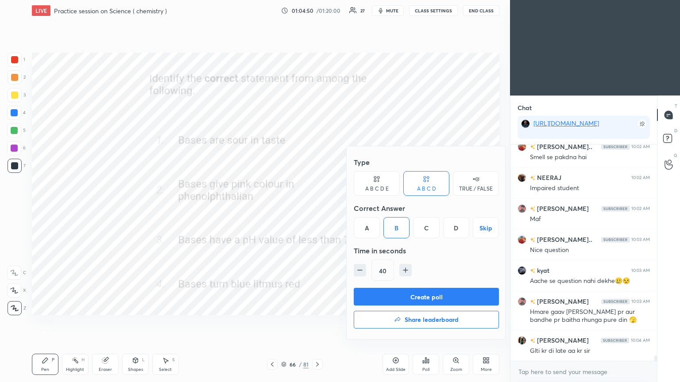
click at [317, 208] on button "Create poll" at bounding box center [426, 297] width 145 height 18
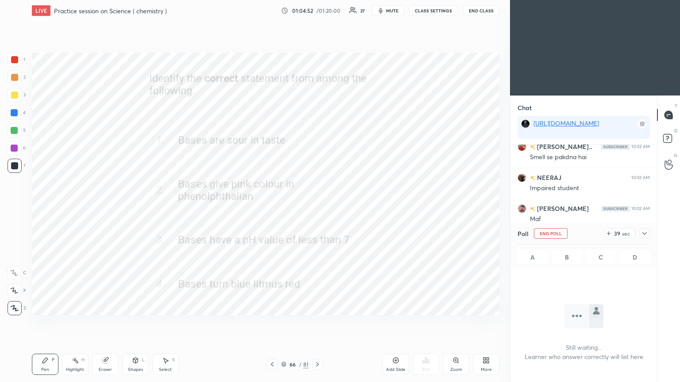
click at [317, 208] on icon at bounding box center [644, 233] width 7 height 7
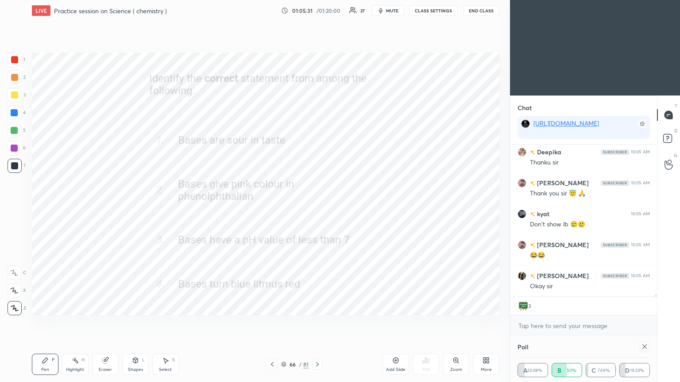
scroll to position [41, 130]
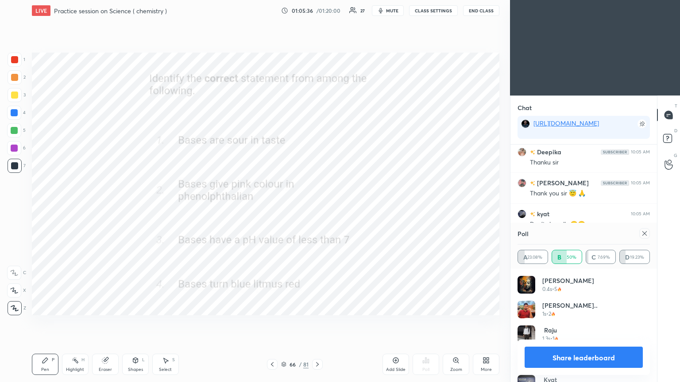
click at [317, 208] on icon at bounding box center [644, 233] width 7 height 7
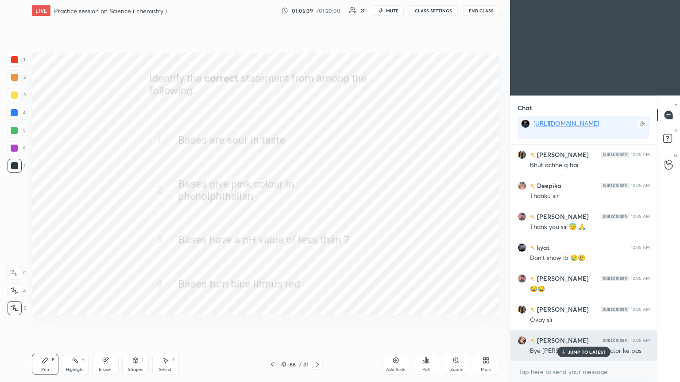
click at [317, 208] on div "JUMP TO LATEST" at bounding box center [583, 352] width 53 height 11
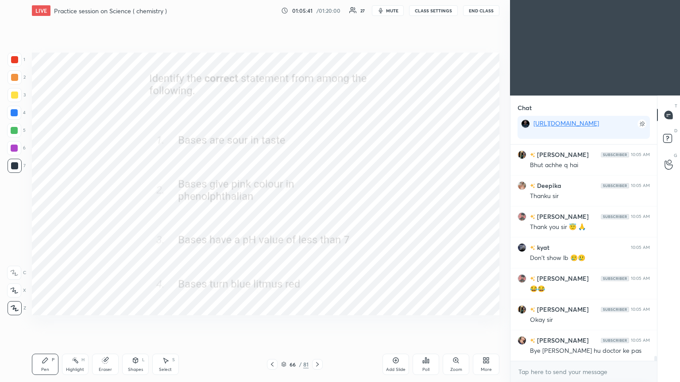
click at [317, 208] on div "Poll" at bounding box center [426, 364] width 27 height 21
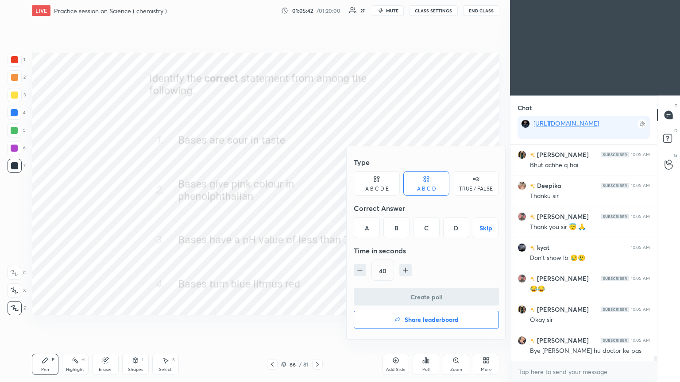
click at [317, 208] on h4 "Share leaderboard" at bounding box center [432, 320] width 54 height 6
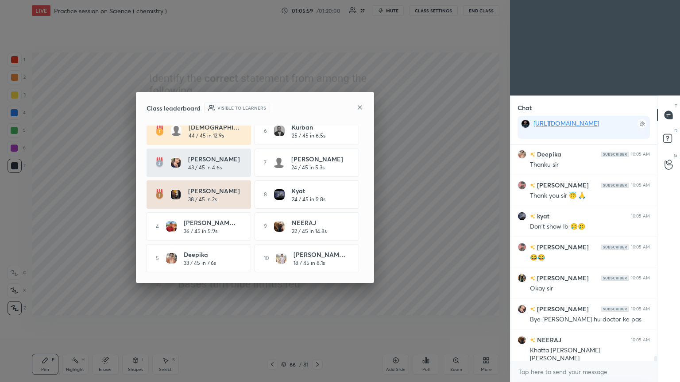
click at [317, 109] on icon at bounding box center [359, 107] width 7 height 7
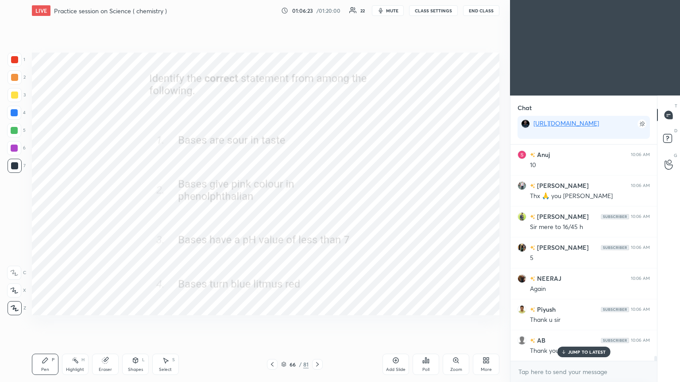
click at [317, 208] on div "Poll" at bounding box center [426, 364] width 27 height 21
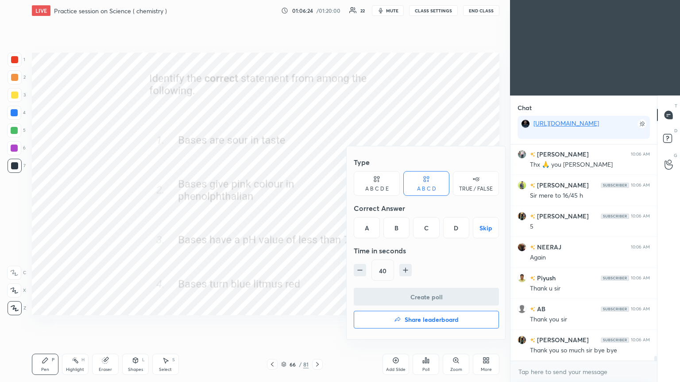
click at [317, 208] on h4 "Share leaderboard" at bounding box center [432, 320] width 54 height 6
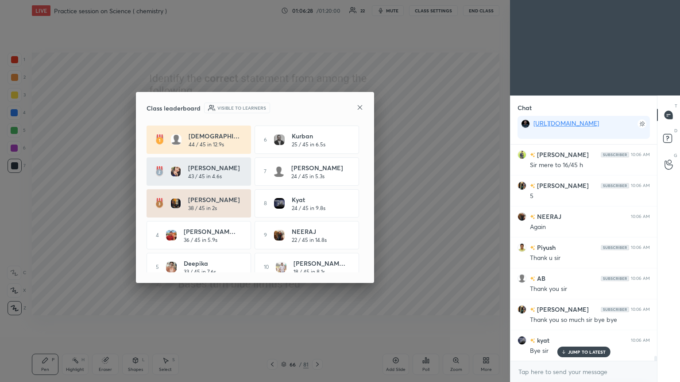
click at [317, 108] on icon at bounding box center [359, 107] width 7 height 7
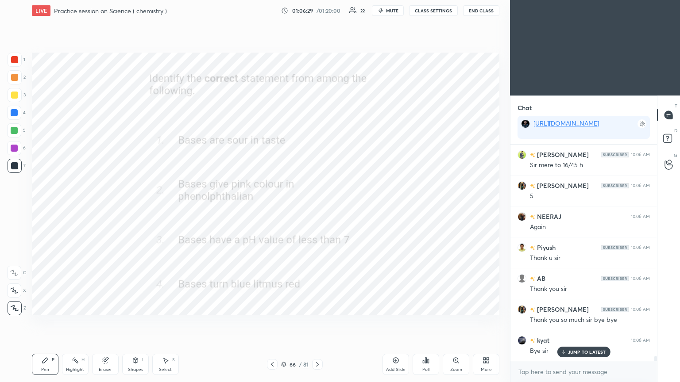
click at [317, 13] on button "End Class" at bounding box center [481, 10] width 36 height 11
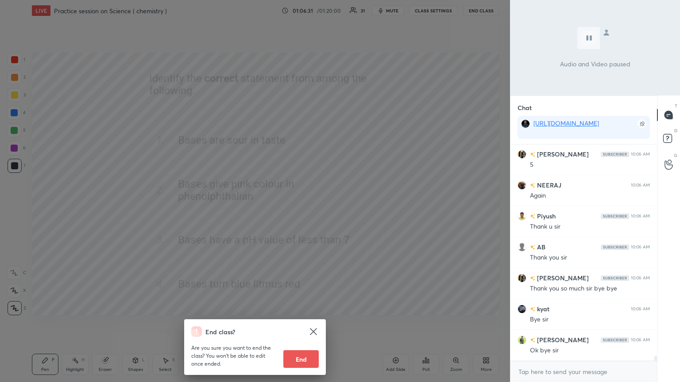
click at [305, 208] on button "End" at bounding box center [300, 360] width 35 height 18
type textarea "x"
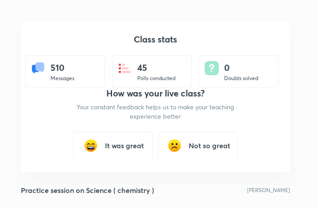
scroll to position [44111, 43952]
